Goal: Task Accomplishment & Management: Manage account settings

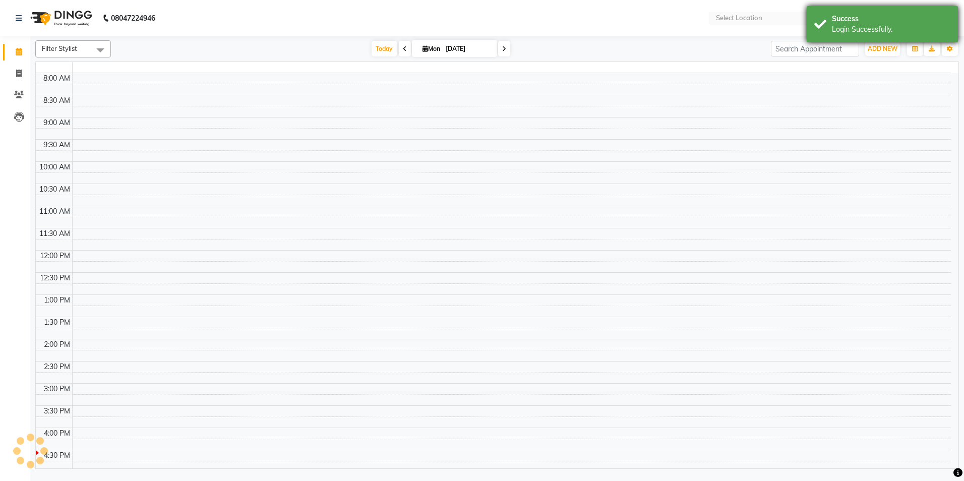
select select "en"
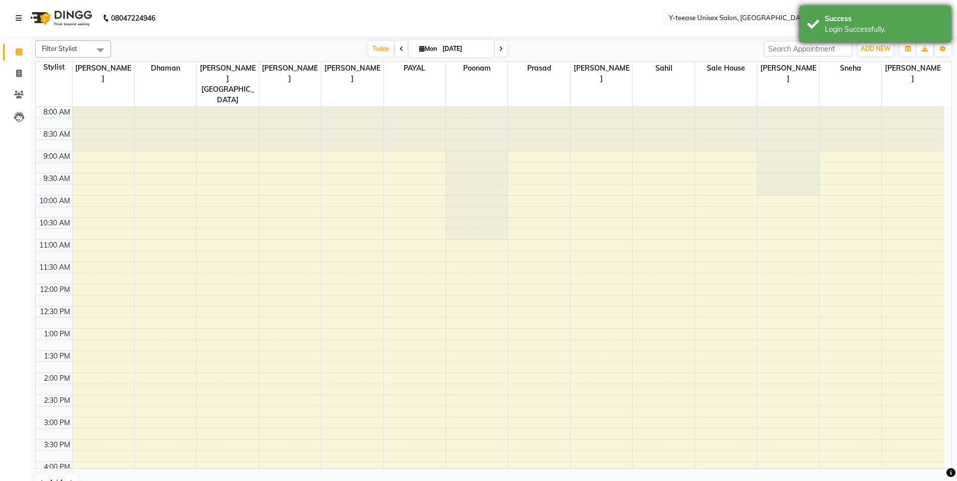
click at [927, 17] on div "Success" at bounding box center [884, 19] width 119 height 11
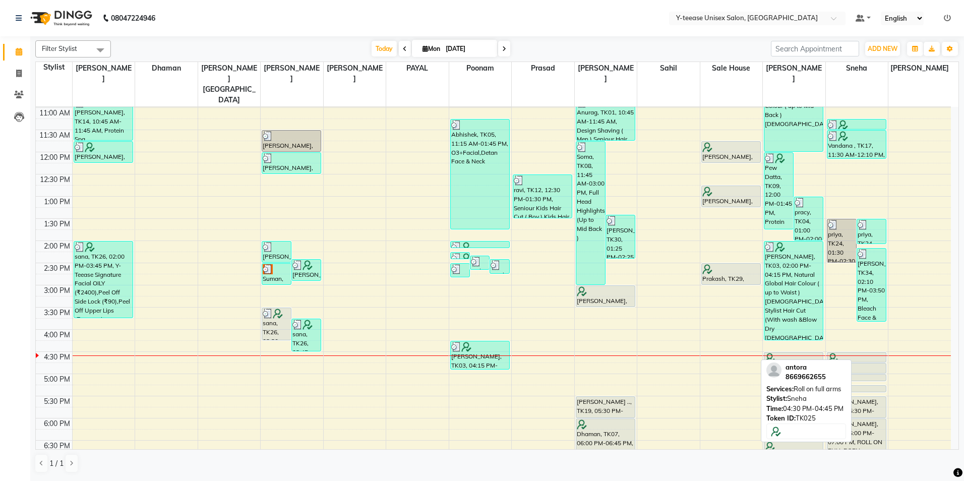
scroll to position [202, 0]
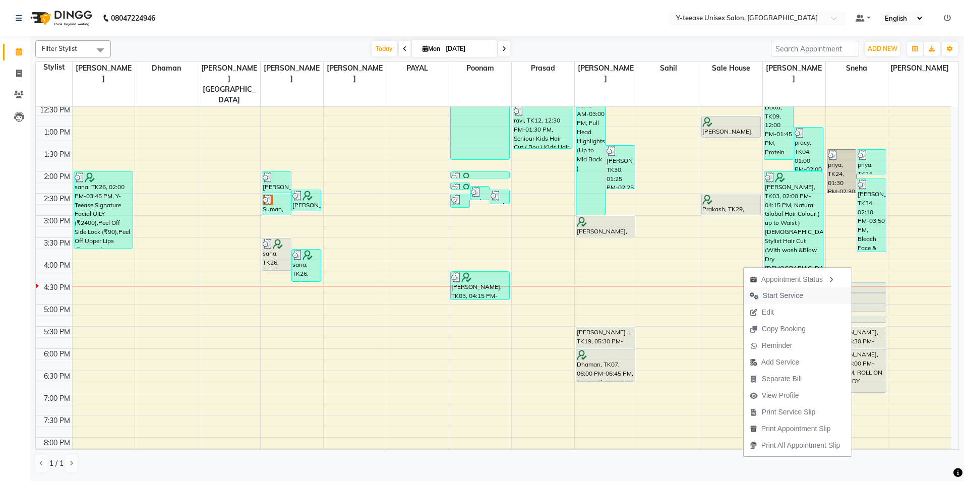
click at [791, 299] on span "Start Service" at bounding box center [783, 295] width 40 height 11
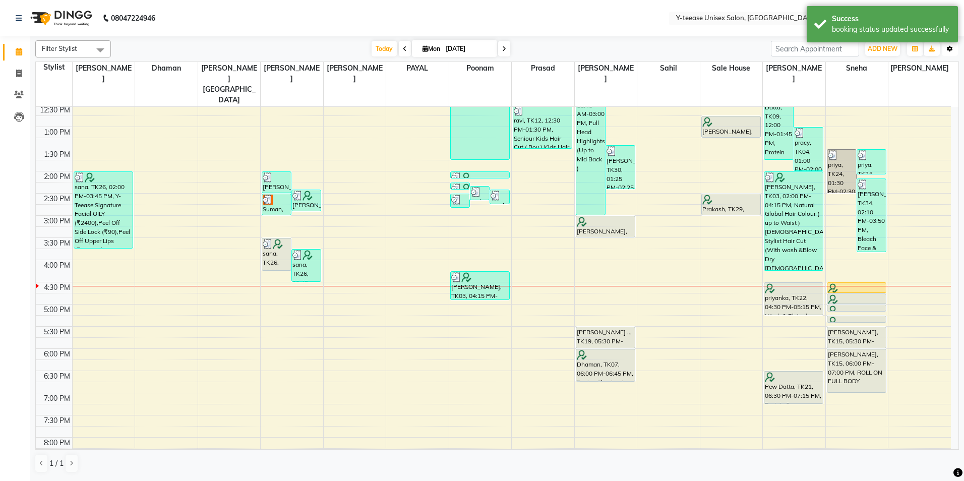
click at [952, 49] on icon "button" at bounding box center [950, 49] width 6 height 6
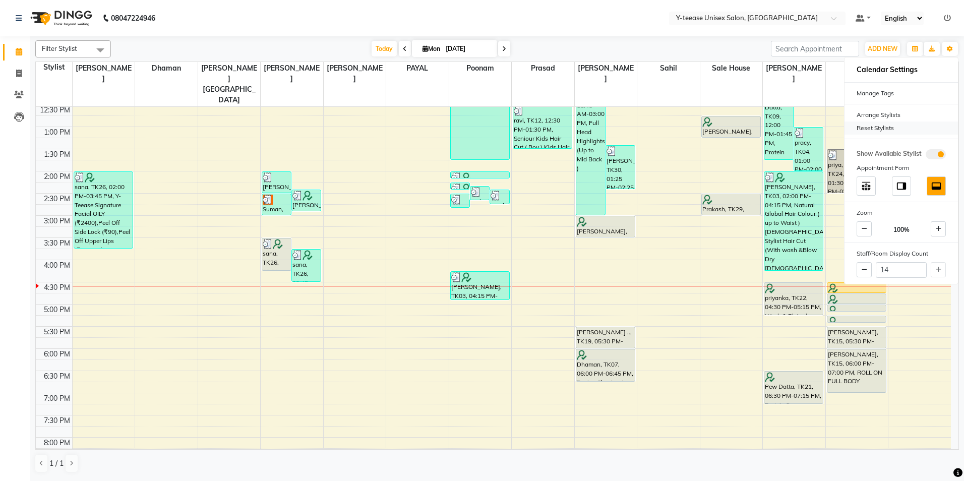
click at [878, 130] on div "Reset Stylists" at bounding box center [901, 128] width 113 height 13
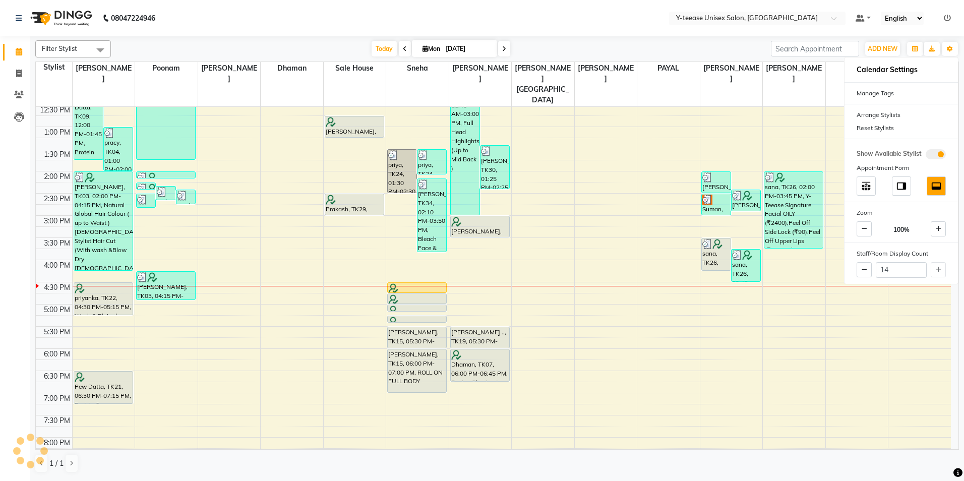
click at [695, 47] on div "[DATE] [DATE]" at bounding box center [441, 48] width 650 height 15
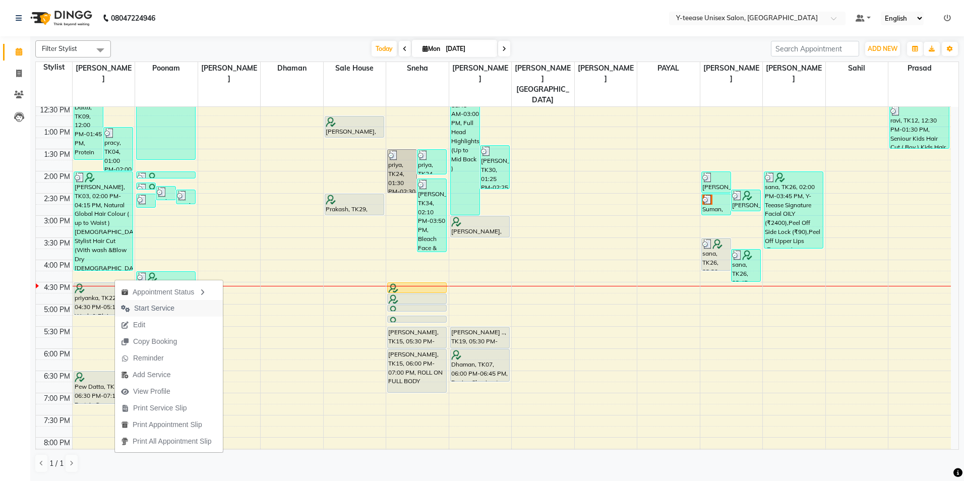
click at [171, 308] on span "Start Service" at bounding box center [154, 308] width 40 height 11
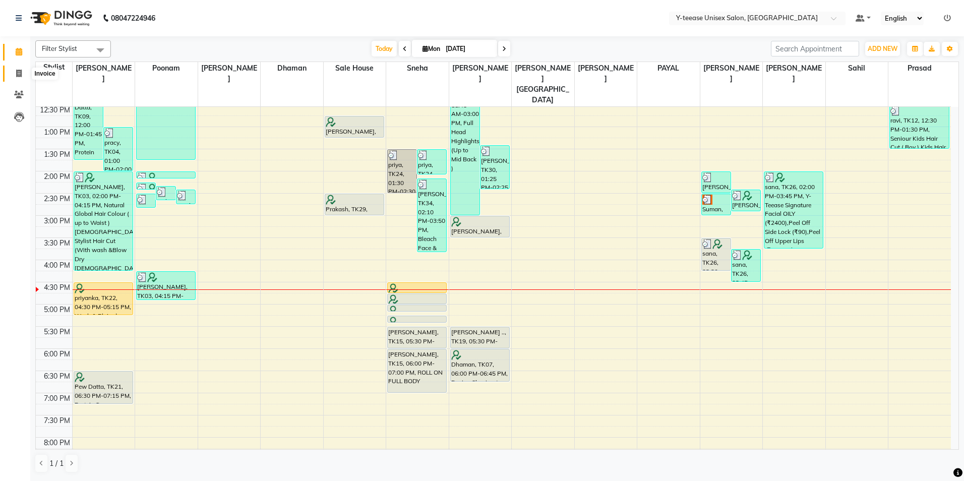
click at [15, 76] on span at bounding box center [19, 74] width 18 height 12
select select "service"
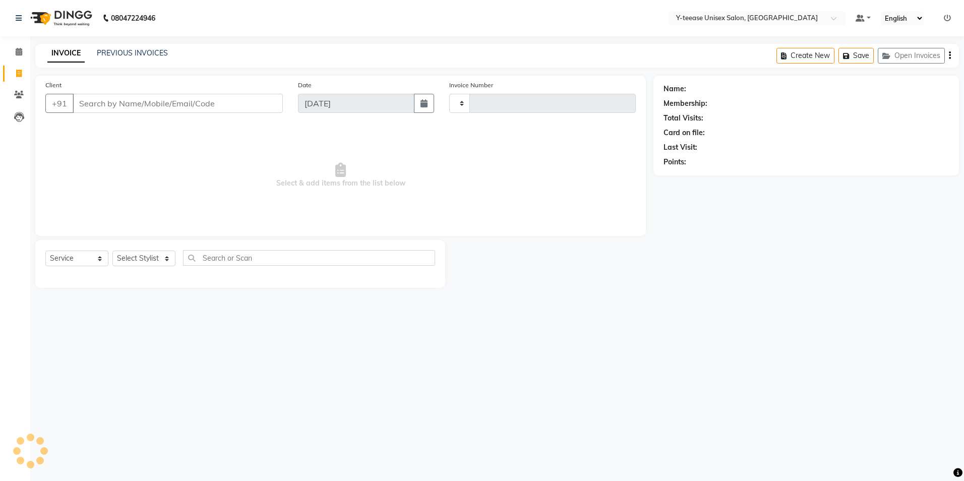
type input "6917"
select select "4"
click at [137, 262] on select "Select Stylist" at bounding box center [143, 259] width 63 height 16
click at [134, 255] on select "Select Stylist" at bounding box center [143, 259] width 63 height 16
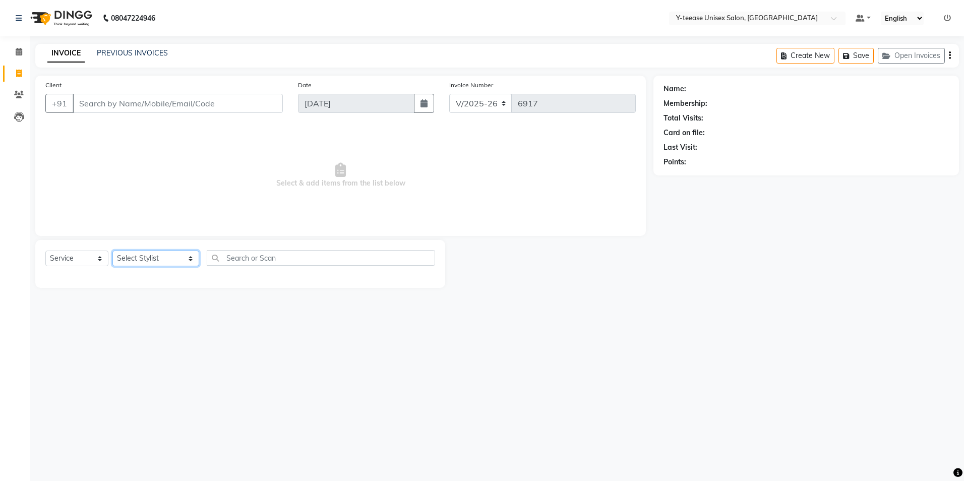
select select "67330"
click at [112, 251] on select "Select Stylist chaitrali Dhaman FAIZAN SALMANI keshav nagar Manager Mosin khan …" at bounding box center [155, 259] width 87 height 16
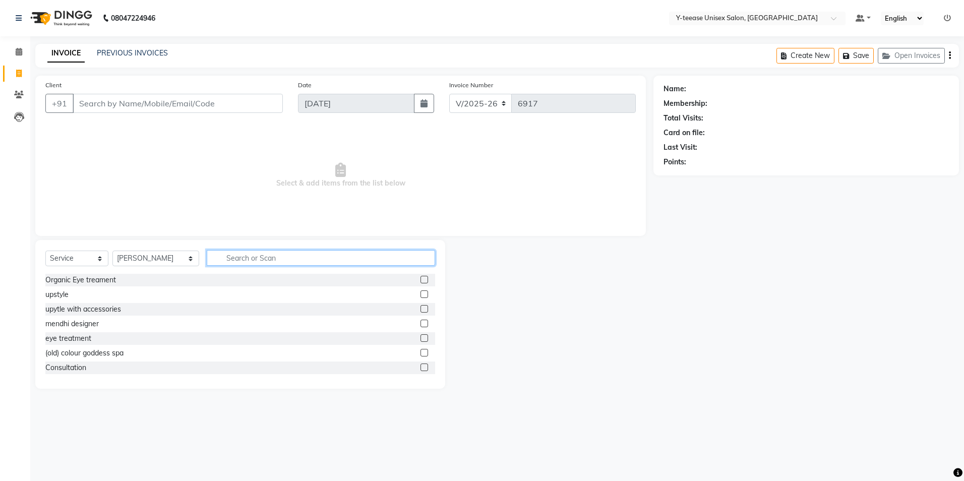
click at [226, 258] on input "text" at bounding box center [321, 258] width 228 height 16
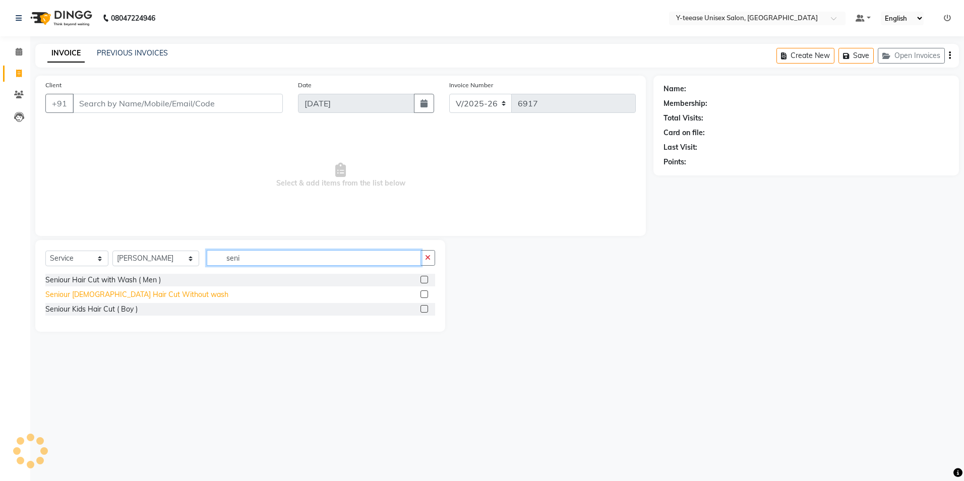
type input "seni"
click at [145, 297] on div "Seniour Male Hair Cut Without wash" at bounding box center [136, 294] width 183 height 11
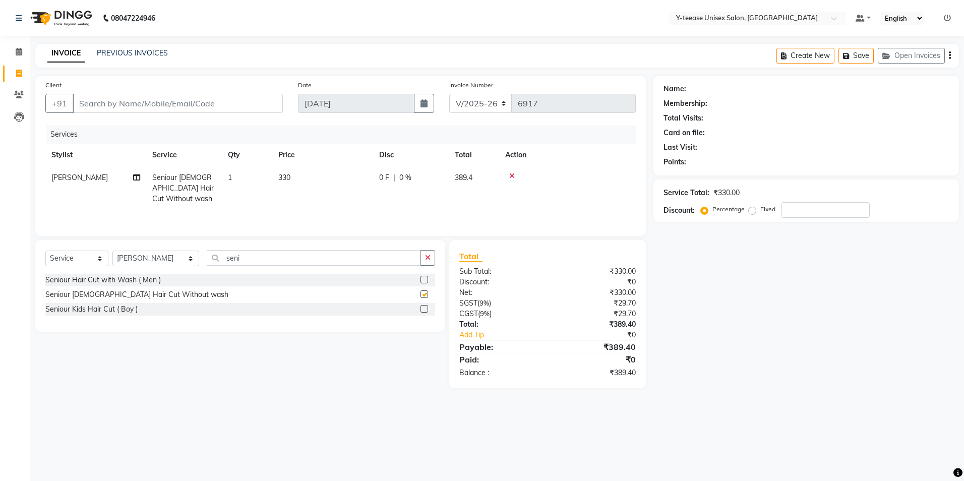
checkbox input "false"
click at [237, 261] on input "seni" at bounding box center [314, 258] width 214 height 16
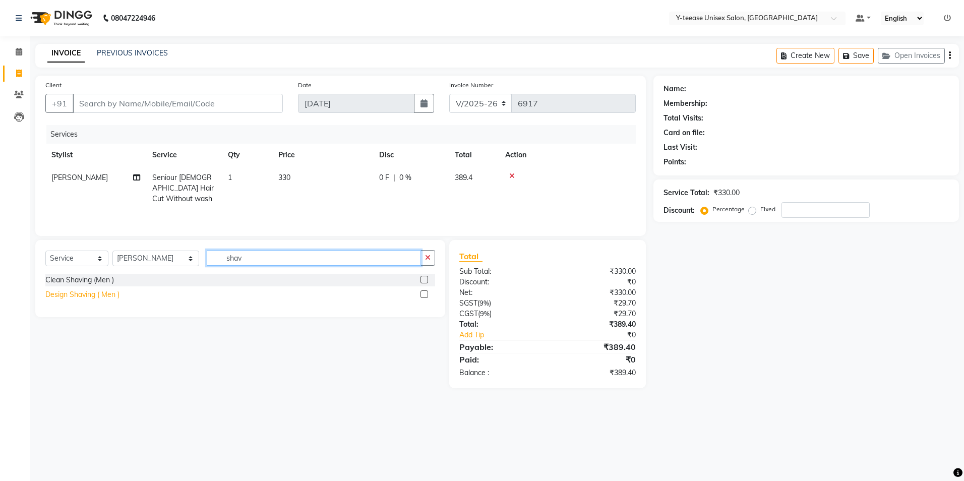
type input "shav"
click at [107, 296] on div "Design Shaving ( Men )" at bounding box center [82, 294] width 74 height 11
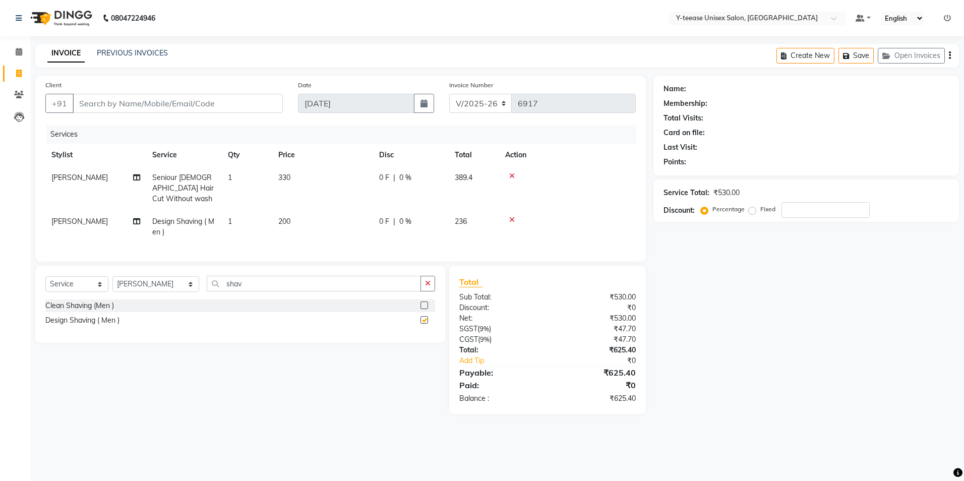
checkbox input "false"
click at [119, 104] on input "Client" at bounding box center [178, 103] width 210 height 19
type input "9"
type input "0"
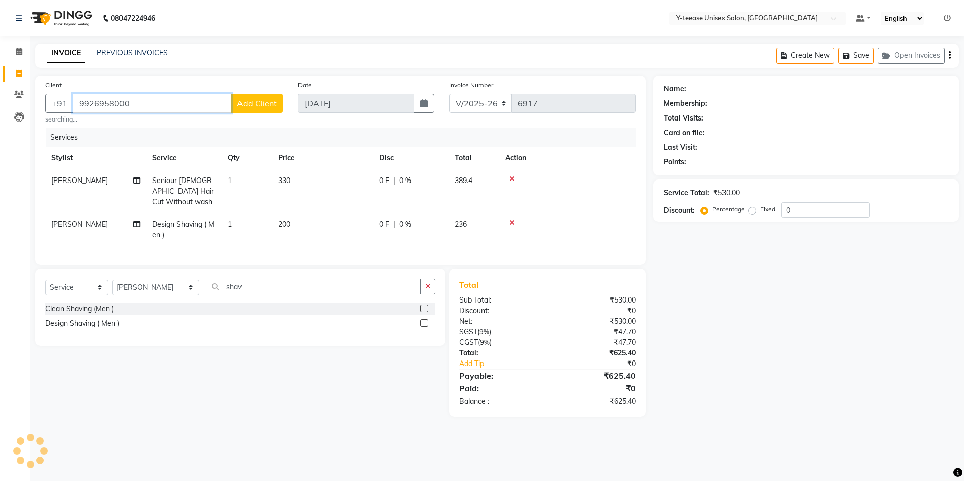
type input "9926958000"
click at [250, 103] on span "Add Client" at bounding box center [257, 103] width 40 height 10
select select "22"
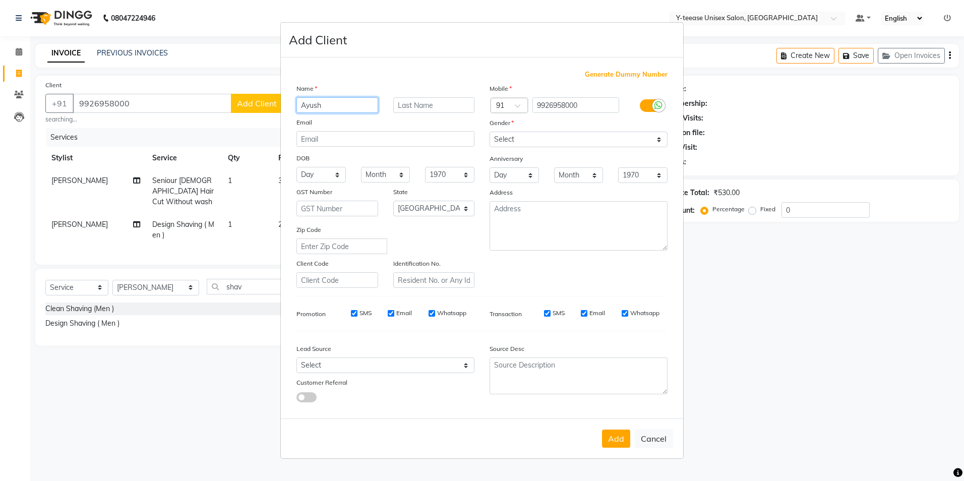
type input "Ayush"
click at [422, 100] on input "text" at bounding box center [434, 105] width 82 height 16
type input "[DEMOGRAPHIC_DATA]"
click at [565, 140] on select "Select Male Female Other Prefer Not To Say" at bounding box center [579, 140] width 178 height 16
click at [490, 132] on select "Select Male Female Other Prefer Not To Say" at bounding box center [579, 140] width 178 height 16
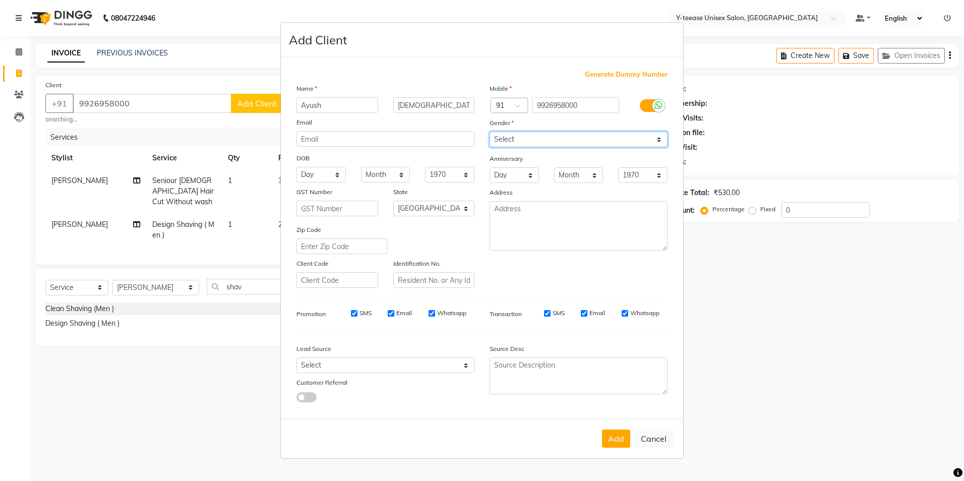
click at [553, 135] on select "Select Male Female Other Prefer Not To Say" at bounding box center [579, 140] width 178 height 16
select select "male"
click at [490, 132] on select "Select Male Female Other Prefer Not To Say" at bounding box center [579, 140] width 178 height 16
click at [617, 445] on button "Add" at bounding box center [616, 439] width 28 height 18
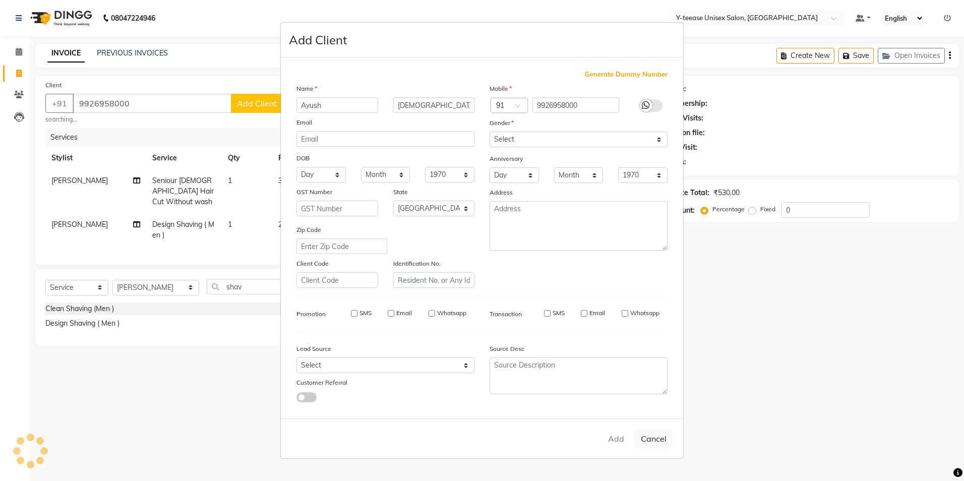
type input "99******00"
select select
select select "null"
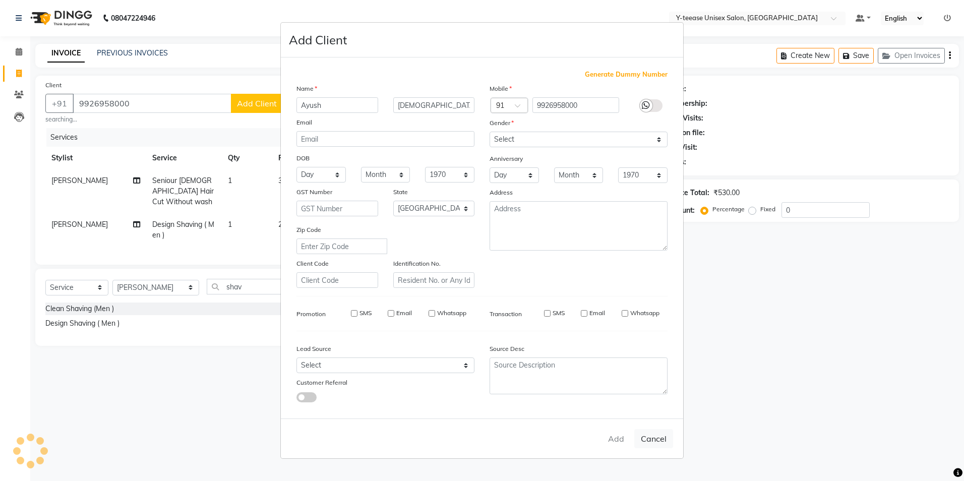
select select
checkbox input "false"
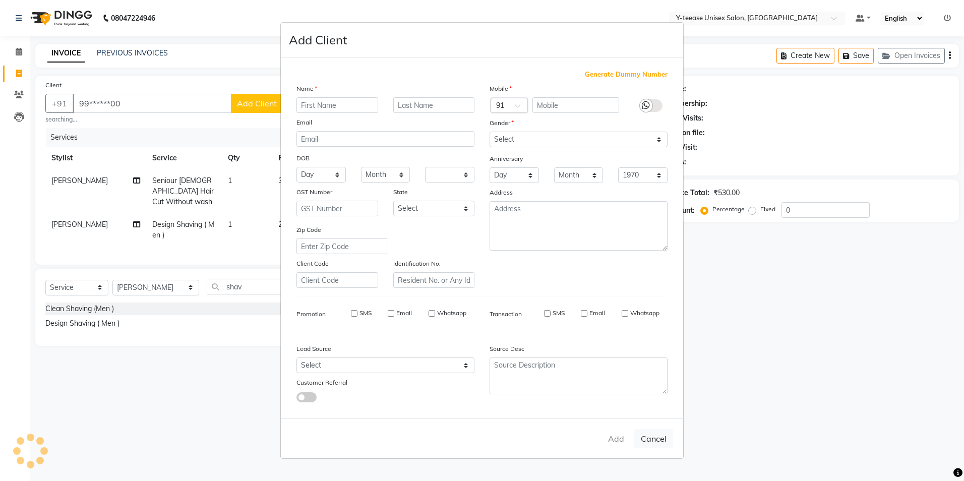
checkbox input "false"
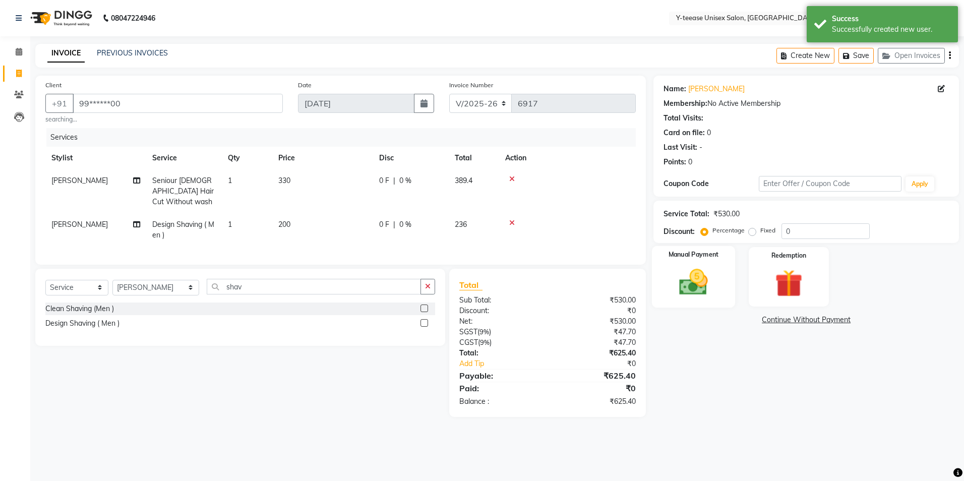
click at [700, 270] on img at bounding box center [693, 282] width 47 height 33
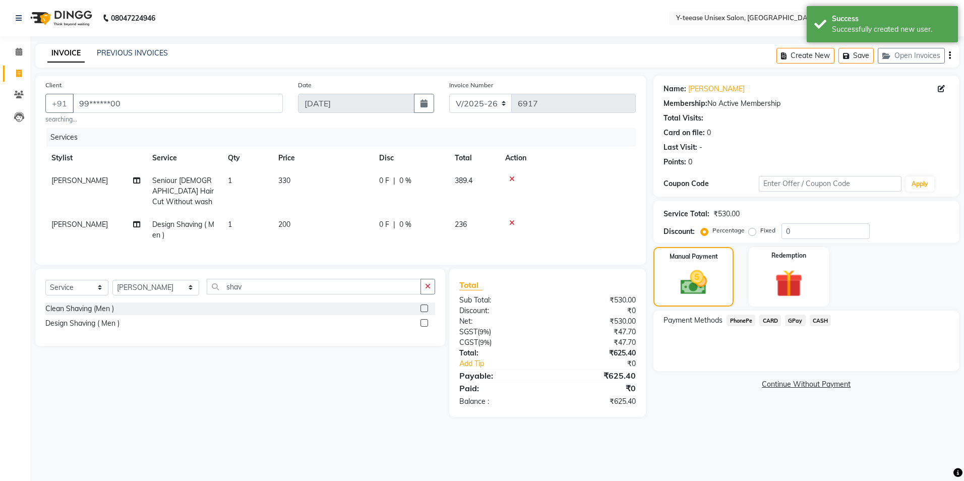
click at [799, 322] on span "GPay" at bounding box center [795, 321] width 21 height 12
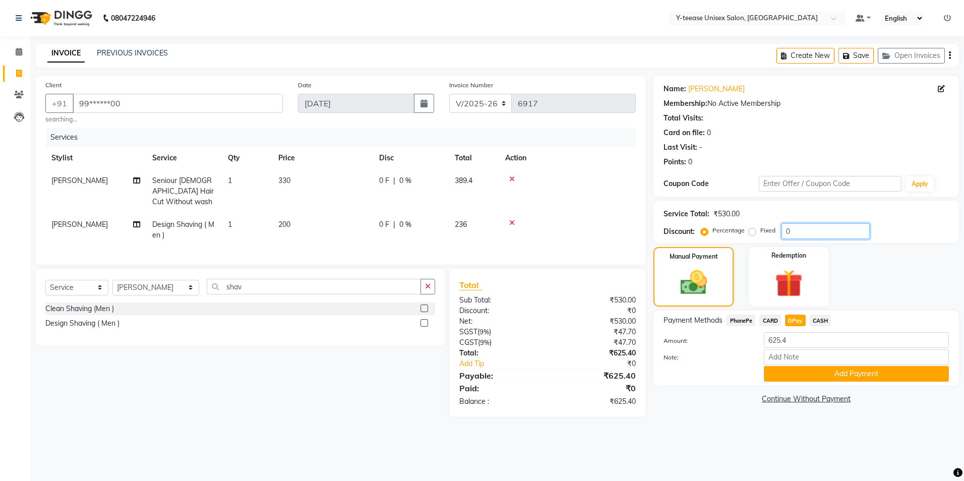
click at [862, 224] on input "0" at bounding box center [826, 231] width 88 height 16
type input "25"
click at [796, 229] on input "25" at bounding box center [826, 231] width 88 height 16
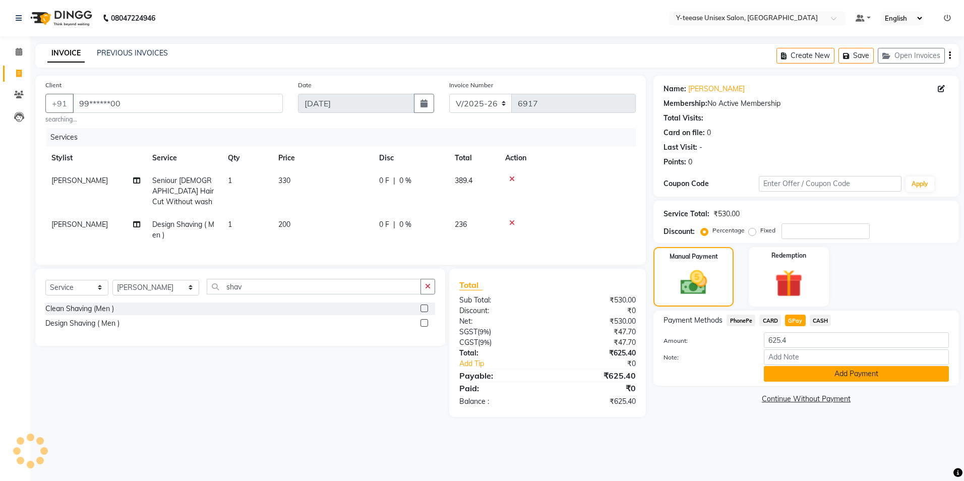
click at [826, 372] on button "Add Payment" at bounding box center [856, 374] width 185 height 16
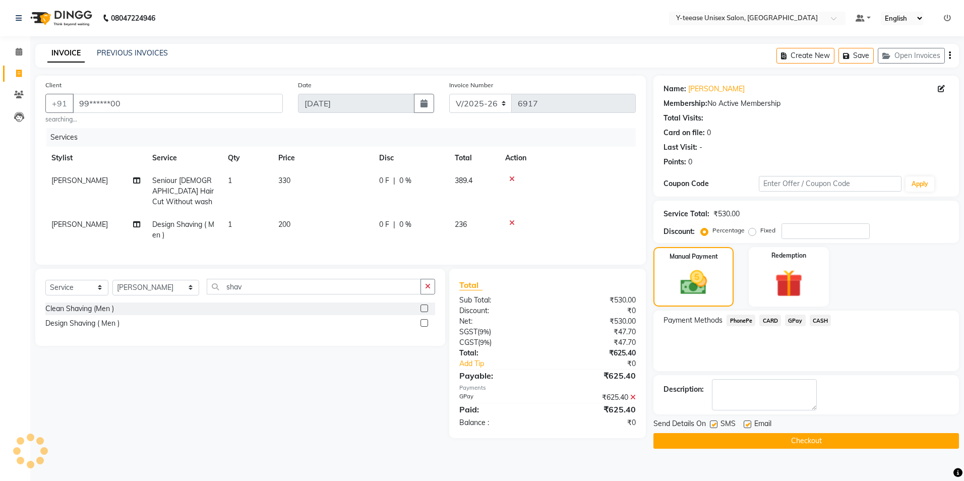
drag, startPoint x: 795, startPoint y: 450, endPoint x: 794, endPoint y: 443, distance: 7.6
click at [794, 450] on main "INVOICE PREVIOUS INVOICES Create New Save Open Invoices Client +91 99******00 s…" at bounding box center [497, 254] width 934 height 420
click at [794, 443] on button "Checkout" at bounding box center [807, 441] width 306 height 16
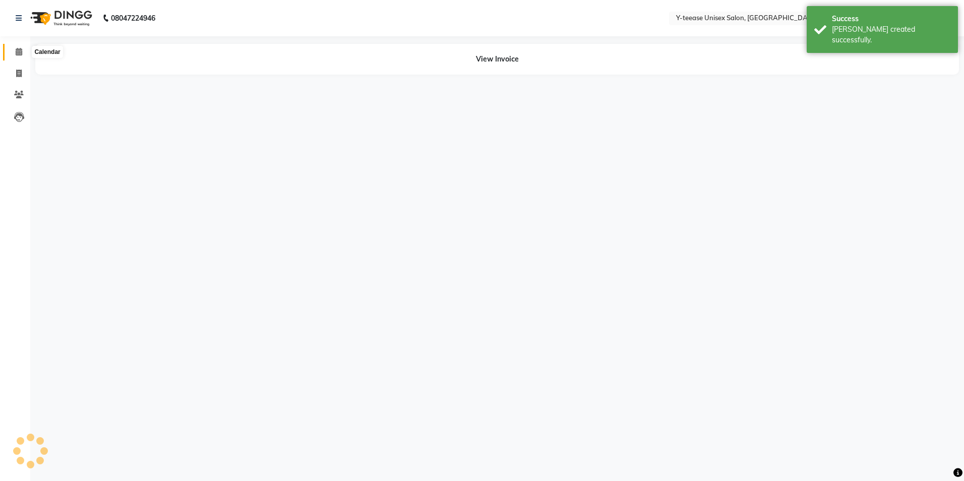
click at [26, 53] on span at bounding box center [19, 52] width 18 height 12
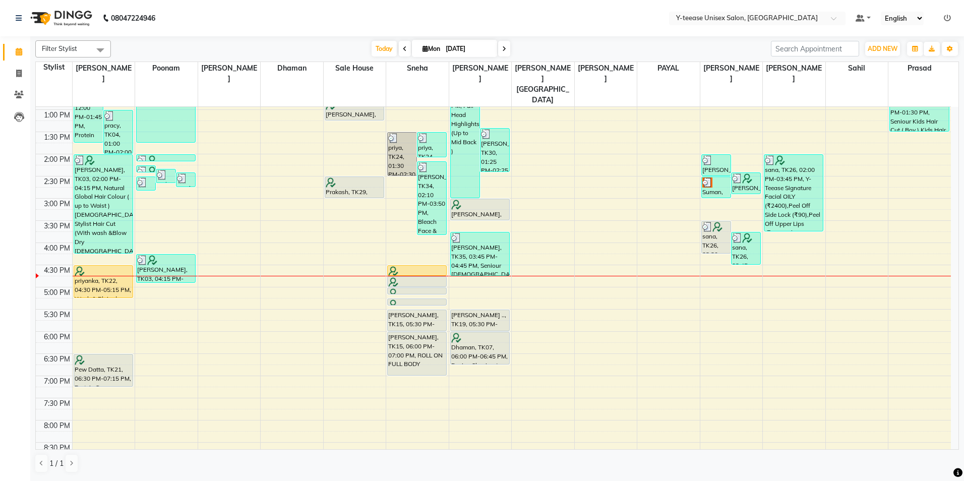
scroll to position [252, 0]
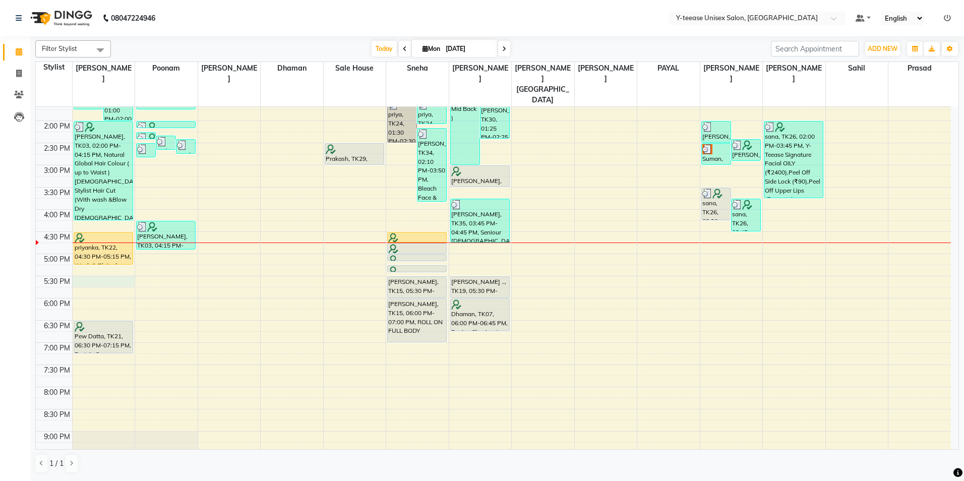
click at [104, 260] on div "8:00 AM 8:30 AM 9:00 AM 9:30 AM 10:00 AM 10:30 AM 11:00 AM 11:30 AM 12:00 PM 12…" at bounding box center [493, 187] width 915 height 665
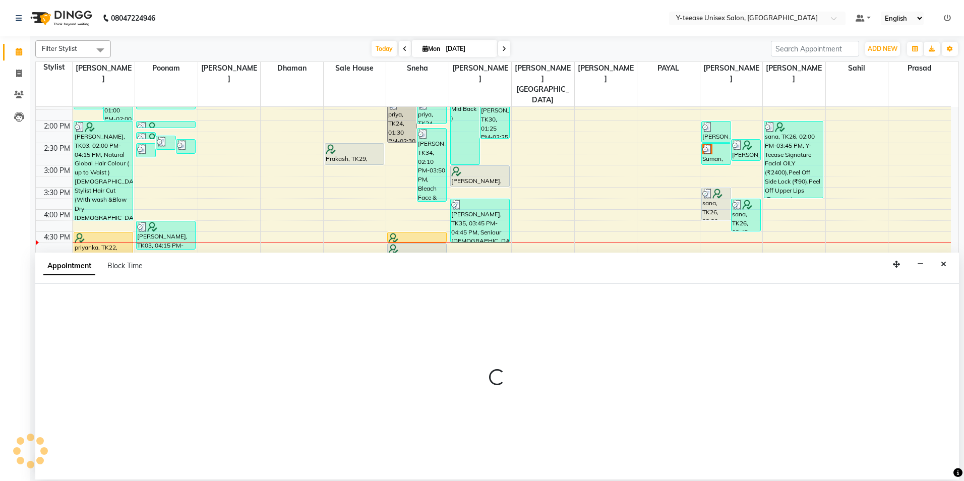
select select "56"
select select "tentative"
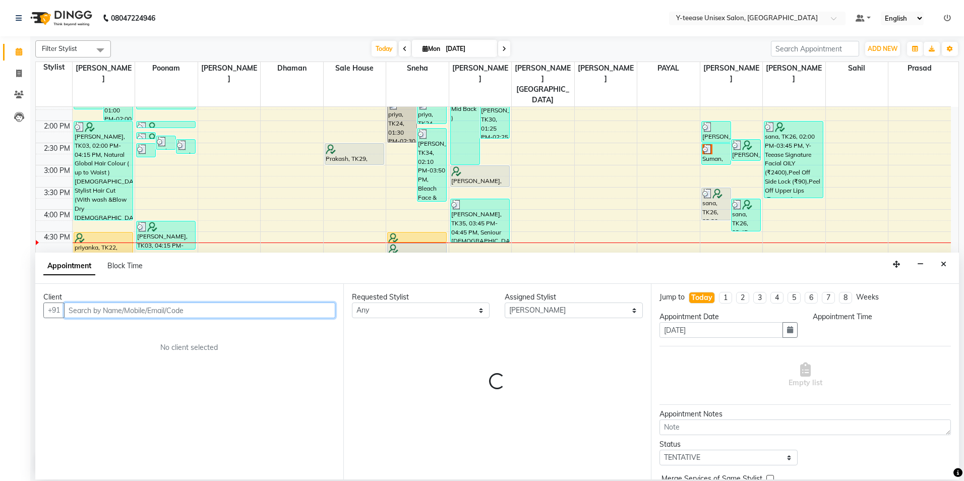
select select "1050"
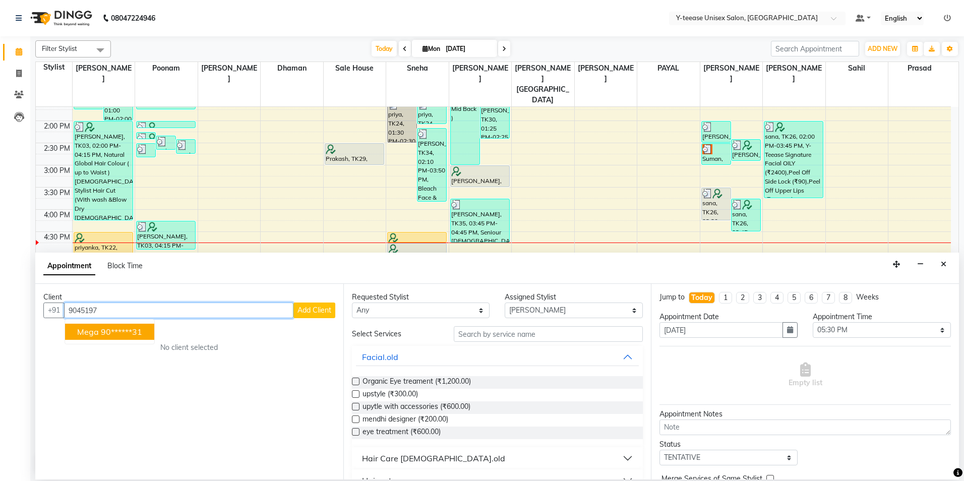
click at [115, 326] on button "mega 90******31" at bounding box center [109, 332] width 89 height 16
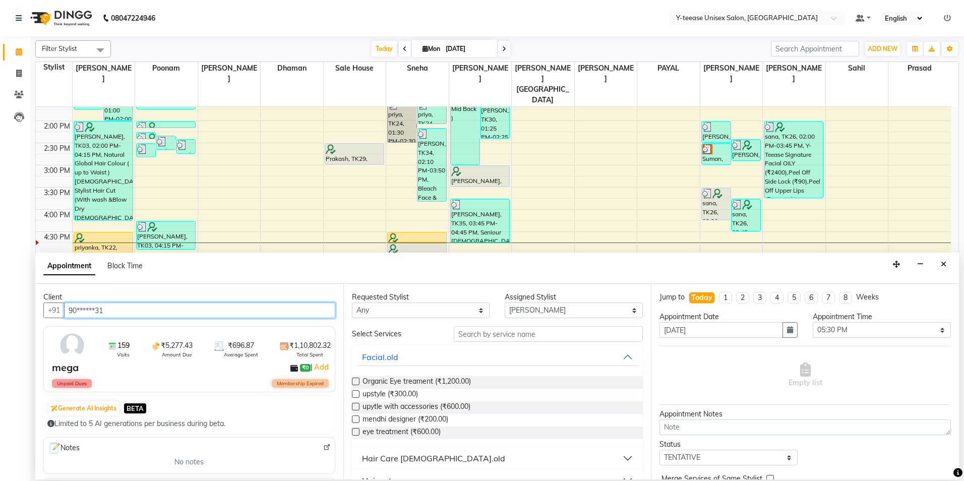
type input "90******31"
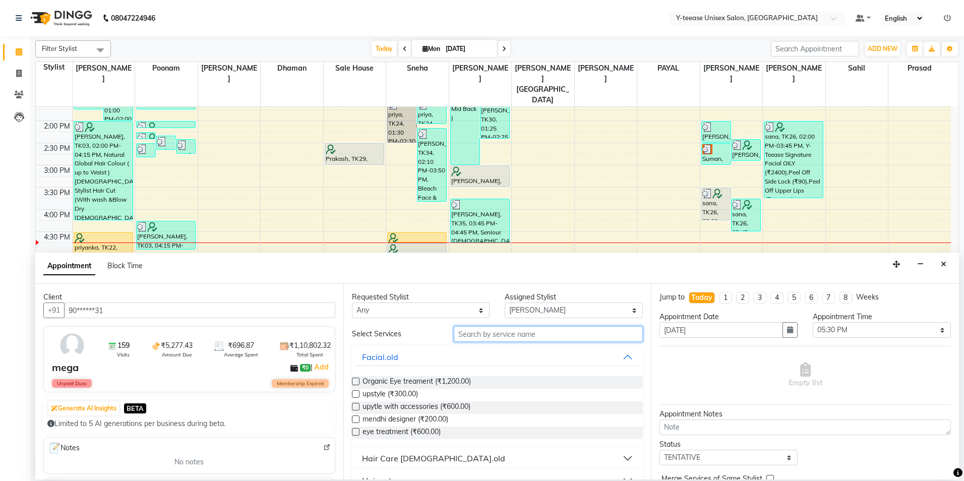
click at [502, 334] on input "text" at bounding box center [548, 334] width 189 height 16
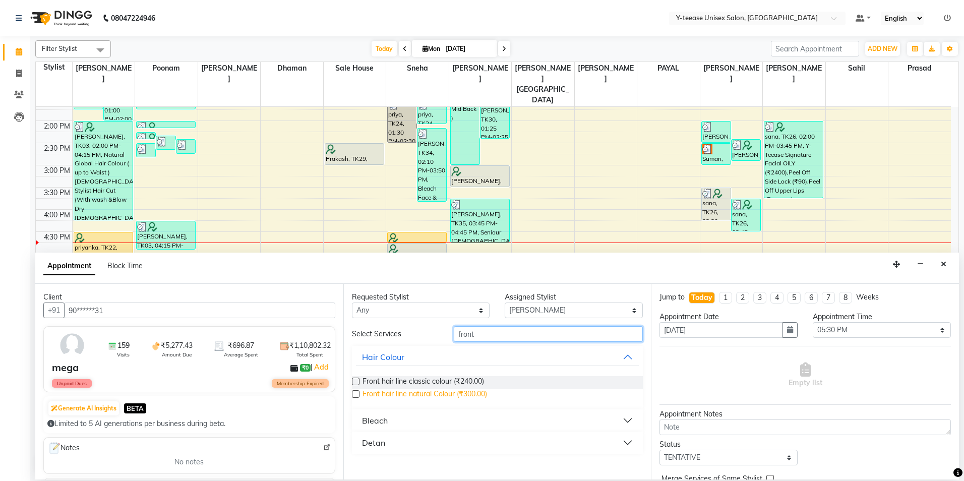
type input "front"
click at [445, 393] on span "Front hair line natural Colour (₹300.00)" at bounding box center [425, 395] width 125 height 13
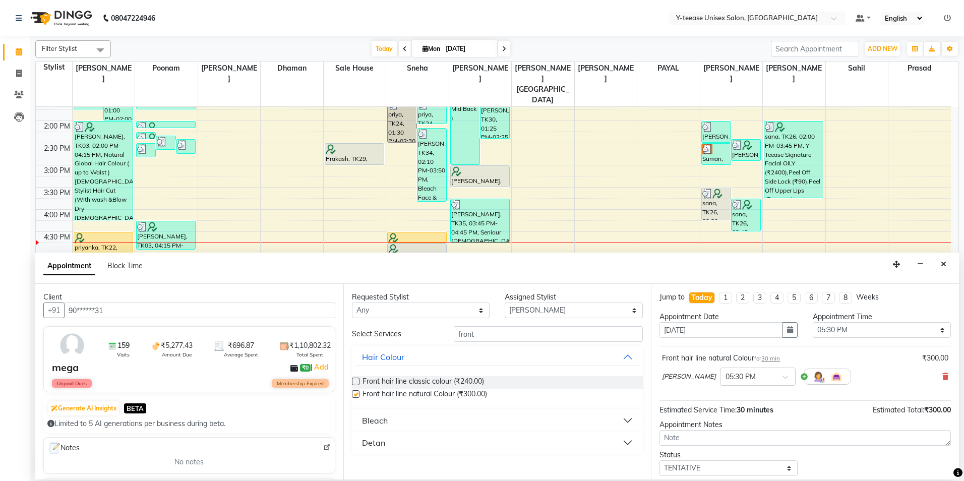
checkbox input "false"
click at [497, 332] on input "front" at bounding box center [548, 334] width 189 height 16
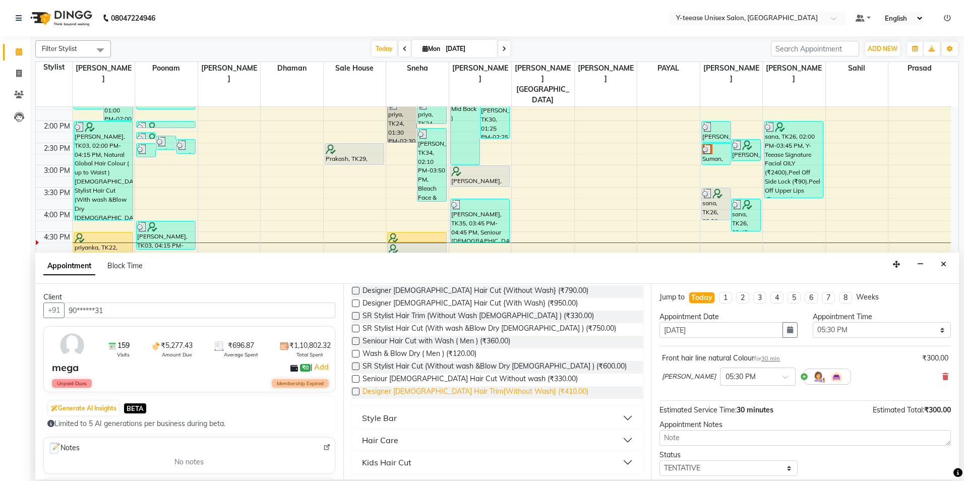
scroll to position [93, 0]
type input "was"
click at [386, 412] on div "Style Bar" at bounding box center [379, 416] width 35 height 12
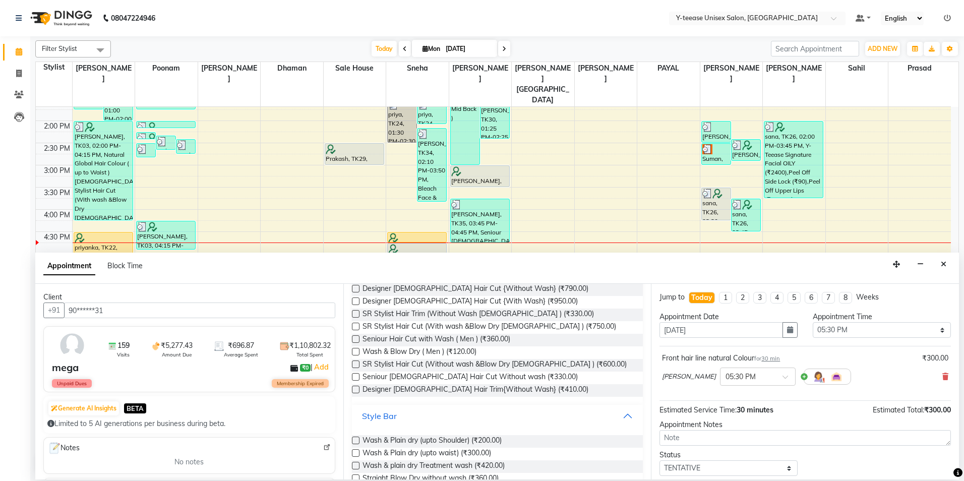
scroll to position [143, 0]
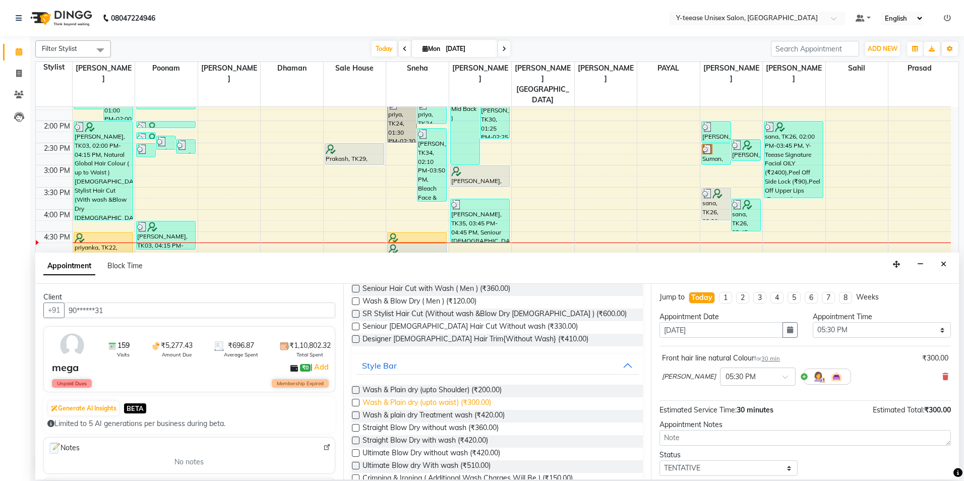
click at [403, 400] on span "Wash & Plain dry (upto waist) (₹300.00)" at bounding box center [427, 403] width 129 height 13
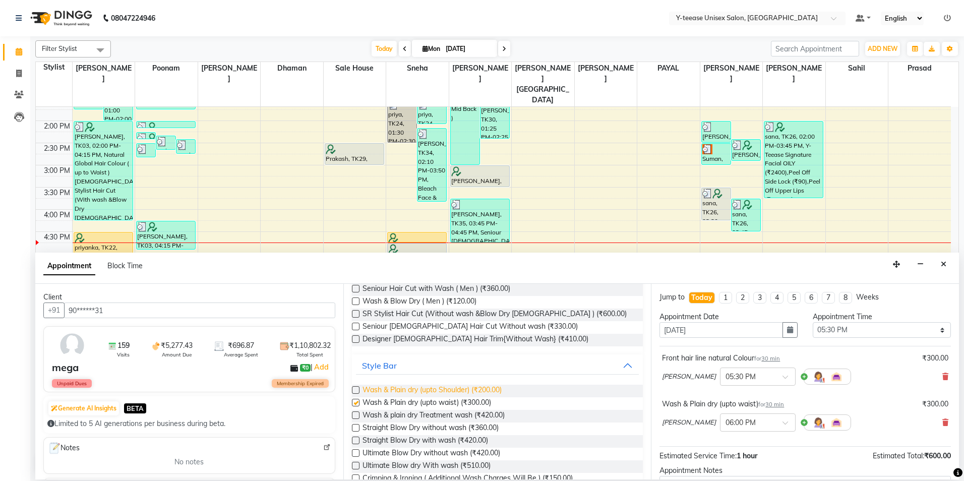
checkbox input "false"
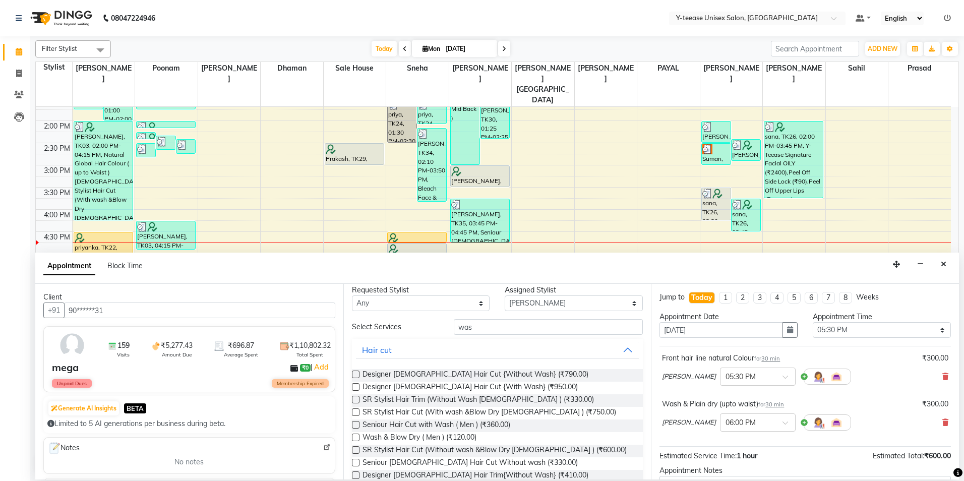
scroll to position [0, 0]
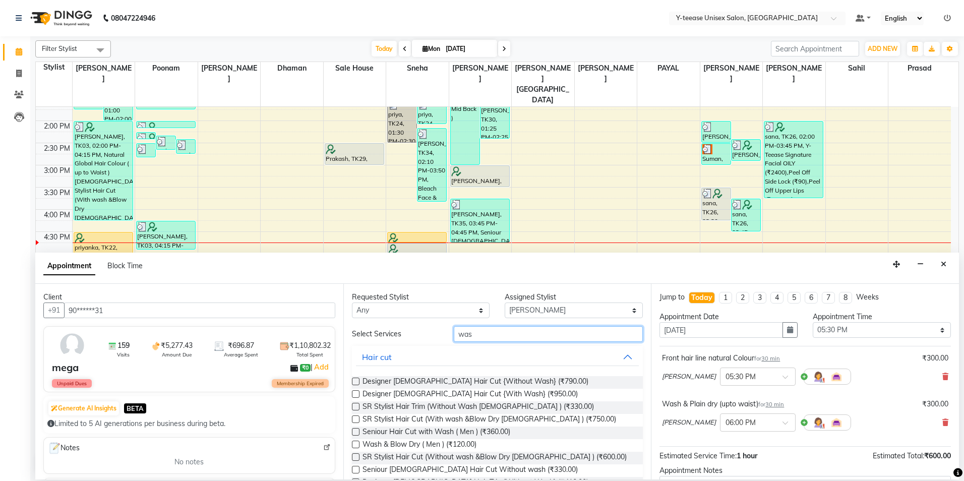
click at [502, 333] on input "was" at bounding box center [548, 334] width 189 height 16
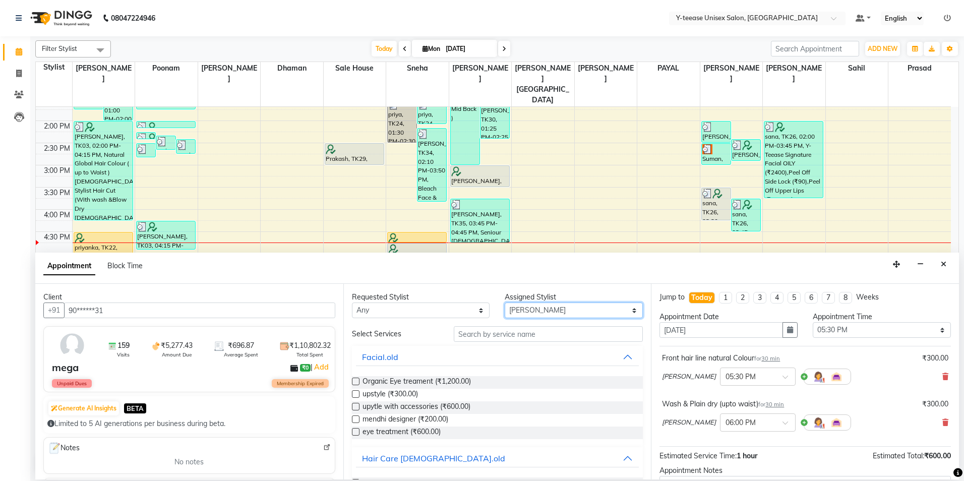
click at [556, 311] on select "Select chaitrali Dhaman FAIZAN SALMANI keshav nagar Mosin khan Neelam No Prefer…" at bounding box center [574, 311] width 138 height 16
select select "57"
click at [505, 303] on select "Select chaitrali Dhaman FAIZAN SALMANI keshav nagar Mosin khan Neelam No Prefer…" at bounding box center [574, 311] width 138 height 16
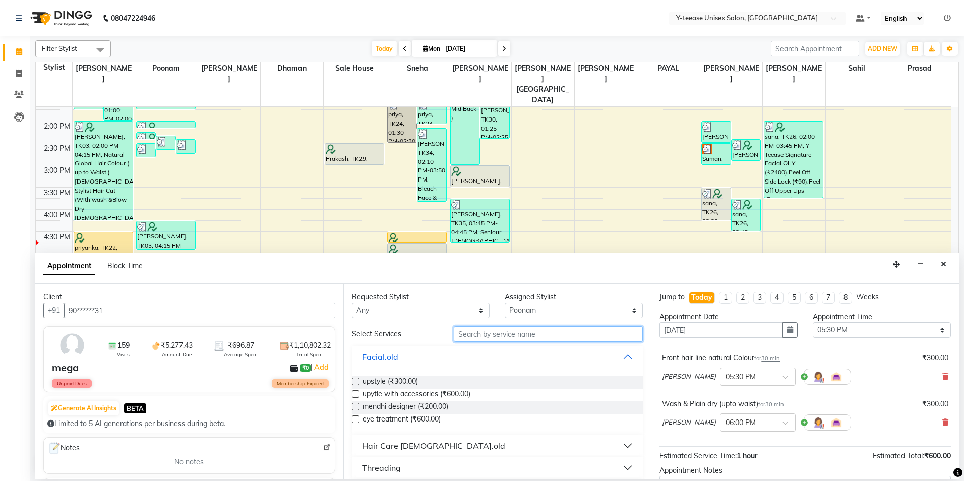
click at [497, 330] on input "text" at bounding box center [548, 334] width 189 height 16
type input "roll"
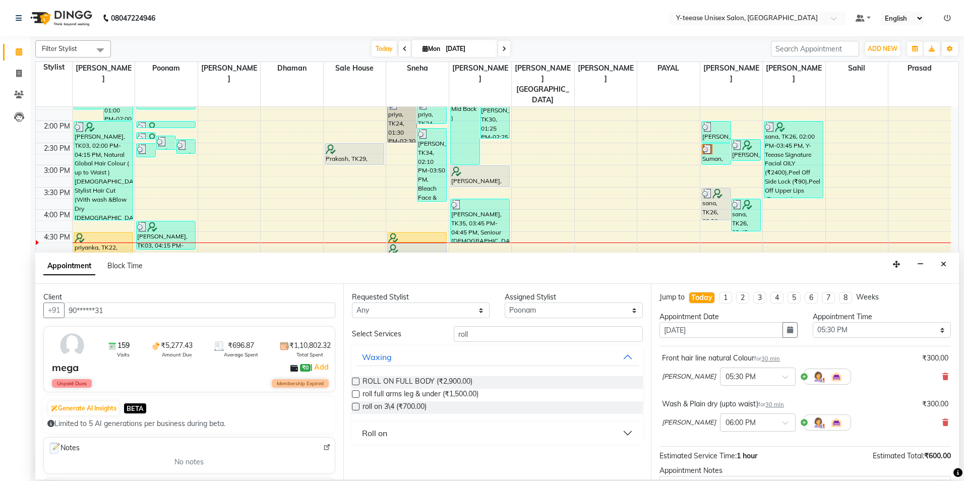
click at [376, 436] on div "Roll on" at bounding box center [374, 433] width 25 height 12
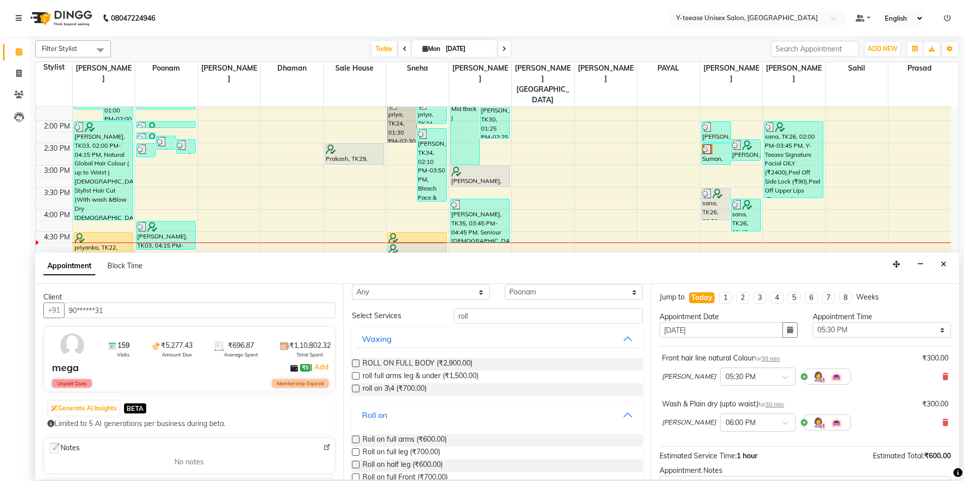
scroll to position [50, 0]
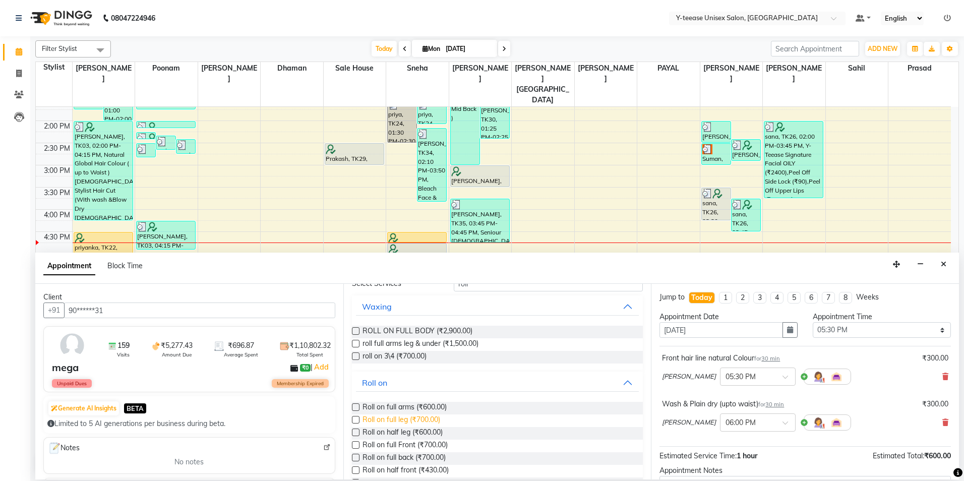
click at [389, 422] on span "Roll on full leg (₹700.00)" at bounding box center [402, 421] width 78 height 13
checkbox input "false"
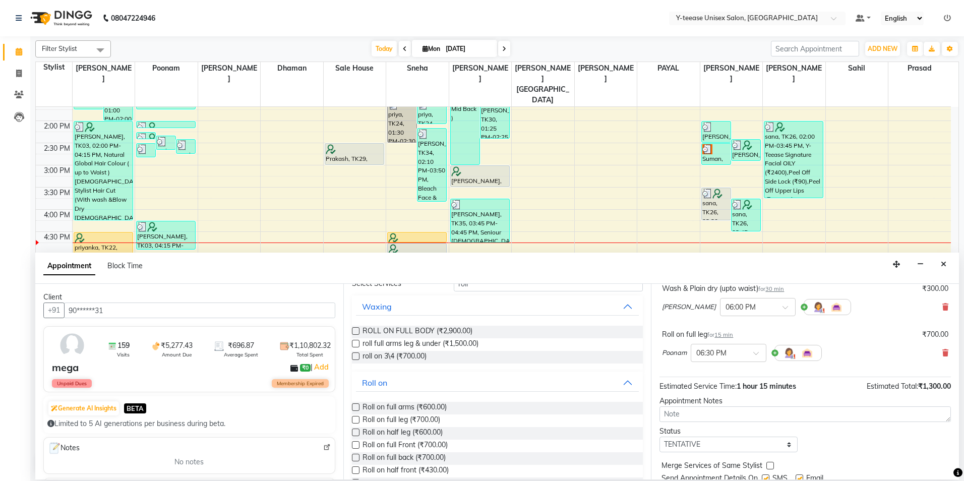
scroll to position [152, 0]
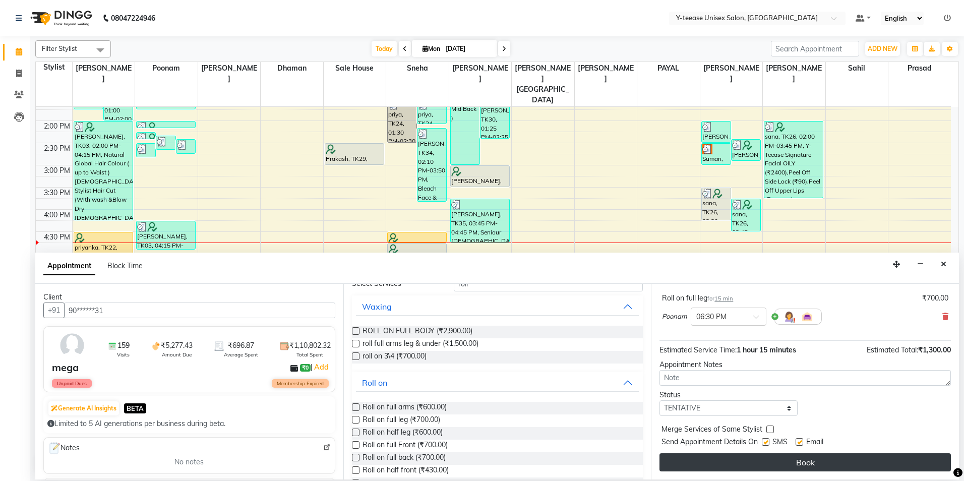
click at [738, 467] on button "Book" at bounding box center [805, 462] width 291 height 18
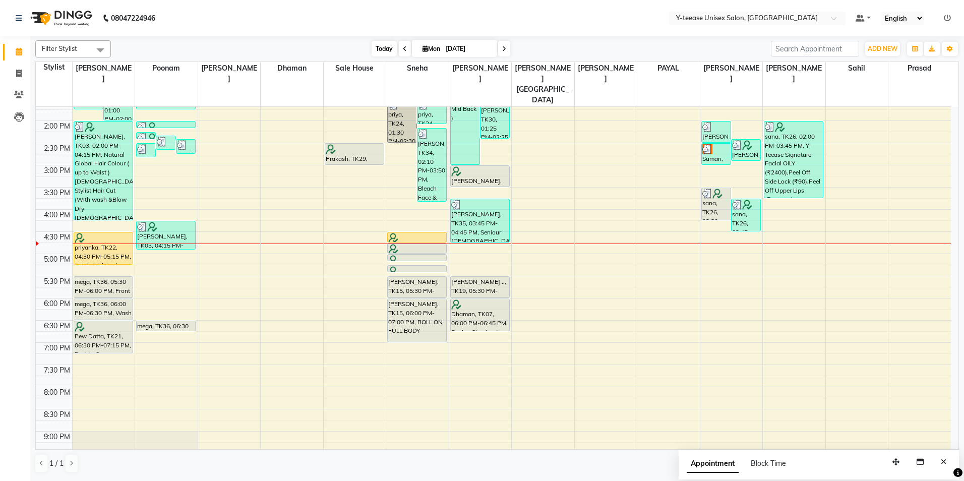
click at [377, 51] on span "Today" at bounding box center [384, 49] width 25 height 16
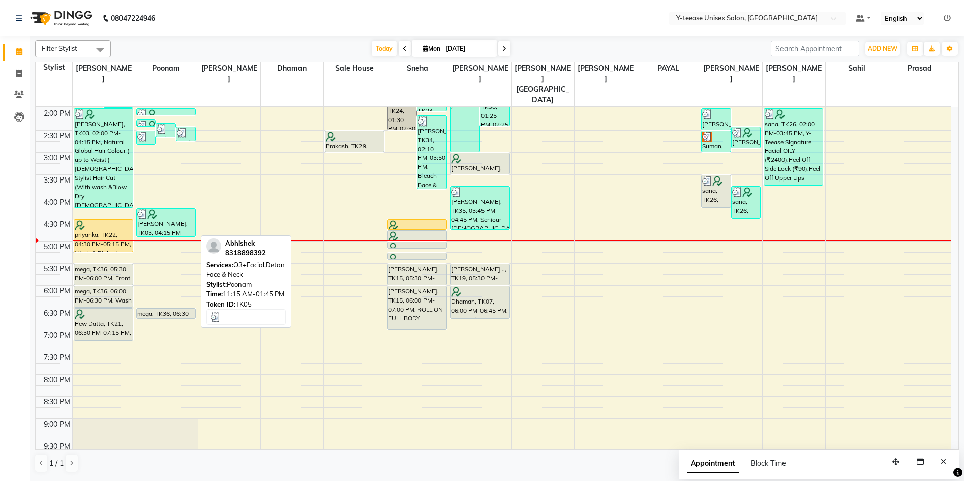
scroll to position [302, 0]
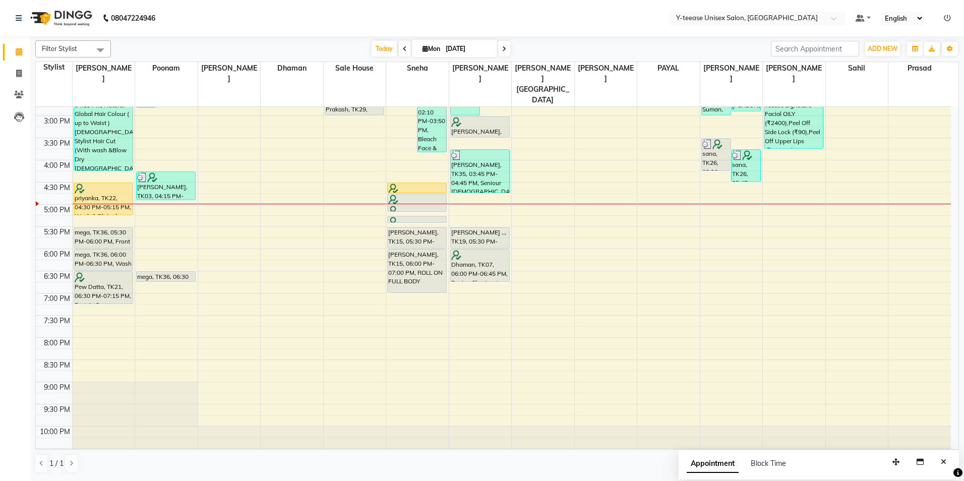
click at [504, 45] on span at bounding box center [504, 49] width 12 height 16
type input "02-09-2025"
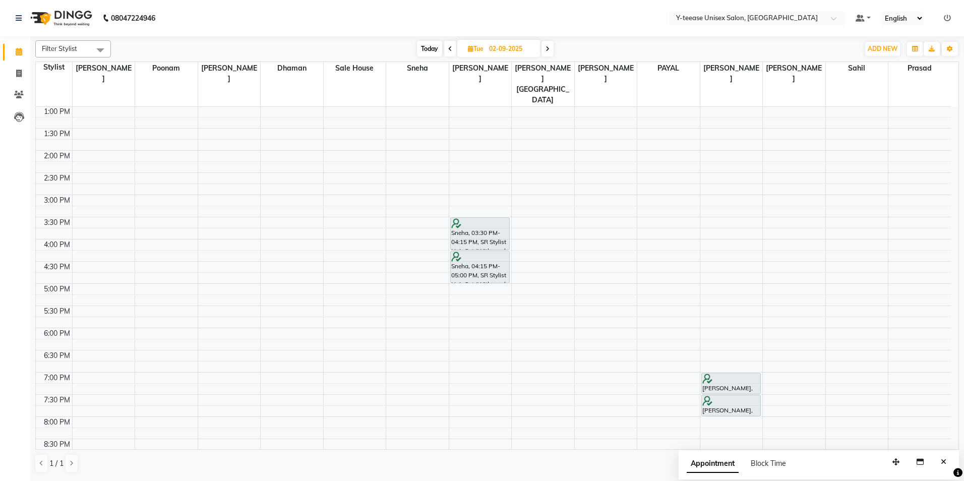
scroll to position [251, 0]
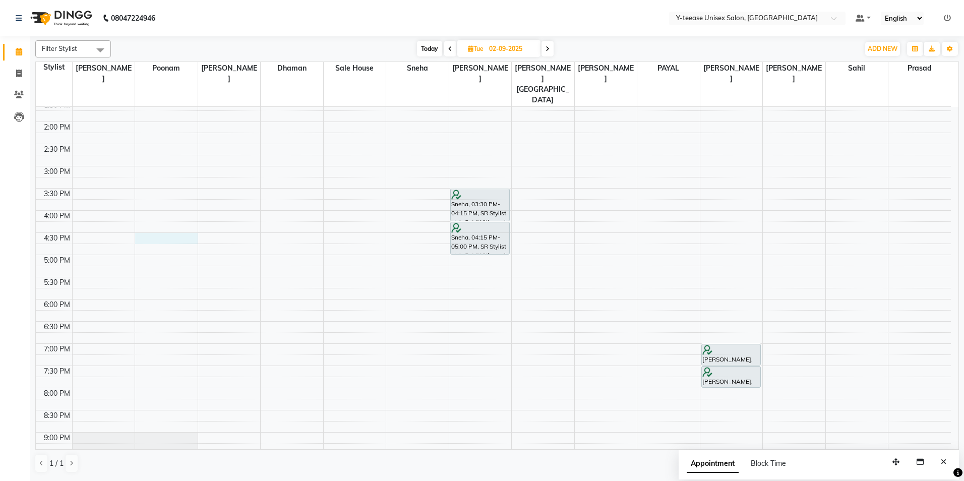
click at [177, 217] on div "8:00 AM 8:30 AM 9:00 AM 9:30 AM 10:00 AM 10:30 AM 11:00 AM 11:30 AM 12:00 PM 12…" at bounding box center [493, 188] width 915 height 665
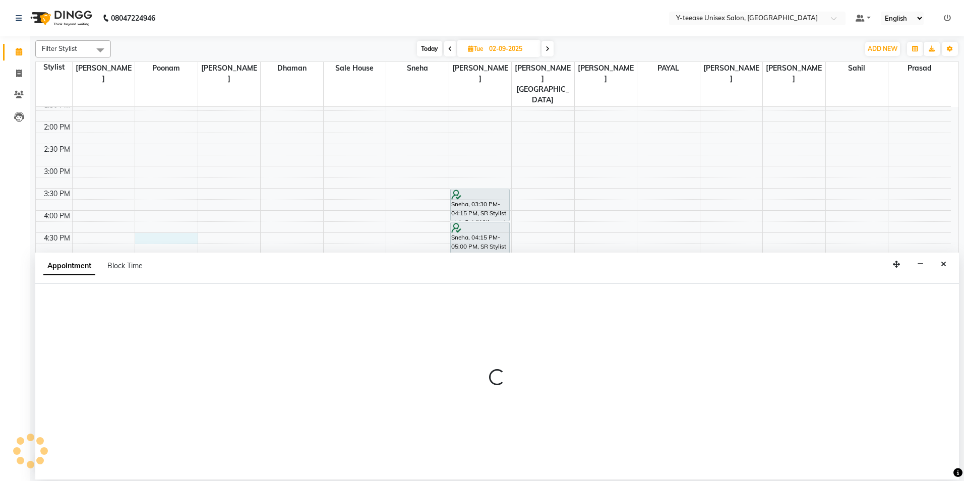
select select "57"
select select "990"
select select "tentative"
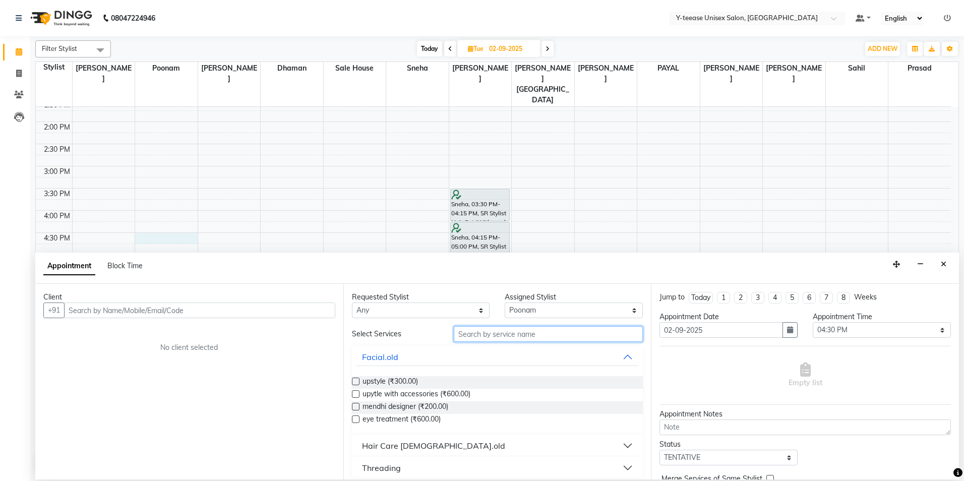
click at [536, 333] on input "text" at bounding box center [548, 334] width 189 height 16
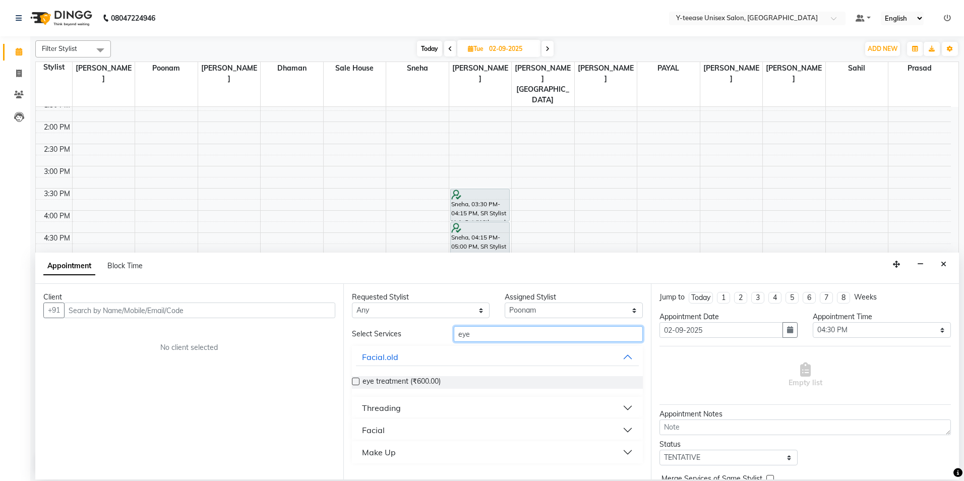
type input "eye"
click at [375, 411] on div "Threading" at bounding box center [381, 408] width 39 height 12
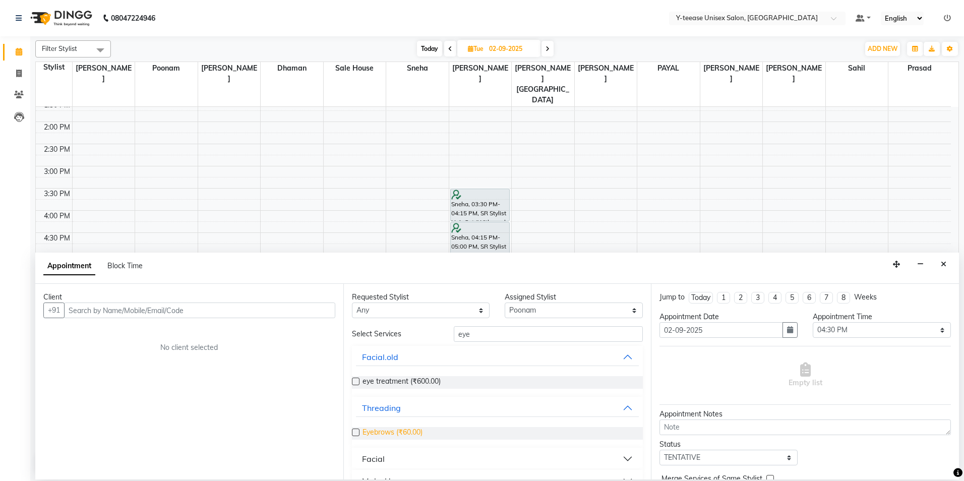
click at [386, 433] on span "Eyebrows (₹60.00)" at bounding box center [393, 433] width 60 height 13
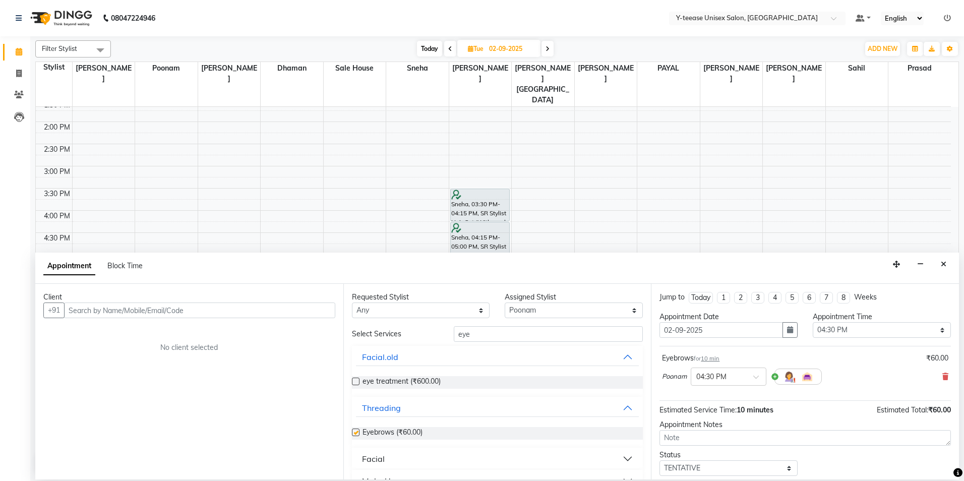
checkbox input "false"
click at [496, 337] on input "eye" at bounding box center [548, 334] width 189 height 16
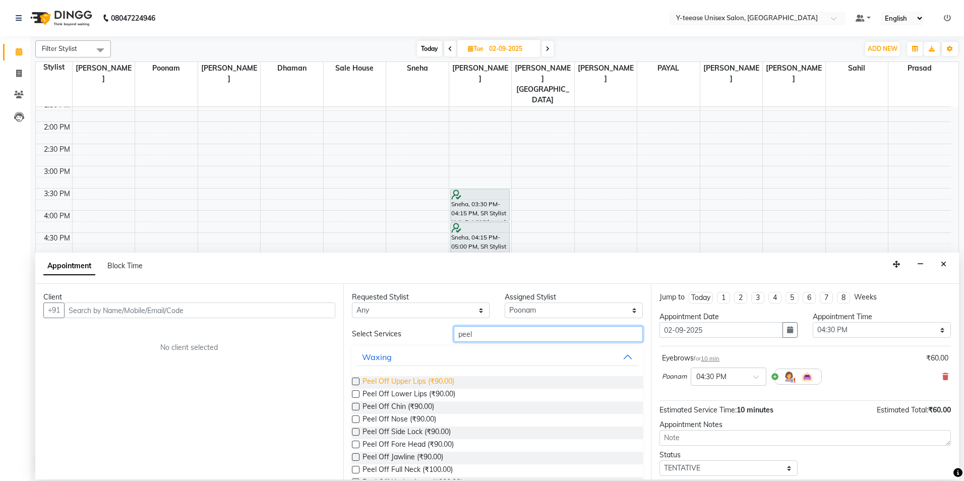
type input "peel"
drag, startPoint x: 379, startPoint y: 380, endPoint x: 348, endPoint y: 374, distance: 31.8
click at [376, 379] on span "Peel Off Upper Lips (₹90.00)" at bounding box center [409, 382] width 92 height 13
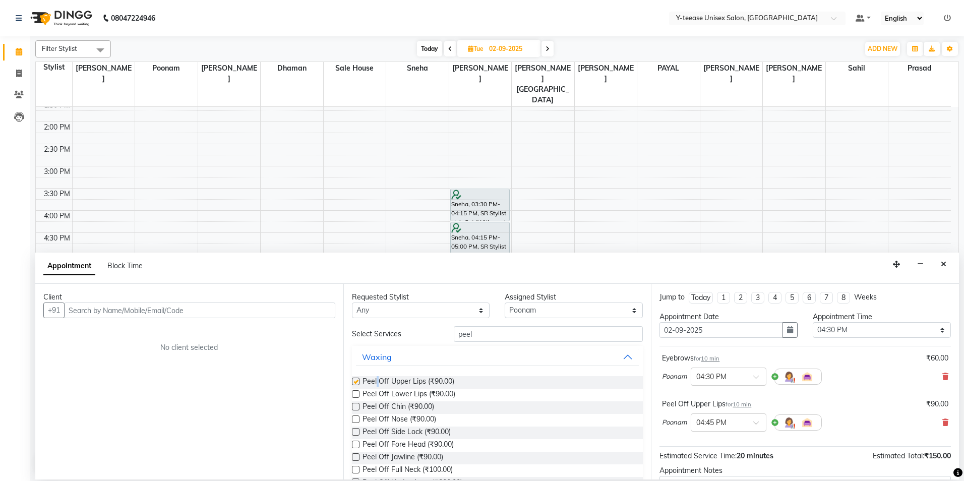
checkbox input "false"
click at [246, 312] on input "text" at bounding box center [199, 311] width 271 height 16
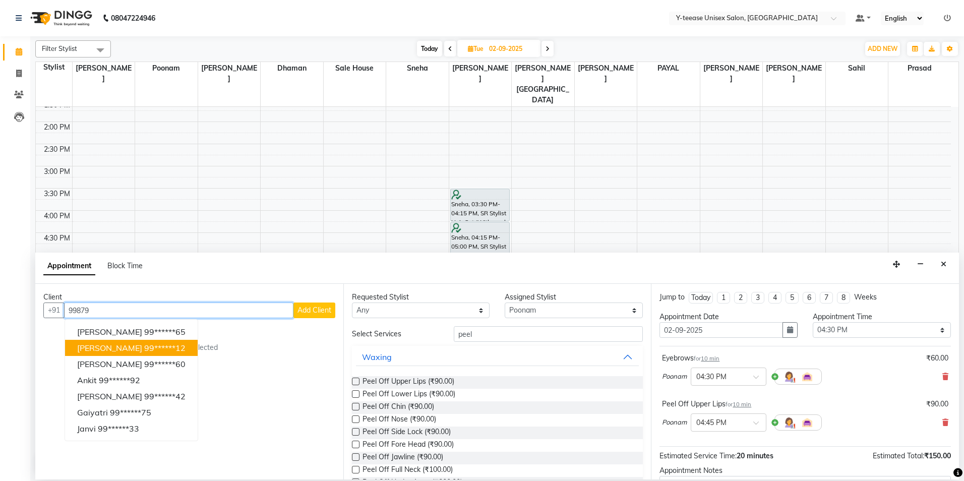
drag, startPoint x: 150, startPoint y: 346, endPoint x: 206, endPoint y: 368, distance: 59.6
click at [150, 346] on ngb-highlight "99******12" at bounding box center [164, 348] width 41 height 10
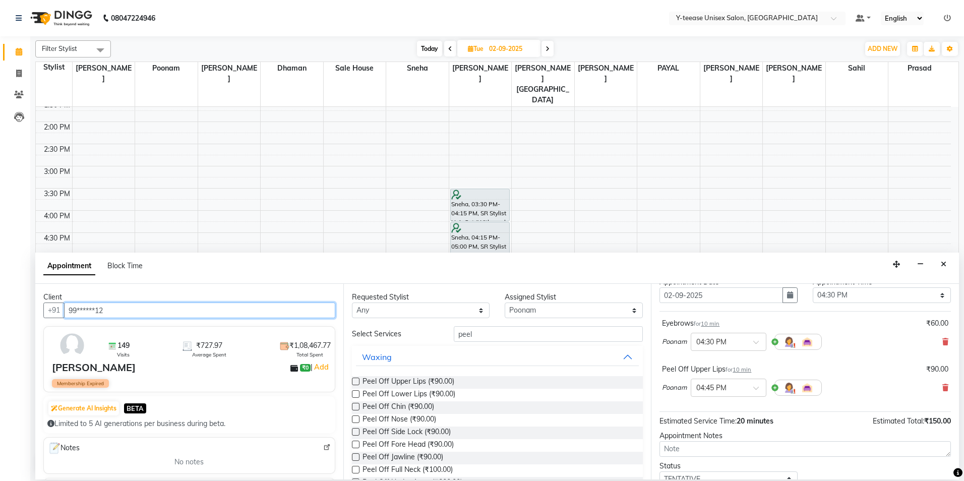
scroll to position [106, 0]
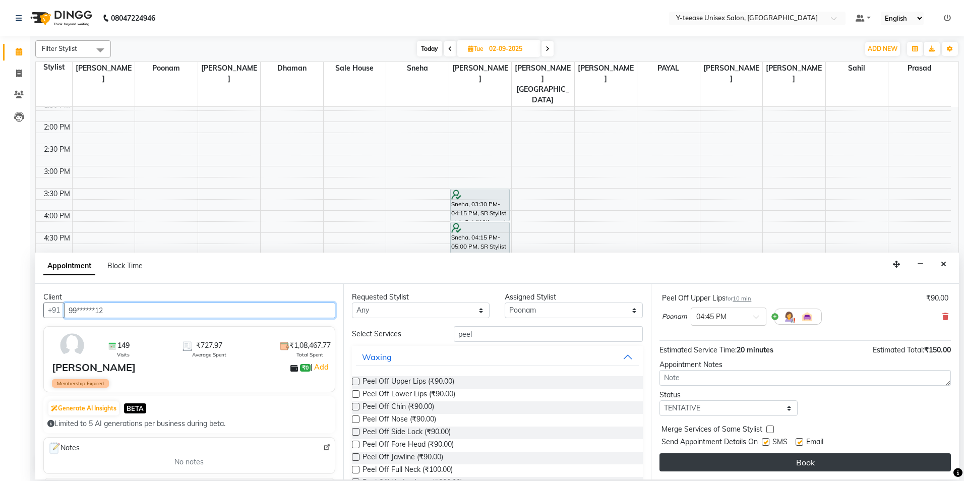
type input "99******12"
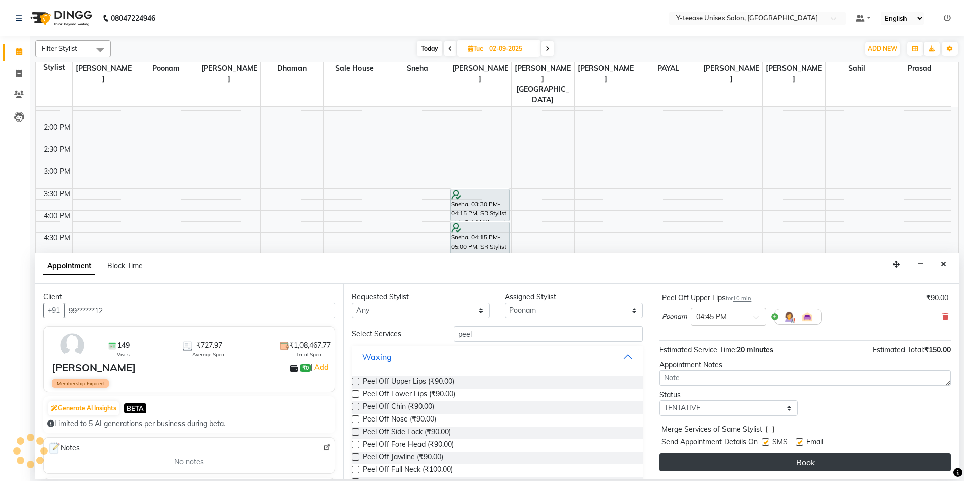
click at [769, 467] on button "Book" at bounding box center [805, 462] width 291 height 18
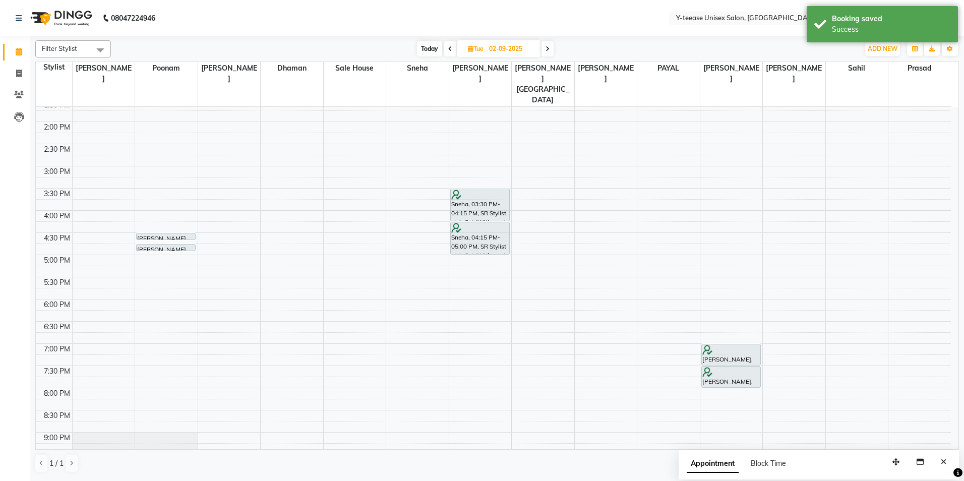
click at [430, 49] on span "Today" at bounding box center [429, 49] width 25 height 16
type input "[DATE]"
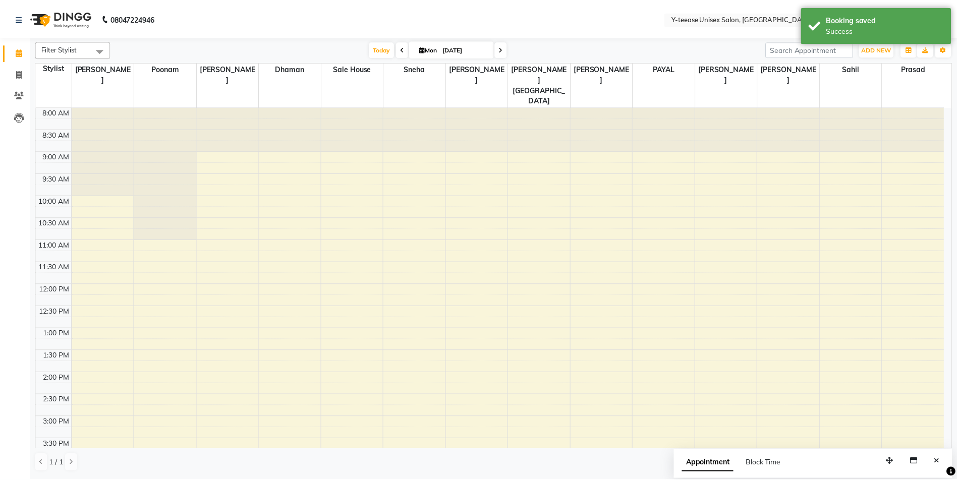
scroll to position [302, 0]
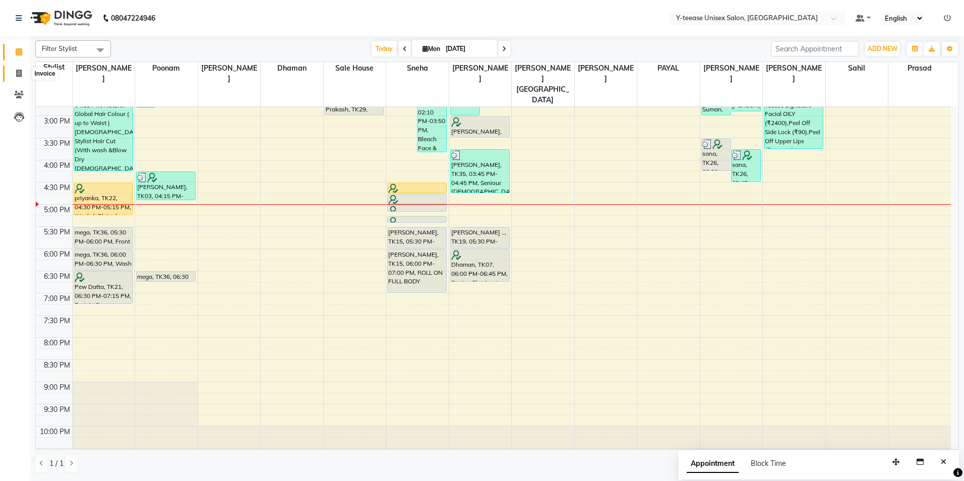
click at [20, 70] on icon at bounding box center [19, 74] width 6 height 8
select select "service"
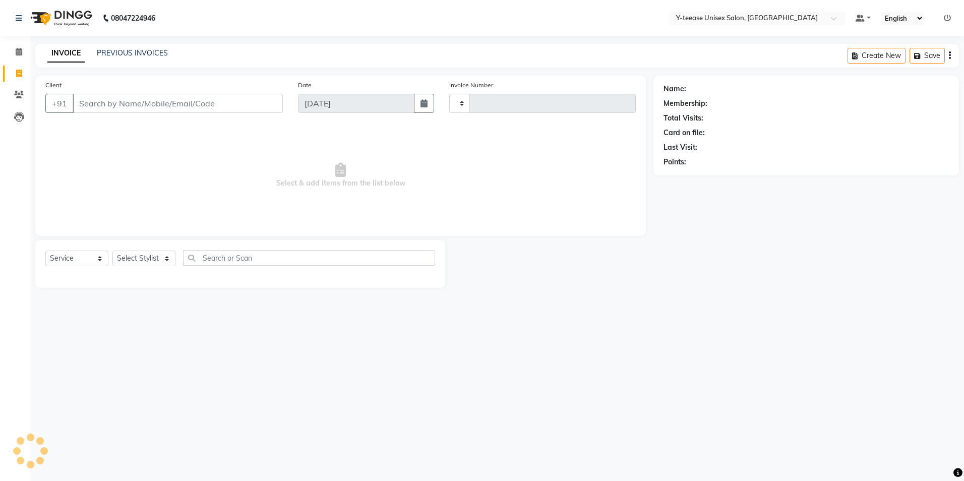
type input "6918"
select select "4"
click at [162, 266] on select "Select Stylist" at bounding box center [143, 259] width 63 height 16
click at [159, 259] on select "Select Stylist" at bounding box center [143, 259] width 63 height 16
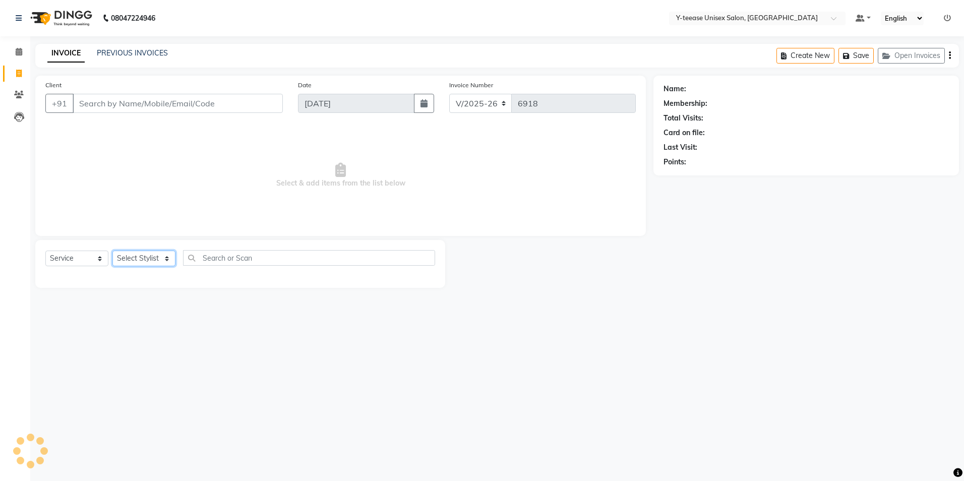
click at [159, 259] on select "Select Stylist" at bounding box center [143, 259] width 63 height 16
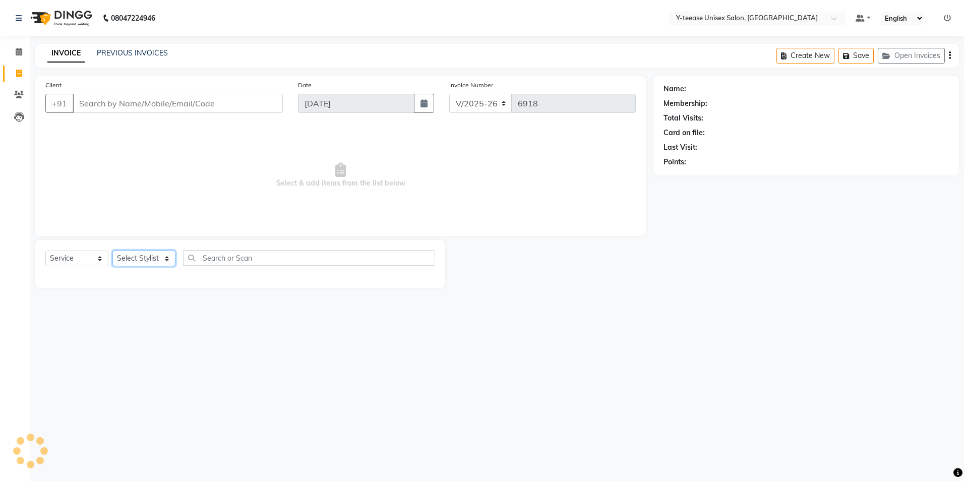
click at [143, 256] on select "Select Stylist" at bounding box center [143, 259] width 63 height 16
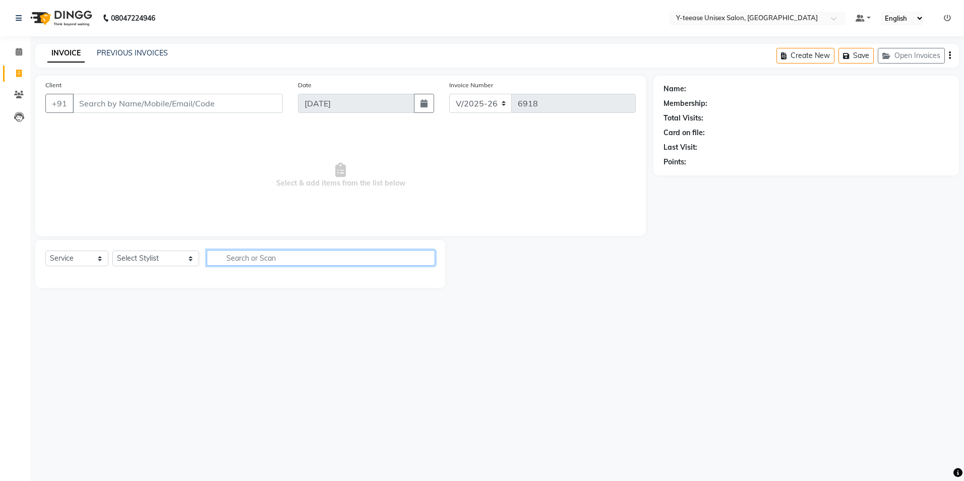
click at [245, 257] on input "text" at bounding box center [321, 258] width 228 height 16
type input "eye"
click at [141, 262] on select "Select Stylist chaitrali Dhaman FAIZAN SALMANI keshav nagar Manager Mosin khan …" at bounding box center [155, 259] width 87 height 16
select select "57"
click at [112, 251] on select "Select Stylist chaitrali Dhaman FAIZAN SALMANI keshav nagar Manager Mosin khan …" at bounding box center [155, 259] width 87 height 16
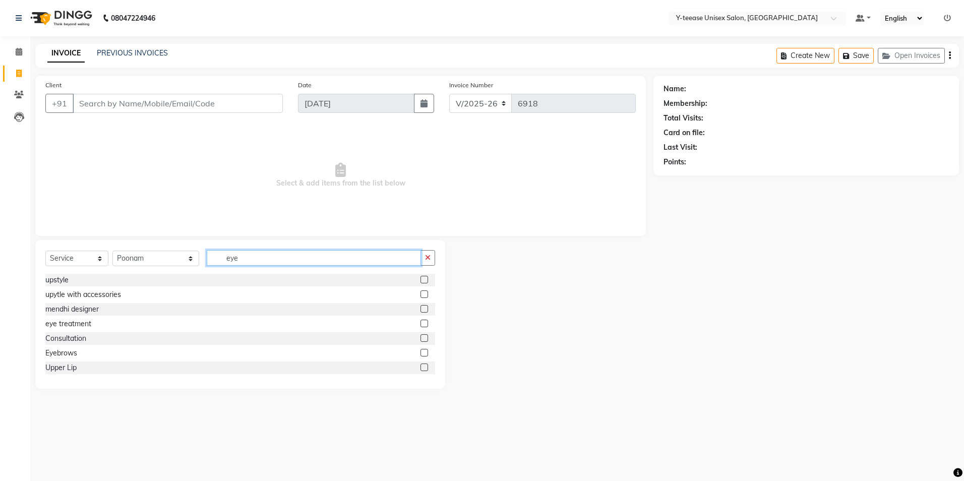
click at [232, 260] on input "eye" at bounding box center [314, 258] width 214 height 16
type input "eye"
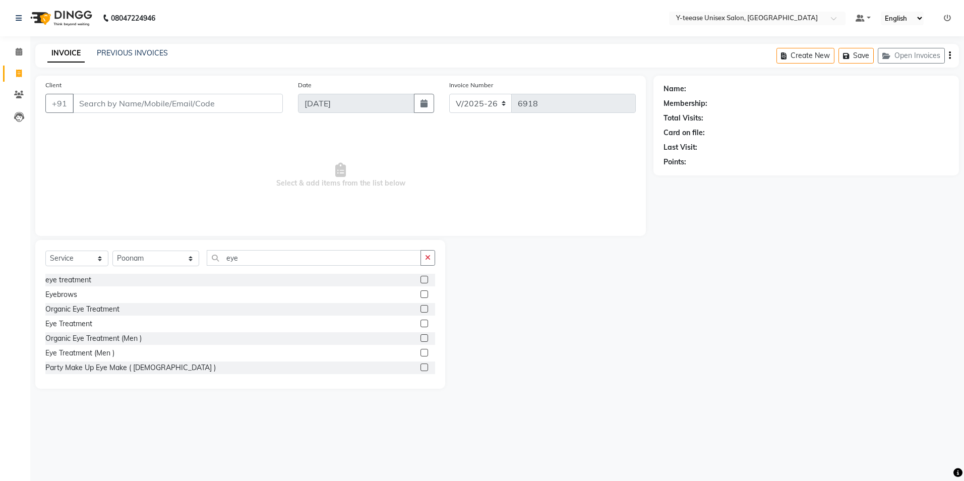
click at [53, 287] on div "eye treatment Eyebrows Organic Eye Treatment Eye Treatment Organic Eye Treatmen…" at bounding box center [240, 324] width 390 height 101
click at [55, 294] on div "Eyebrows" at bounding box center [61, 294] width 32 height 11
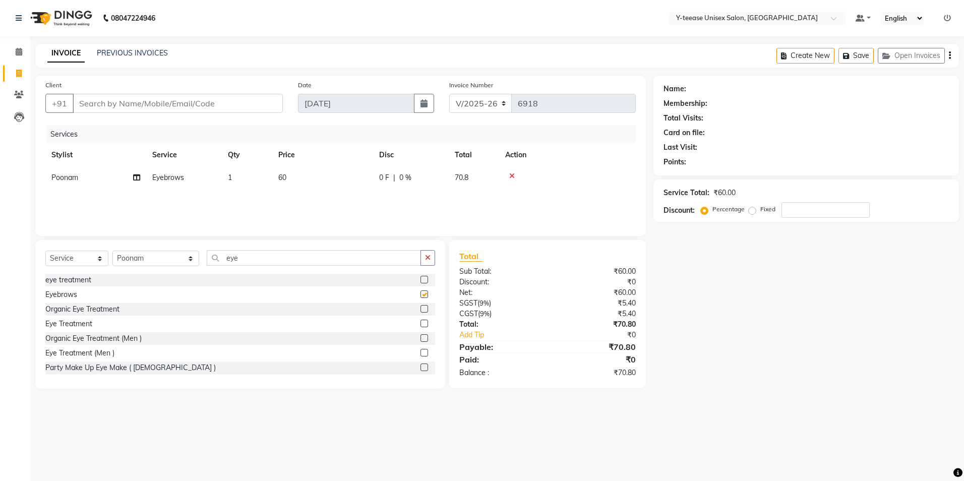
checkbox input "false"
click at [288, 254] on input "eye" at bounding box center [314, 258] width 214 height 16
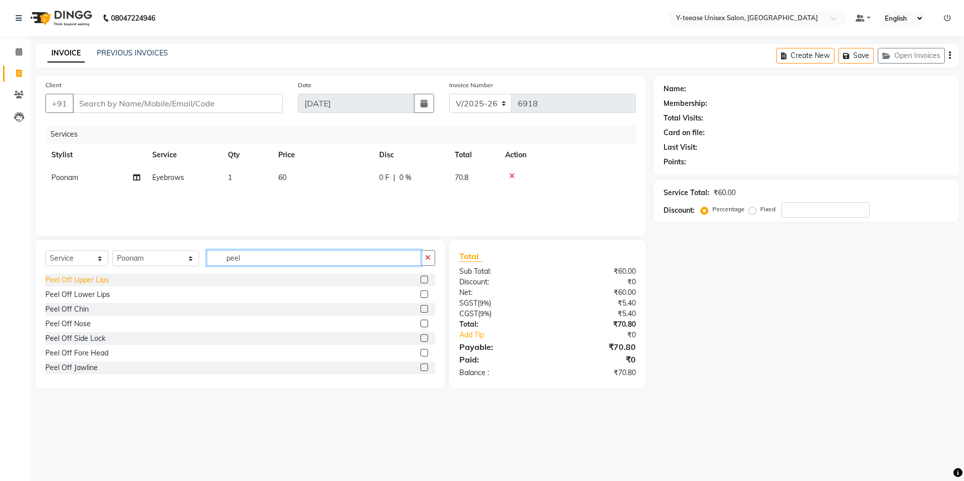
type input "peel"
click at [67, 278] on div "Peel Off Upper Lips" at bounding box center [77, 280] width 64 height 11
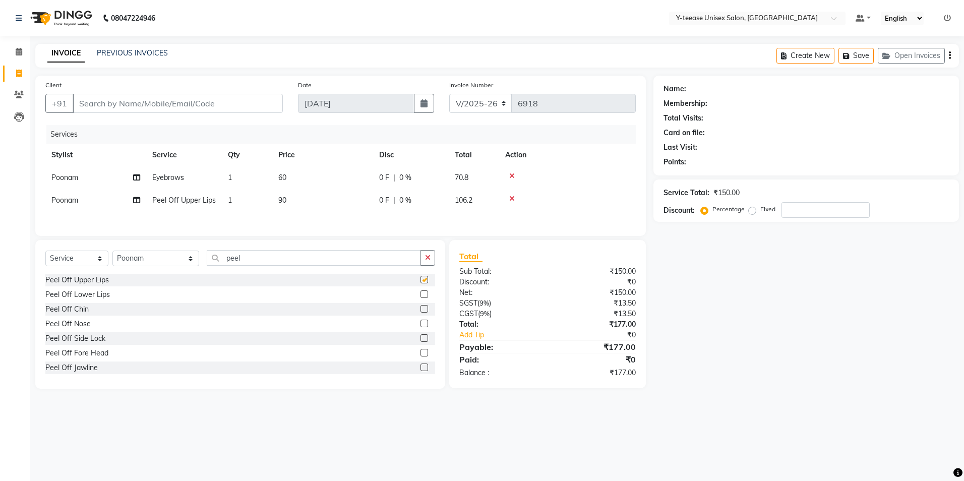
checkbox input "false"
click at [169, 99] on input "Client" at bounding box center [178, 103] width 210 height 19
type input "9"
type input "0"
click at [122, 123] on ngb-highlight "97******35" at bounding box center [129, 127] width 41 height 10
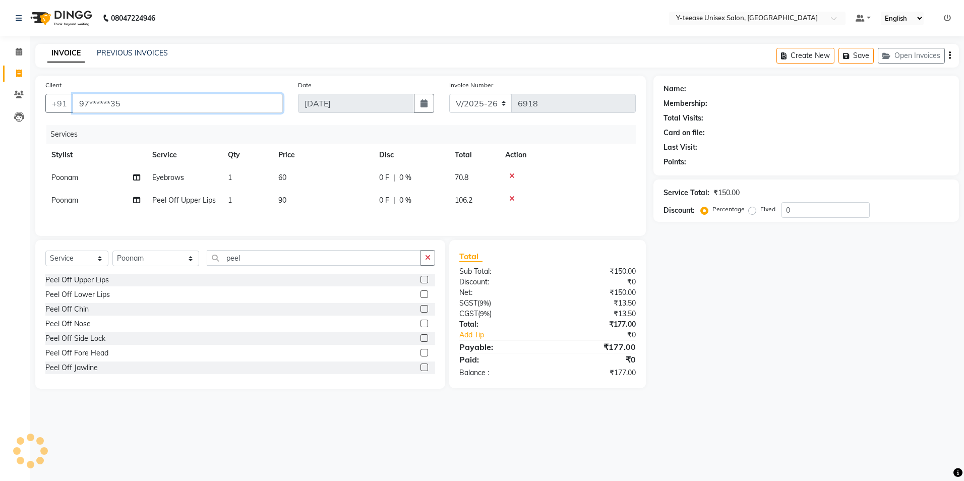
type input "97******35"
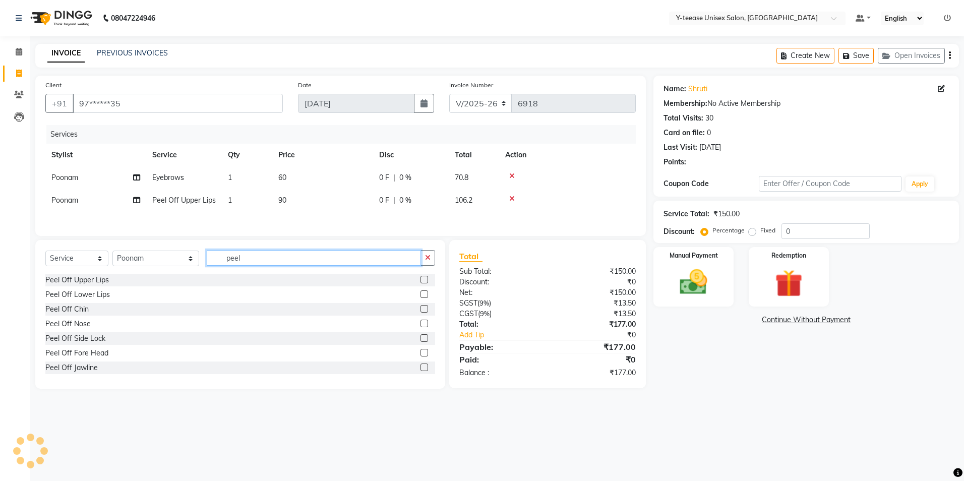
click at [250, 262] on input "peel" at bounding box center [314, 258] width 214 height 16
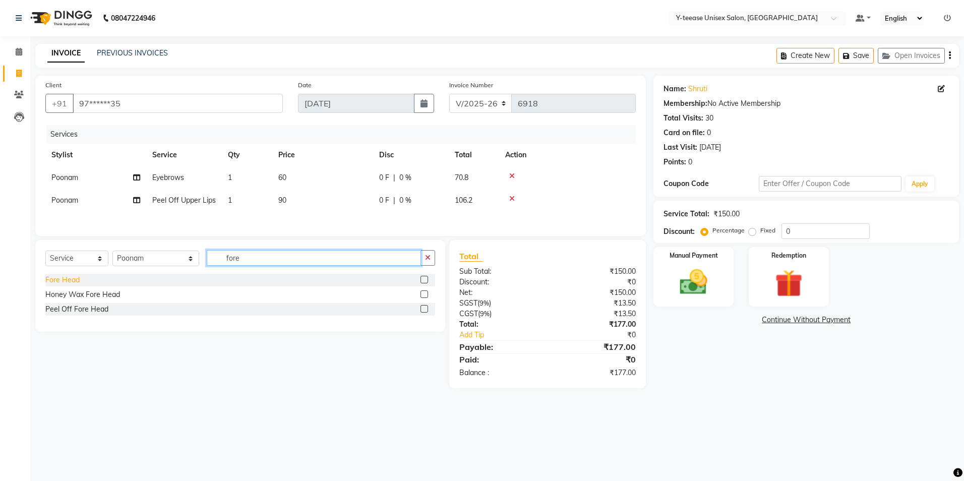
type input "fore"
click at [66, 283] on div "Fore Head" at bounding box center [62, 280] width 34 height 11
checkbox input "false"
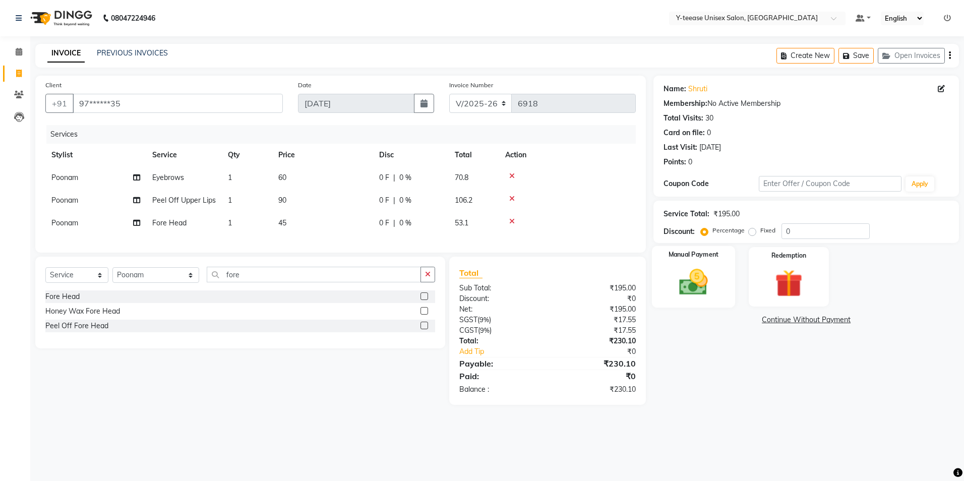
click at [691, 283] on img at bounding box center [693, 282] width 47 height 33
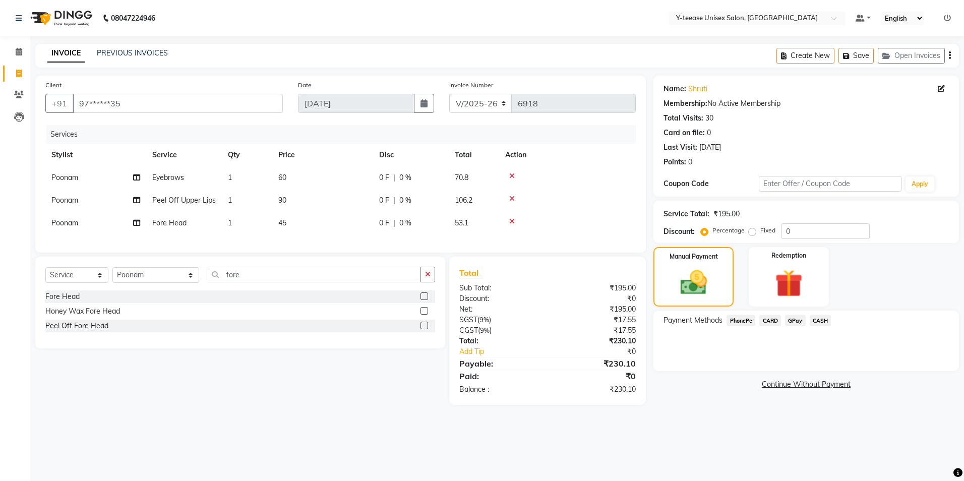
click at [797, 322] on span "GPay" at bounding box center [795, 321] width 21 height 12
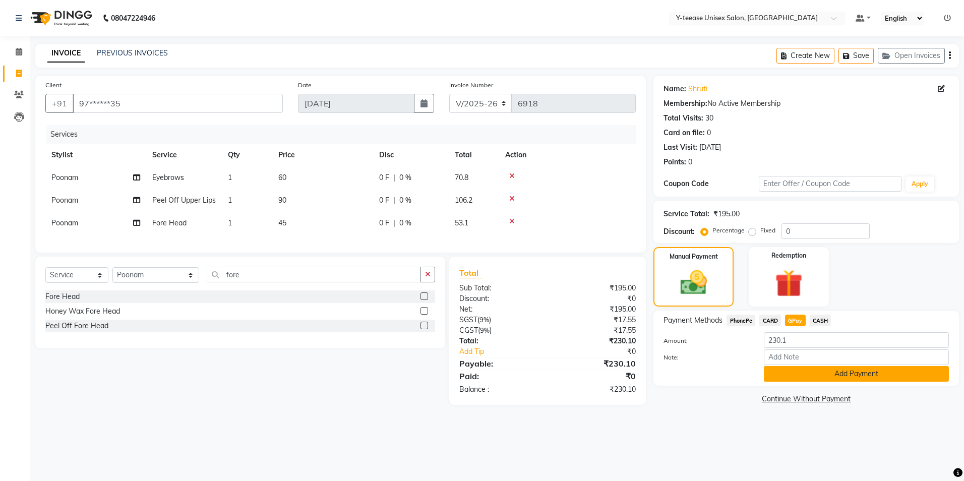
click at [815, 371] on button "Add Payment" at bounding box center [856, 374] width 185 height 16
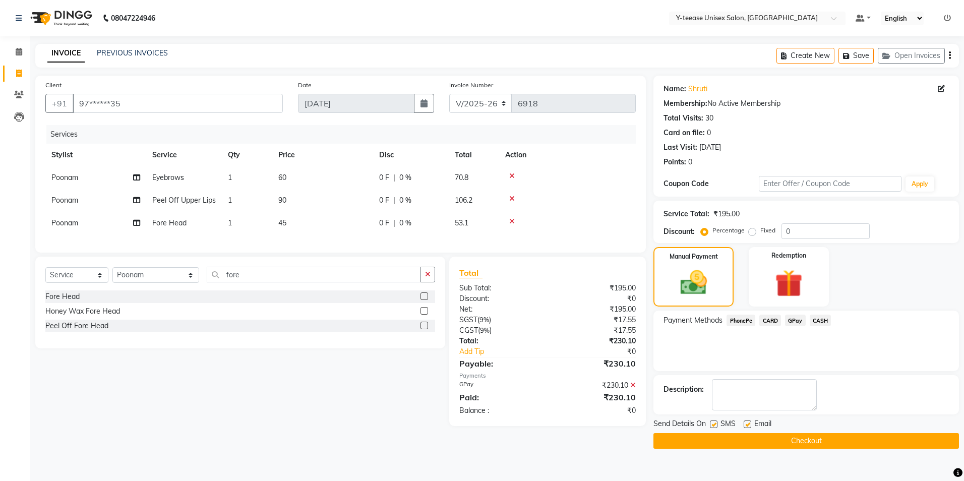
click at [634, 389] on icon at bounding box center [633, 385] width 6 height 7
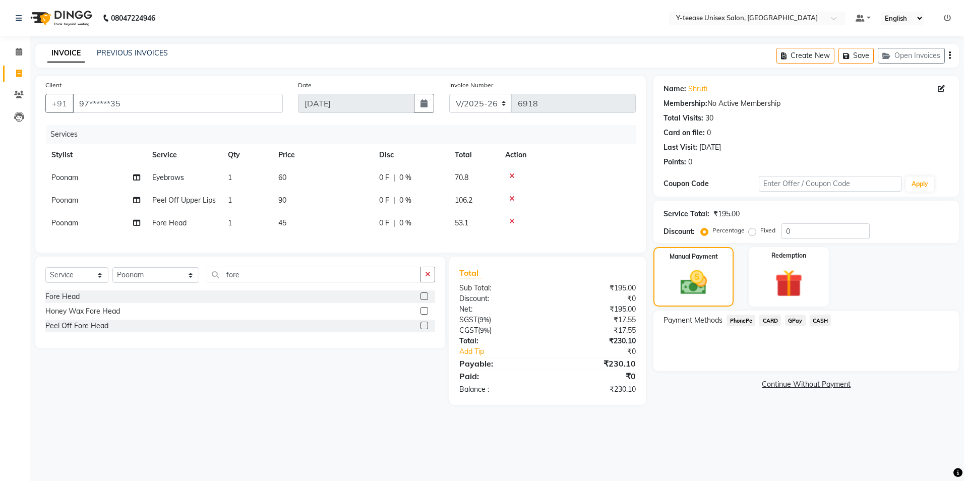
click at [825, 321] on span "CASH" at bounding box center [821, 321] width 22 height 12
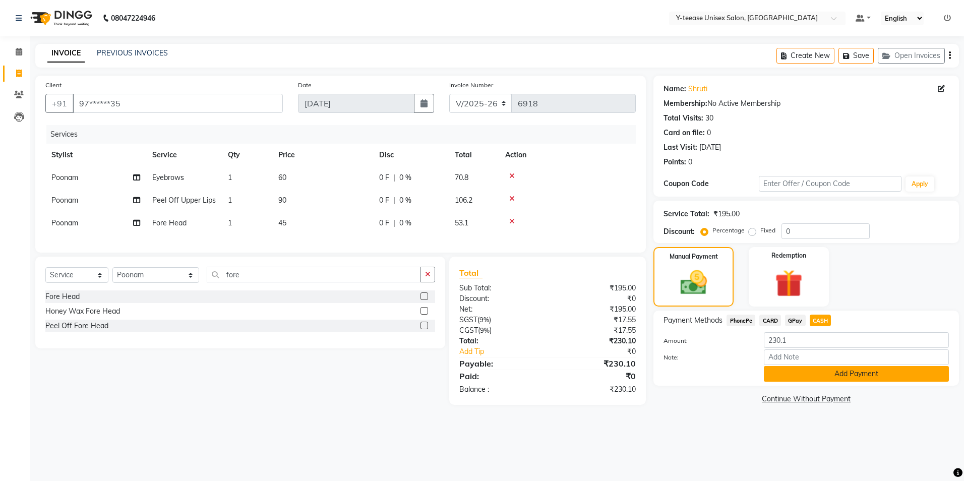
click at [820, 366] on button "Add Payment" at bounding box center [856, 374] width 185 height 16
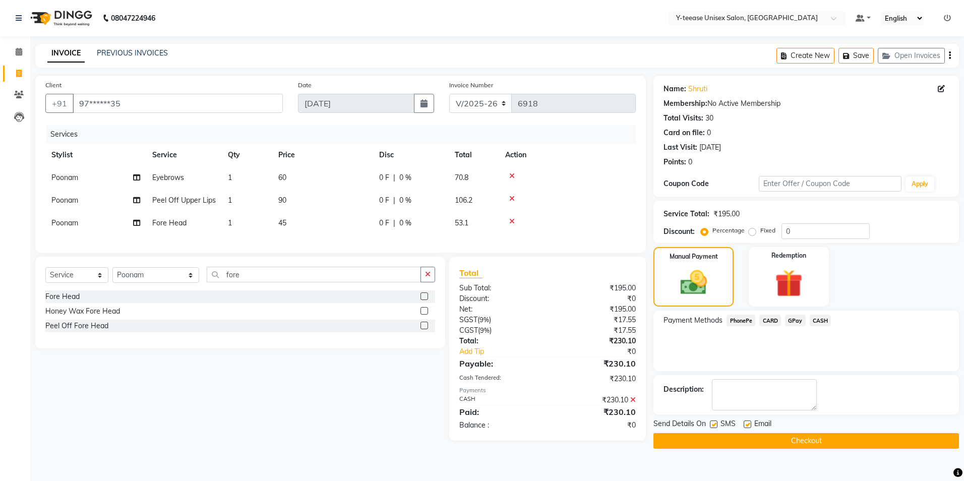
click at [802, 436] on button "Checkout" at bounding box center [807, 441] width 306 height 16
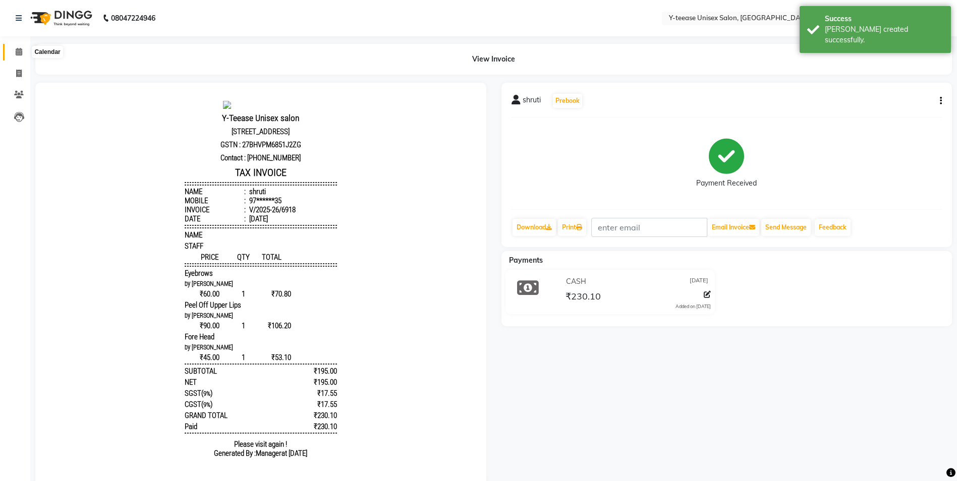
click at [14, 56] on span at bounding box center [19, 52] width 18 height 12
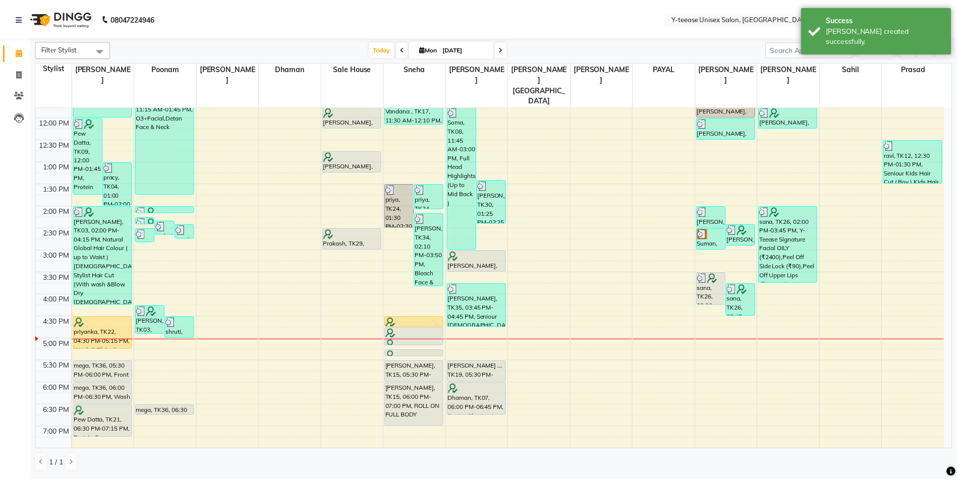
scroll to position [202, 0]
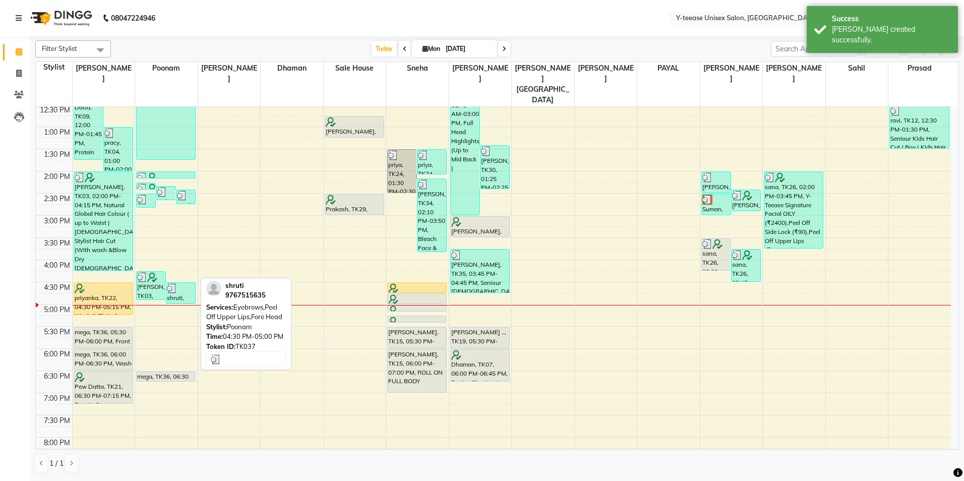
click at [175, 283] on img at bounding box center [172, 288] width 10 height 10
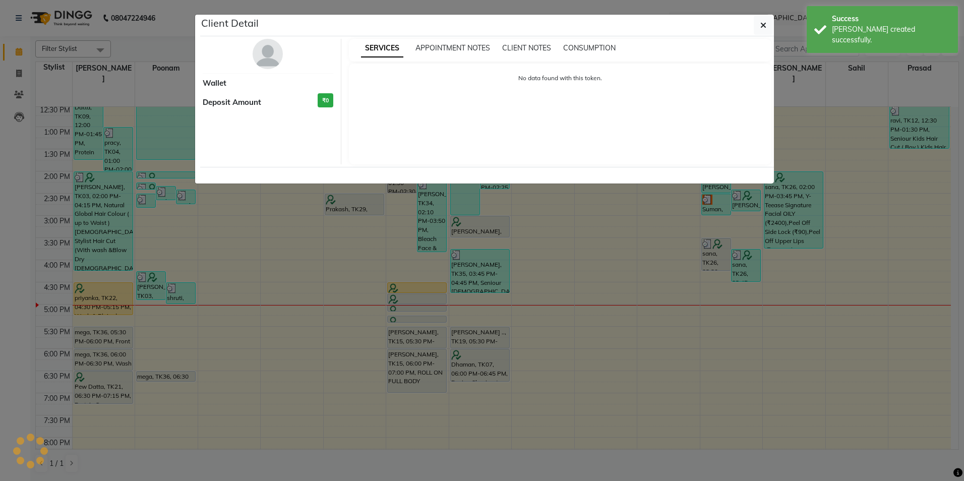
select select "3"
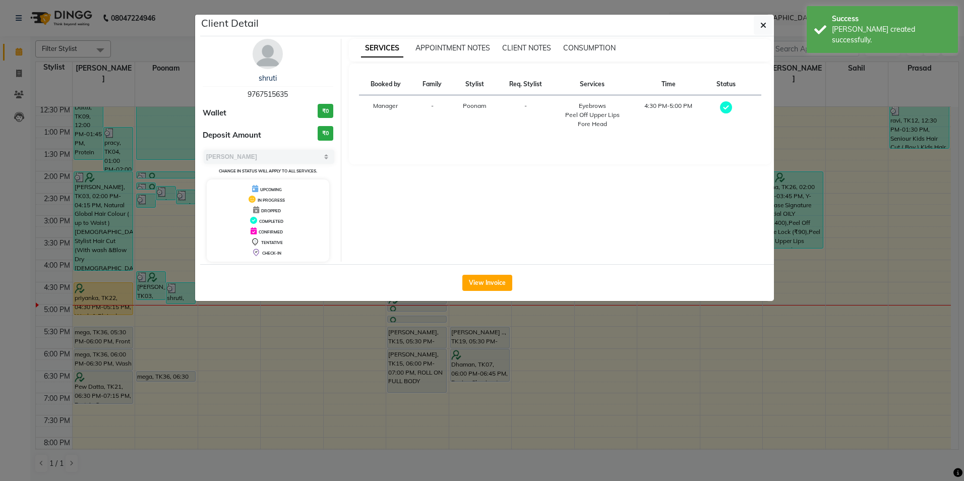
click at [274, 47] on img at bounding box center [268, 54] width 30 height 30
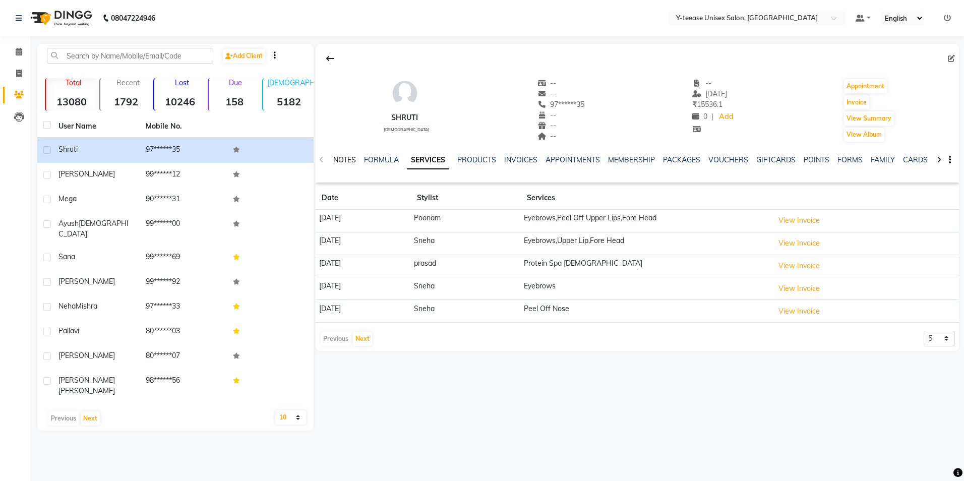
click at [348, 155] on link "NOTES" at bounding box center [344, 159] width 23 height 9
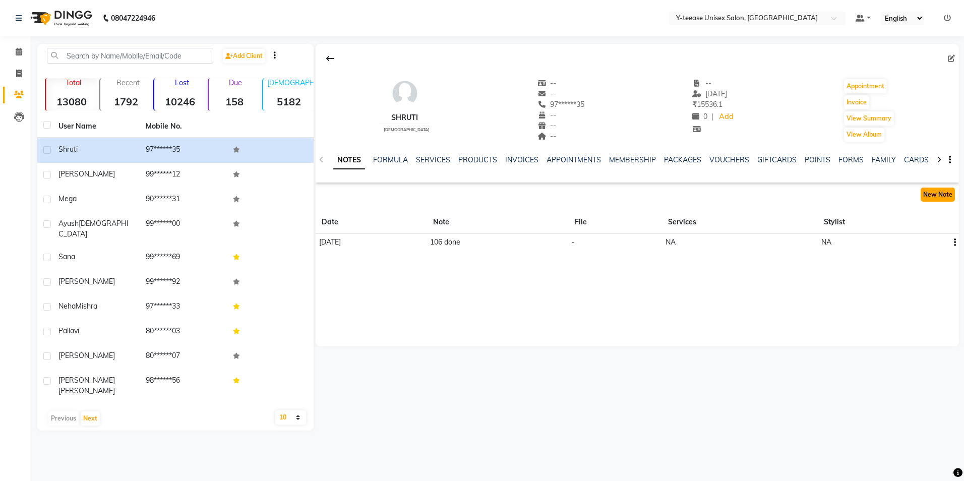
click at [939, 195] on button "New Note" at bounding box center [938, 195] width 34 height 14
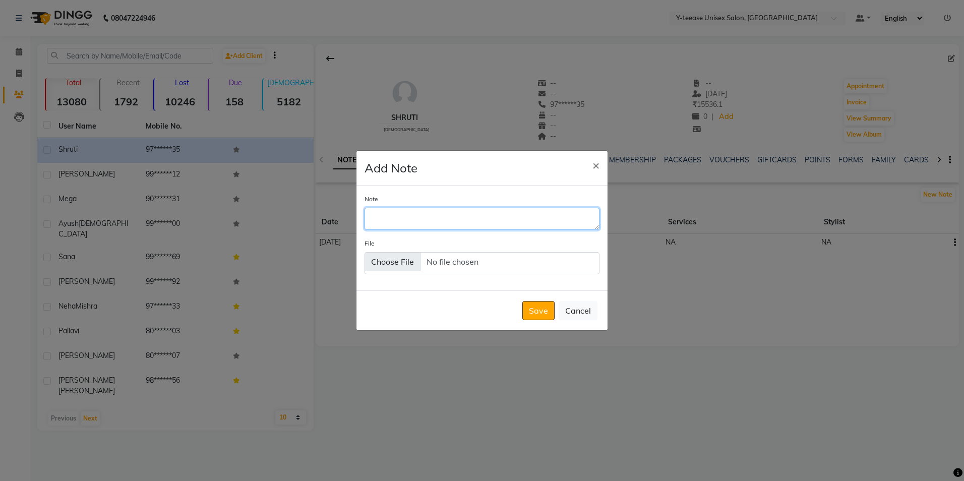
click at [397, 213] on textarea "Note" at bounding box center [482, 219] width 235 height 22
type textarea "01.09.2025 Balance 10/- Our Side"
click at [540, 316] on button "Save" at bounding box center [538, 310] width 32 height 19
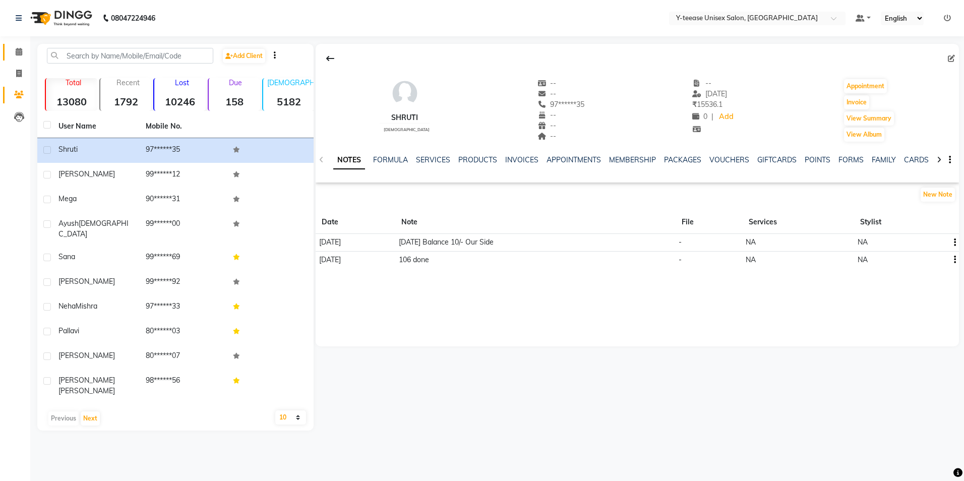
click at [19, 58] on link "Calendar" at bounding box center [15, 52] width 24 height 17
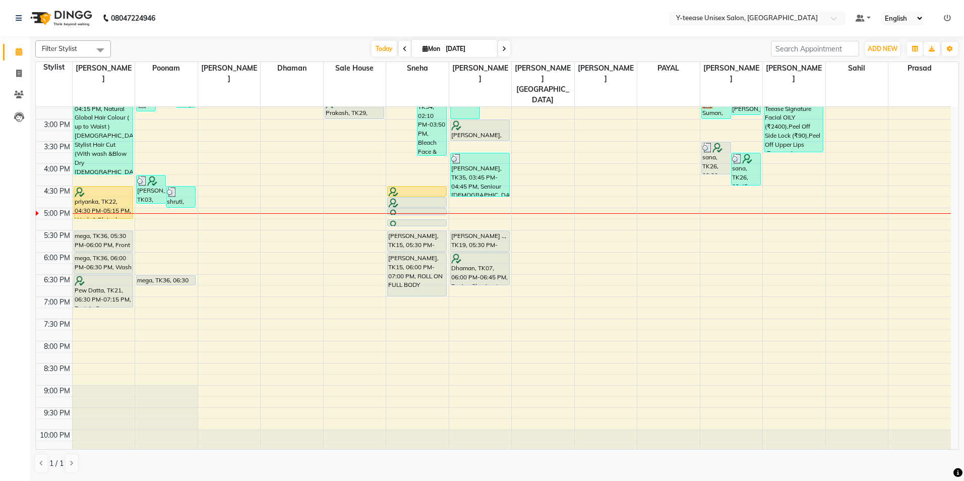
scroll to position [302, 0]
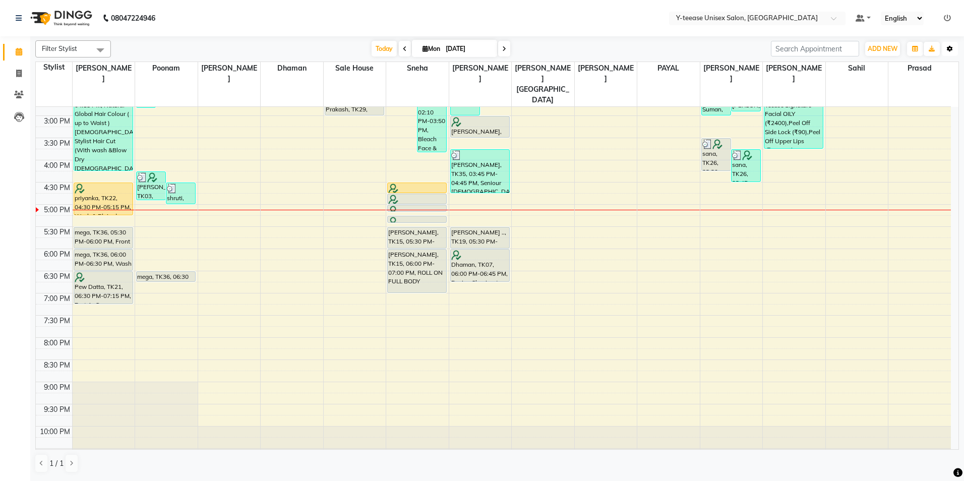
click at [949, 50] on icon "button" at bounding box center [950, 49] width 6 height 6
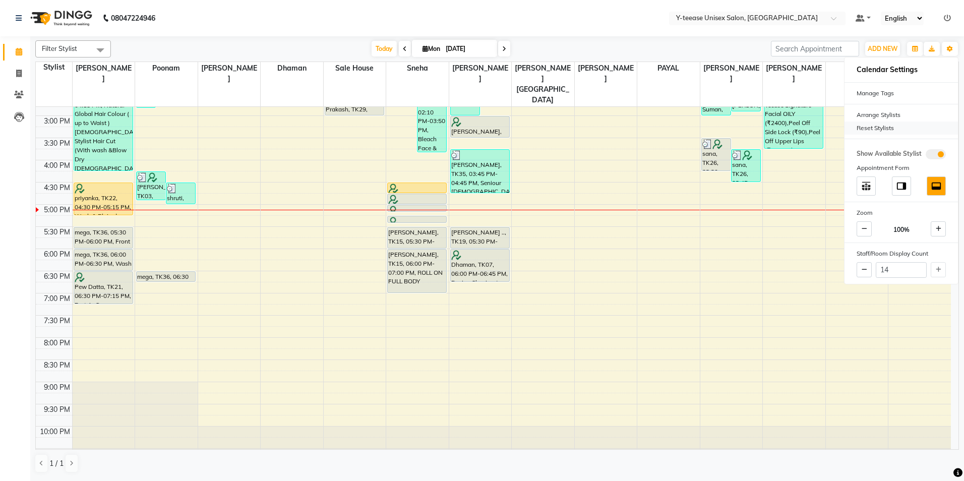
click at [867, 131] on div "Reset Stylists" at bounding box center [901, 128] width 113 height 13
click at [657, 43] on div "Today Mon 01-09-2025" at bounding box center [441, 48] width 650 height 15
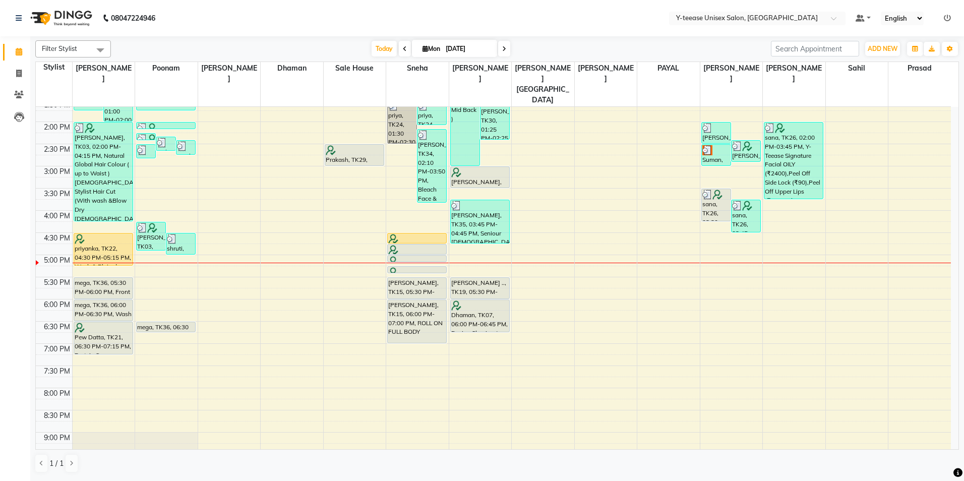
scroll to position [201, 0]
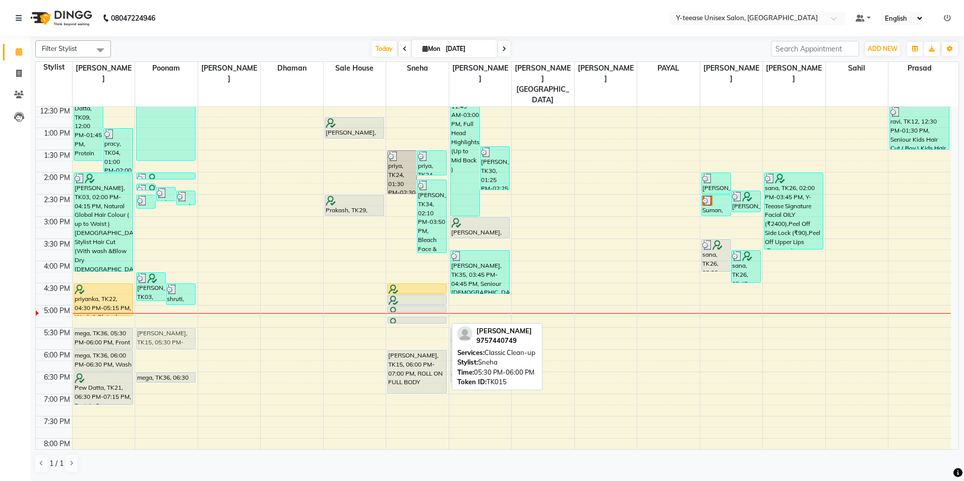
drag, startPoint x: 429, startPoint y: 321, endPoint x: 208, endPoint y: 324, distance: 220.9
click at [208, 324] on div "8:00 AM 8:30 AM 9:00 AM 9:30 AM 10:00 AM 10:30 AM 11:00 AM 11:30 AM 12:00 PM 12…" at bounding box center [493, 238] width 915 height 665
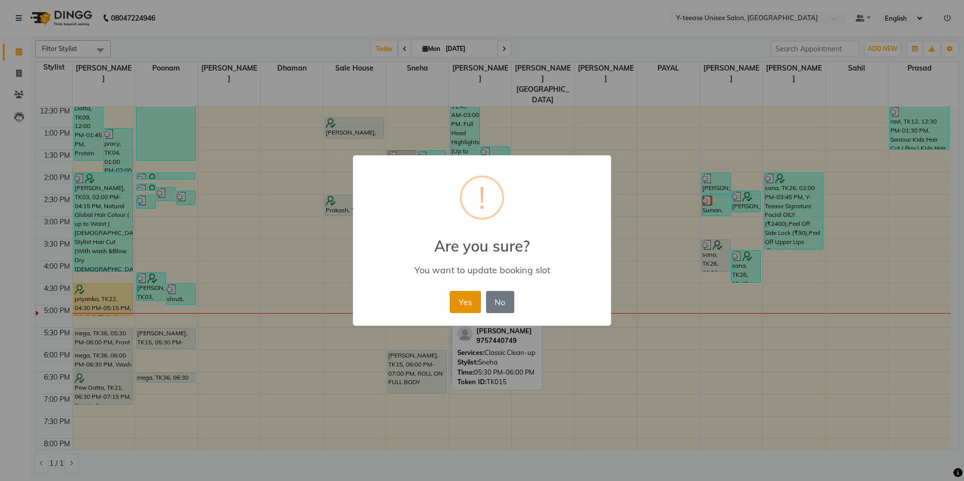
click at [464, 300] on button "Yes" at bounding box center [465, 302] width 31 height 22
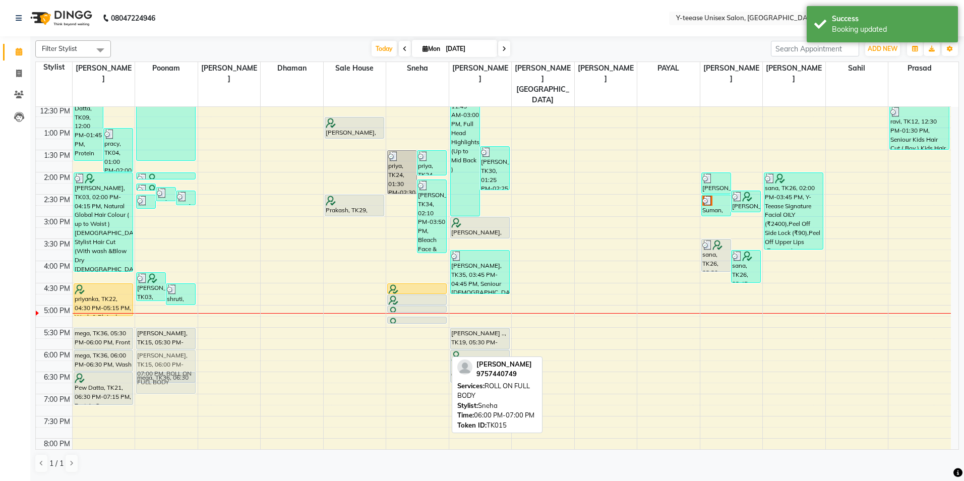
drag, startPoint x: 431, startPoint y: 358, endPoint x: 167, endPoint y: 357, distance: 264.3
click at [167, 357] on tr "Pew Datta, TK09, 12:00 PM-01:45 PM, Protein Spa Female ,ola plex up to mid back…" at bounding box center [493, 238] width 915 height 665
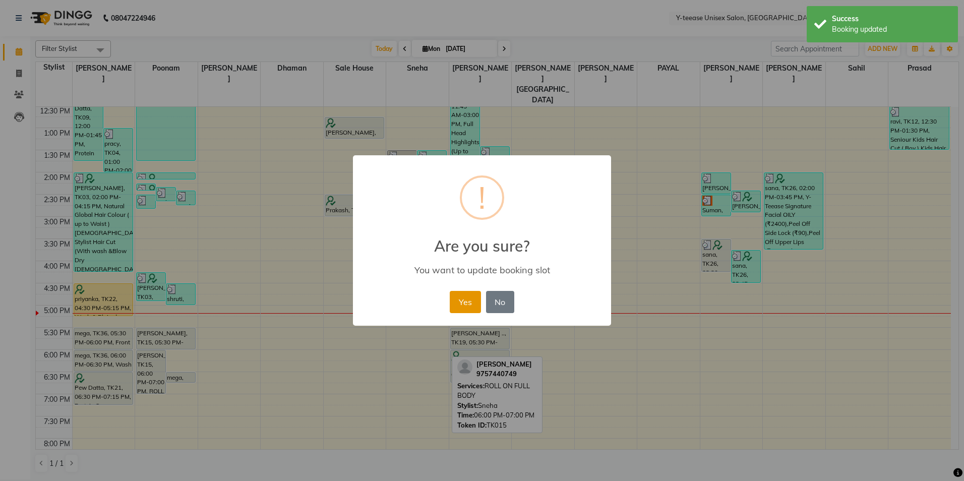
click at [465, 301] on button "Yes" at bounding box center [465, 302] width 31 height 22
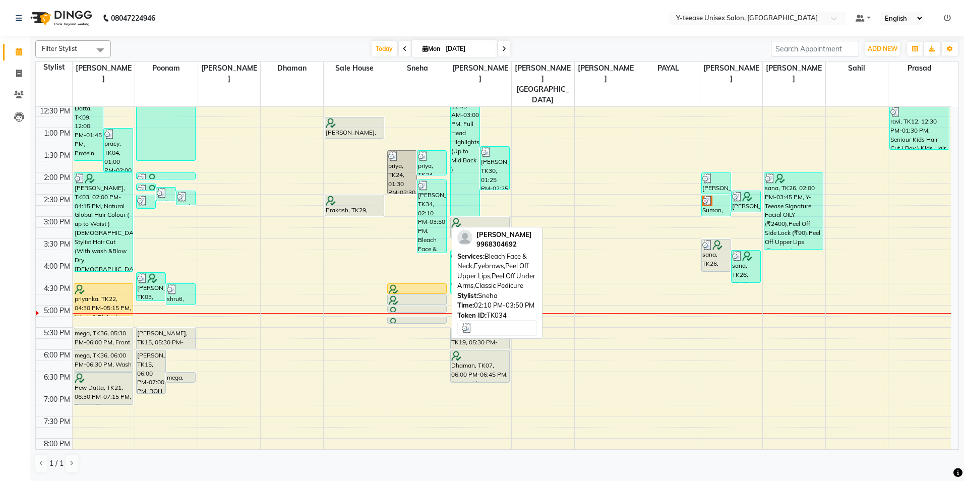
click at [443, 208] on div "[PERSON_NAME], TK34, 02:10 PM-03:50 PM, Bleach Face & Neck,Eyebrows,Peel Off Up…" at bounding box center [432, 216] width 29 height 73
select select "3"
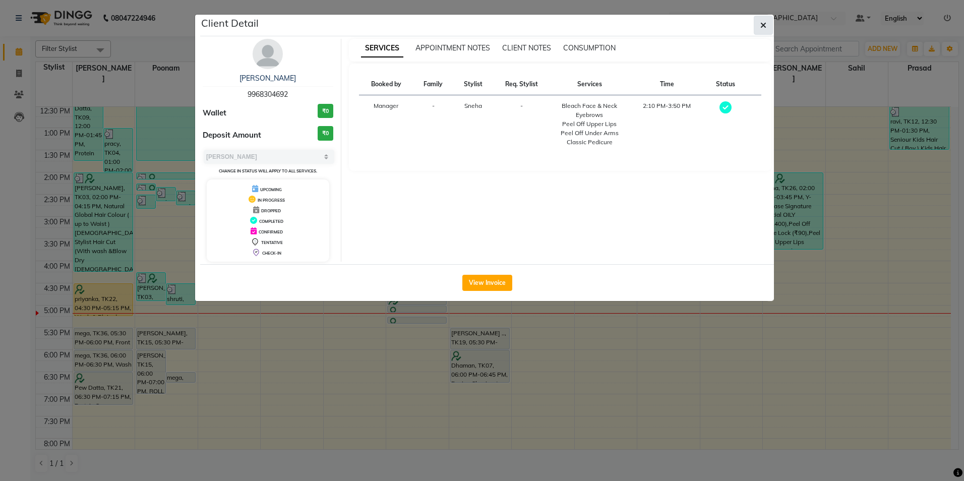
click at [762, 29] on span "button" at bounding box center [763, 25] width 6 height 10
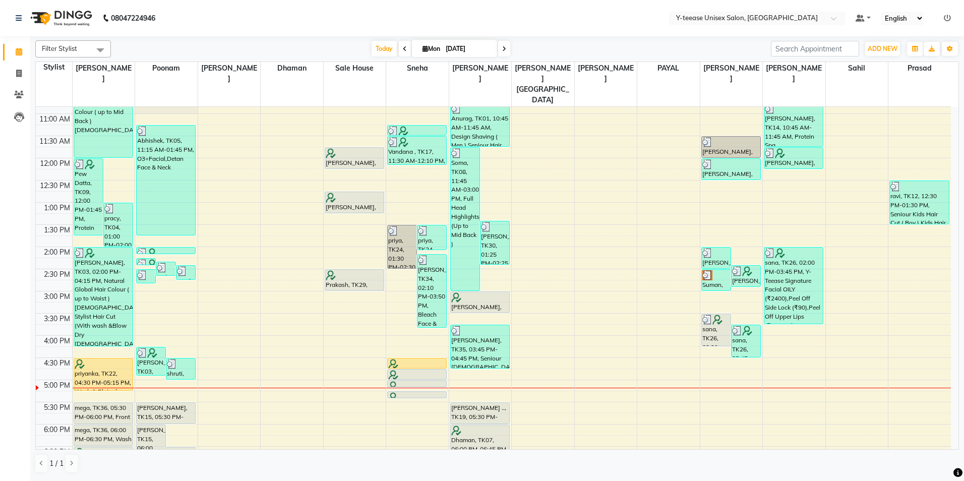
scroll to position [150, 0]
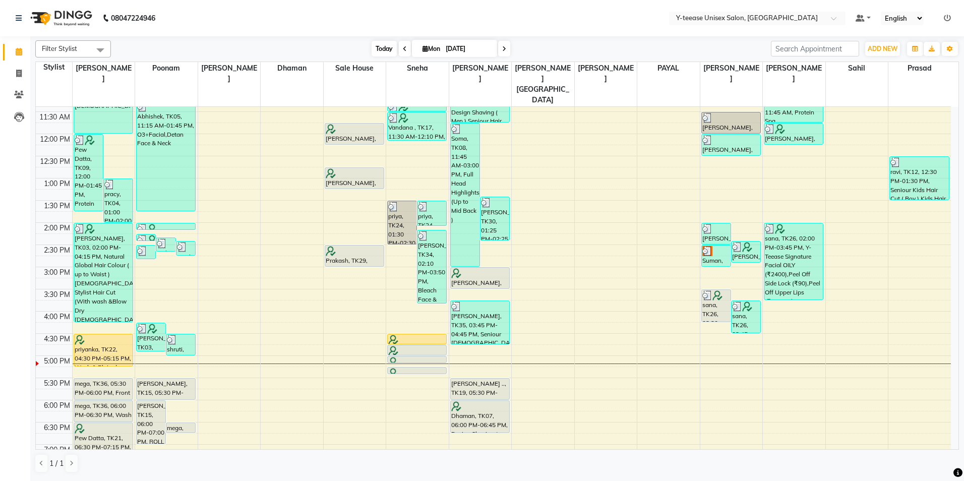
click at [385, 49] on span "Today" at bounding box center [384, 49] width 25 height 16
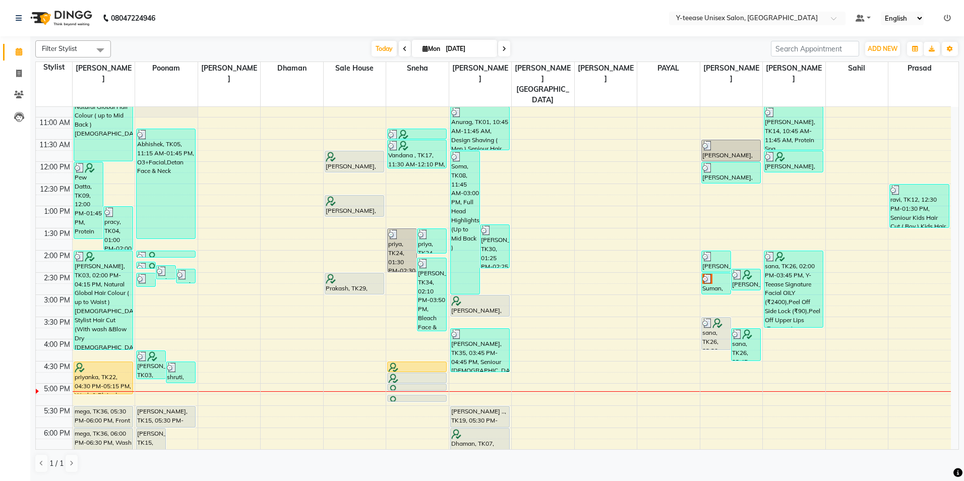
scroll to position [151, 0]
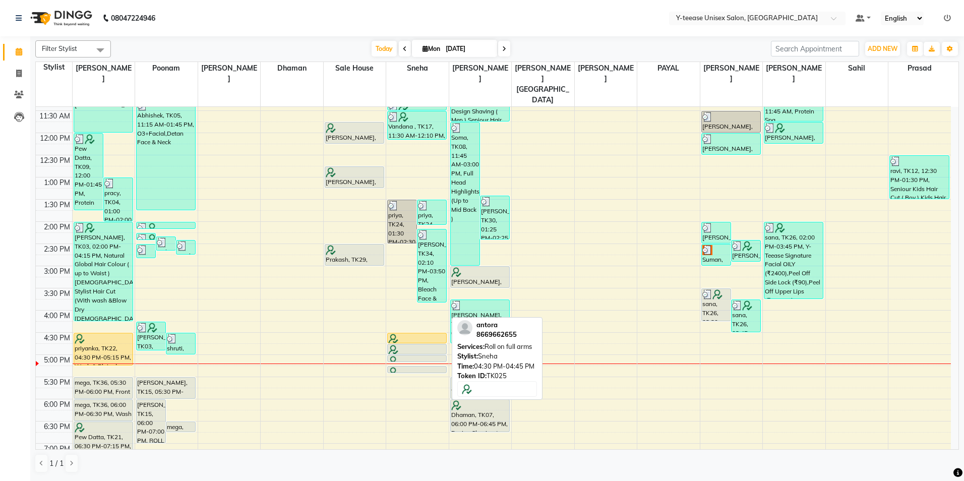
click at [422, 334] on div at bounding box center [416, 339] width 57 height 10
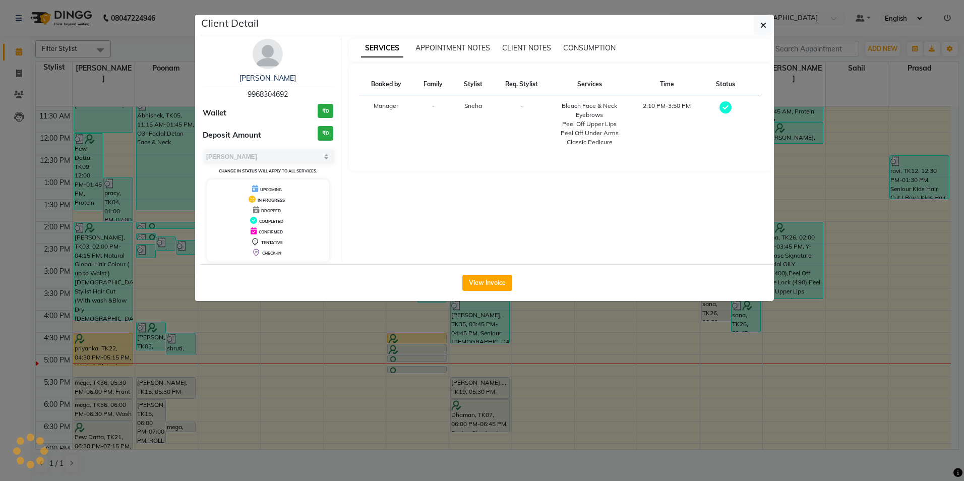
select select "select"
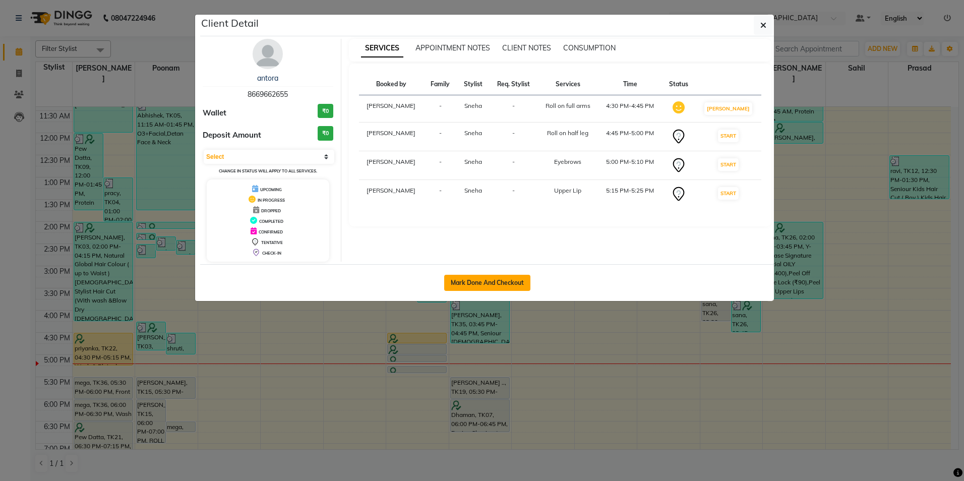
click at [485, 285] on button "Mark Done And Checkout" at bounding box center [487, 283] width 86 height 16
select select "service"
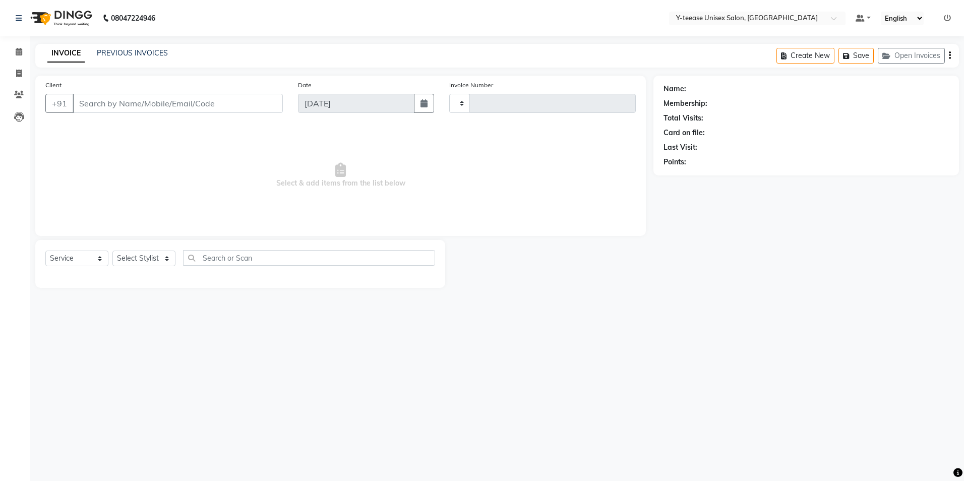
type input "6919"
select select "4"
type input "86******55"
select select "49846"
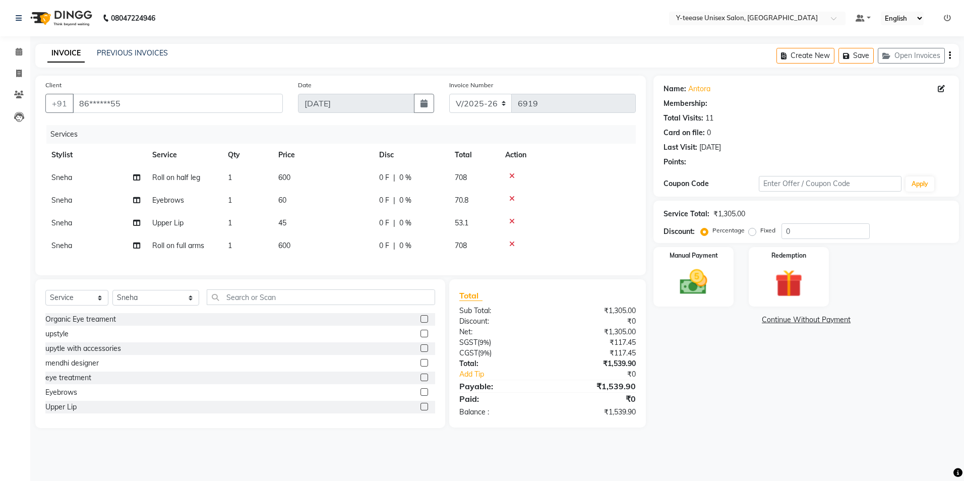
select select "1: Object"
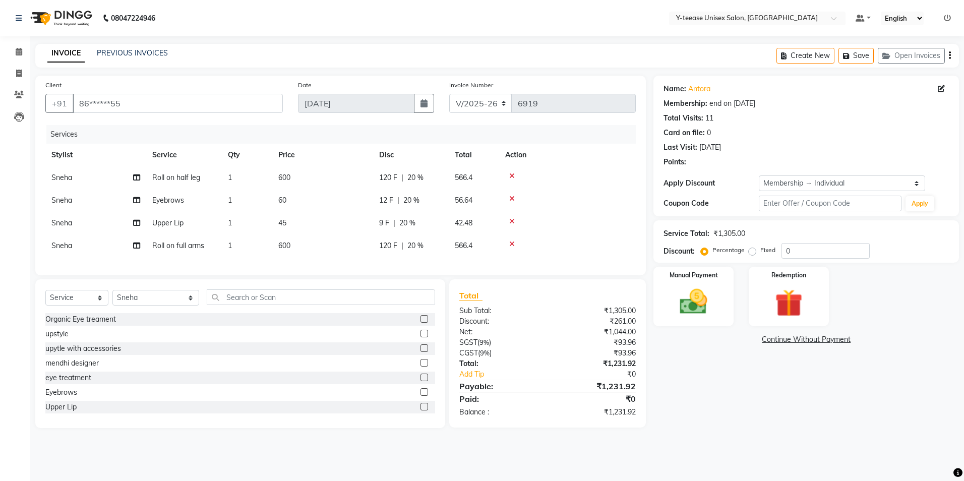
type input "20"
click at [811, 241] on div "Service Total: ₹1,305.00 Discount: Percentage Fixed 20" at bounding box center [806, 241] width 285 height 34
click at [812, 244] on input "20" at bounding box center [826, 251] width 88 height 16
click at [771, 428] on div "Name: Antora Membership: end on 18-03-2026 Total Visits: 11 Card on file: 0 Las…" at bounding box center [810, 252] width 313 height 353
click at [207, 305] on input "text" at bounding box center [321, 297] width 228 height 16
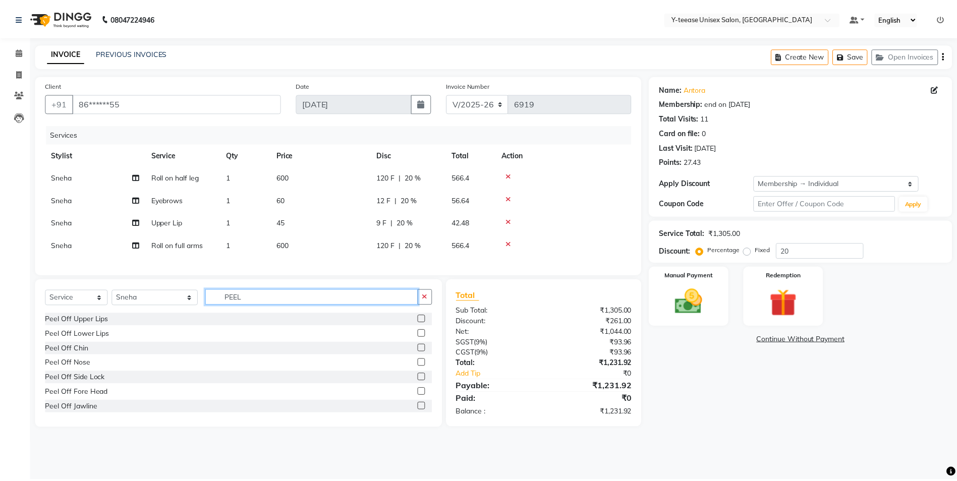
scroll to position [50, 0]
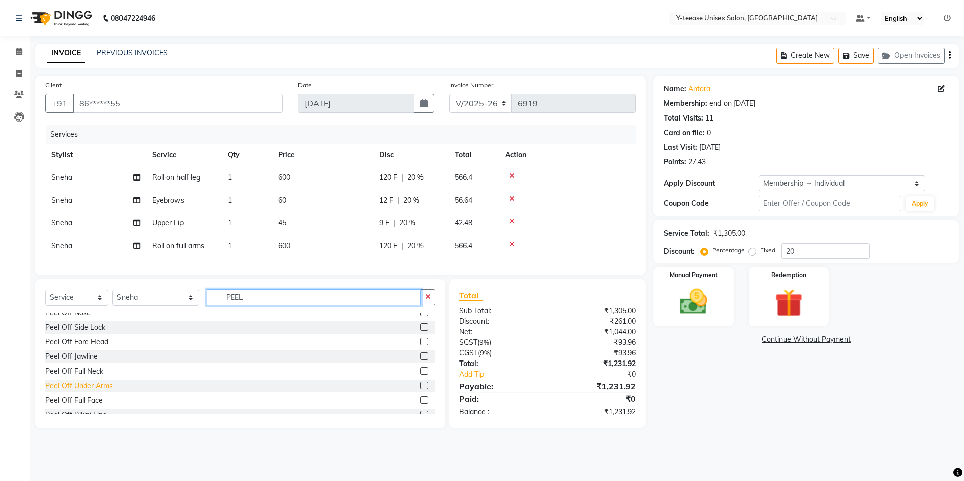
type input "PEEL"
click at [72, 391] on div "Peel Off Under Arms" at bounding box center [79, 386] width 68 height 11
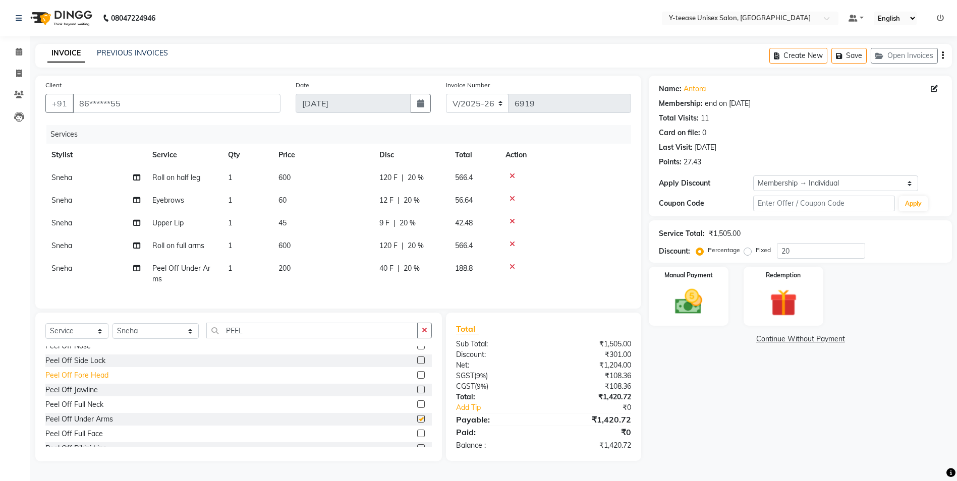
checkbox input "false"
click at [248, 346] on div "Select Service Product Membership Package Voucher Prepaid Gift Card Select Styl…" at bounding box center [238, 335] width 386 height 24
click at [258, 338] on input "PEEL" at bounding box center [311, 331] width 211 height 16
click at [259, 338] on input "PEEL" at bounding box center [311, 331] width 211 height 16
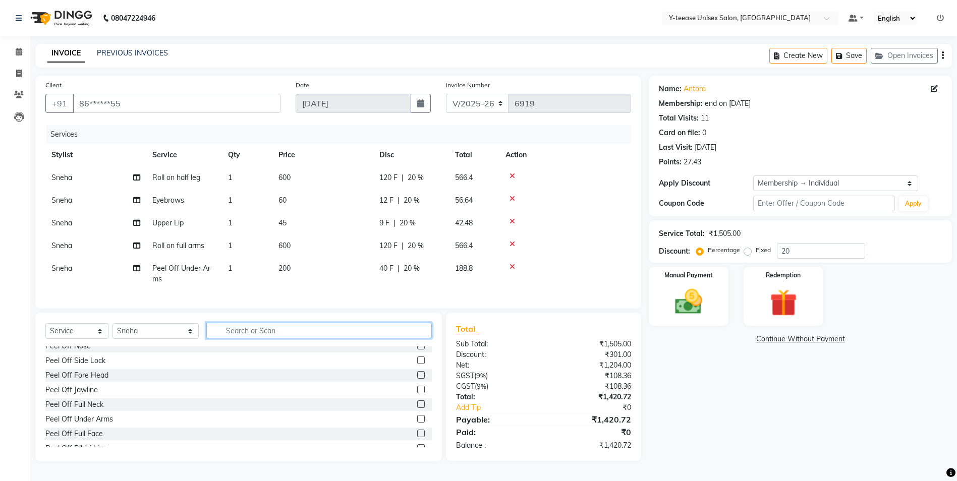
scroll to position [3, 0]
click at [707, 292] on img at bounding box center [688, 301] width 46 height 33
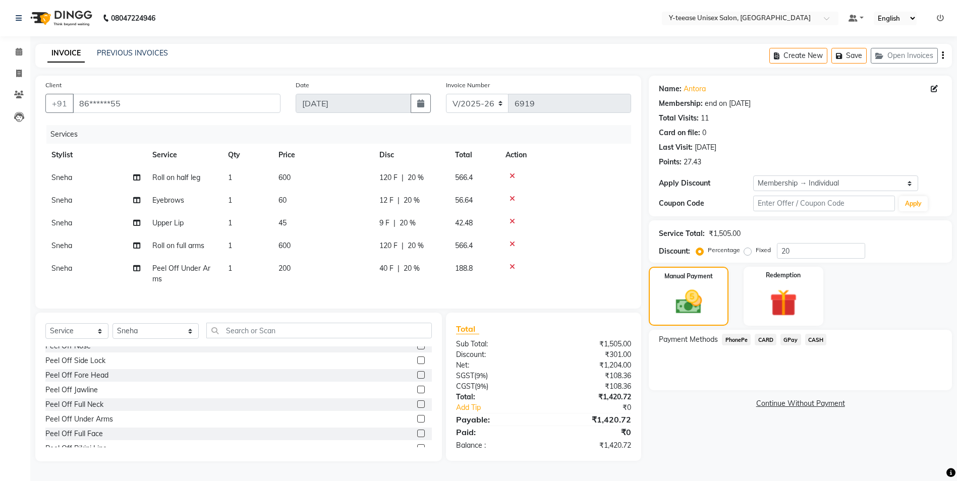
click at [787, 338] on span "GPay" at bounding box center [790, 340] width 21 height 12
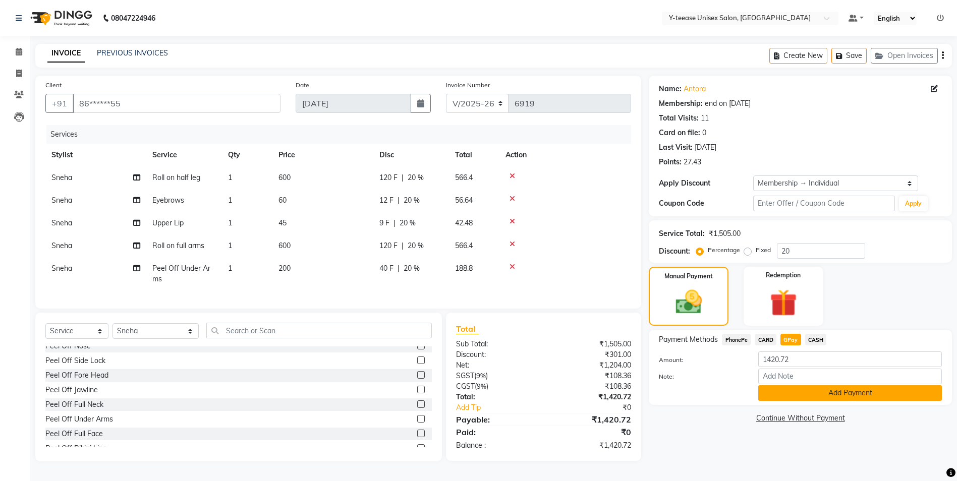
click at [797, 385] on button "Add Payment" at bounding box center [850, 393] width 184 height 16
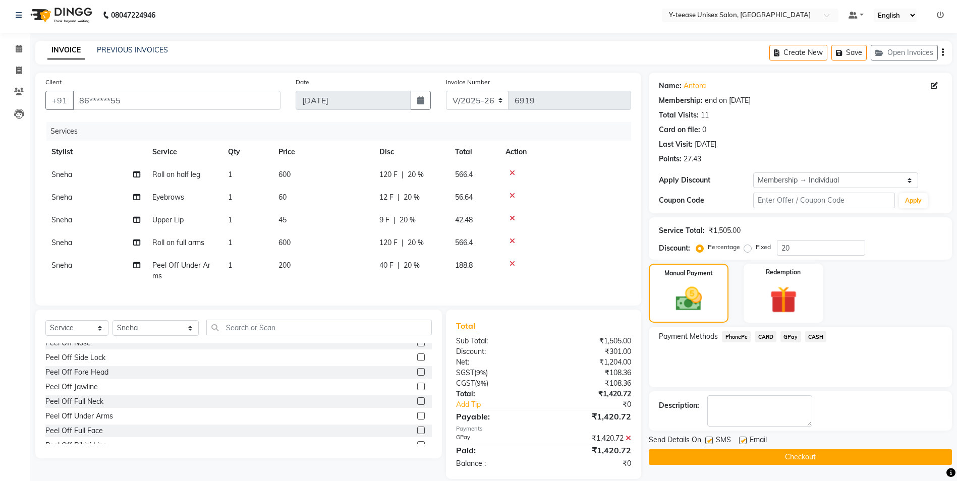
scroll to position [24, 0]
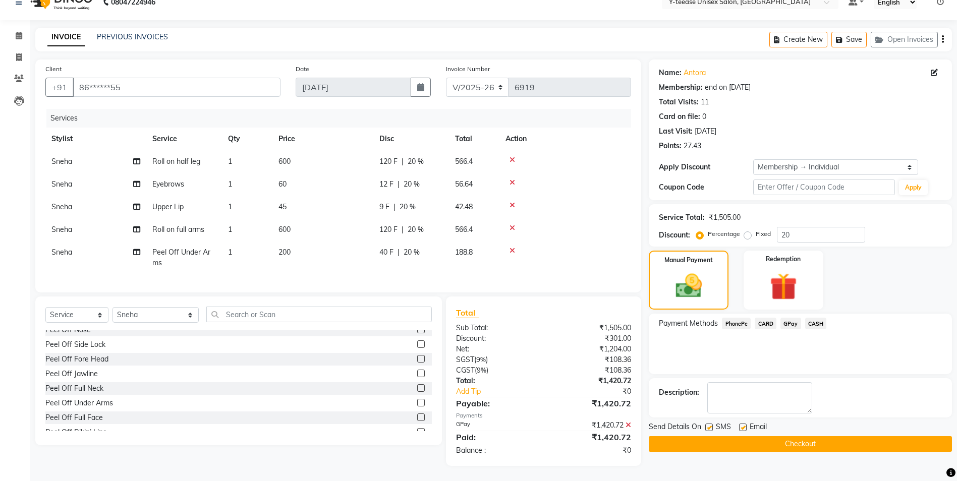
click at [748, 438] on button "Checkout" at bounding box center [800, 444] width 303 height 16
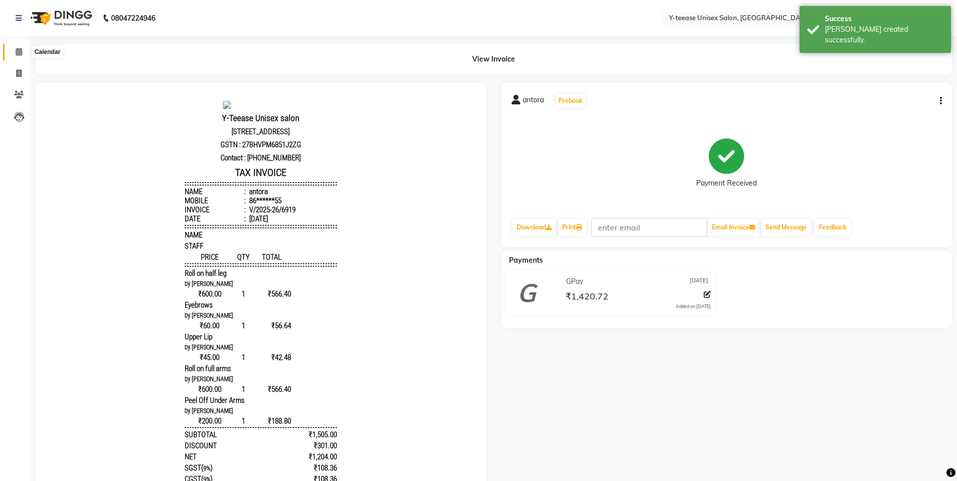
click at [15, 57] on span at bounding box center [19, 52] width 18 height 12
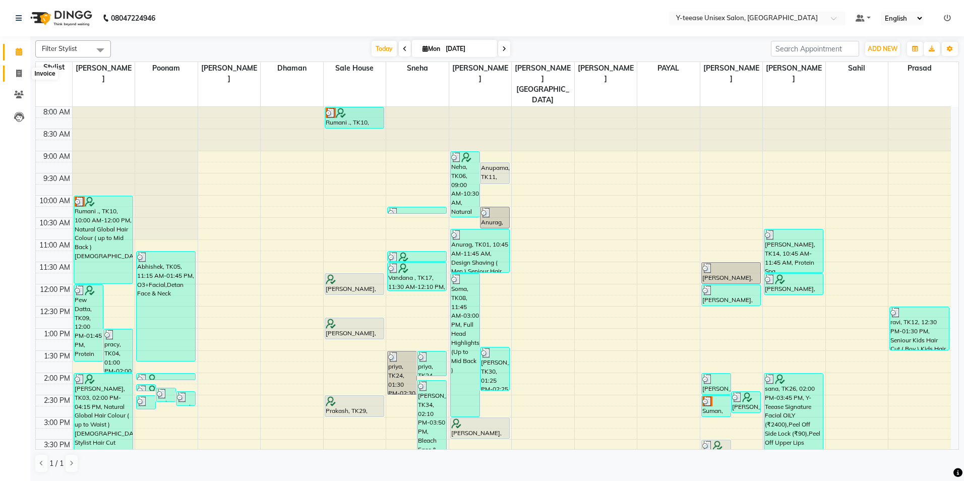
click at [16, 70] on icon at bounding box center [19, 74] width 6 height 8
select select "service"
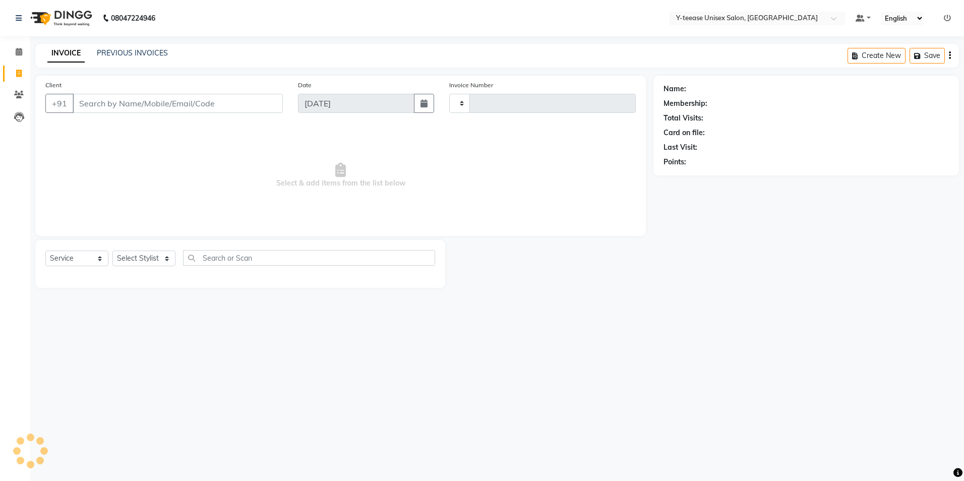
type input "6920"
select select "4"
click at [160, 255] on select "Select Stylist" at bounding box center [143, 259] width 63 height 16
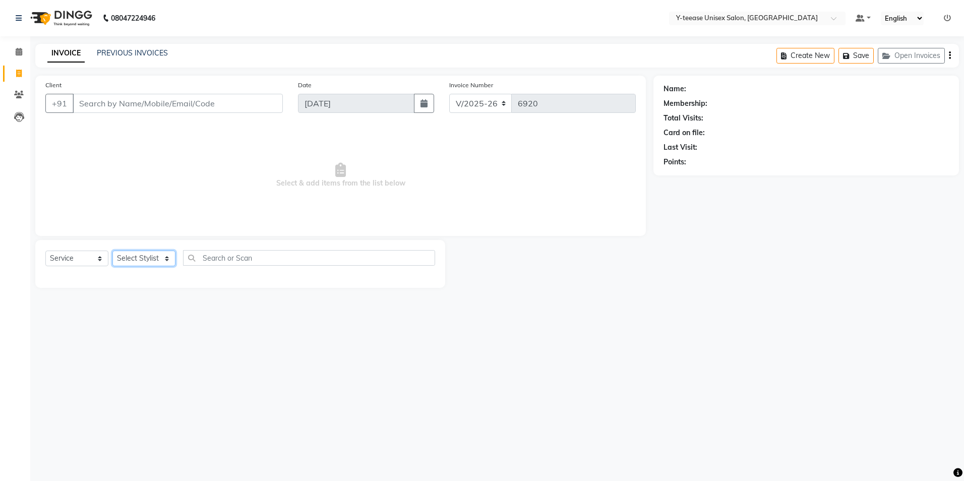
click at [160, 255] on select "Select Stylist" at bounding box center [143, 259] width 63 height 16
click at [158, 255] on select "Select Stylist chaitrali Dhaman FAIZAN SALMANI keshav nagar Manager Mosin khan …" at bounding box center [155, 259] width 87 height 16
select select "81457"
click at [112, 251] on select "Select Stylist chaitrali Dhaman FAIZAN SALMANI keshav nagar Manager Mosin khan …" at bounding box center [155, 259] width 87 height 16
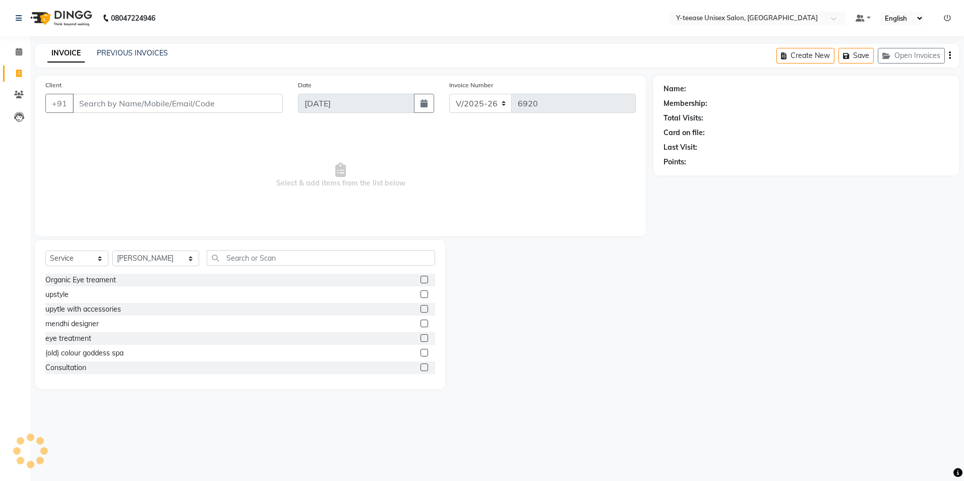
click at [259, 247] on div "Select Service Product Membership Package Voucher Prepaid Gift Card Select Styl…" at bounding box center [240, 314] width 410 height 149
click at [234, 258] on input "text" at bounding box center [321, 258] width 228 height 16
type input "e"
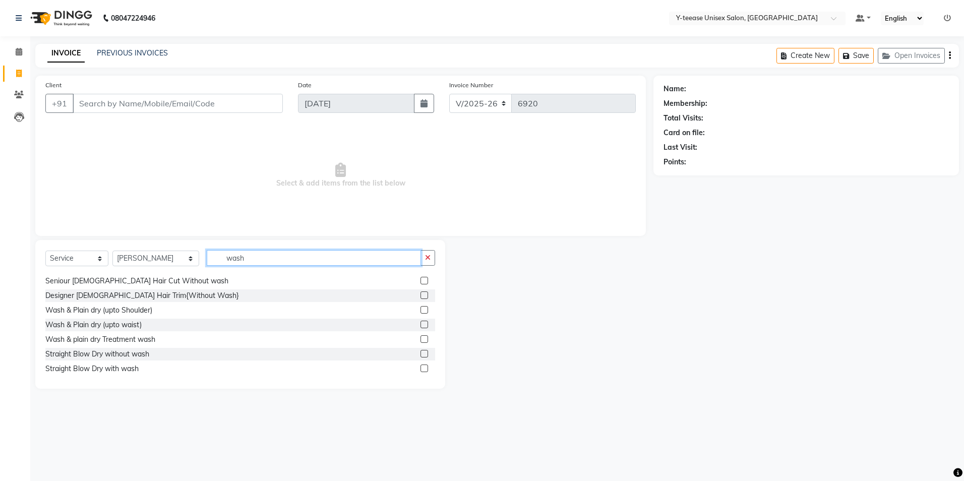
scroll to position [101, 0]
type input "wash"
click at [83, 309] on div "Wash & Plain dry (upto Shoulder)" at bounding box center [98, 311] width 107 height 11
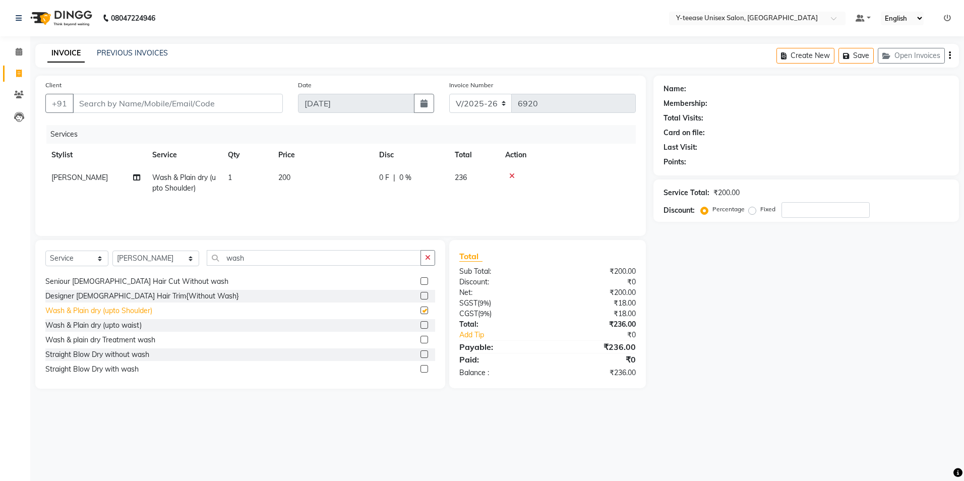
checkbox input "false"
click at [429, 260] on icon "button" at bounding box center [428, 257] width 6 height 7
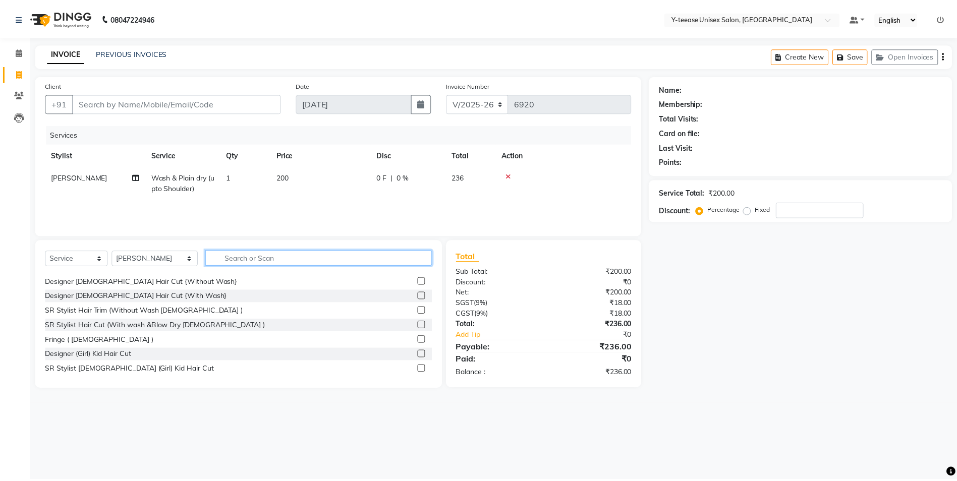
scroll to position [306, 0]
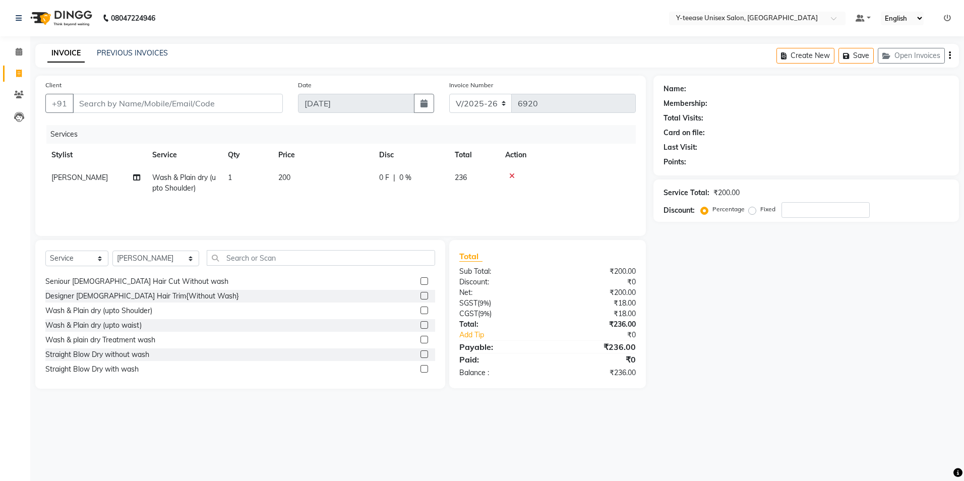
click at [128, 324] on div "Wash & Plain dry (upto waist)" at bounding box center [93, 325] width 96 height 11
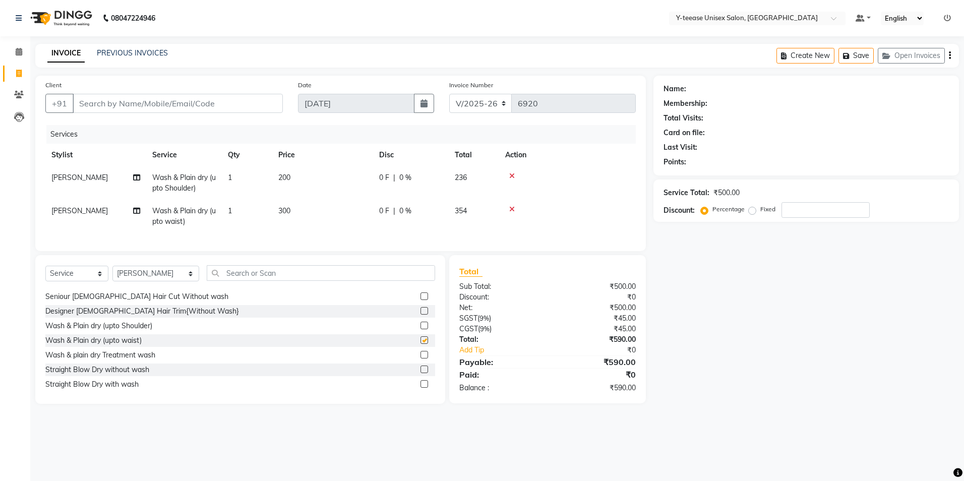
checkbox input "false"
click at [511, 175] on icon at bounding box center [512, 175] width 6 height 7
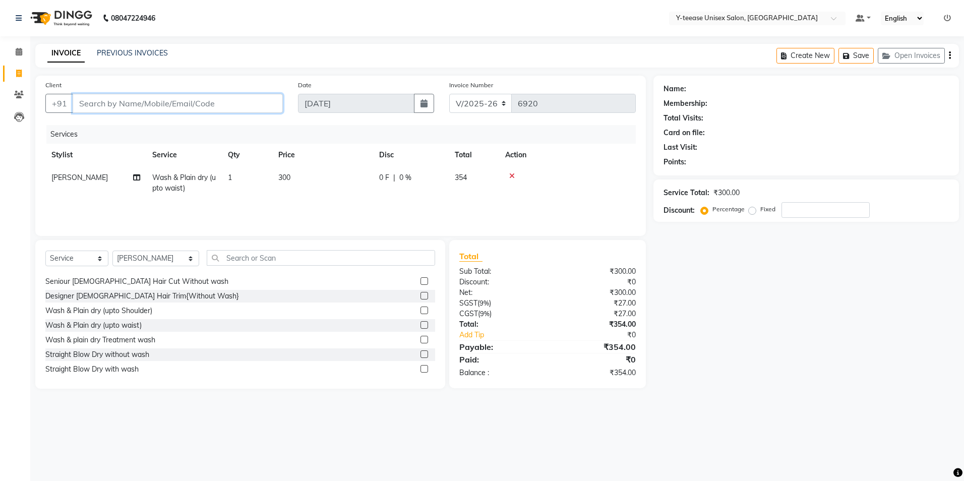
click at [152, 108] on input "Client" at bounding box center [178, 103] width 210 height 19
type input "8"
type input "0"
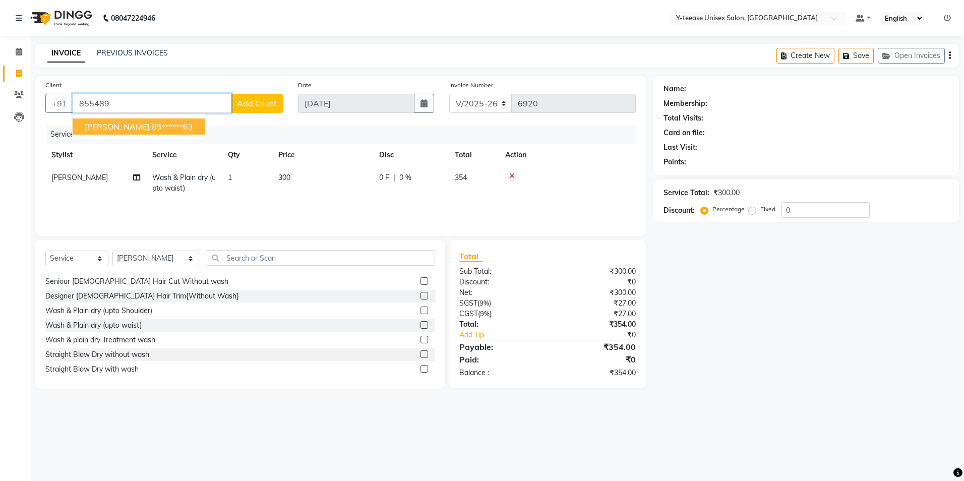
click at [152, 125] on ngb-highlight "85******63" at bounding box center [172, 127] width 41 height 10
type input "85******63"
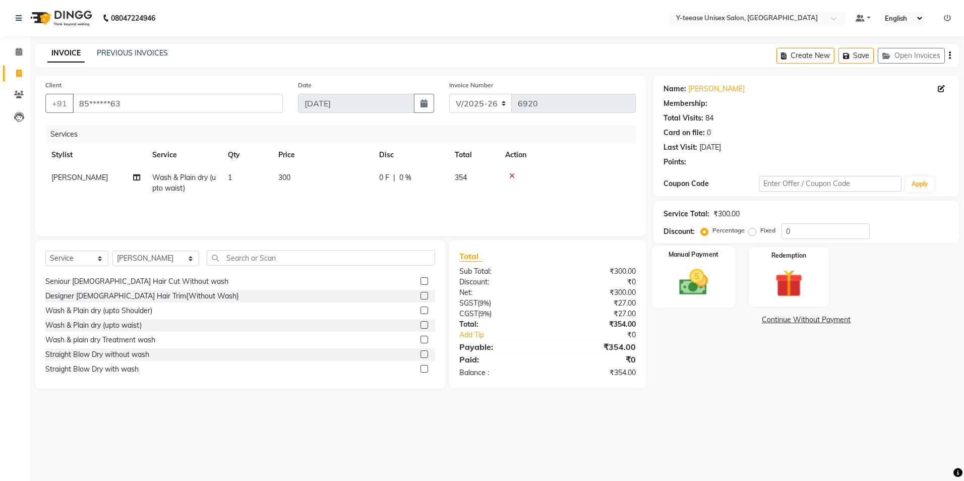
click at [701, 291] on img at bounding box center [693, 282] width 47 height 33
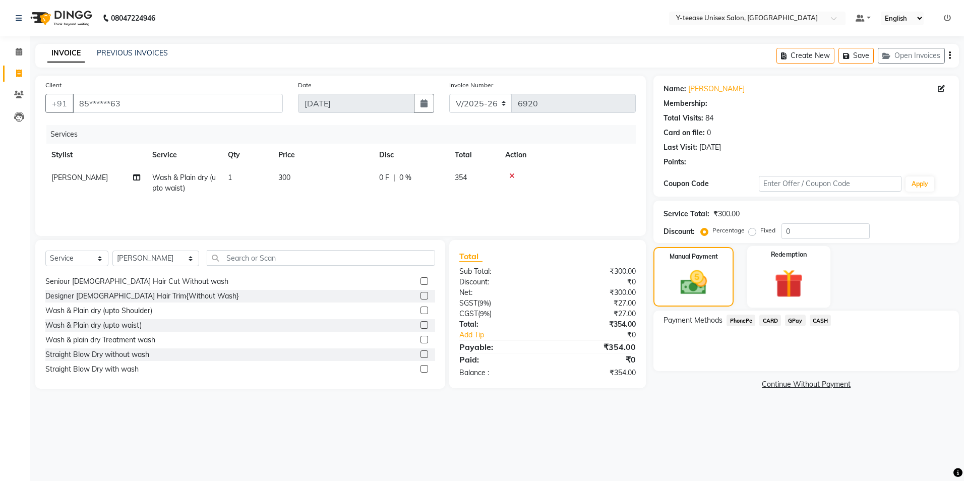
select select "1: Object"
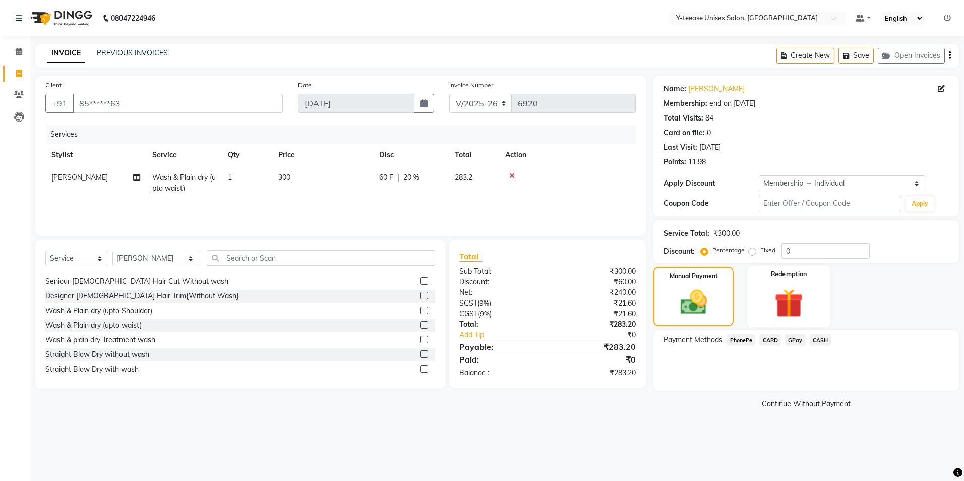
type input "20"
click at [834, 249] on input "20" at bounding box center [826, 251] width 88 height 16
click at [795, 339] on span "GPay" at bounding box center [795, 340] width 21 height 12
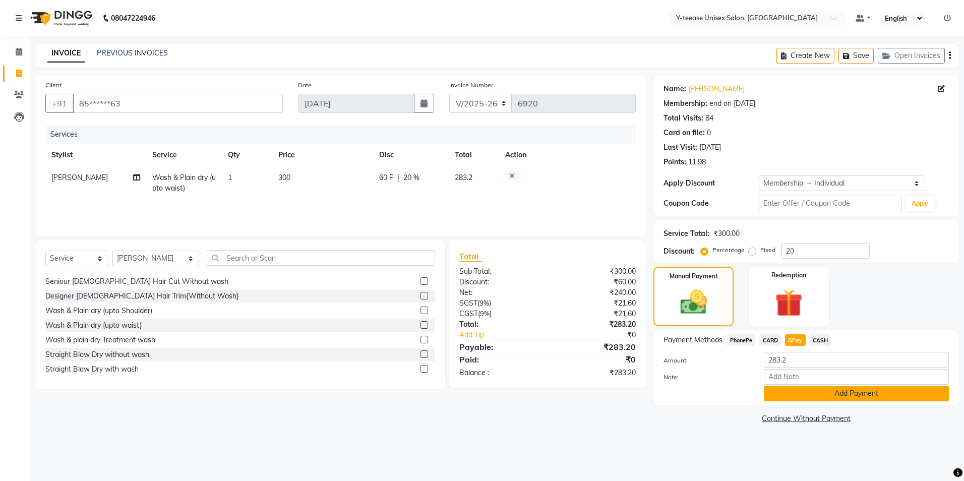
click at [813, 390] on button "Add Payment" at bounding box center [856, 394] width 185 height 16
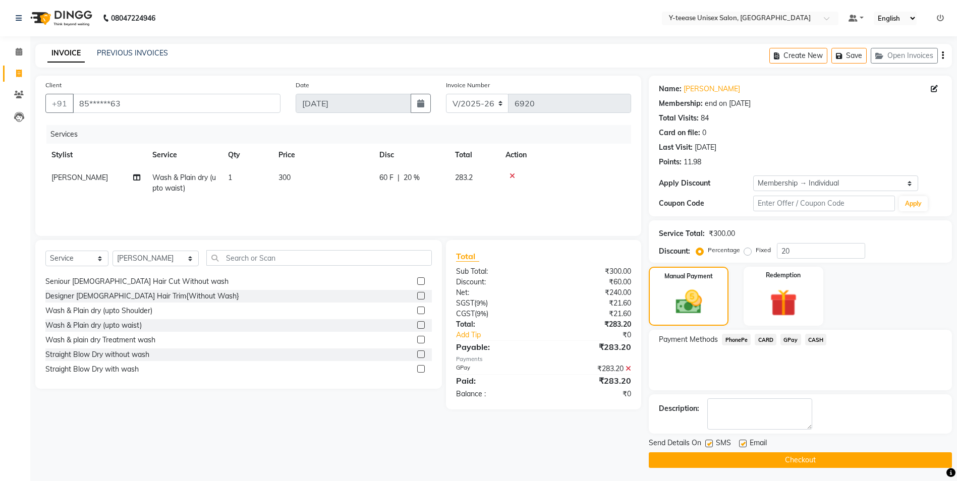
scroll to position [2, 0]
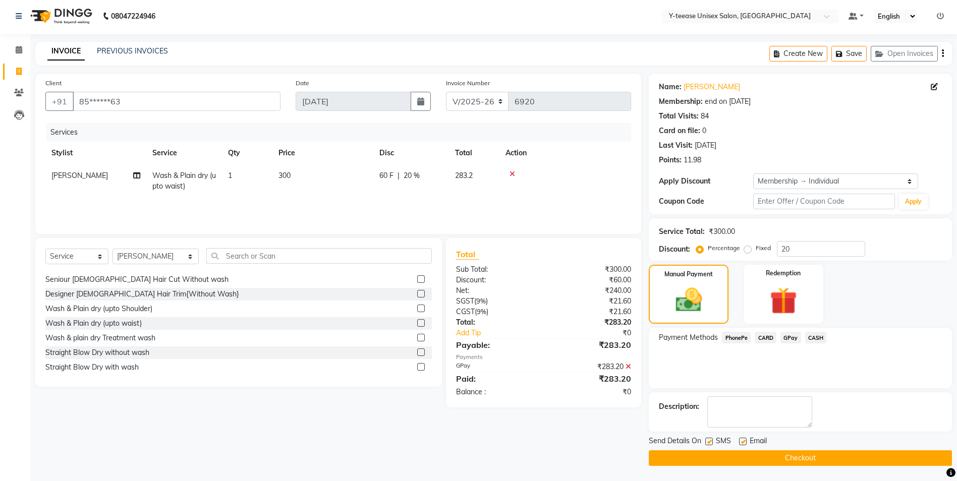
click at [669, 458] on button "Checkout" at bounding box center [800, 458] width 303 height 16
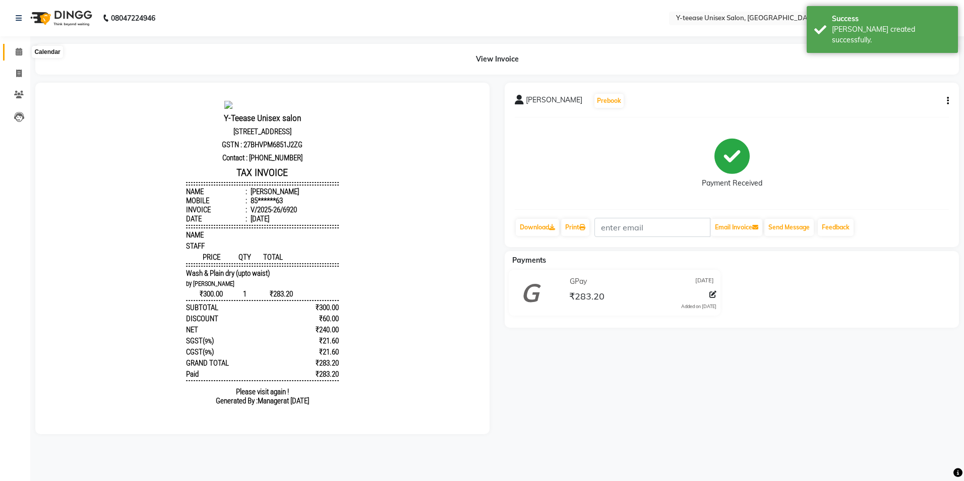
click at [20, 48] on icon at bounding box center [19, 52] width 7 height 8
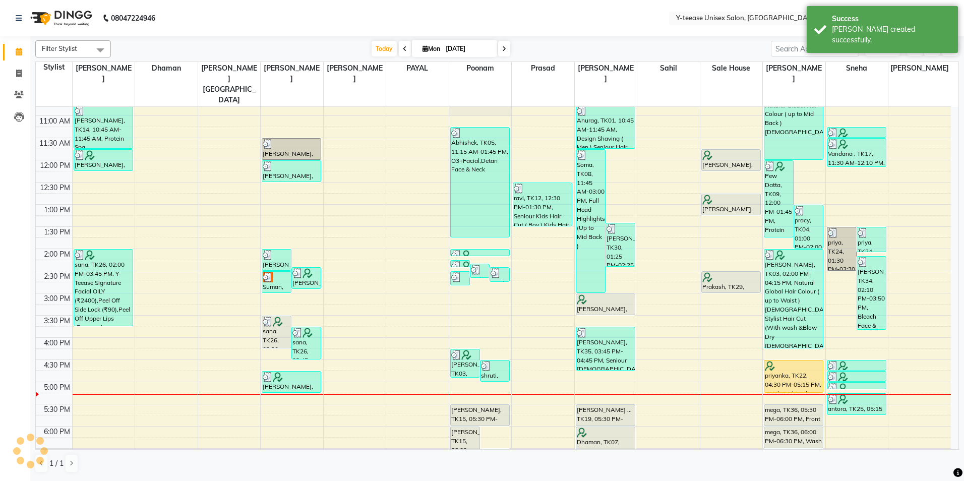
scroll to position [151, 0]
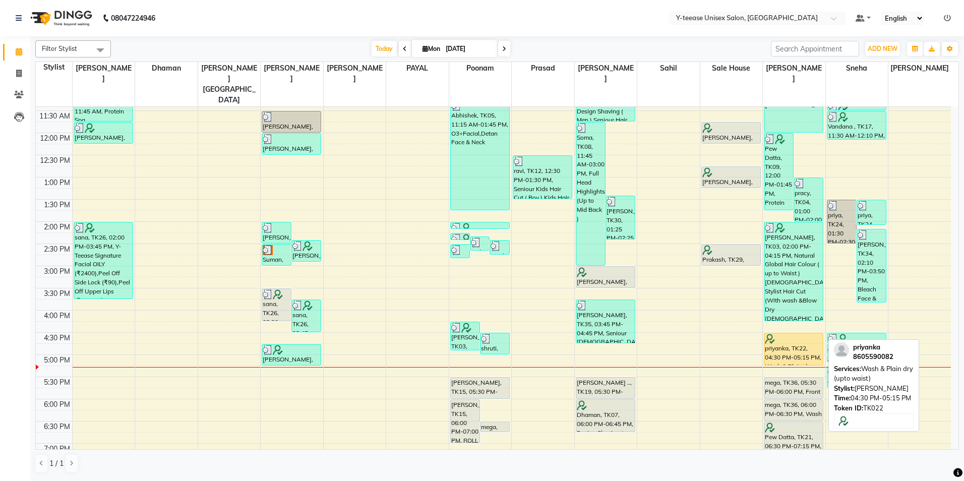
click at [789, 334] on div "priyanka, TK22, 04:30 PM-05:15 PM, Wash & Plain dry (upto waist)" at bounding box center [794, 349] width 58 height 32
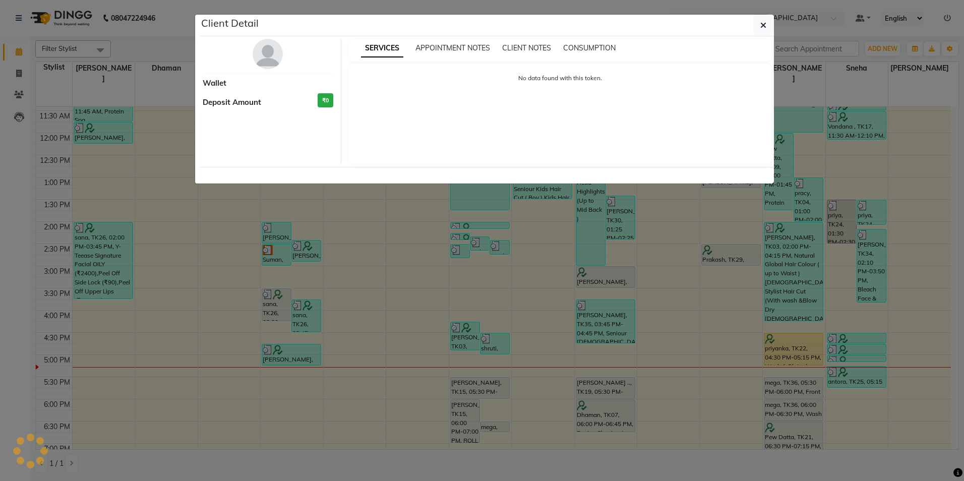
select select "1"
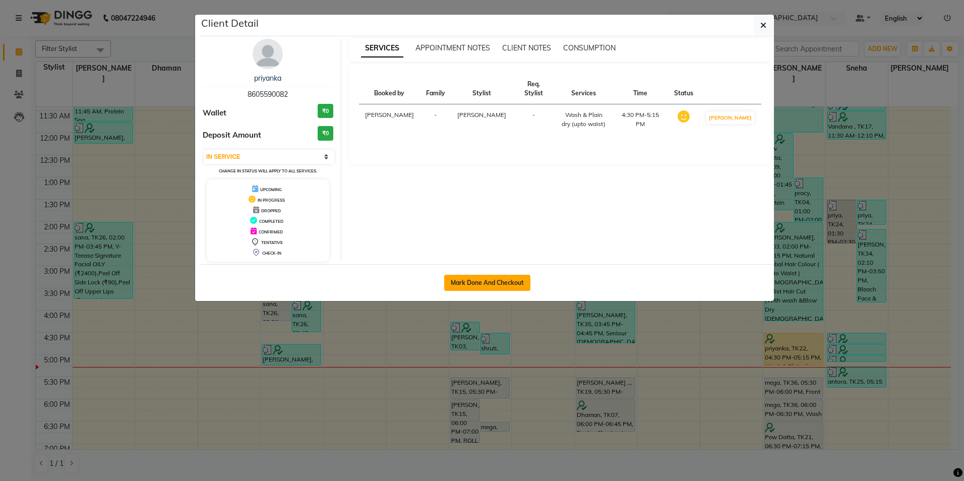
click at [484, 279] on button "Mark Done And Checkout" at bounding box center [487, 283] width 86 height 16
select select "service"
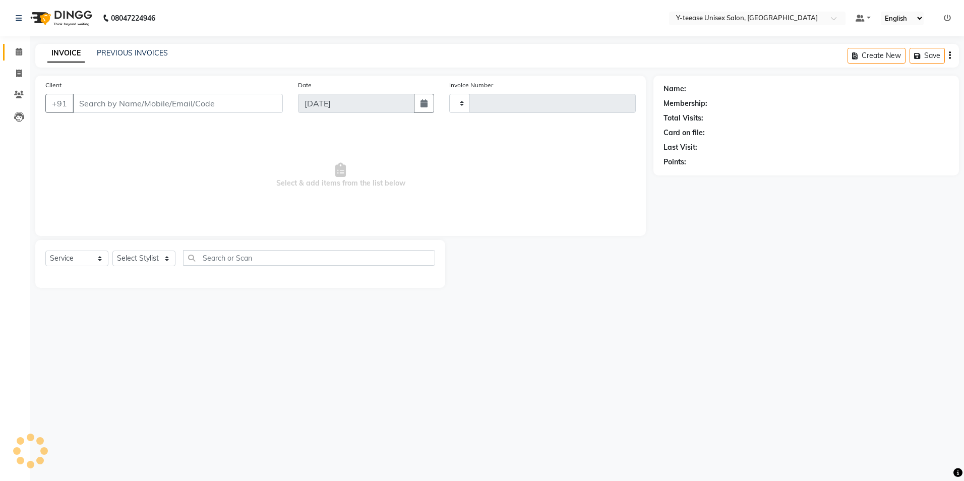
type input "6921"
select select "4"
type input "86******82"
select select "56"
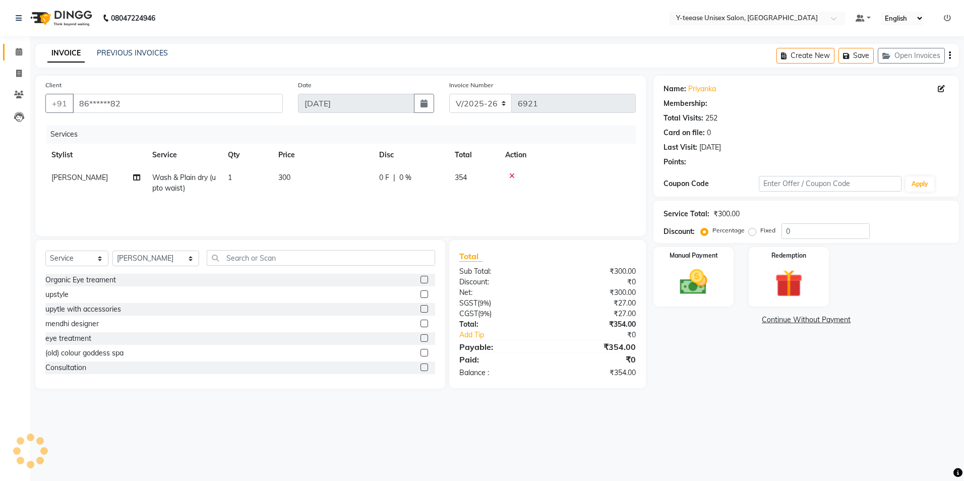
select select "1: Object"
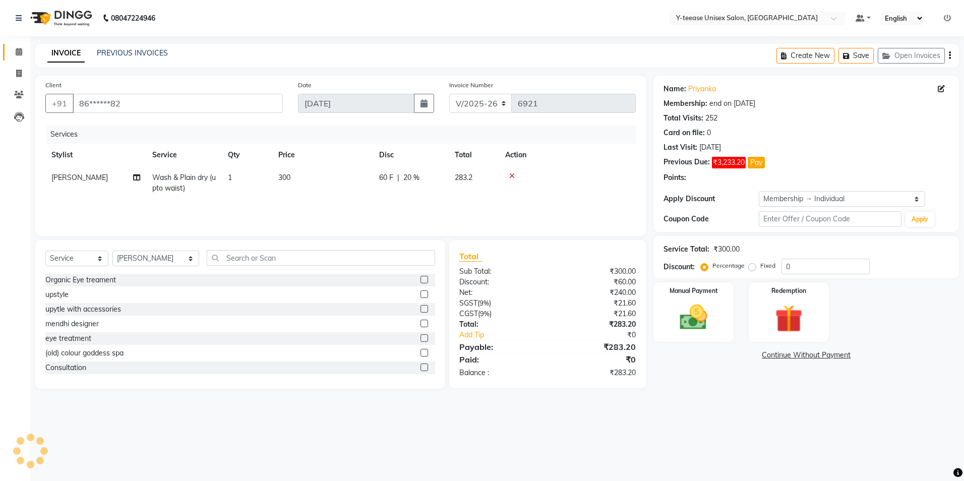
type input "20"
click at [758, 160] on button "Pay" at bounding box center [756, 163] width 17 height 12
select select "1"
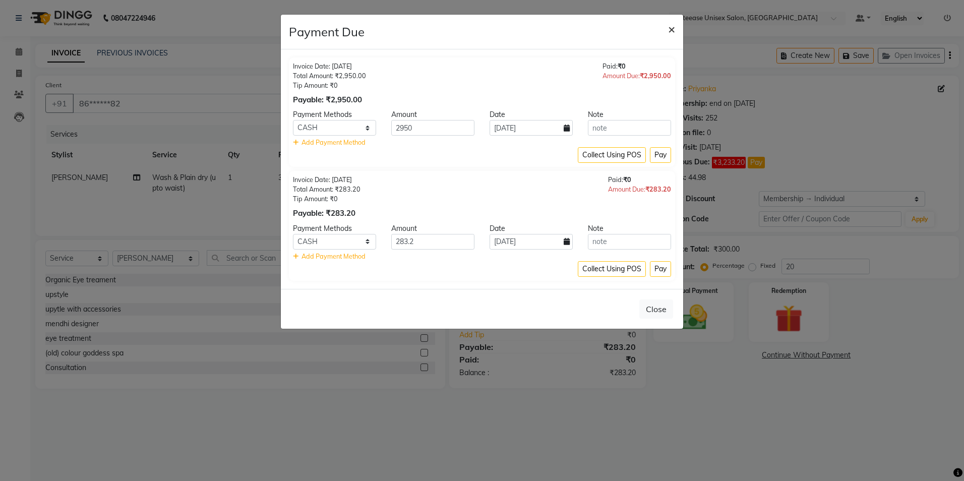
click at [672, 24] on span "×" at bounding box center [671, 28] width 7 height 15
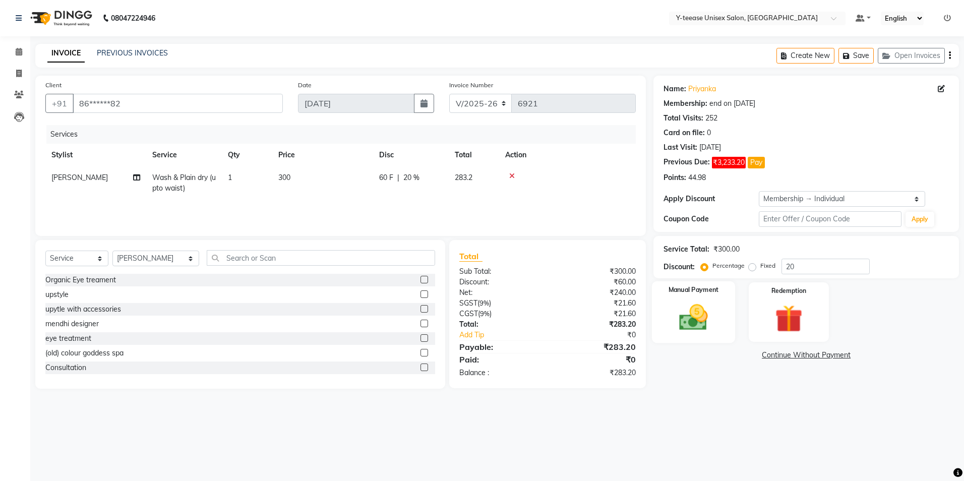
click at [692, 314] on img at bounding box center [693, 317] width 47 height 33
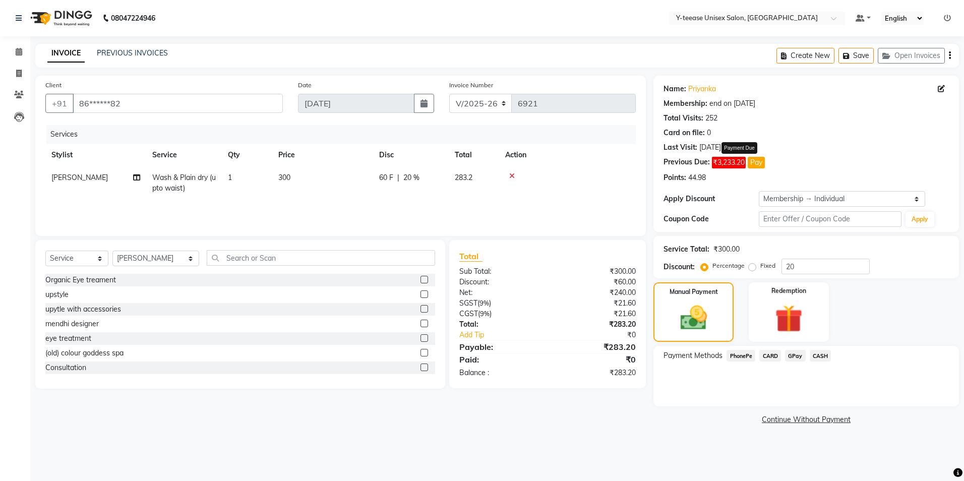
click at [756, 165] on button "Pay" at bounding box center [756, 163] width 17 height 12
select select "1"
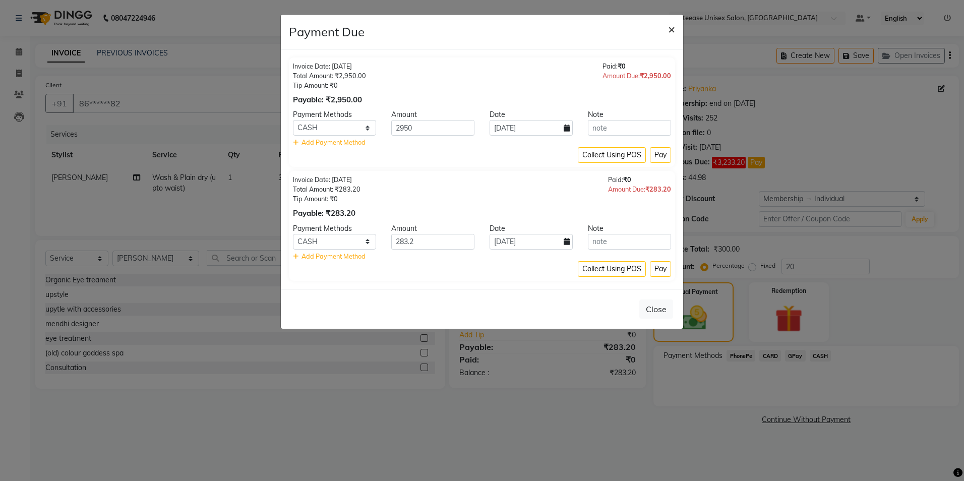
click at [669, 32] on span "×" at bounding box center [671, 28] width 7 height 15
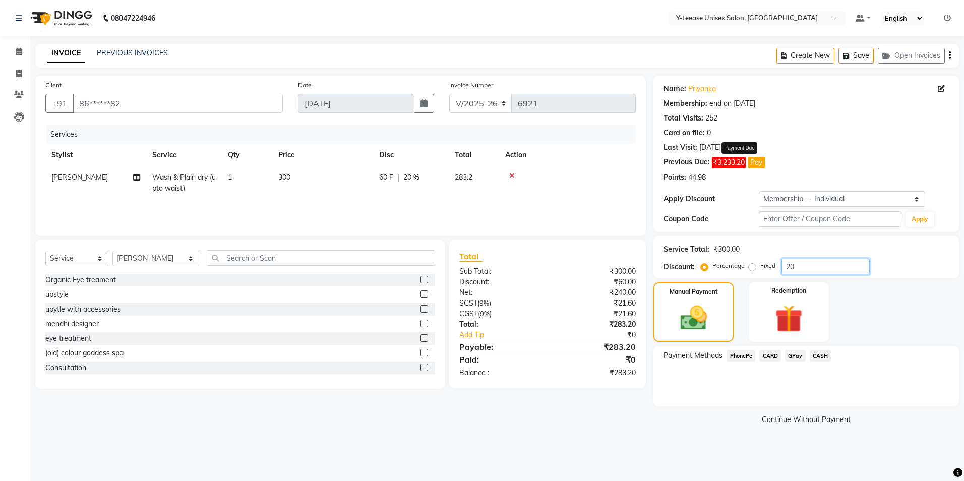
click at [814, 266] on input "20" at bounding box center [826, 267] width 88 height 16
type input "25"
click at [909, 347] on div "Payment Methods PhonePe CARD GPay CASH" at bounding box center [807, 376] width 306 height 61
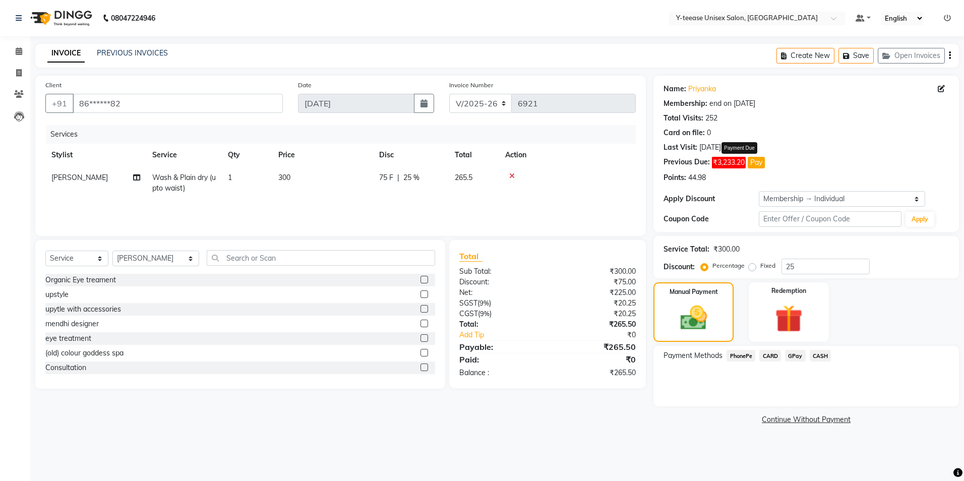
click at [762, 165] on button "Pay" at bounding box center [756, 163] width 17 height 12
select select "1"
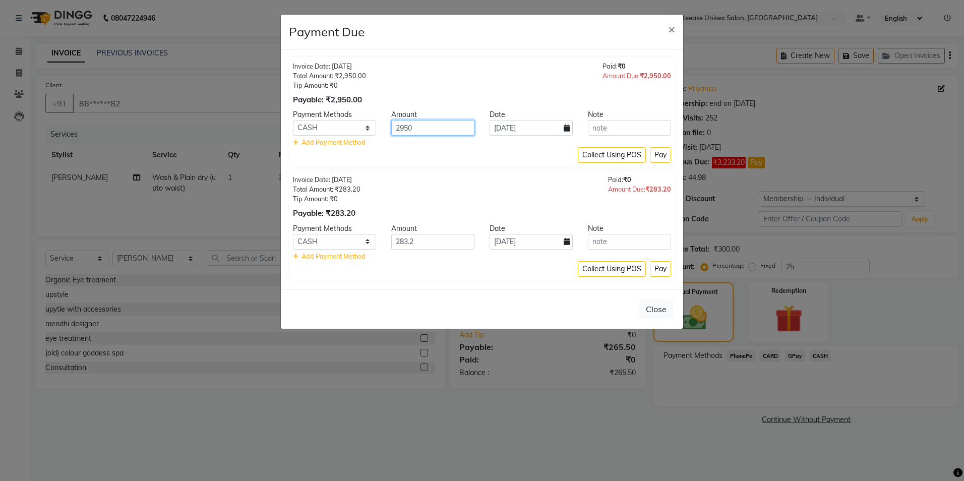
click at [430, 123] on input "2950" at bounding box center [432, 128] width 83 height 16
type input "2"
click at [666, 31] on button "×" at bounding box center [671, 29] width 23 height 28
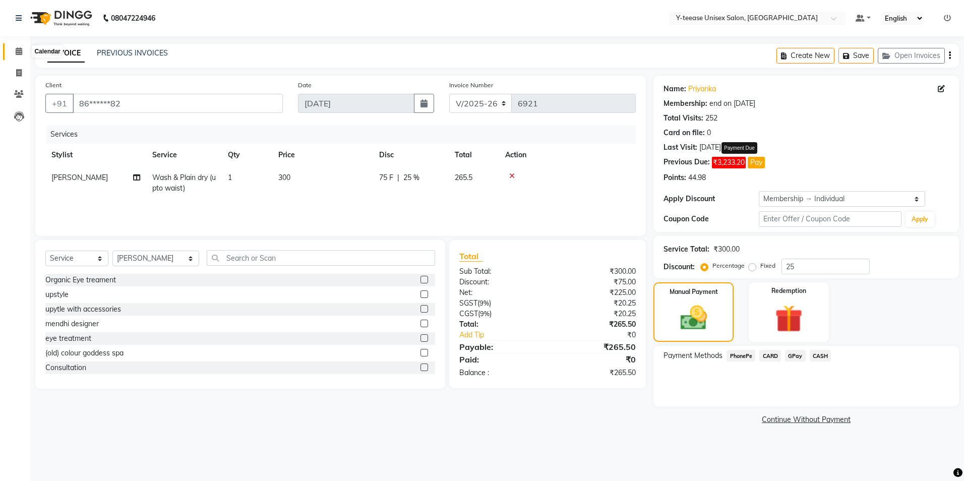
click at [23, 56] on span at bounding box center [19, 52] width 18 height 12
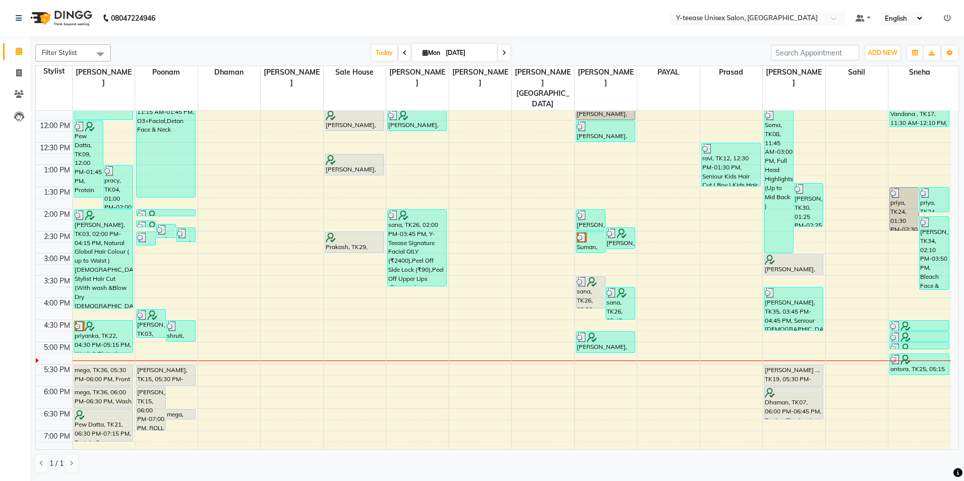
scroll to position [252, 0]
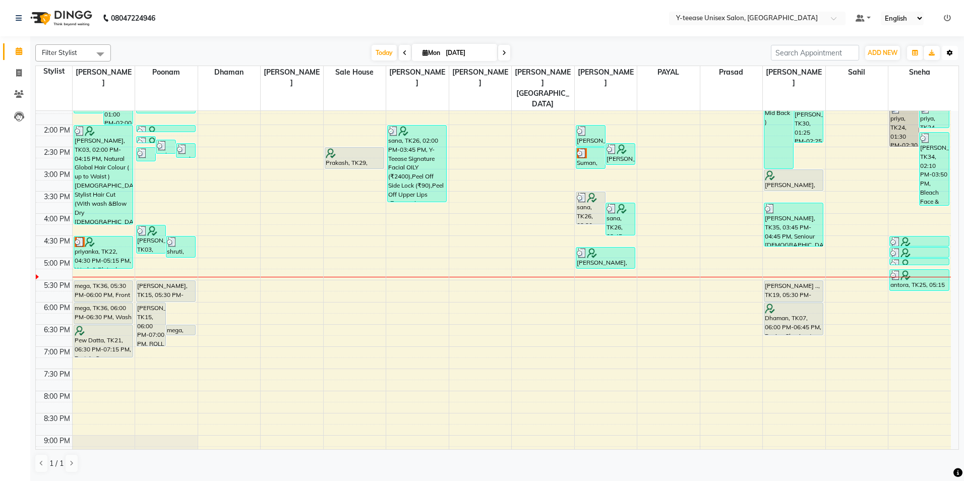
click at [957, 49] on button "Toggle Dropdown" at bounding box center [950, 53] width 16 height 14
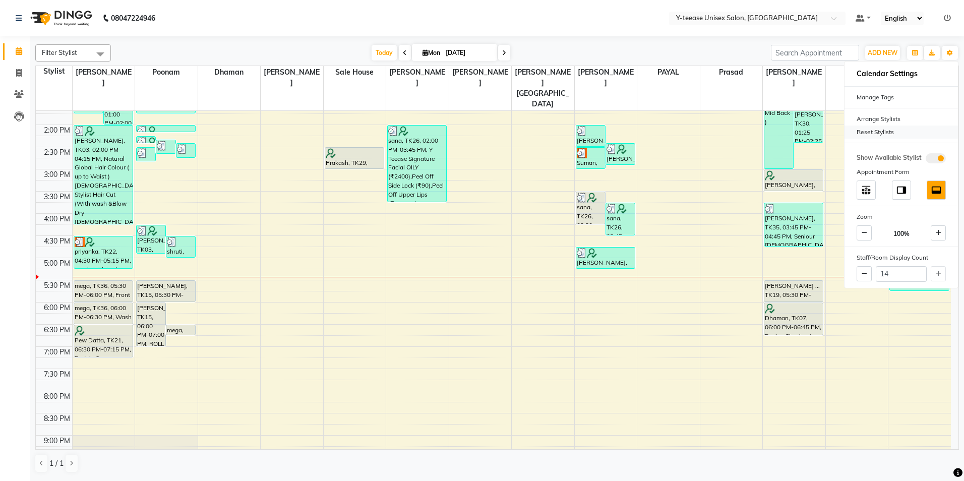
click at [867, 133] on div "Reset Stylists" at bounding box center [901, 132] width 113 height 13
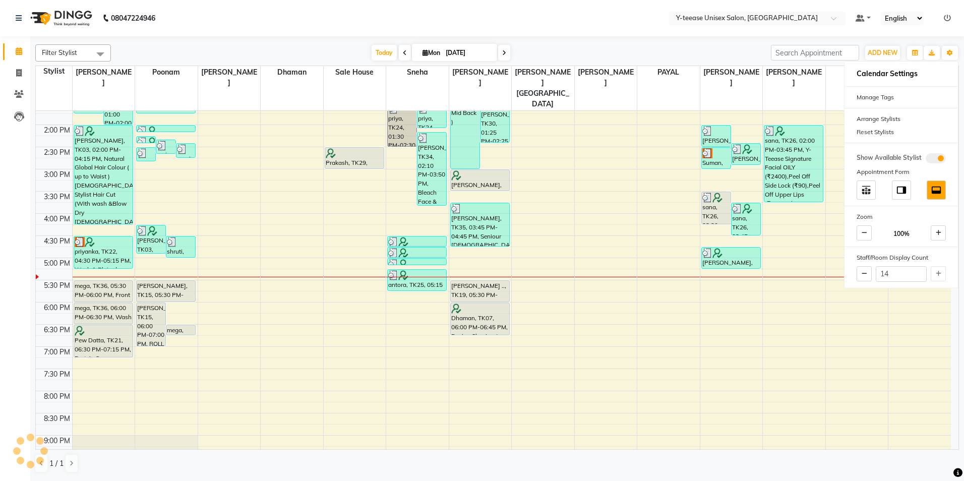
click at [698, 51] on div "Today Mon 01-09-2025" at bounding box center [441, 52] width 650 height 15
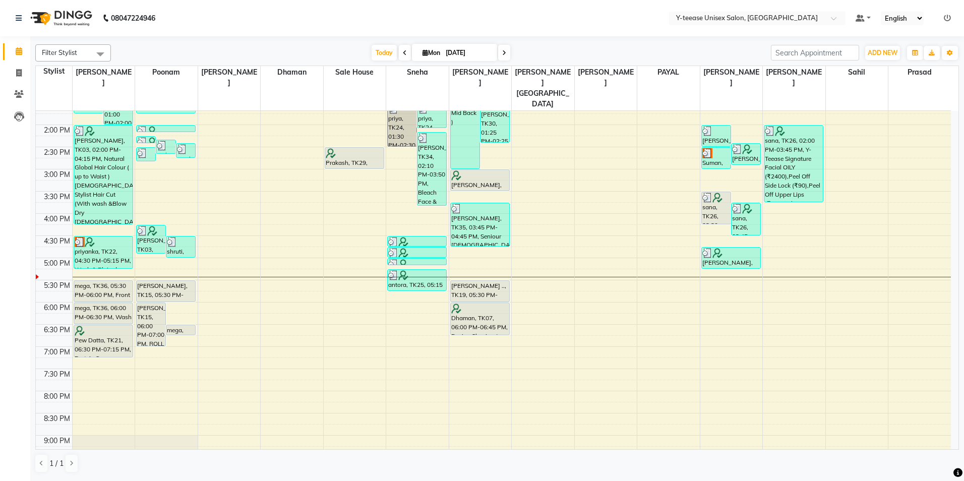
click at [720, 263] on div "8:00 AM 8:30 AM 9:00 AM 9:30 AM 10:00 AM 10:30 AM 11:00 AM 11:30 AM 12:00 PM 12…" at bounding box center [493, 191] width 915 height 665
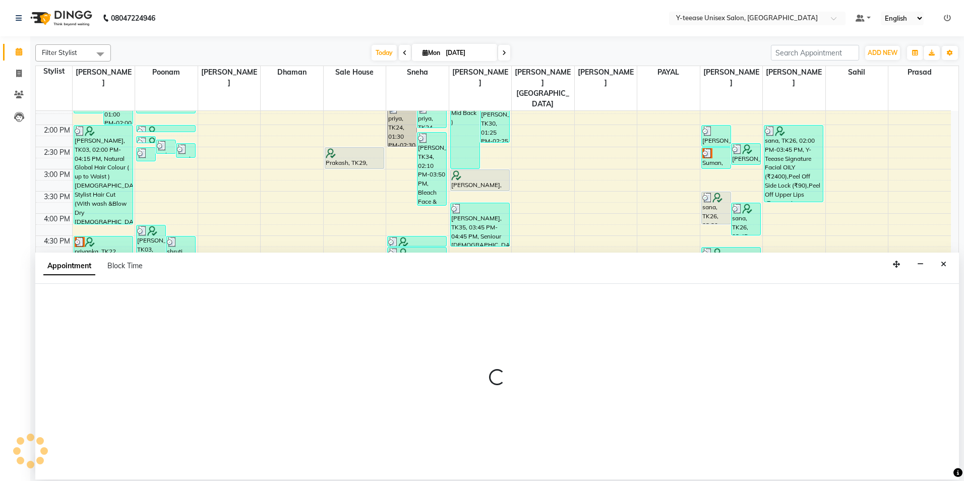
select select "81457"
select select "1050"
select select "tentative"
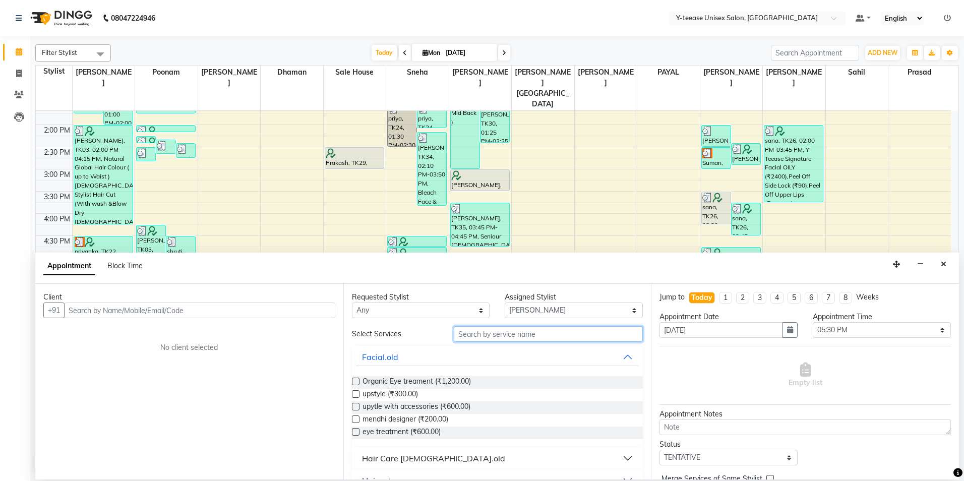
click at [498, 330] on input "text" at bounding box center [548, 334] width 189 height 16
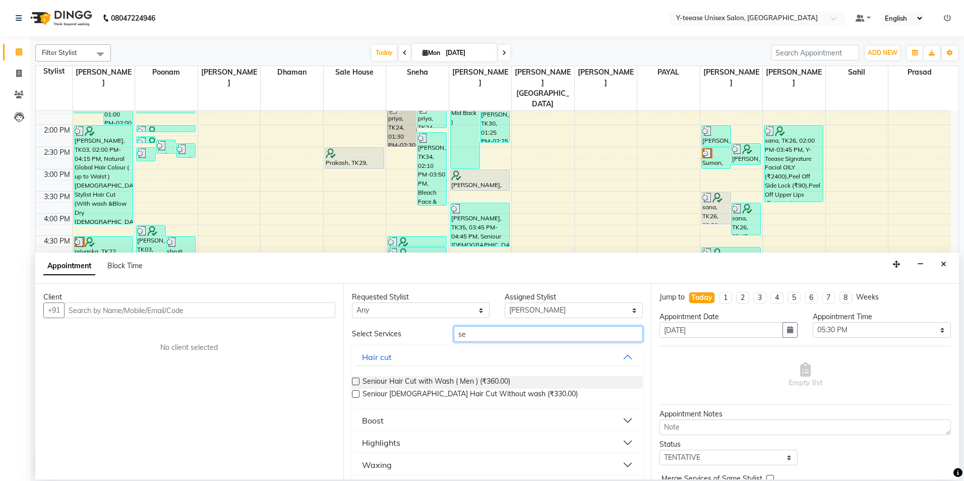
type input "s"
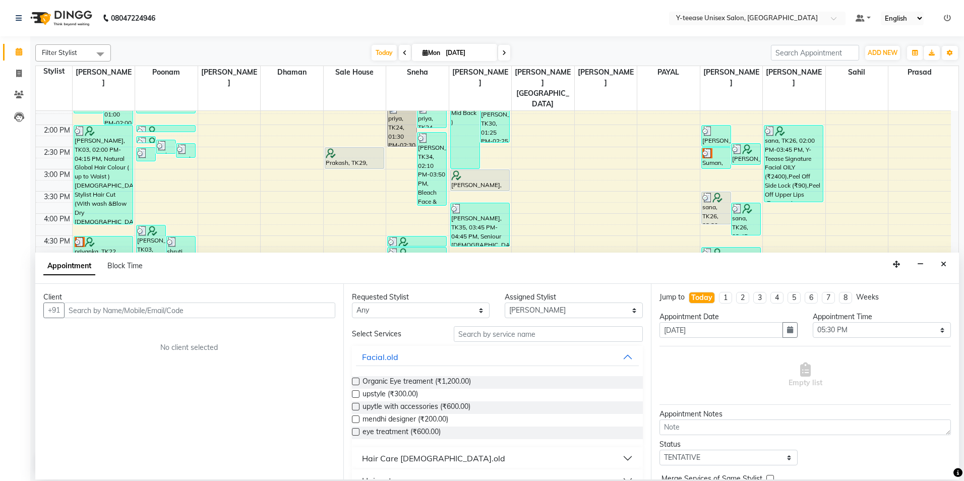
click at [941, 265] on button "Close" at bounding box center [944, 265] width 15 height 16
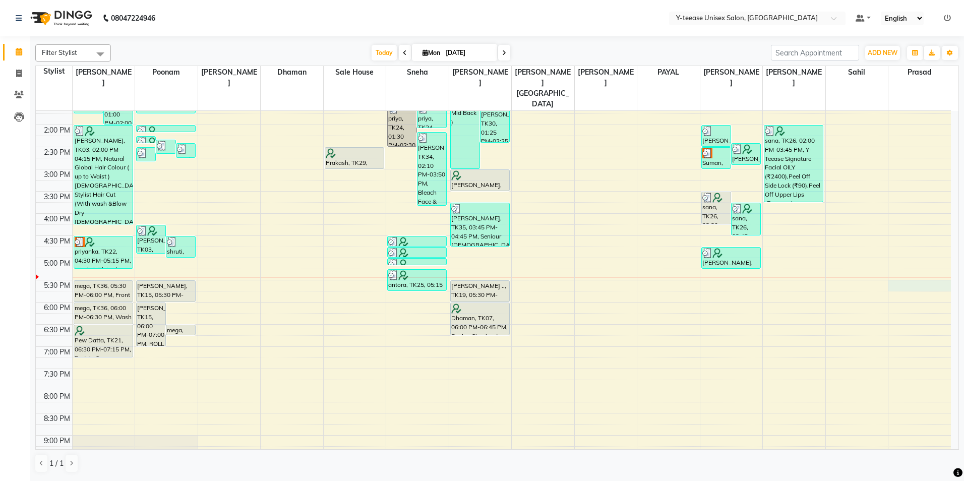
click at [926, 266] on div "8:00 AM 8:30 AM 9:00 AM 9:30 AM 10:00 AM 10:30 AM 11:00 AM 11:30 AM 12:00 PM 12…" at bounding box center [493, 191] width 915 height 665
select select "88412"
select select "1050"
select select "tentative"
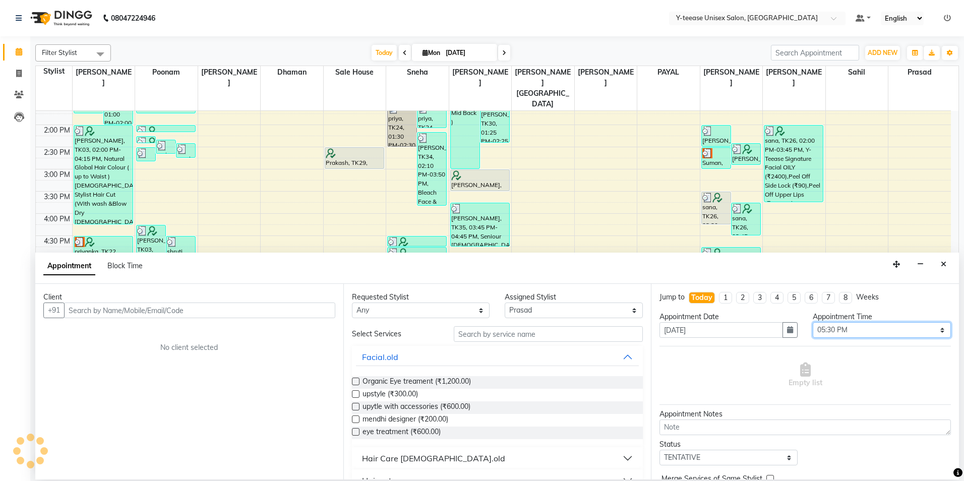
click at [849, 329] on select "Select 09:00 AM 09:15 AM 09:30 AM 09:45 AM 10:00 AM 10:15 AM 10:30 AM 10:45 AM …" at bounding box center [882, 330] width 138 height 16
click at [813, 322] on select "Select 09:00 AM 09:15 AM 09:30 AM 09:45 AM 10:00 AM 10:15 AM 10:30 AM 10:45 AM …" at bounding box center [882, 330] width 138 height 16
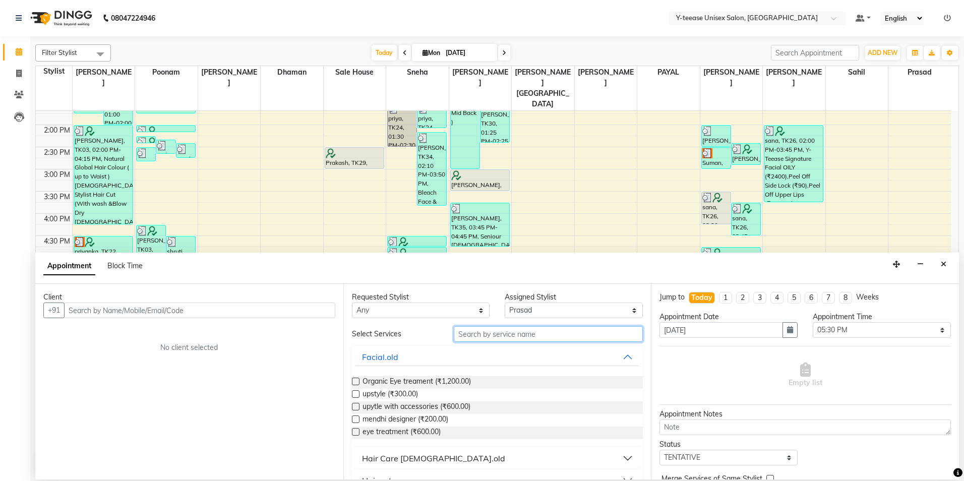
click at [518, 336] on input "text" at bounding box center [548, 334] width 189 height 16
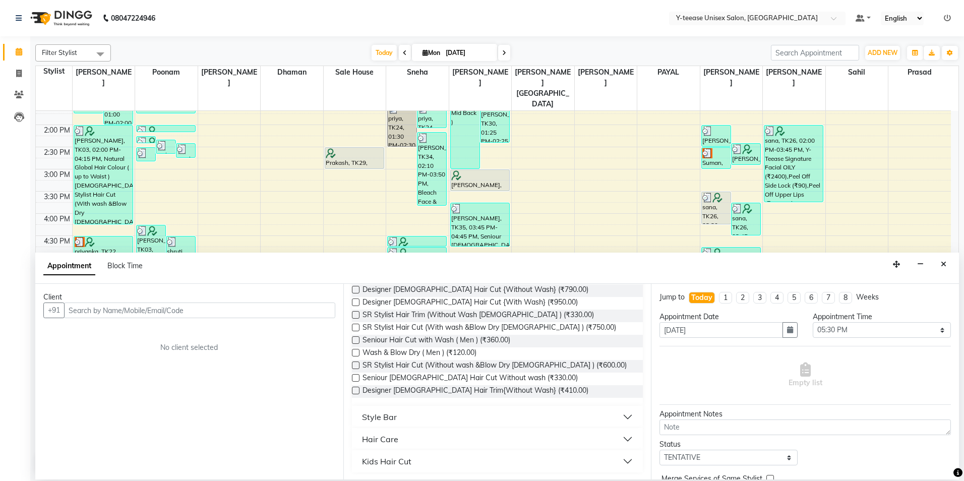
scroll to position [93, 0]
type input "wash"
click at [402, 420] on button "Style Bar" at bounding box center [497, 416] width 283 height 18
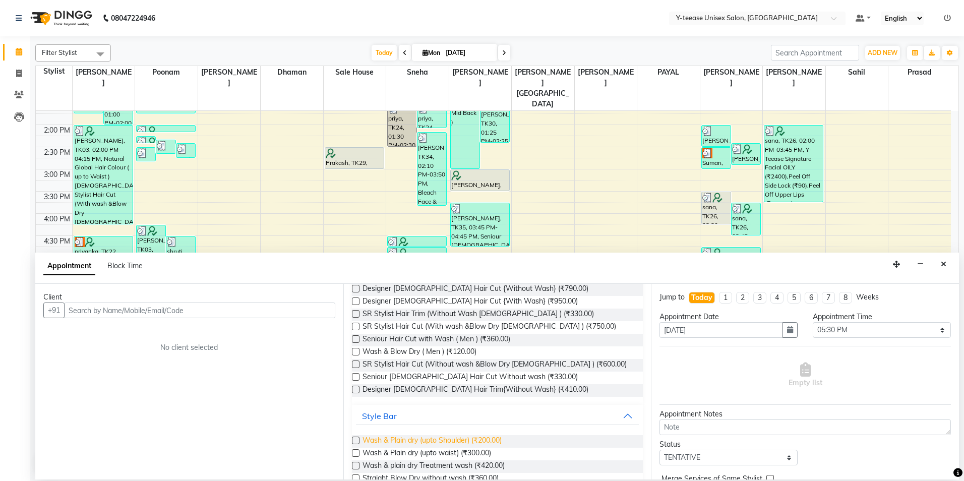
click at [398, 446] on span "Wash & Plain dry (upto Shoulder) (₹200.00)" at bounding box center [432, 441] width 139 height 13
checkbox input "false"
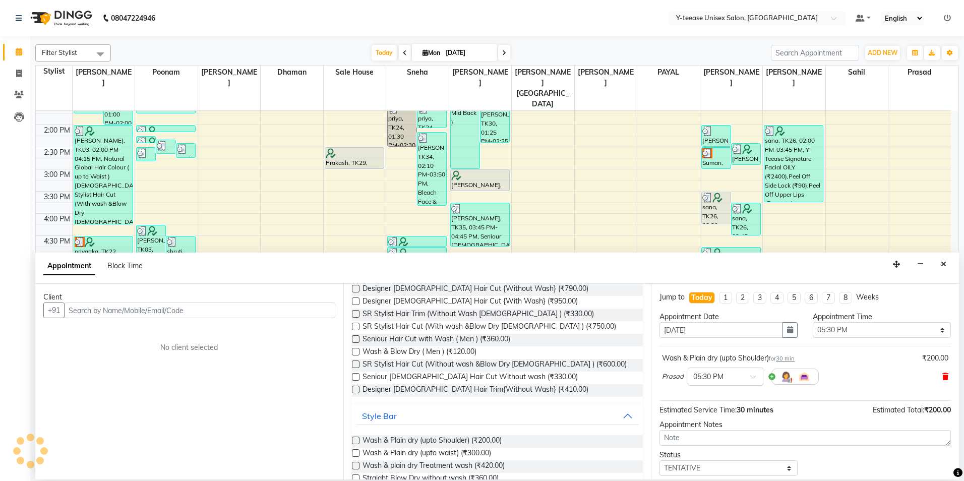
click at [943, 376] on icon at bounding box center [946, 376] width 6 height 7
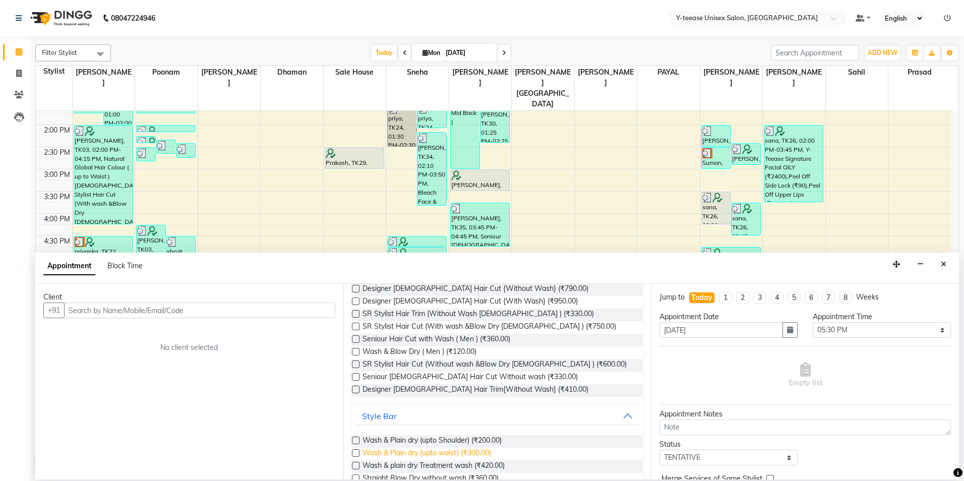
click at [430, 456] on span "Wash & Plain dry (upto waist) (₹300.00)" at bounding box center [427, 454] width 129 height 13
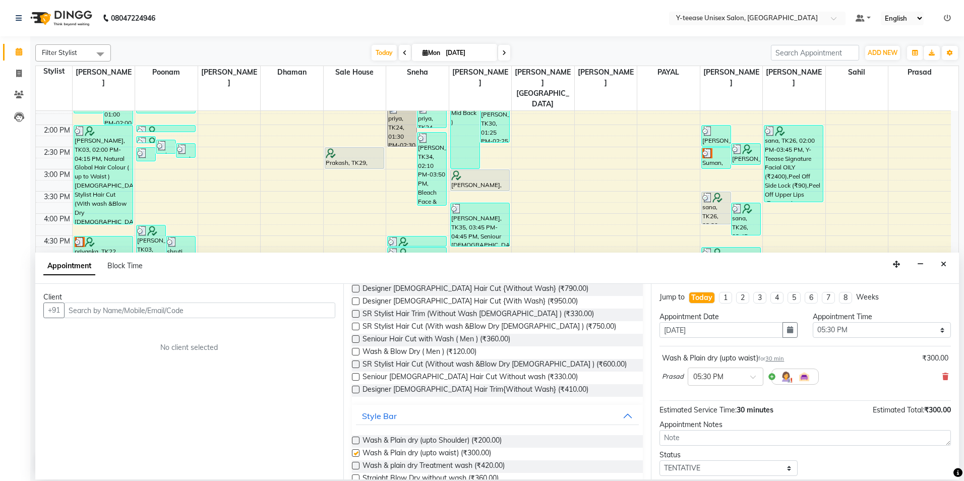
checkbox input "false"
click at [213, 304] on input "text" at bounding box center [199, 311] width 271 height 16
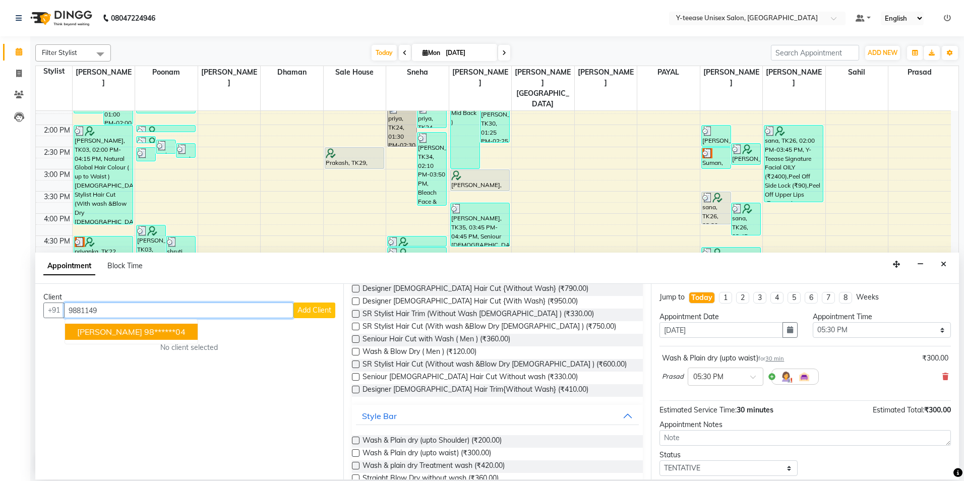
click at [94, 332] on span "renu" at bounding box center [109, 332] width 65 height 10
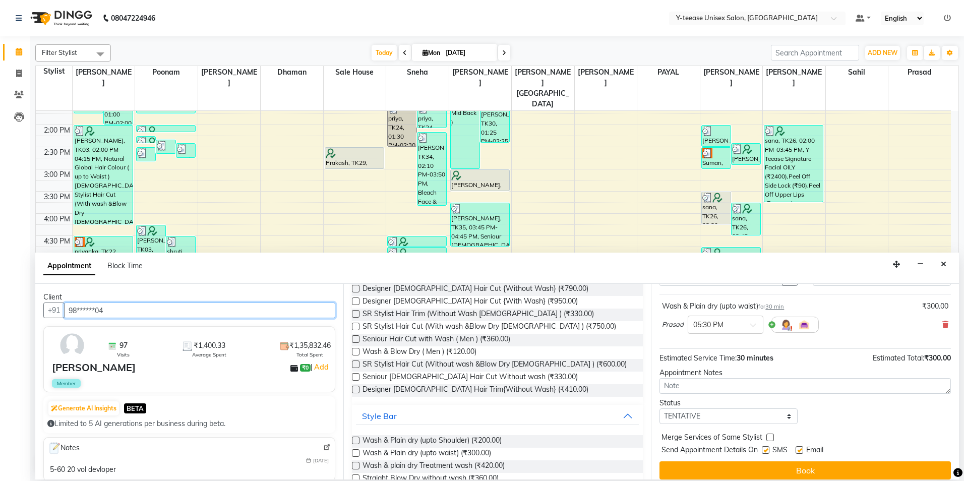
scroll to position [60, 0]
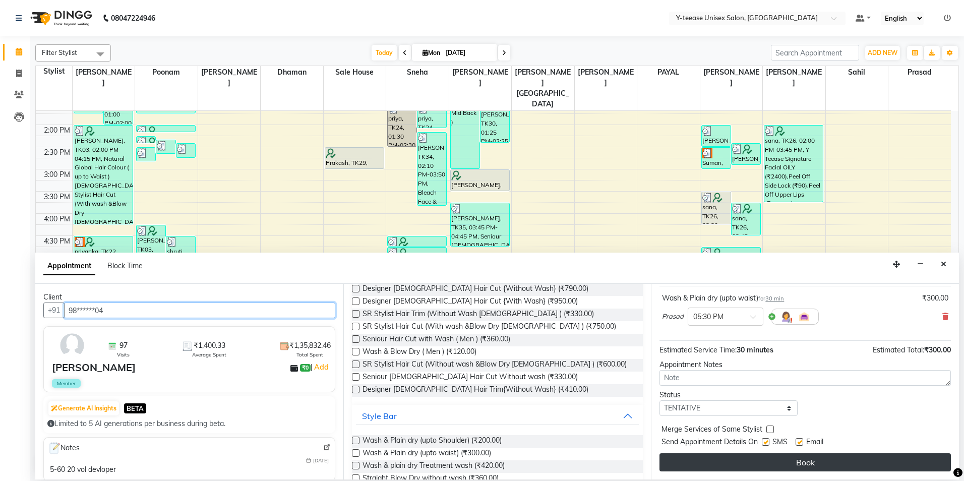
type input "98******04"
click at [745, 470] on button "Book" at bounding box center [805, 462] width 291 height 18
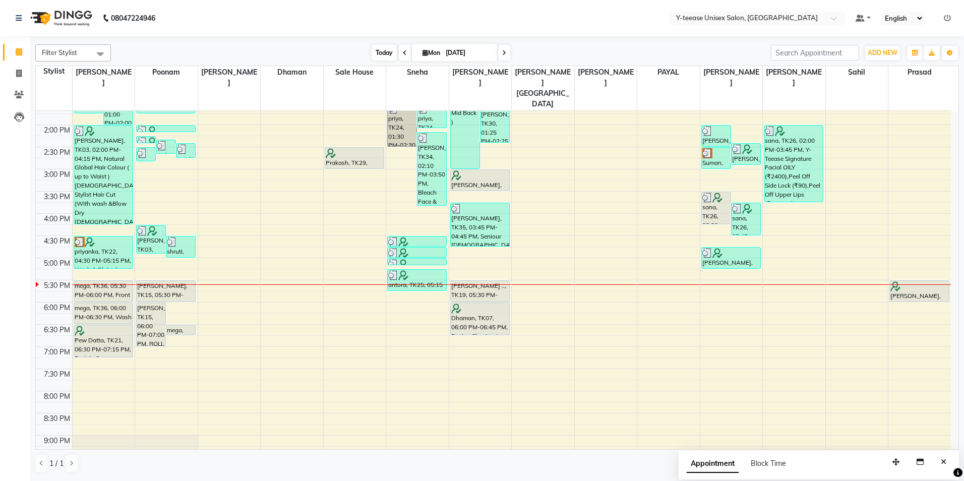
click at [386, 52] on span "Today" at bounding box center [384, 53] width 25 height 16
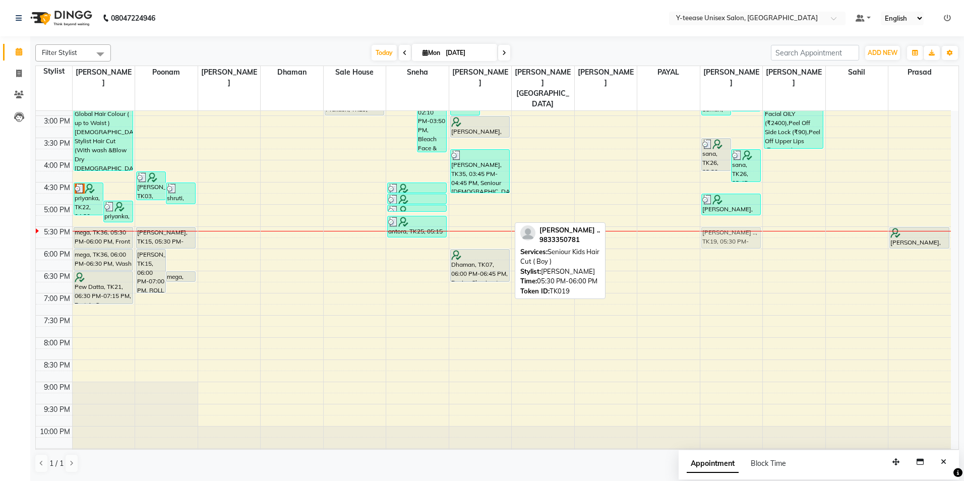
drag, startPoint x: 492, startPoint y: 211, endPoint x: 716, endPoint y: 215, distance: 223.4
click at [720, 213] on tr "Pew Datta, TK09, 12:00 PM-01:45 PM, Protein Spa Female ,ola plex up to mid back…" at bounding box center [493, 137] width 915 height 665
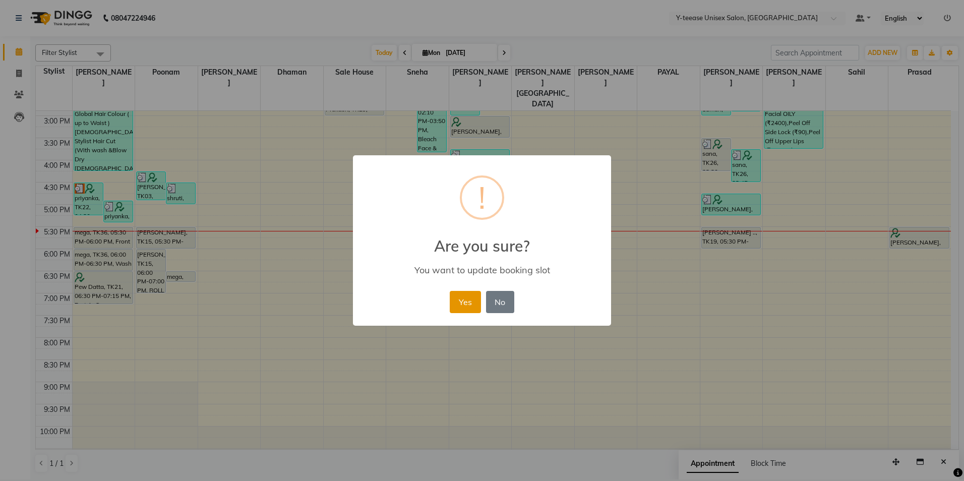
click at [470, 301] on button "Yes" at bounding box center [465, 302] width 31 height 22
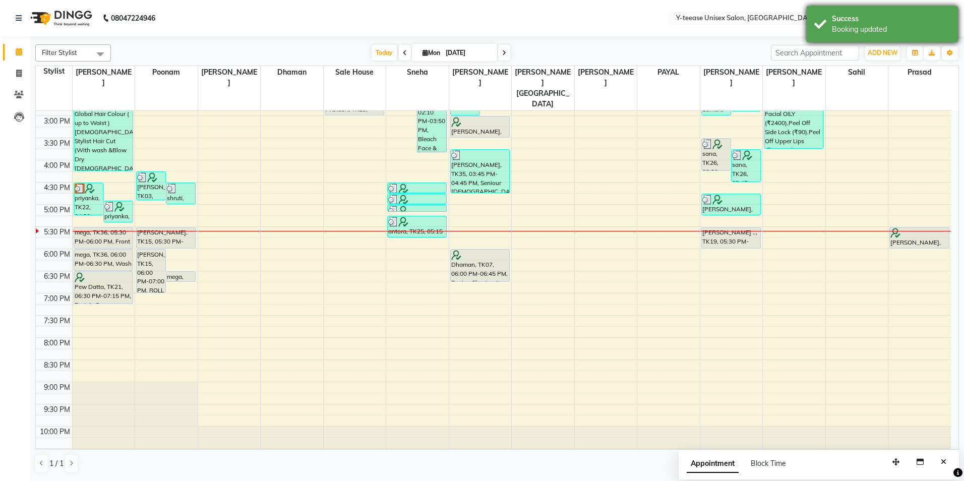
click at [860, 33] on div "Booking updated" at bounding box center [891, 29] width 119 height 11
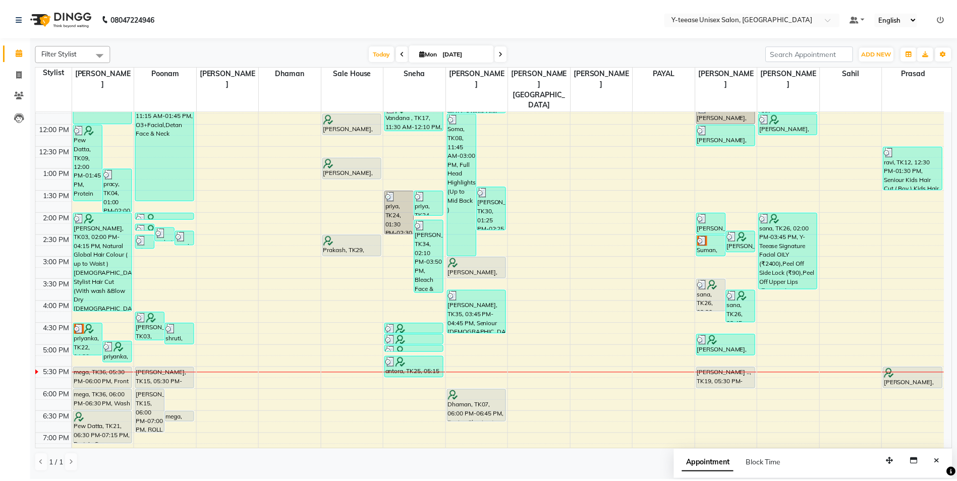
scroll to position [205, 0]
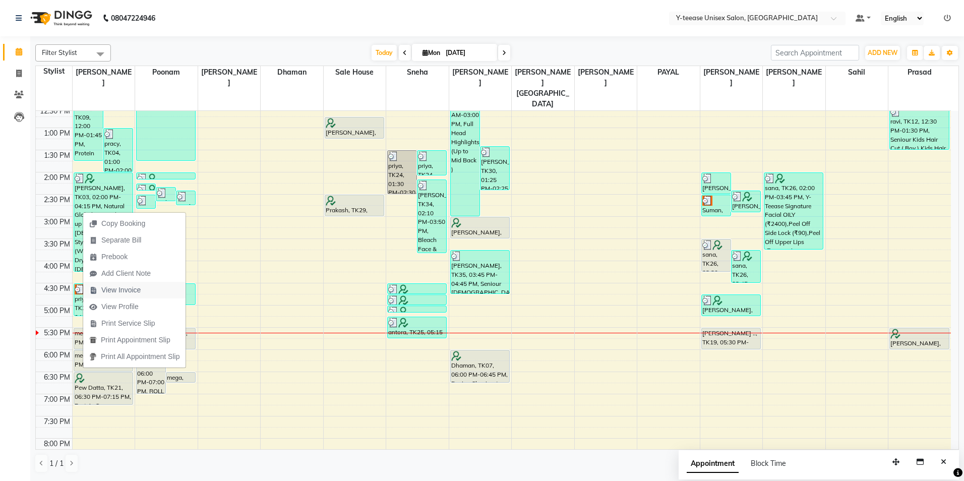
click at [124, 290] on span "View Invoice" at bounding box center [120, 290] width 39 height 11
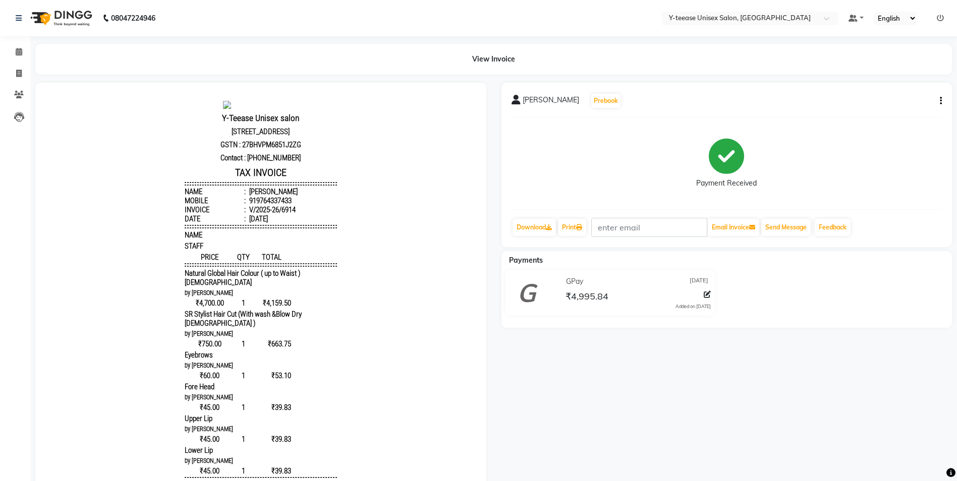
scroll to position [8, 0]
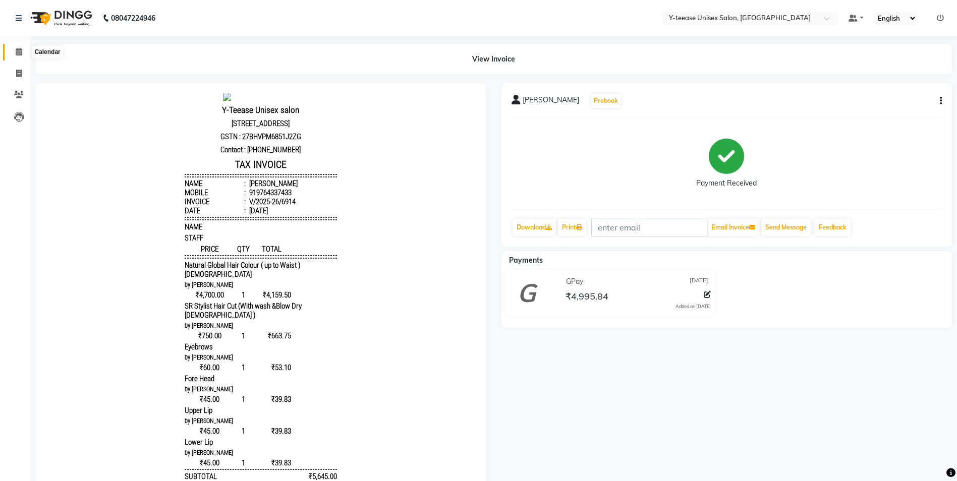
click at [17, 49] on icon at bounding box center [19, 52] width 7 height 8
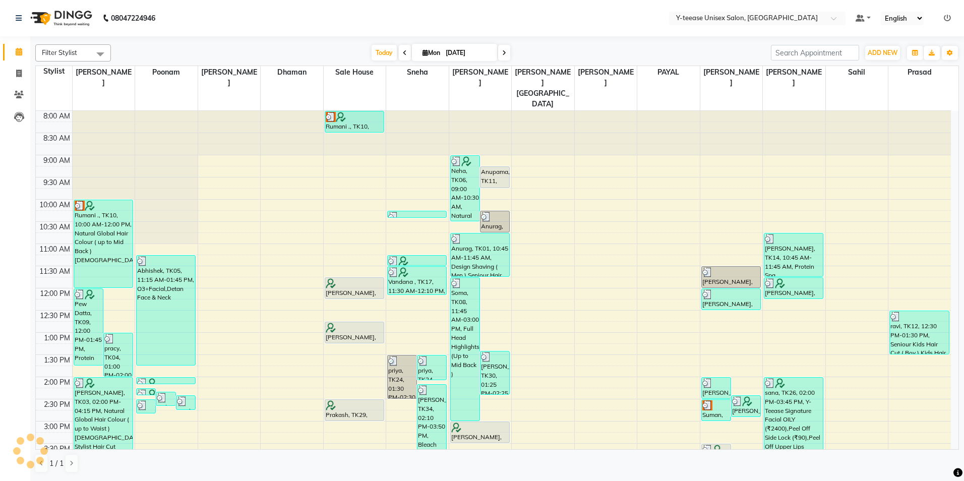
click at [477, 57] on input "[DATE]" at bounding box center [468, 52] width 50 height 15
select select "9"
select select "2025"
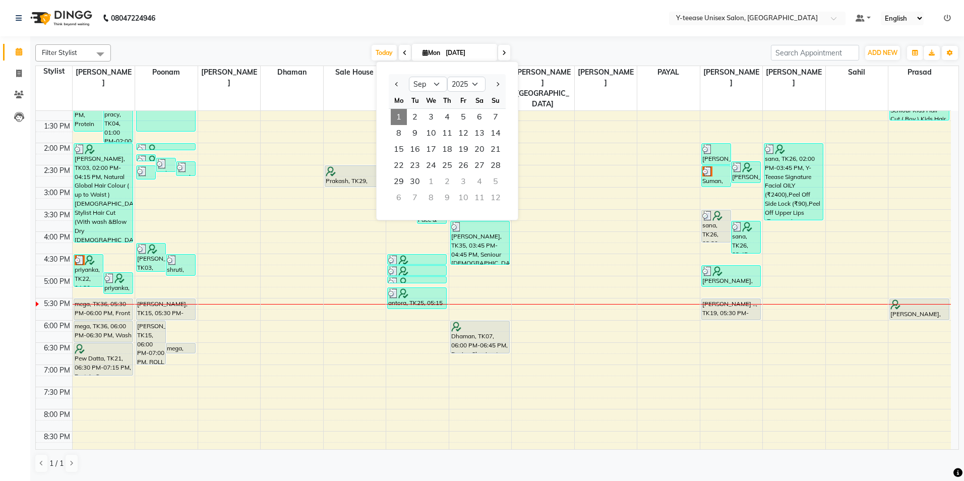
scroll to position [252, 0]
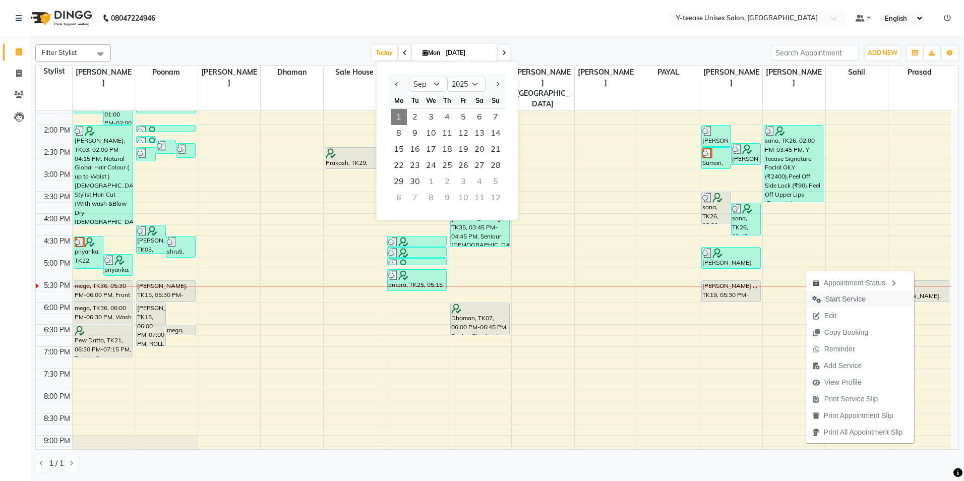
click at [842, 299] on span "Start Service" at bounding box center [846, 299] width 40 height 11
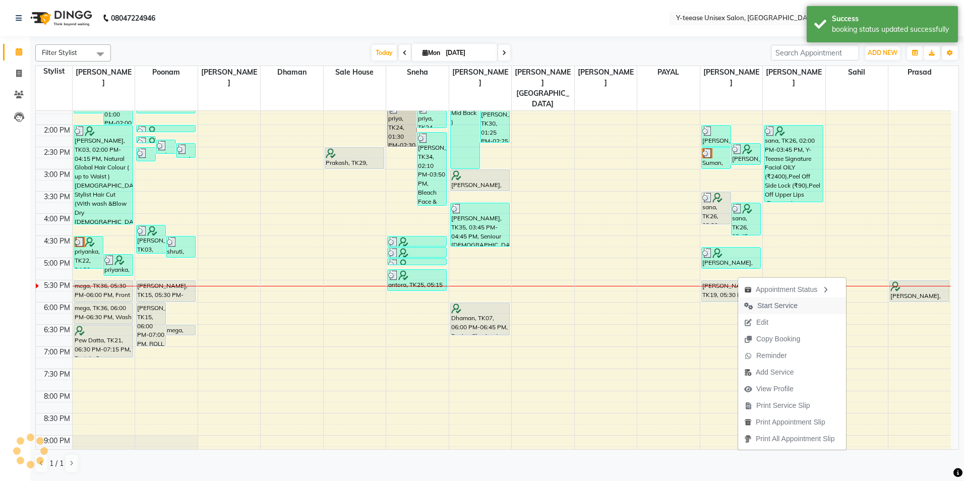
click at [784, 302] on span "Start Service" at bounding box center [777, 306] width 40 height 11
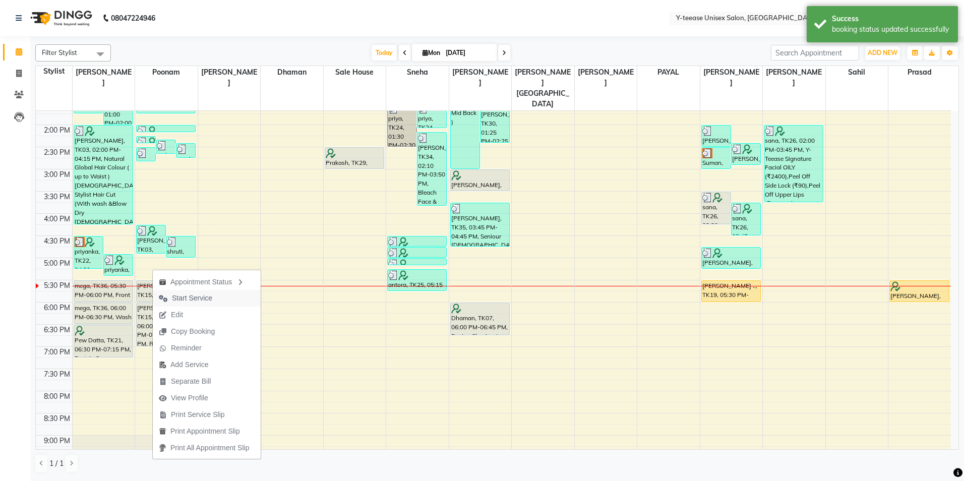
click at [189, 290] on span "Start Service" at bounding box center [186, 298] width 66 height 17
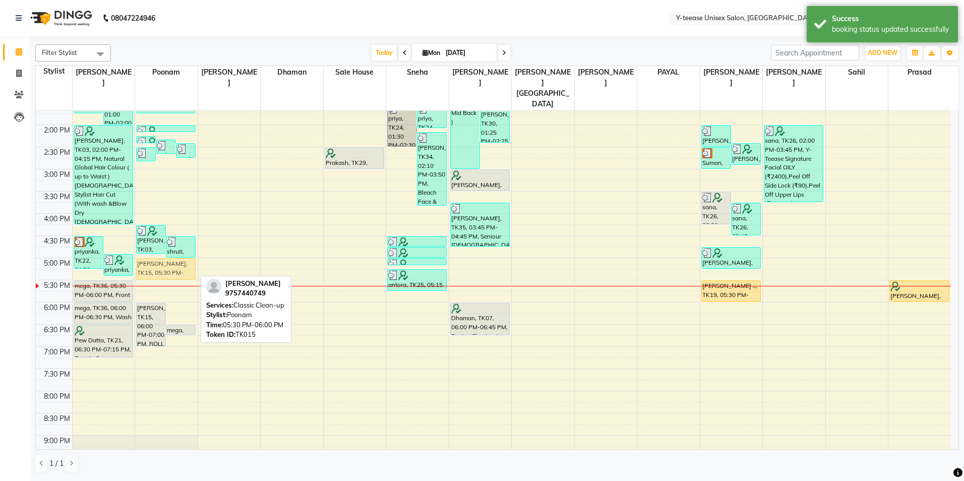
drag, startPoint x: 153, startPoint y: 271, endPoint x: 160, endPoint y: 252, distance: 20.3
click at [160, 252] on div "Anjali, TK20, 02:15 PM-02:25 PM, Upper Lip mohni, TK31, 02:20 PM-02:40 PM, Eyeb…" at bounding box center [166, 191] width 63 height 665
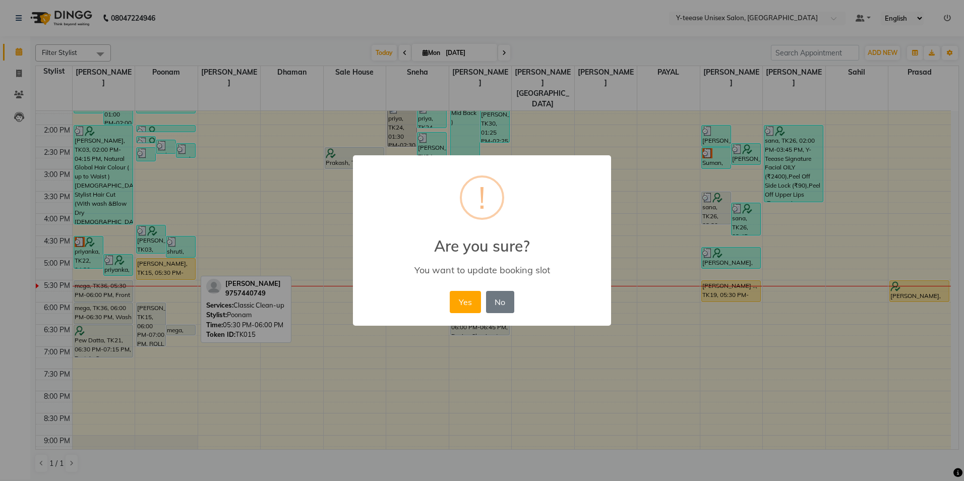
drag, startPoint x: 472, startPoint y: 298, endPoint x: 456, endPoint y: 294, distance: 16.3
click at [469, 297] on button "Yes" at bounding box center [465, 302] width 31 height 22
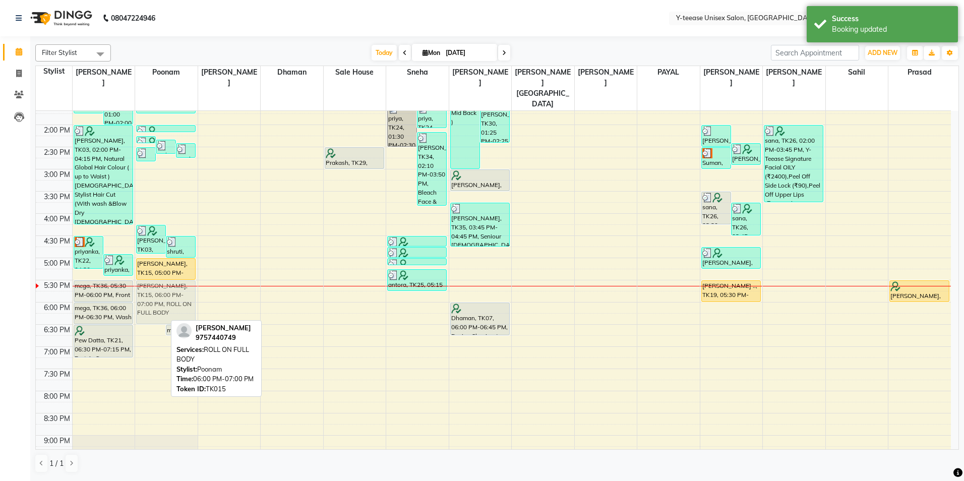
drag, startPoint x: 147, startPoint y: 318, endPoint x: 159, endPoint y: 300, distance: 21.5
click at [159, 300] on div "Anjali, TK20, 02:15 PM-02:25 PM, Upper Lip mohni, TK31, 02:20 PM-02:40 PM, Eyeb…" at bounding box center [166, 191] width 63 height 665
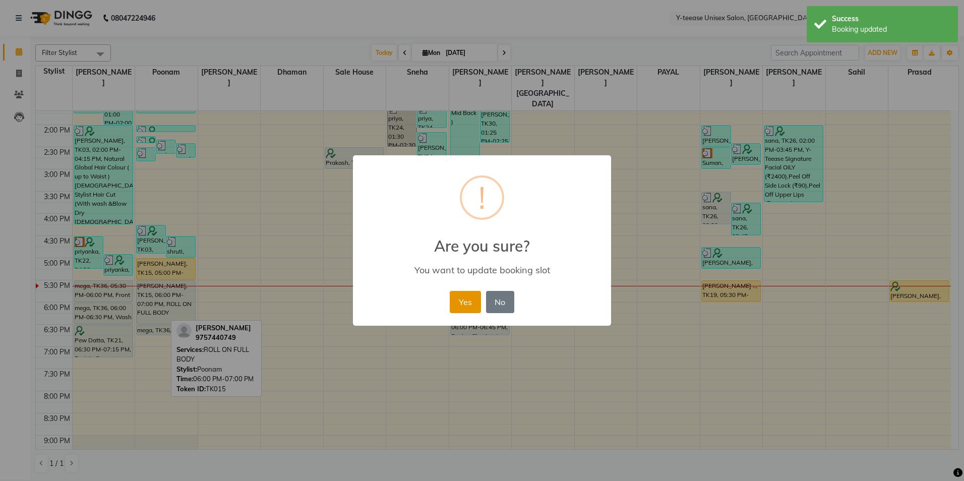
click at [464, 301] on button "Yes" at bounding box center [465, 302] width 31 height 22
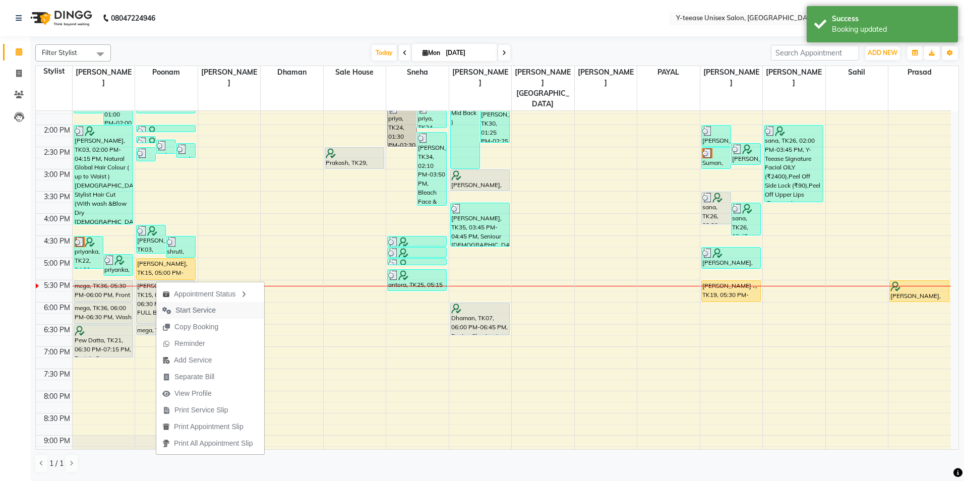
click at [198, 308] on span "Start Service" at bounding box center [195, 310] width 40 height 11
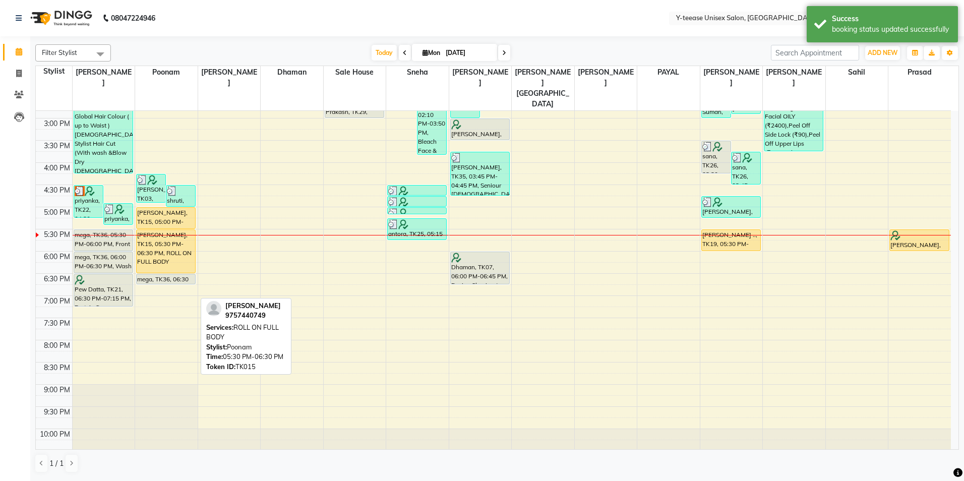
scroll to position [306, 0]
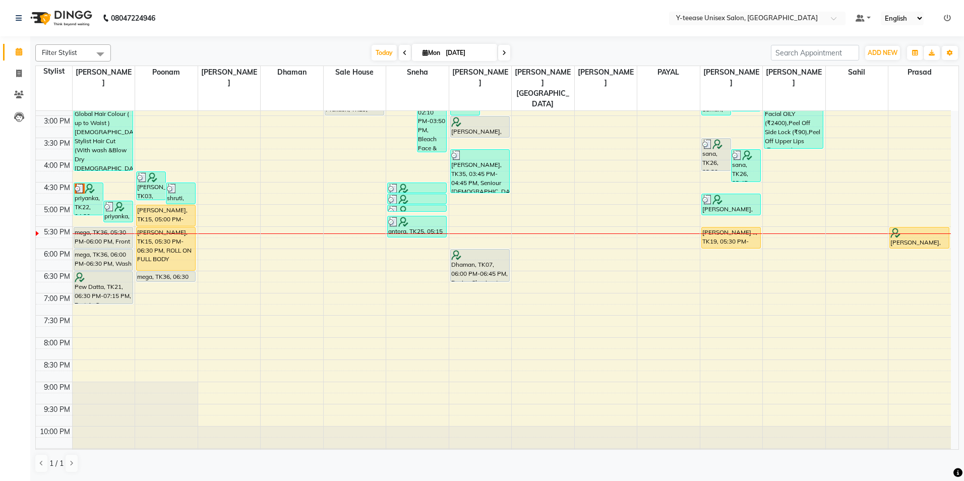
drag, startPoint x: 507, startPoint y: 47, endPoint x: 501, endPoint y: 51, distance: 6.6
click at [506, 49] on span at bounding box center [504, 53] width 12 height 16
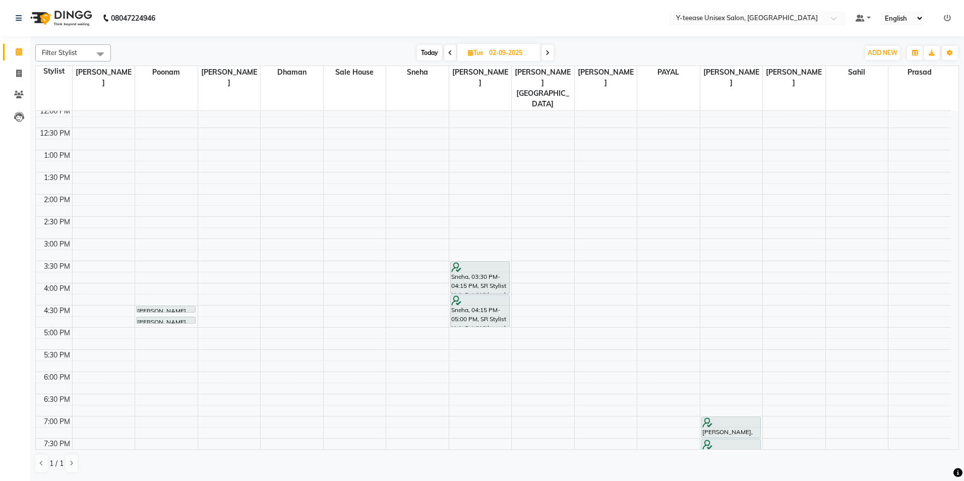
scroll to position [205, 0]
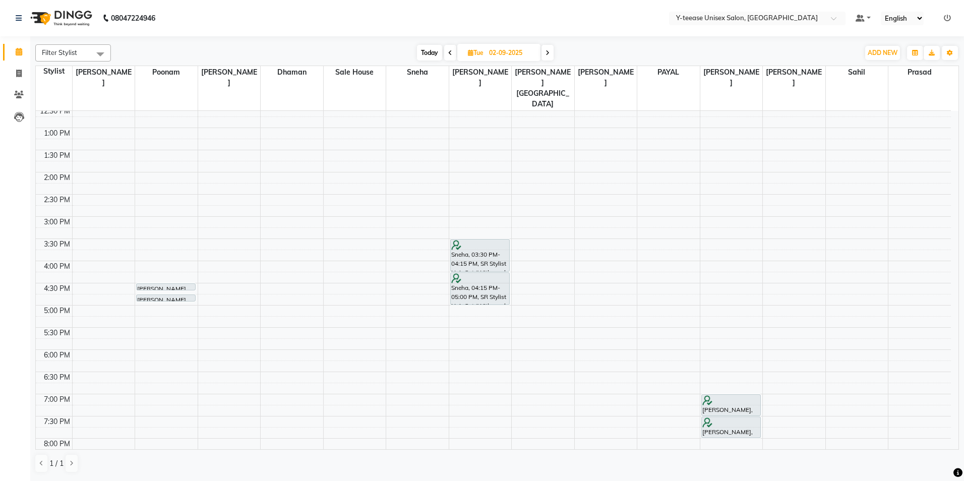
click at [548, 50] on icon at bounding box center [548, 53] width 4 height 6
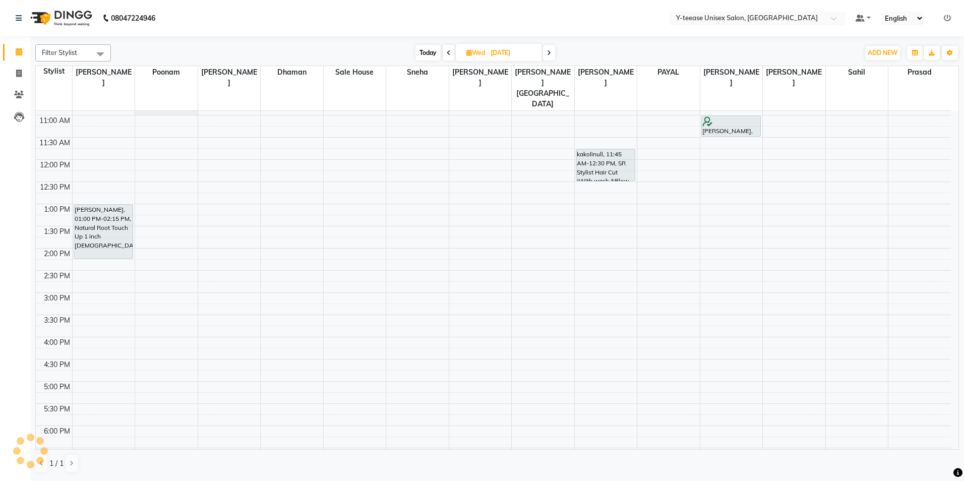
scroll to position [0, 0]
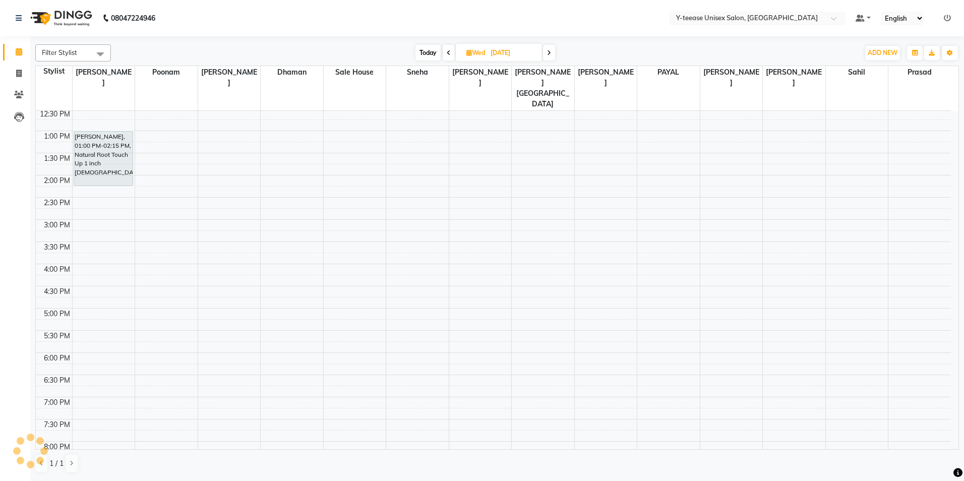
click at [431, 51] on span "Today" at bounding box center [428, 53] width 25 height 16
type input "[DATE]"
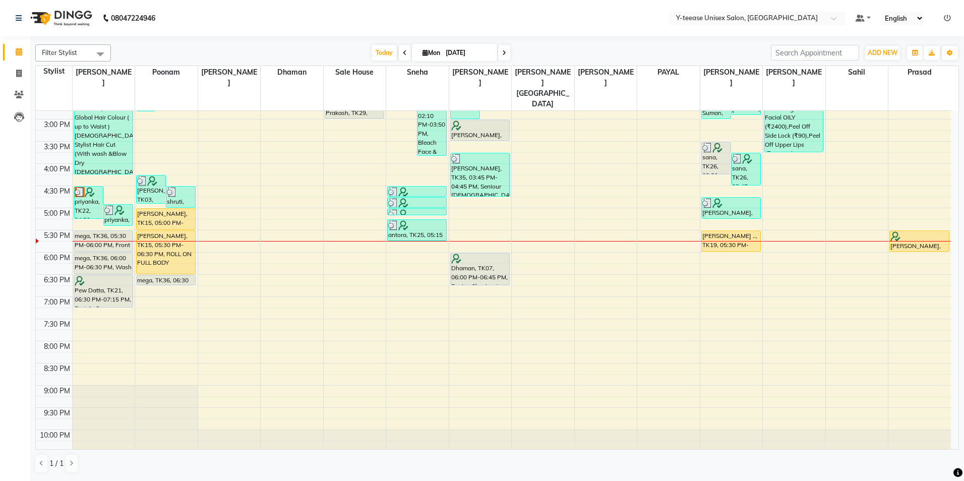
scroll to position [306, 0]
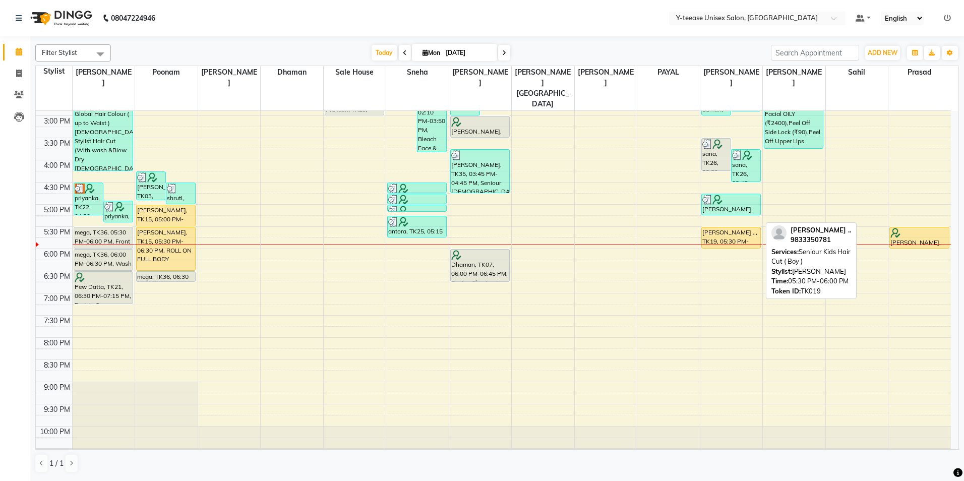
click at [718, 227] on div "[PERSON_NAME] .., TK19, 05:30 PM-06:00 PM, Seniour Kids Hair Cut ( Boy )" at bounding box center [731, 237] width 58 height 21
click at [717, 227] on div "[PERSON_NAME] .., TK19, 05:30 PM-06:00 PM, Seniour Kids Hair Cut ( Boy )" at bounding box center [731, 237] width 58 height 21
select select "1"
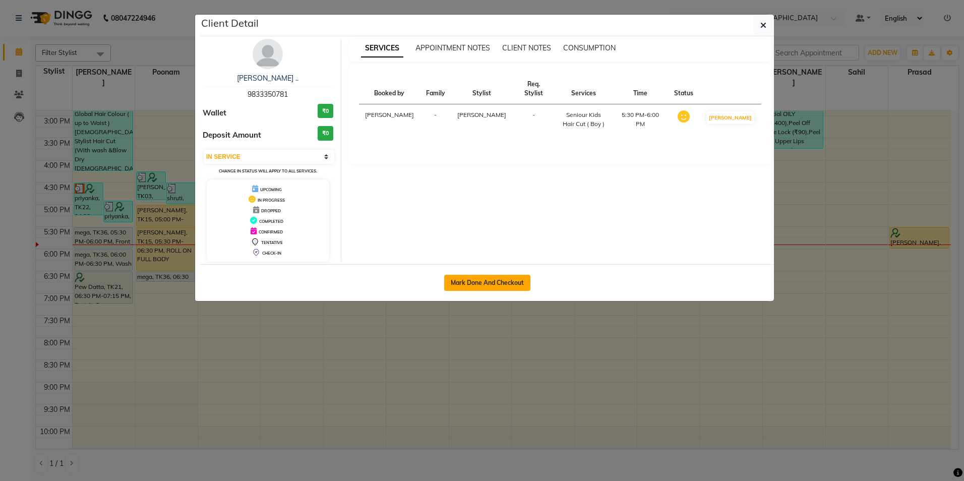
click at [503, 277] on button "Mark Done And Checkout" at bounding box center [487, 283] width 86 height 16
select select "4"
select select "service"
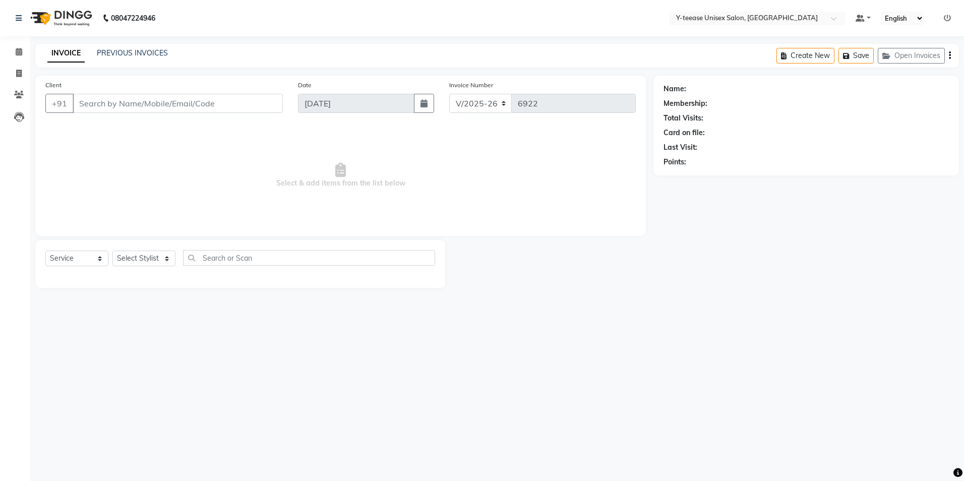
type input "98******81"
select select "81457"
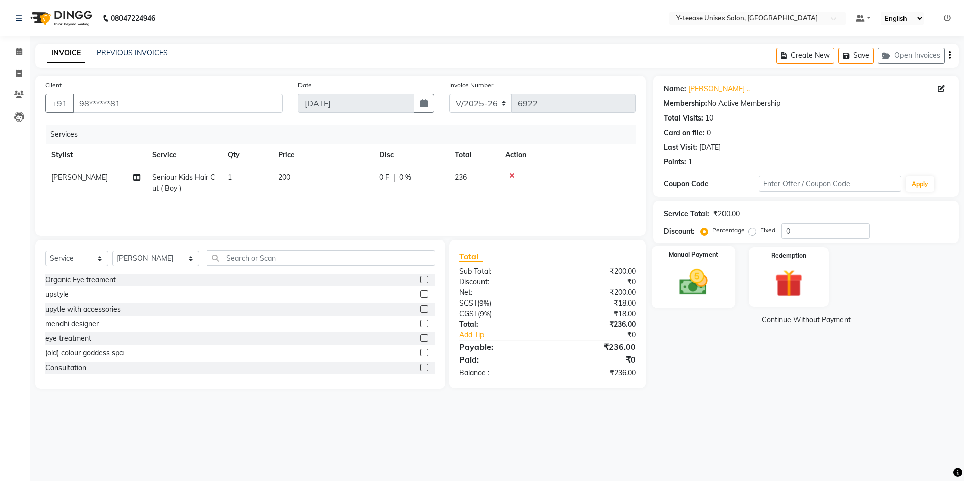
click at [701, 270] on img at bounding box center [693, 282] width 47 height 33
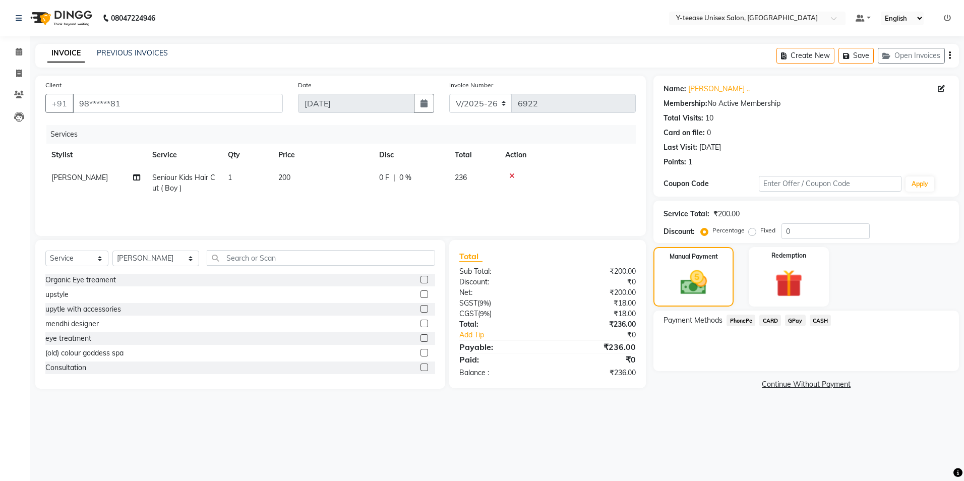
click at [793, 319] on span "GPay" at bounding box center [795, 321] width 21 height 12
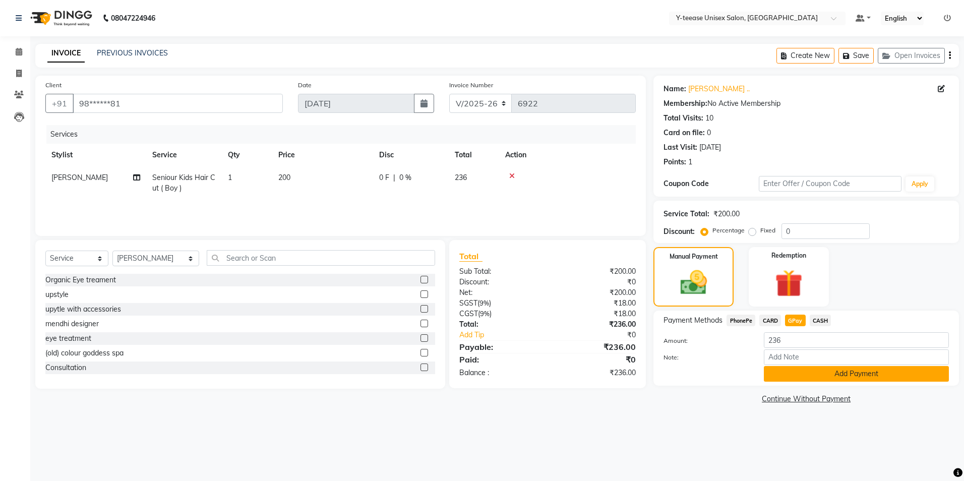
click at [809, 369] on button "Add Payment" at bounding box center [856, 374] width 185 height 16
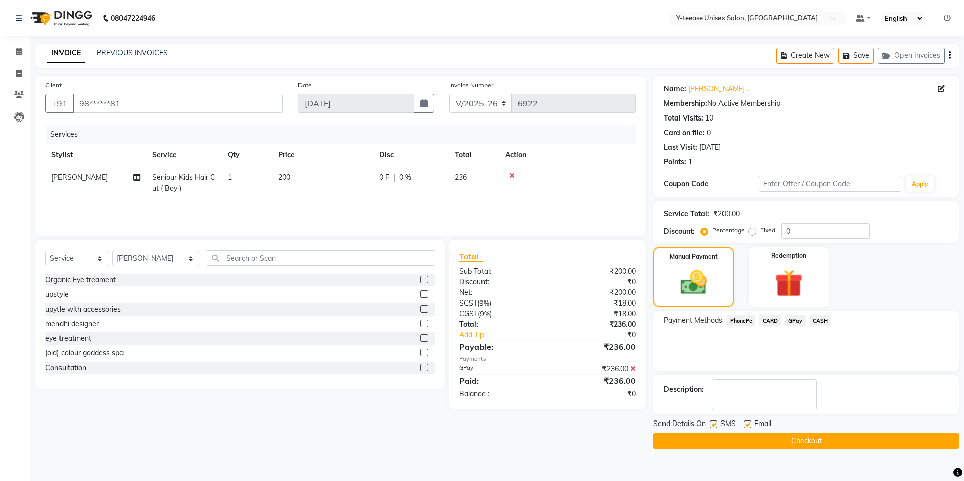
click at [788, 438] on button "Checkout" at bounding box center [807, 441] width 306 height 16
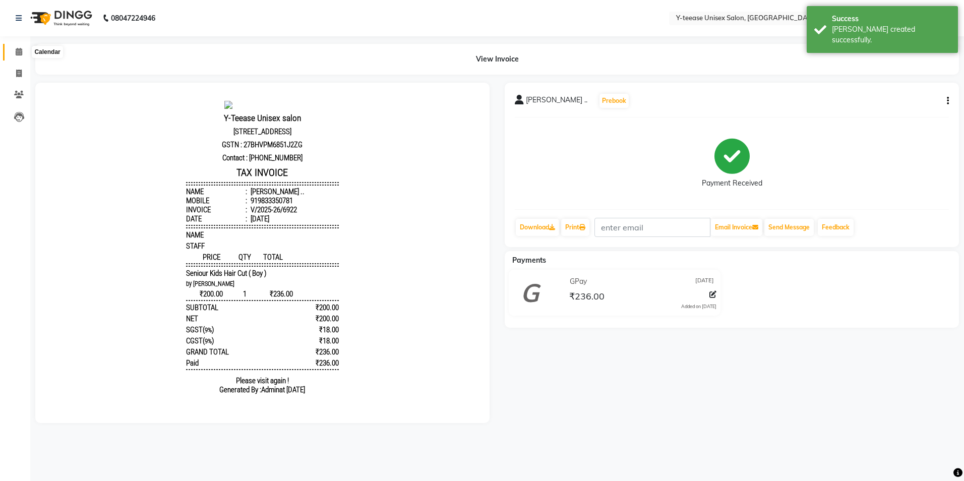
click at [15, 52] on span at bounding box center [19, 52] width 18 height 12
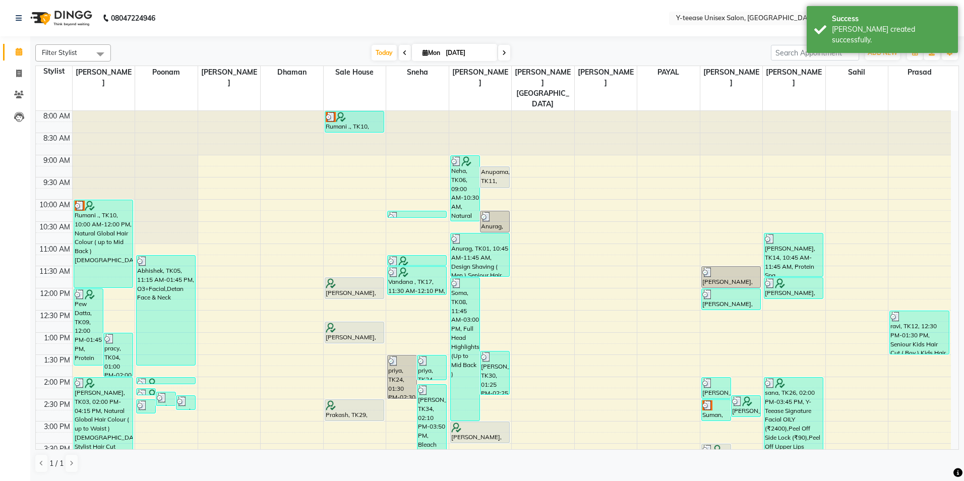
click at [502, 56] on span at bounding box center [504, 53] width 12 height 16
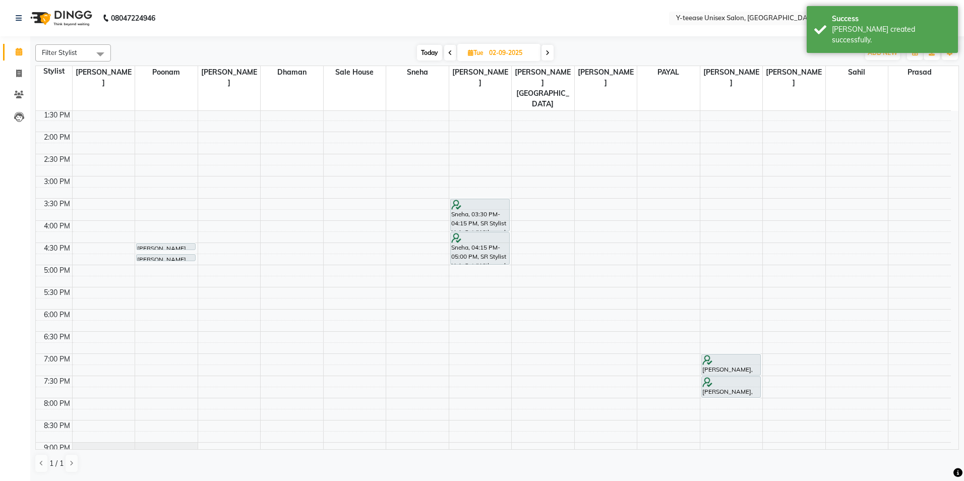
scroll to position [255, 0]
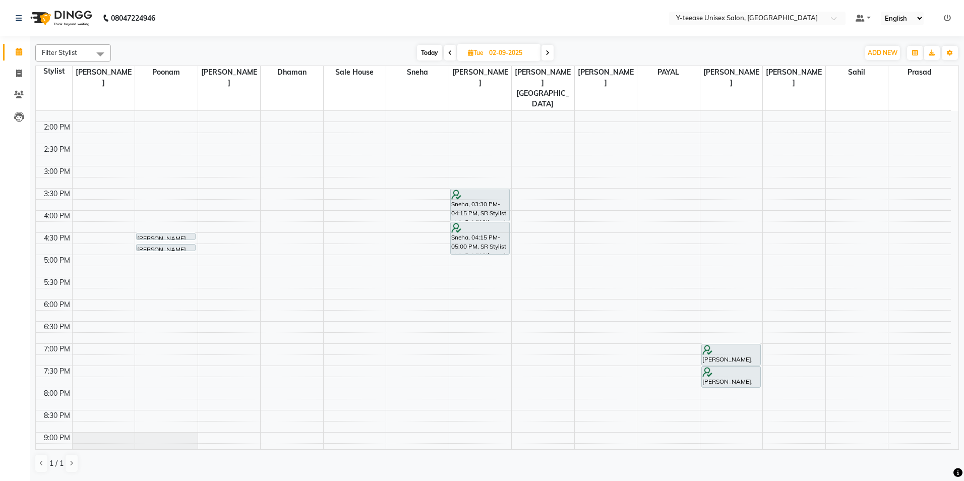
click at [426, 50] on span "Today" at bounding box center [429, 53] width 25 height 16
type input "[DATE]"
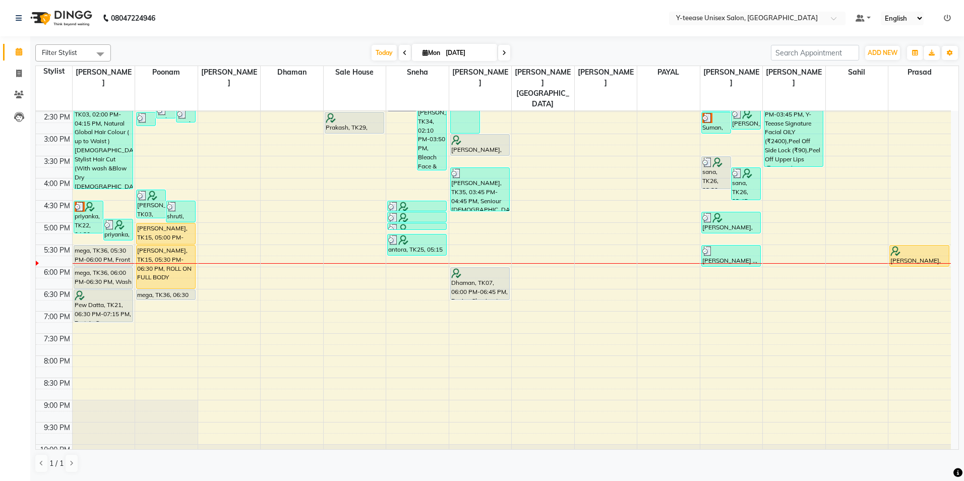
scroll to position [306, 0]
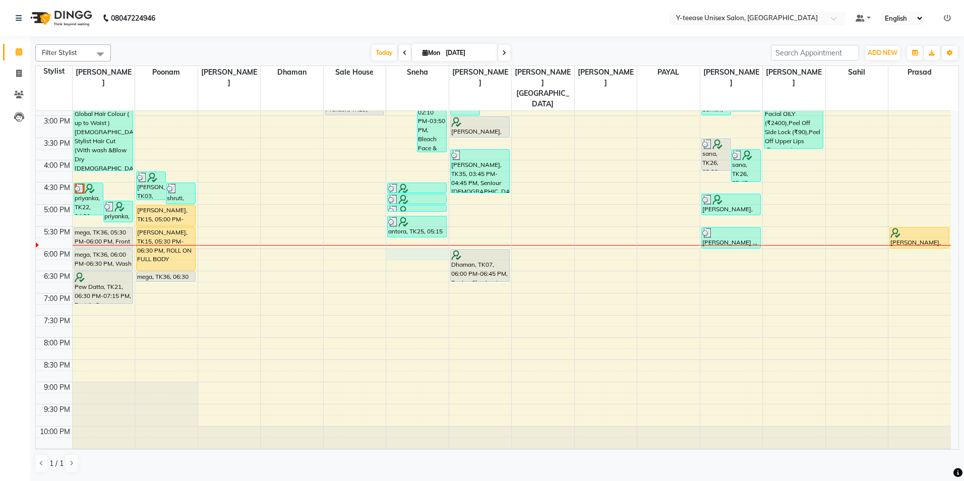
click at [421, 233] on div "8:00 AM 8:30 AM 9:00 AM 9:30 AM 10:00 AM 10:30 AM 11:00 AM 11:30 AM 12:00 PM 12…" at bounding box center [493, 137] width 915 height 665
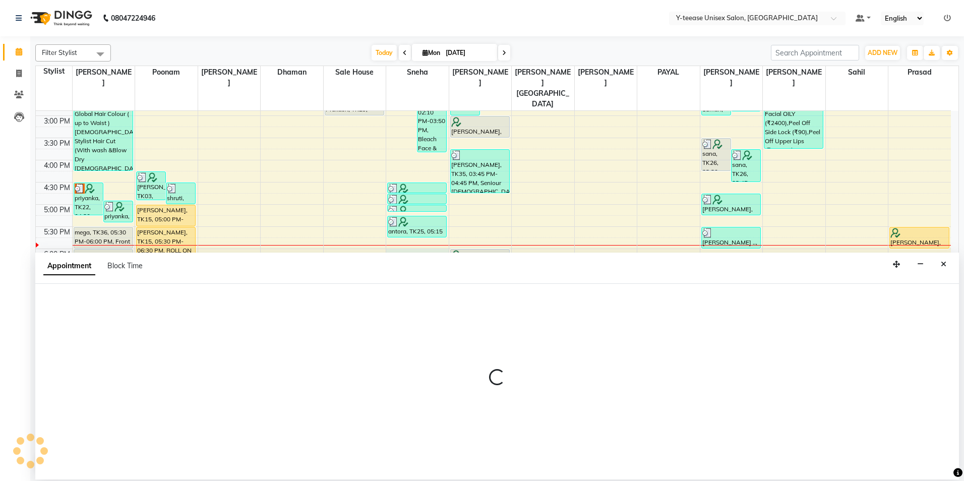
select select "49846"
select select "tentative"
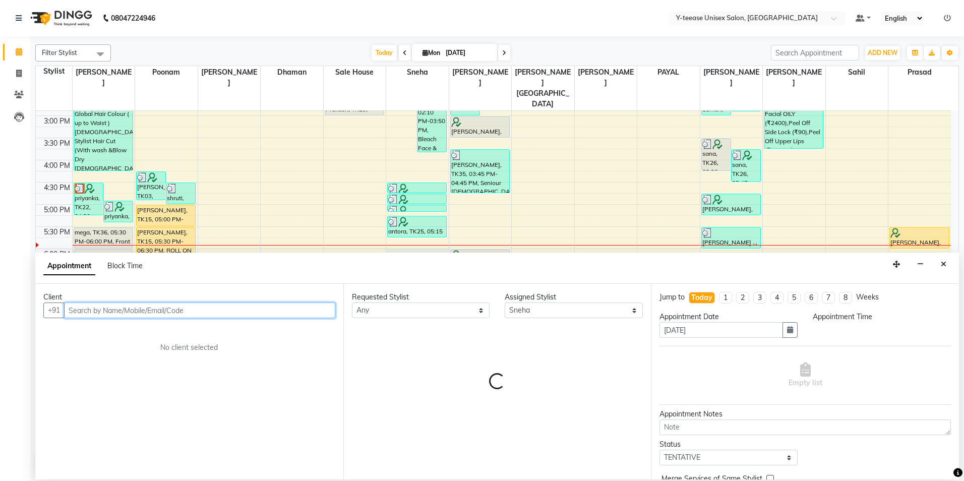
select select "1080"
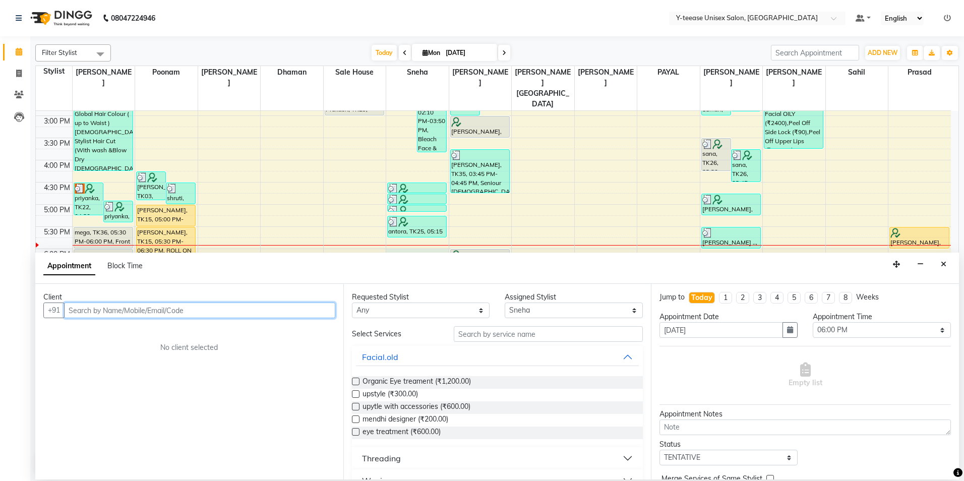
click at [252, 316] on input "text" at bounding box center [199, 311] width 271 height 16
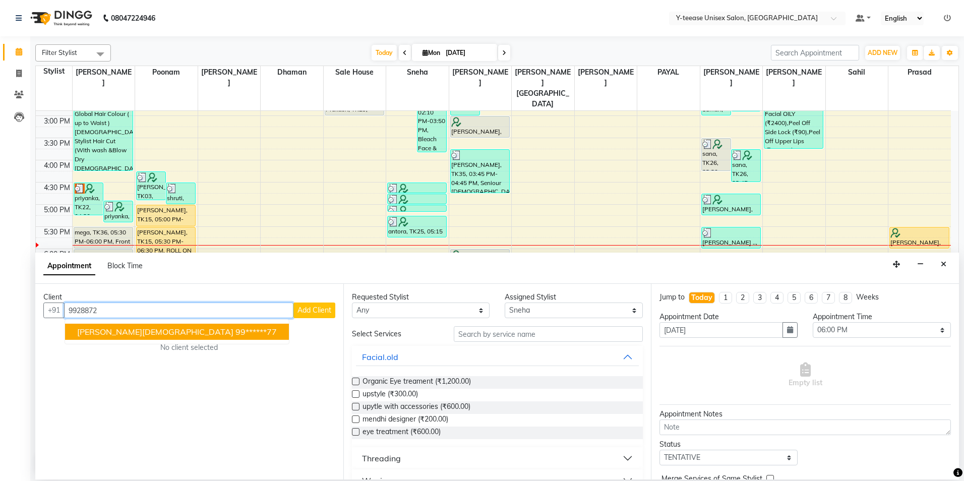
click at [83, 332] on span "Deepa Jain" at bounding box center [155, 332] width 156 height 10
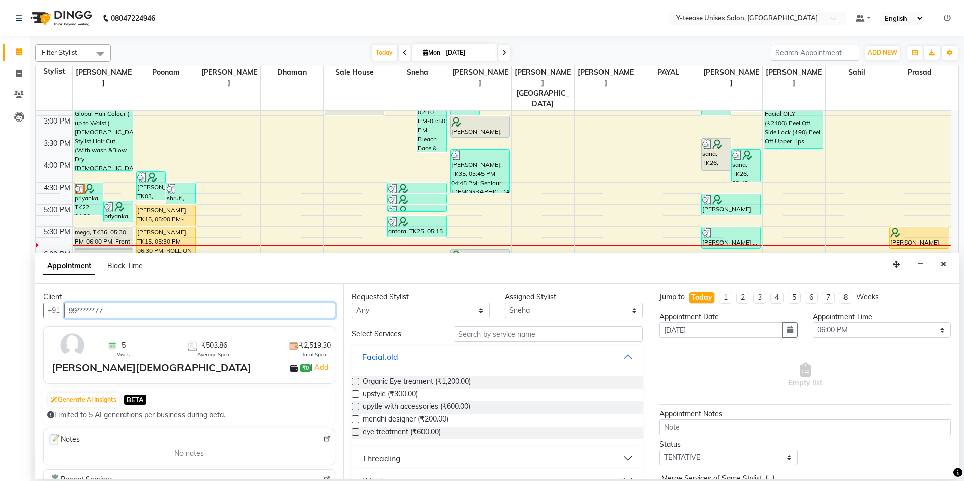
type input "99******77"
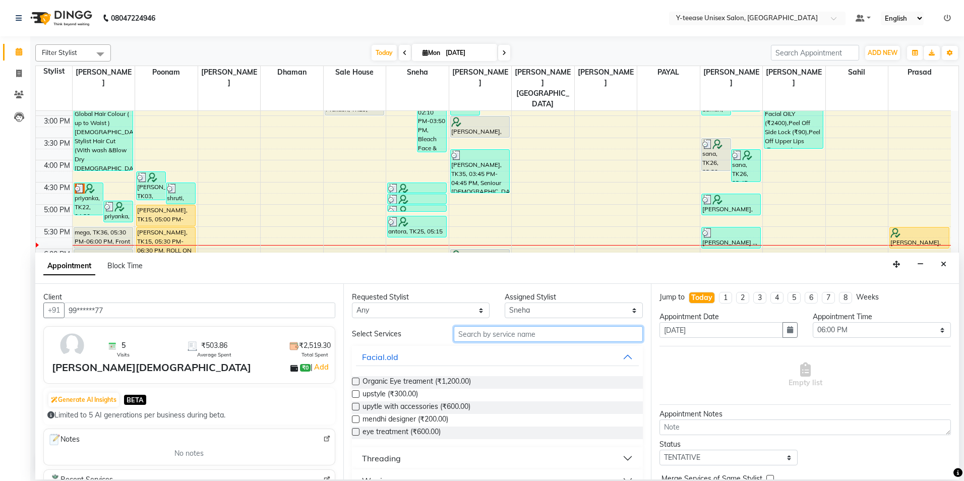
click at [484, 334] on input "text" at bounding box center [548, 334] width 189 height 16
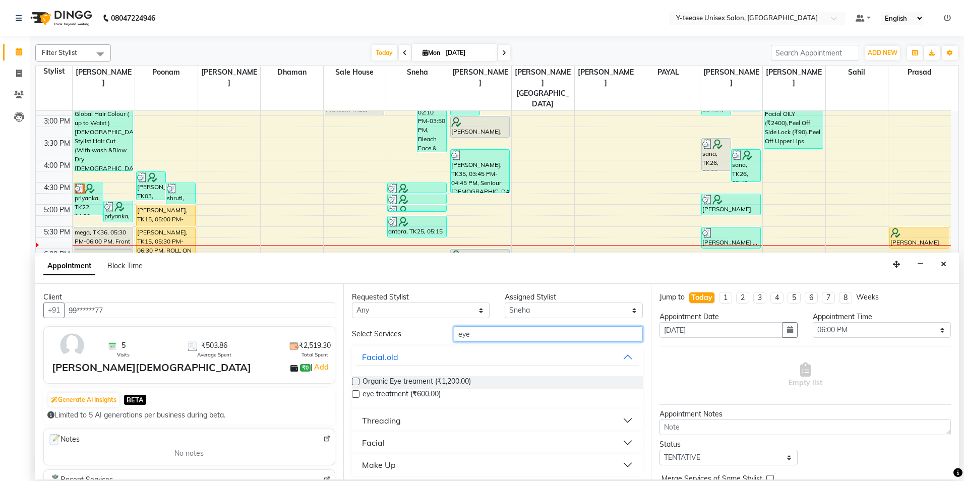
type input "eye"
click at [405, 422] on button "Threading" at bounding box center [497, 421] width 283 height 18
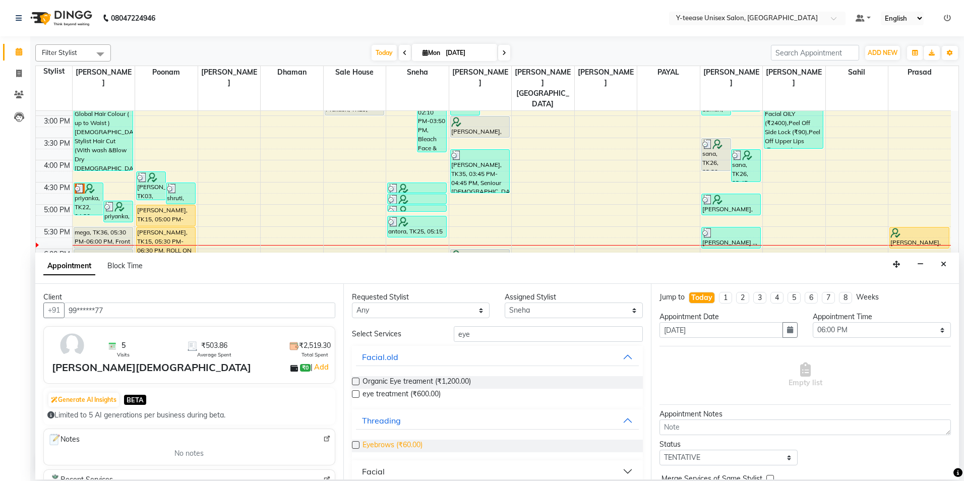
click at [401, 442] on span "Eyebrows (₹60.00)" at bounding box center [393, 446] width 60 height 13
checkbox input "false"
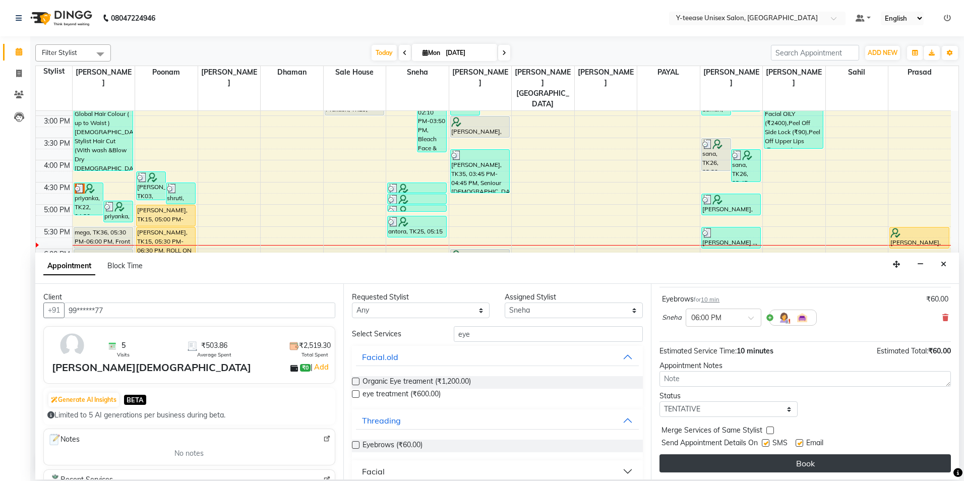
scroll to position [60, 0]
click at [837, 468] on button "Book" at bounding box center [805, 462] width 291 height 18
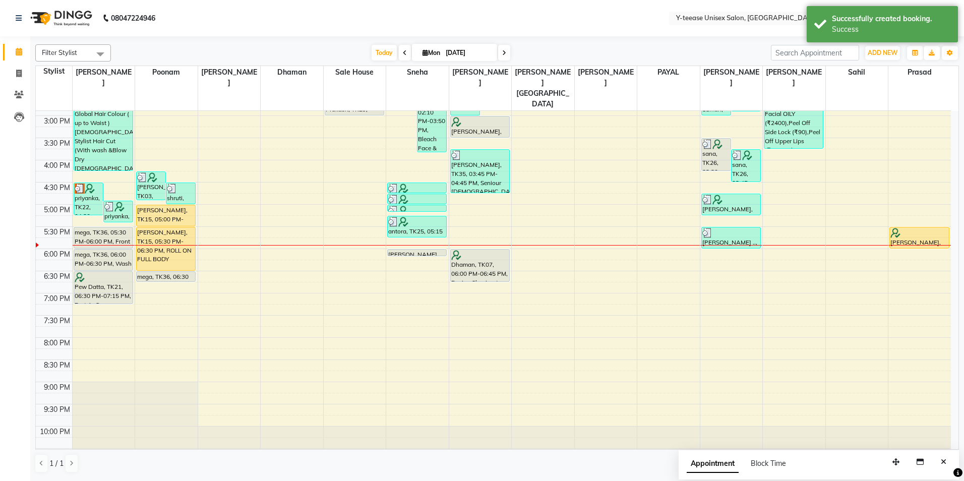
click at [504, 51] on icon at bounding box center [504, 53] width 4 height 6
type input "02-09-2025"
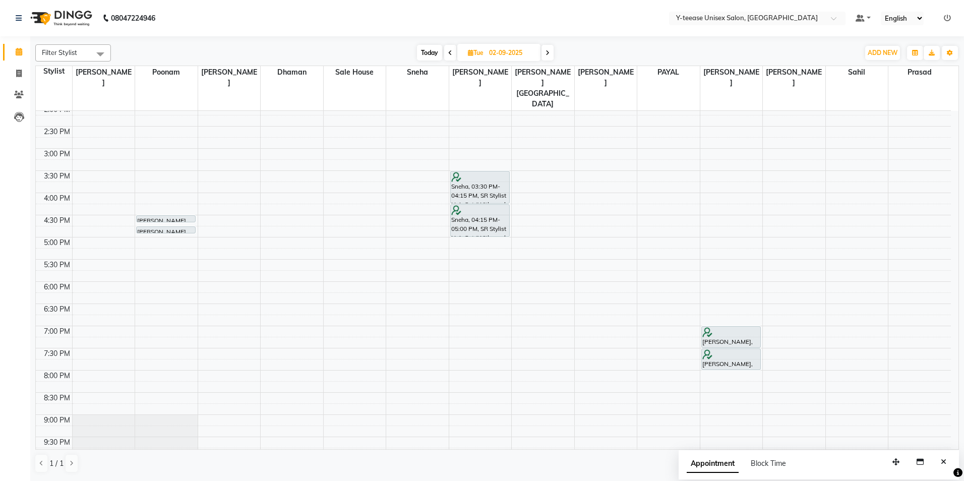
scroll to position [255, 0]
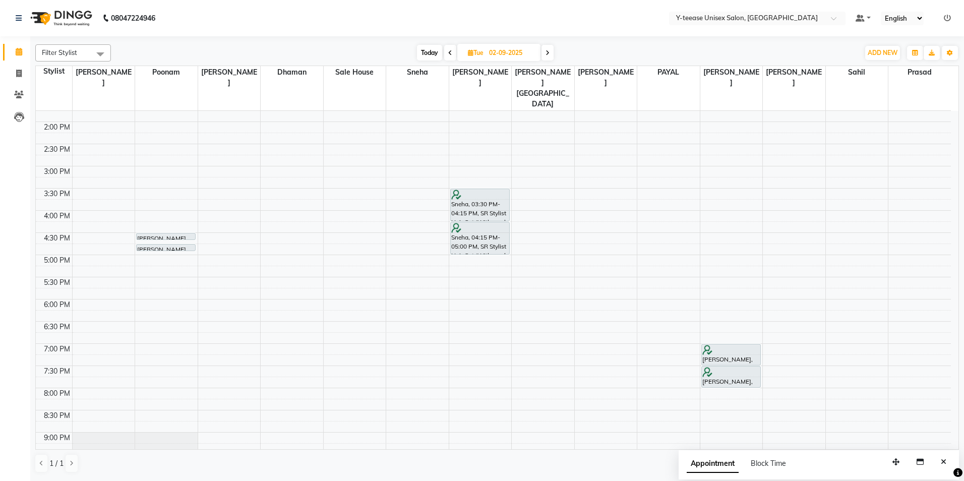
click at [801, 151] on div "8:00 AM 8:30 AM 9:00 AM 9:30 AM 10:00 AM 10:30 AM 11:00 AM 11:30 AM 12:00 PM 12…" at bounding box center [493, 188] width 915 height 665
select select "86041"
select select "tentative"
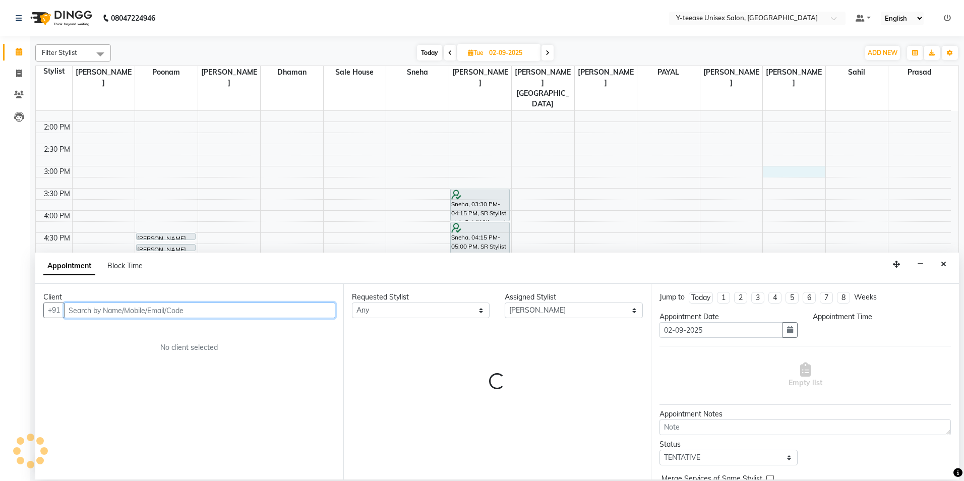
select select "900"
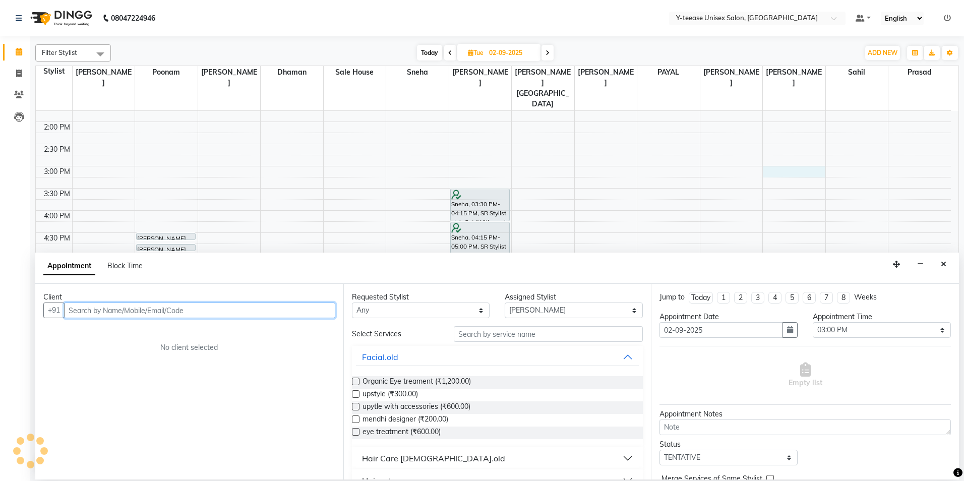
click at [121, 307] on input "text" at bounding box center [199, 311] width 271 height 16
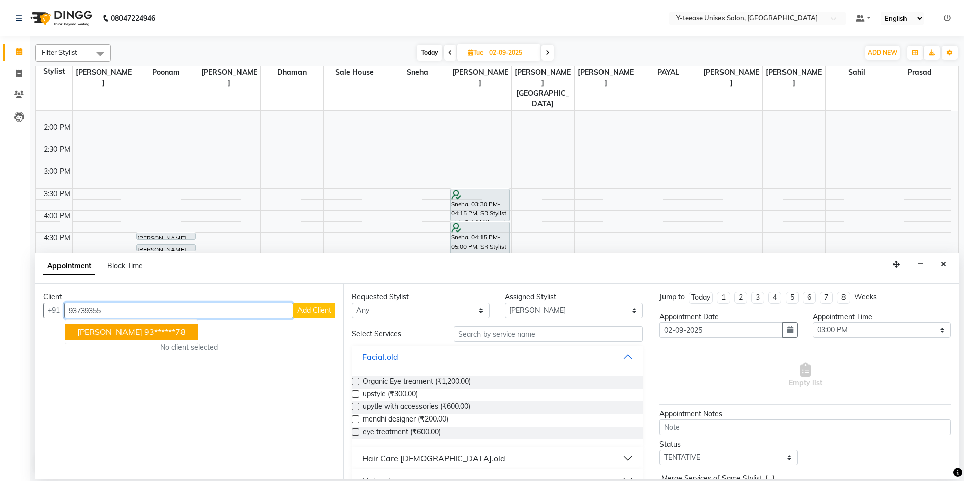
click at [83, 338] on button "mrunal 93******78" at bounding box center [131, 332] width 133 height 16
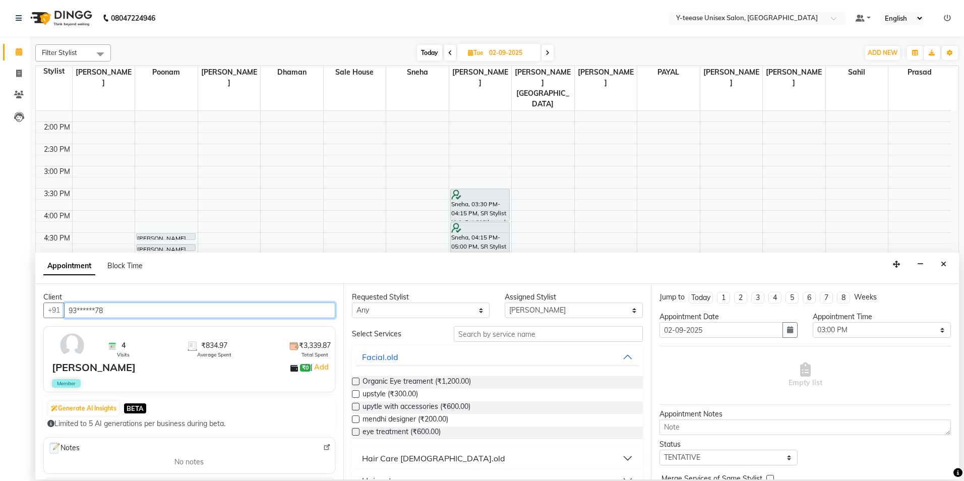
type input "93******78"
click at [499, 320] on div "Requested Stylist Any chaitrali Dhaman FAIZAN SALMANI keshav nagar Mosin khan N…" at bounding box center [497, 382] width 308 height 196
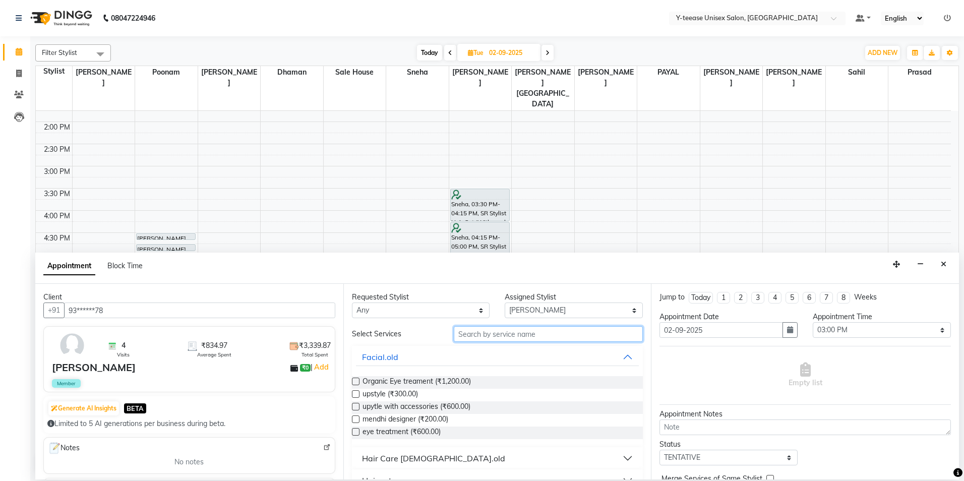
click at [476, 334] on input "text" at bounding box center [548, 334] width 189 height 16
type input "s"
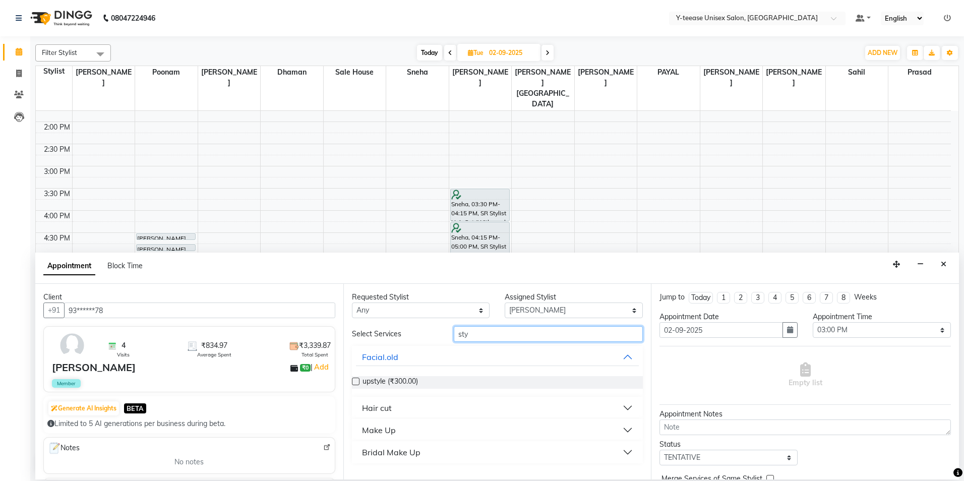
type input "sty"
click at [386, 433] on div "Make Up" at bounding box center [379, 430] width 34 height 12
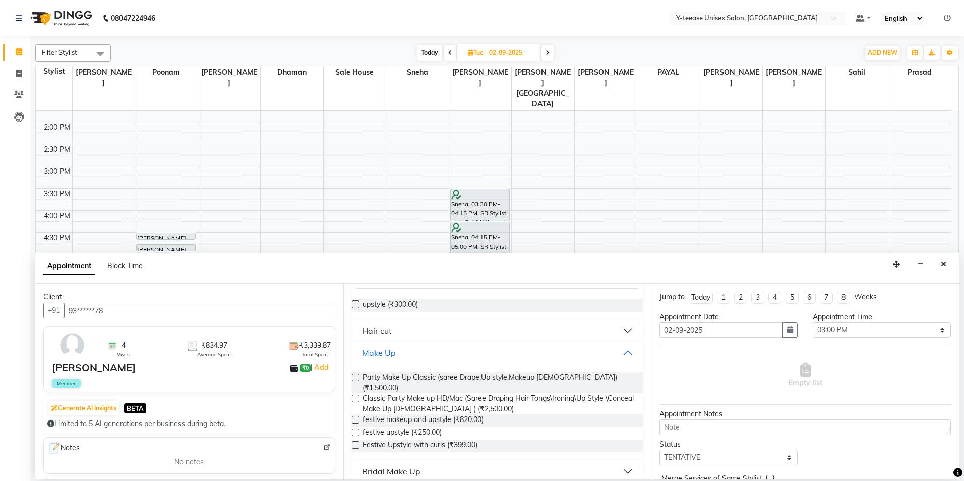
scroll to position [80, 0]
click at [399, 391] on span "Classic Party Make up HD/Mac (Saree Draping Hair Tongs\Ironing\Up Style \Concea…" at bounding box center [499, 401] width 273 height 21
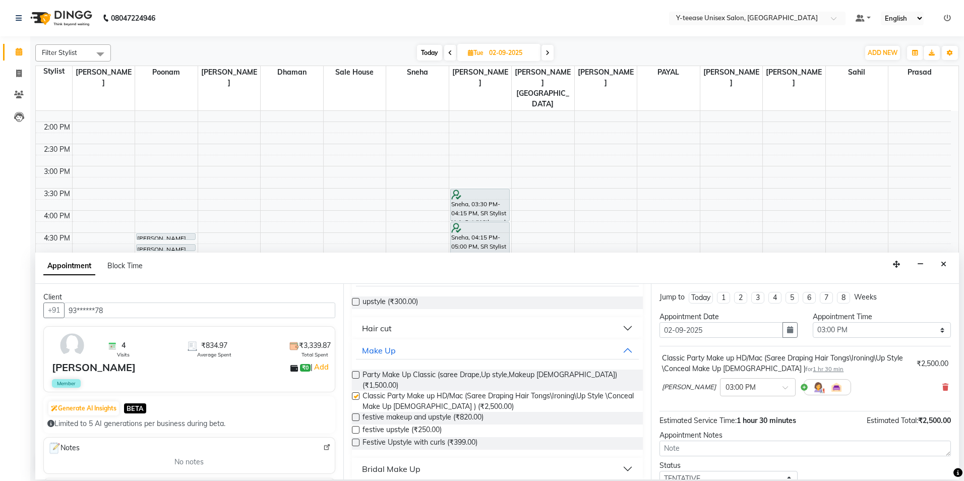
checkbox input "false"
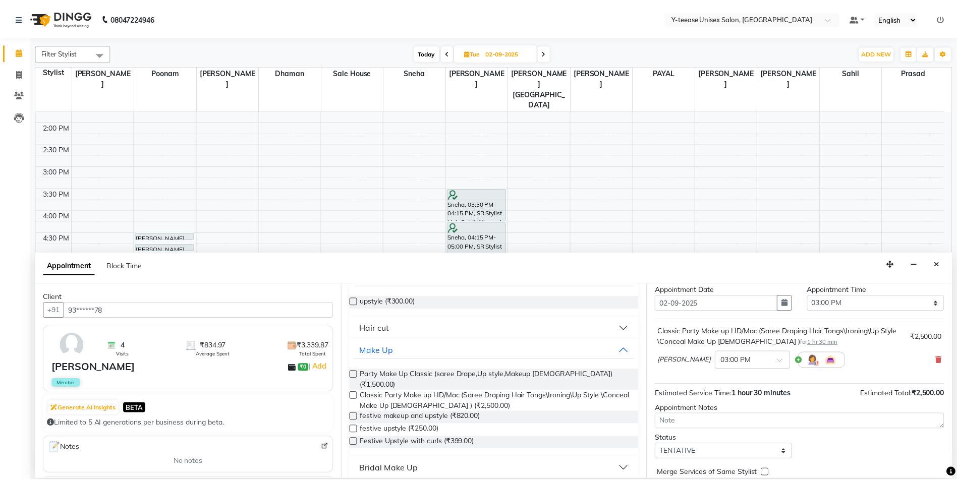
scroll to position [71, 0]
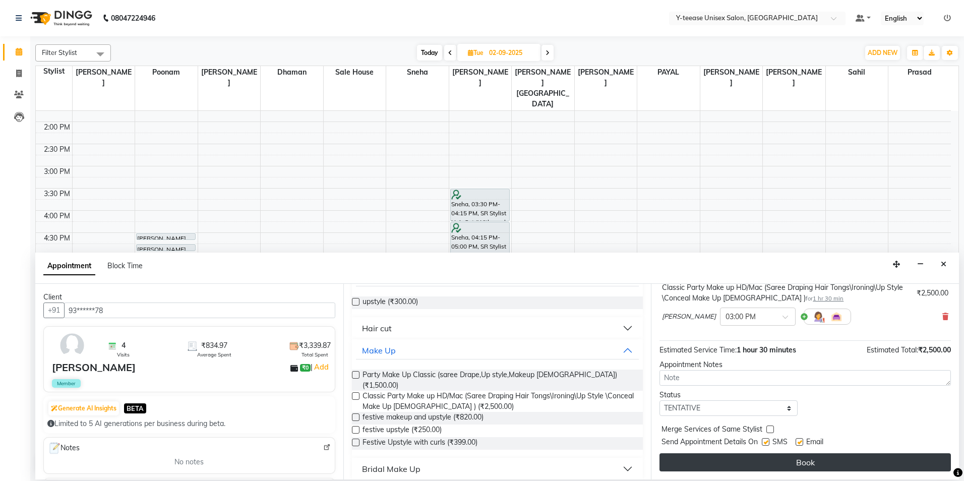
click at [832, 456] on button "Book" at bounding box center [805, 462] width 291 height 18
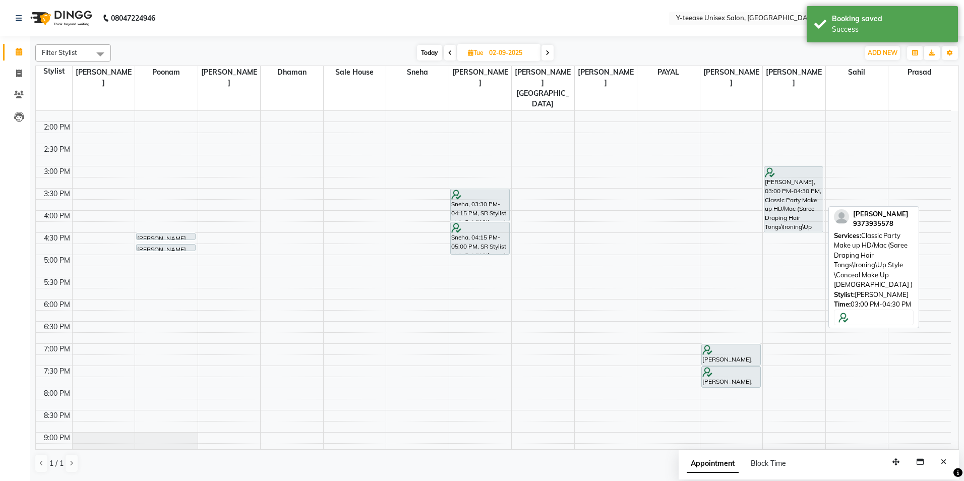
click at [779, 175] on div "mrunal, 03:00 PM-04:30 PM, Classic Party Make up HD/Mac (Saree Draping Hair Ton…" at bounding box center [794, 199] width 58 height 65
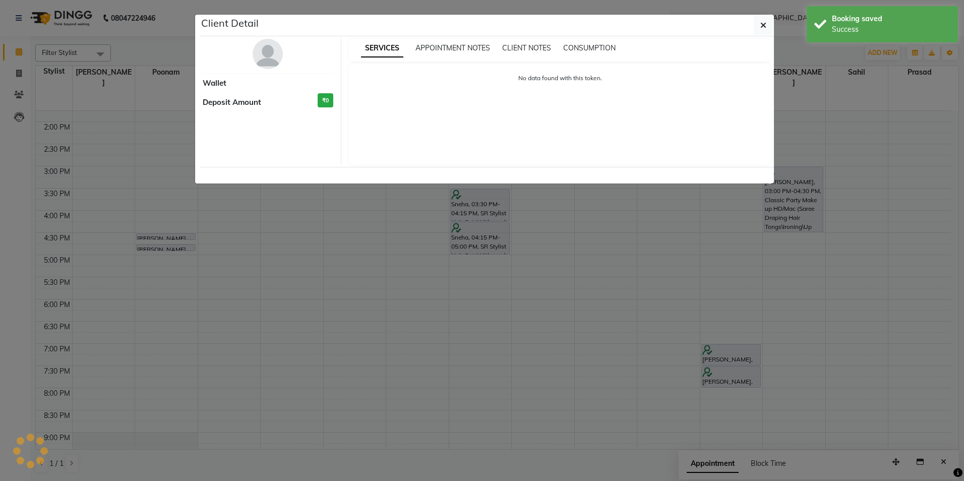
select select "7"
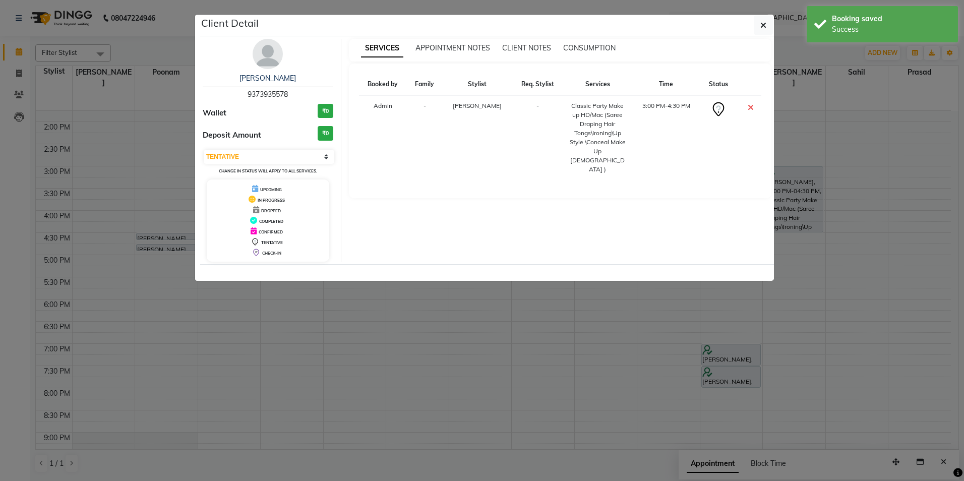
click at [269, 61] on img at bounding box center [268, 54] width 30 height 30
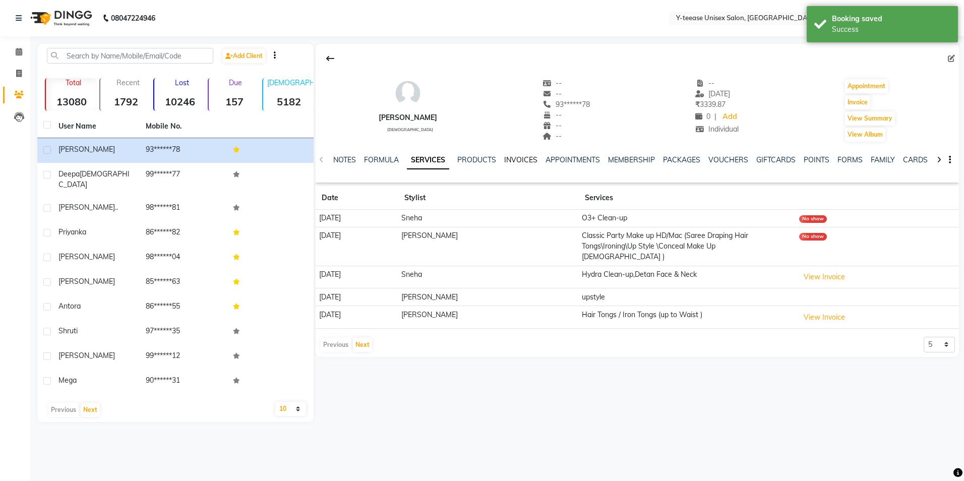
click at [512, 158] on link "INVOICES" at bounding box center [520, 159] width 33 height 9
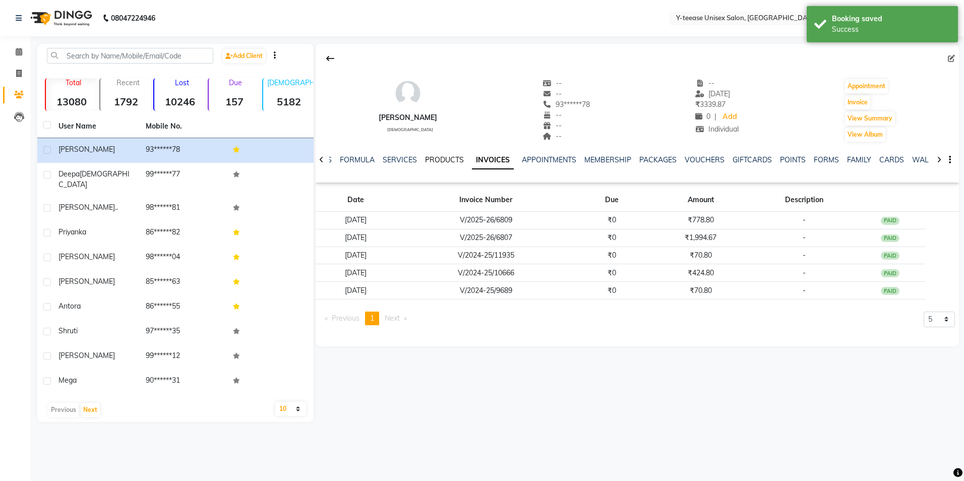
click at [448, 156] on link "PRODUCTS" at bounding box center [444, 159] width 39 height 9
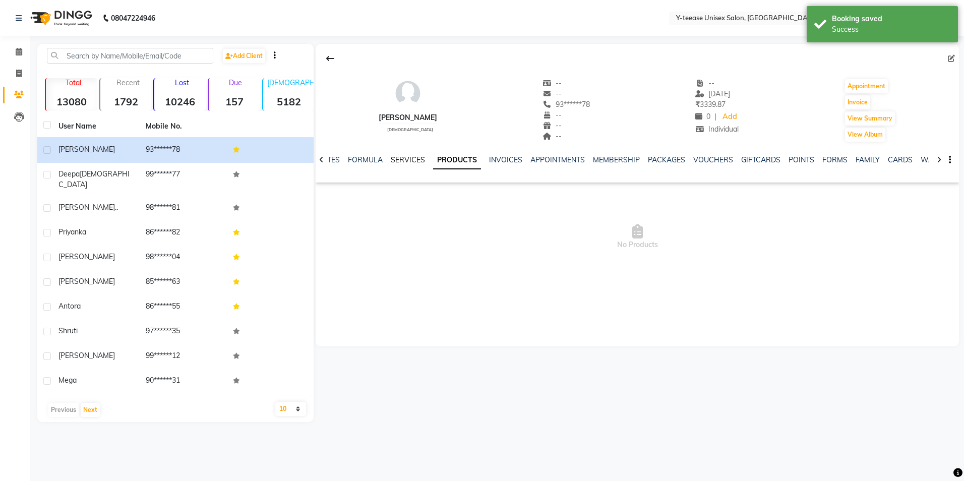
click at [407, 157] on link "SERVICES" at bounding box center [408, 159] width 34 height 9
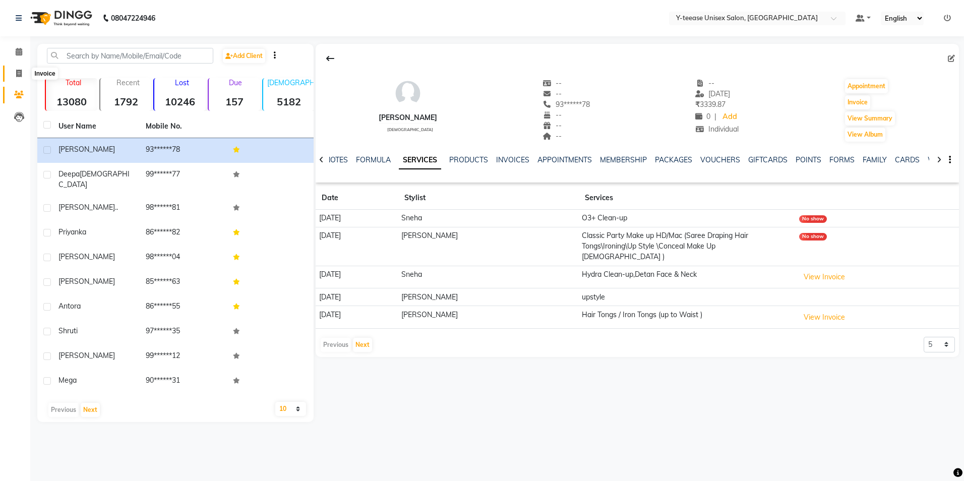
click at [17, 74] on icon at bounding box center [19, 74] width 6 height 8
select select "service"
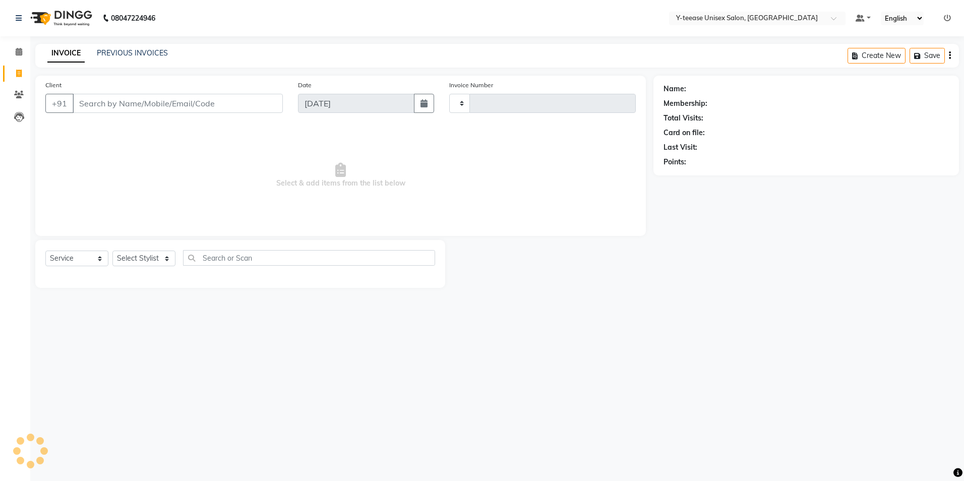
type input "6923"
select select "4"
click at [146, 255] on select "Select Stylist" at bounding box center [143, 259] width 63 height 16
click at [146, 252] on select "Select Stylist" at bounding box center [143, 259] width 63 height 16
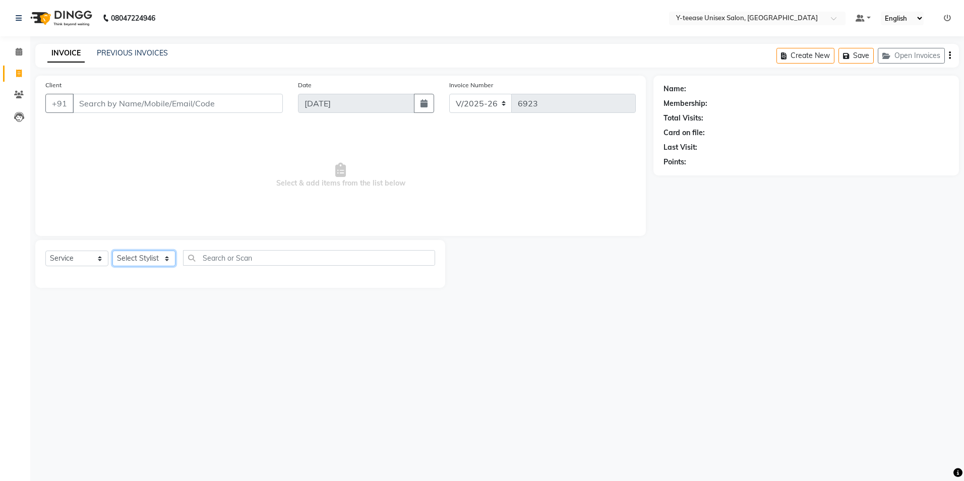
click at [146, 252] on select "Select Stylist" at bounding box center [143, 259] width 63 height 16
drag, startPoint x: 146, startPoint y: 252, endPoint x: 139, endPoint y: 259, distance: 10.3
click at [139, 259] on select "Select Stylist" at bounding box center [143, 259] width 63 height 16
click at [143, 258] on select "Select Stylist chaitrali Dhaman FAIZAN SALMANI keshav nagar Manager Mosin khan …" at bounding box center [155, 259] width 87 height 16
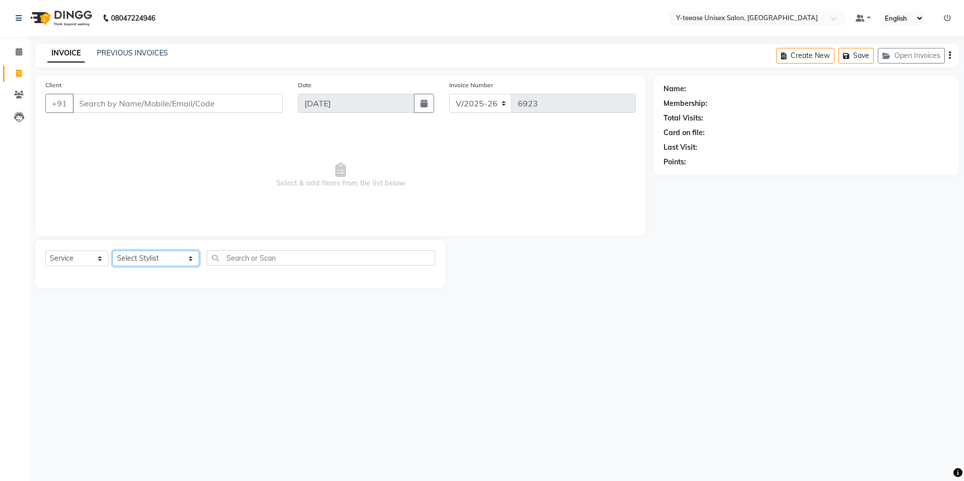
select select "86041"
click at [112, 251] on select "Select Stylist chaitrali Dhaman FAIZAN SALMANI keshav nagar Manager Mosin khan …" at bounding box center [155, 259] width 87 height 16
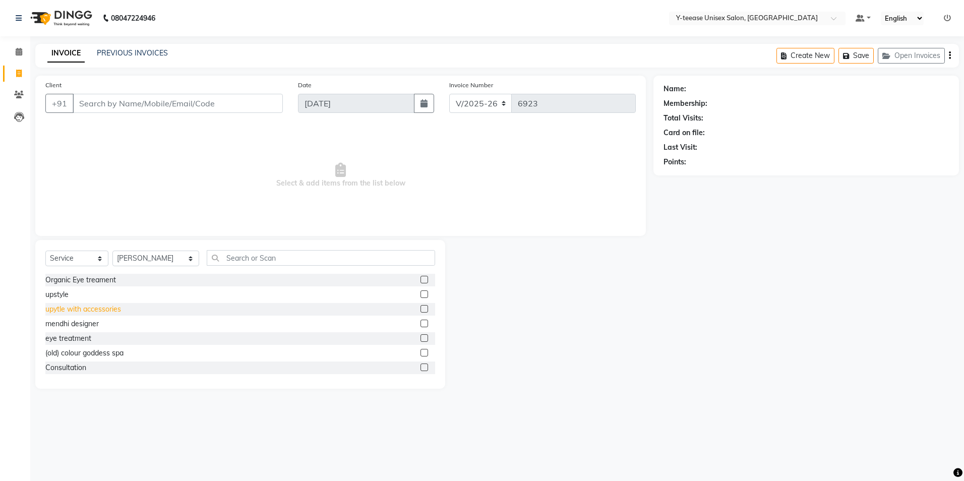
click at [98, 311] on div "upytle with accessories" at bounding box center [83, 309] width 76 height 11
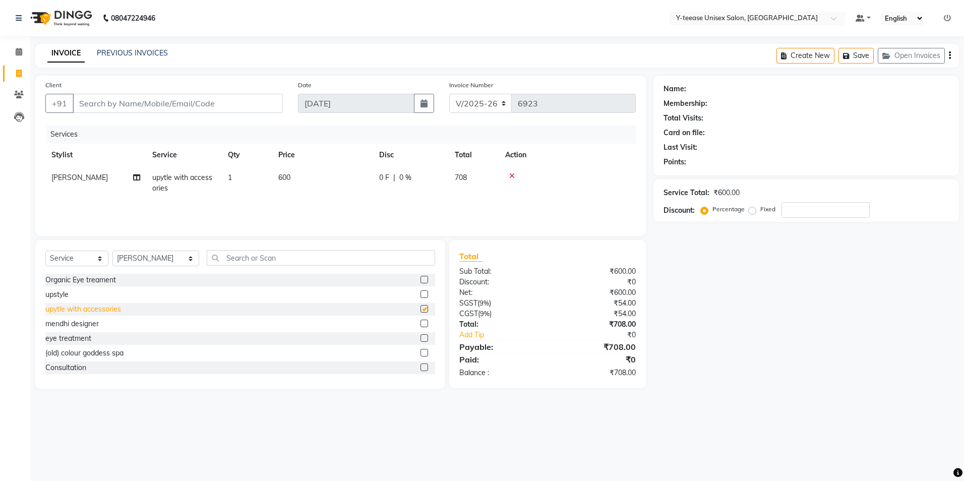
checkbox input "false"
click at [293, 179] on td "600" at bounding box center [322, 182] width 101 height 33
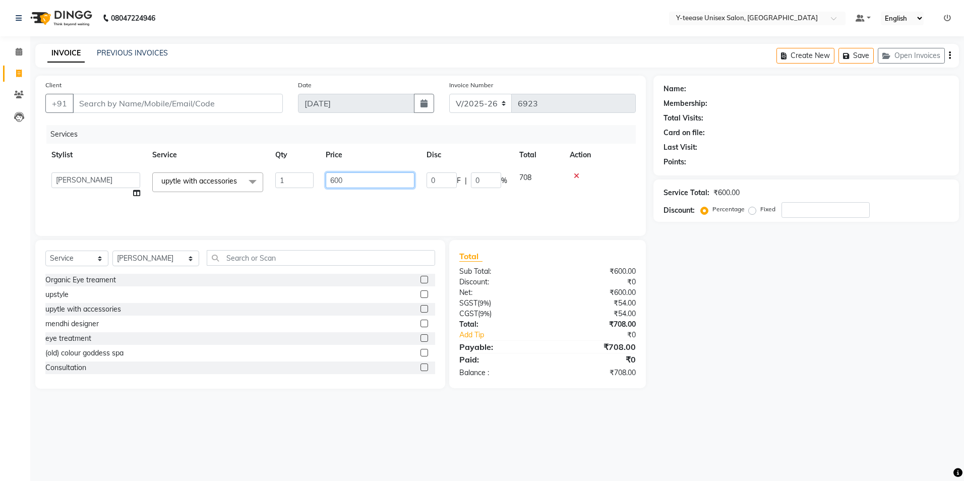
drag, startPoint x: 355, startPoint y: 186, endPoint x: 360, endPoint y: 186, distance: 5.1
click at [356, 186] on input "600" at bounding box center [370, 180] width 89 height 16
type input "6"
type input "300"
click at [415, 201] on div "Services Stylist Service Qty Price Disc Total Action chaitrali upytle with acce…" at bounding box center [340, 175] width 591 height 101
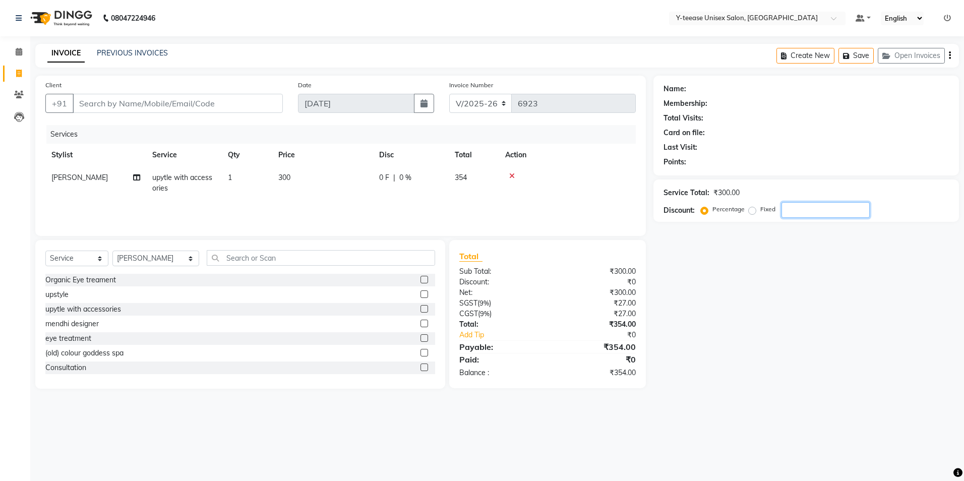
click at [826, 213] on input "number" at bounding box center [826, 210] width 88 height 16
type input "2"
click at [18, 48] on icon at bounding box center [19, 52] width 7 height 8
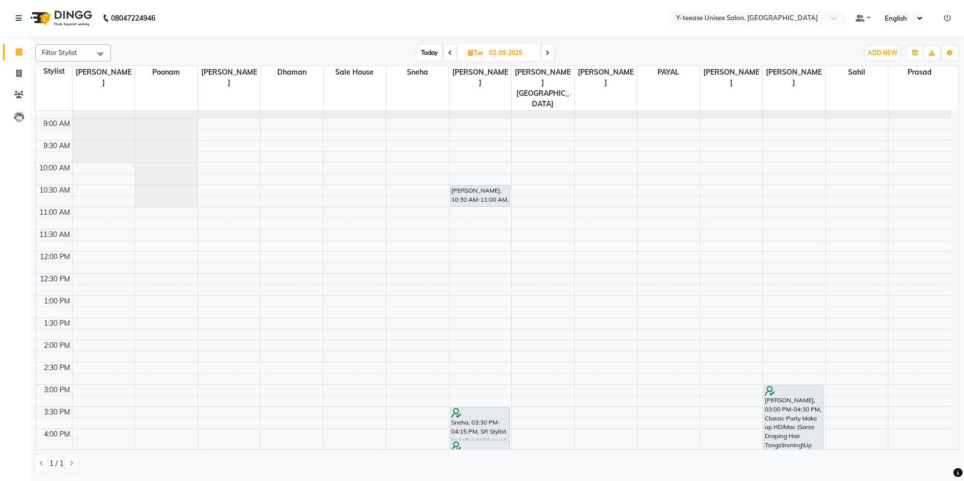
scroll to position [55, 0]
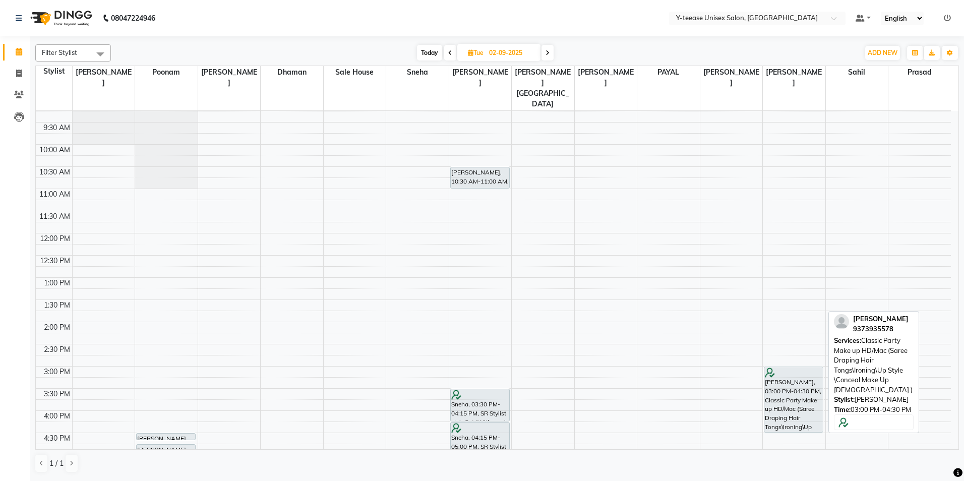
click at [802, 367] on div "mrunal, 03:00 PM-04:30 PM, Classic Party Make up HD/Mac (Saree Draping Hair Ton…" at bounding box center [794, 399] width 58 height 65
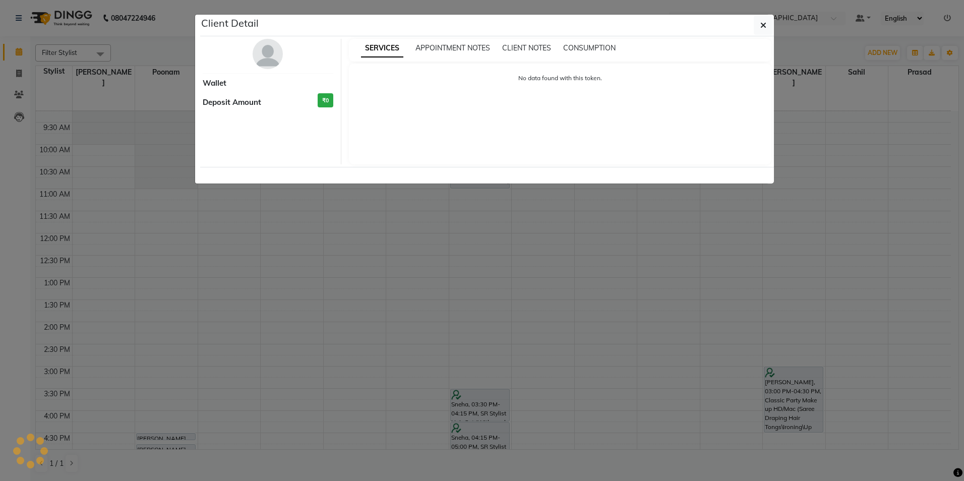
select select "7"
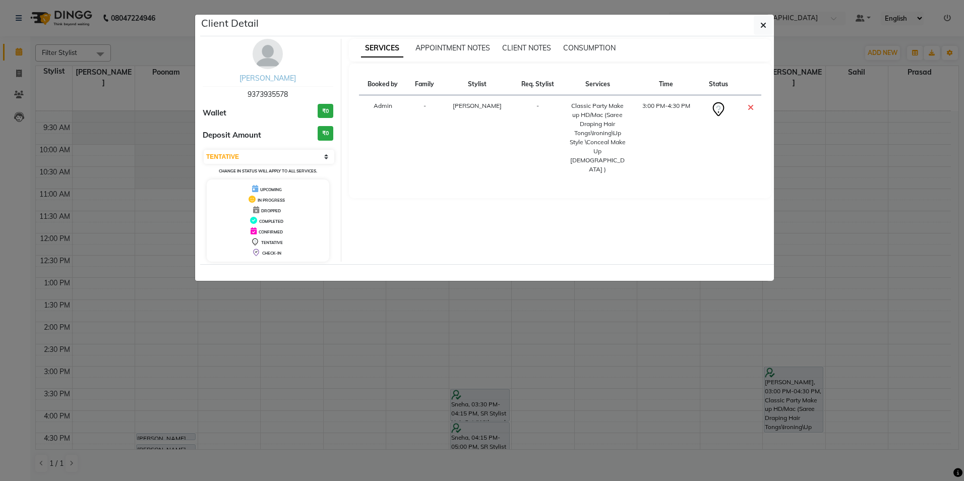
click at [263, 61] on img at bounding box center [268, 54] width 30 height 30
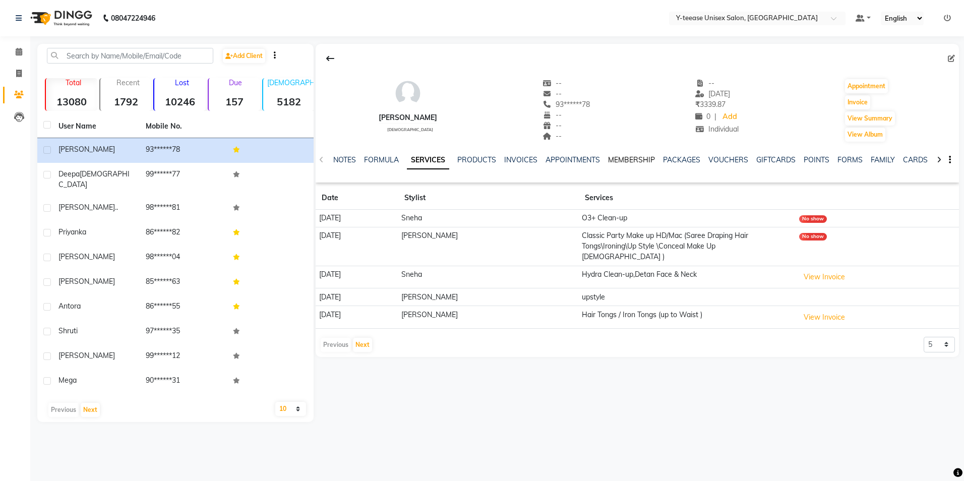
click at [621, 160] on link "MEMBERSHIP" at bounding box center [631, 159] width 47 height 9
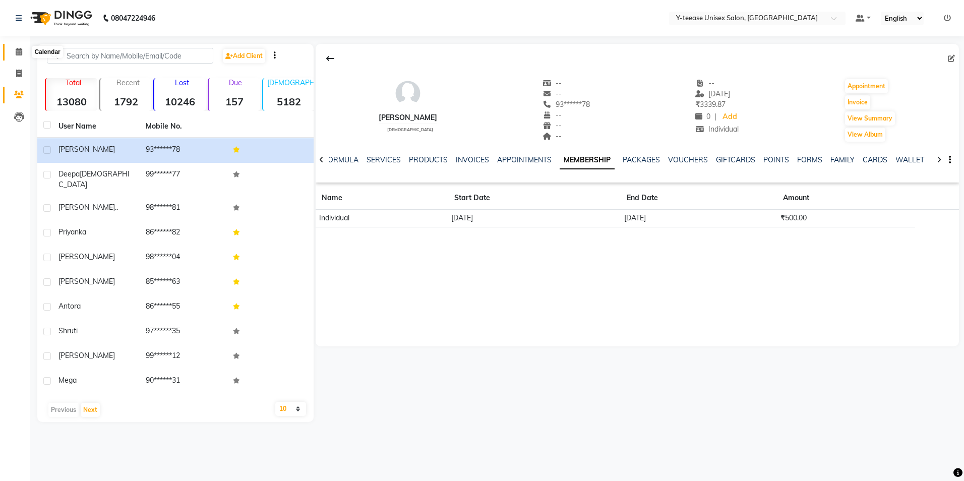
click at [19, 51] on icon at bounding box center [19, 52] width 7 height 8
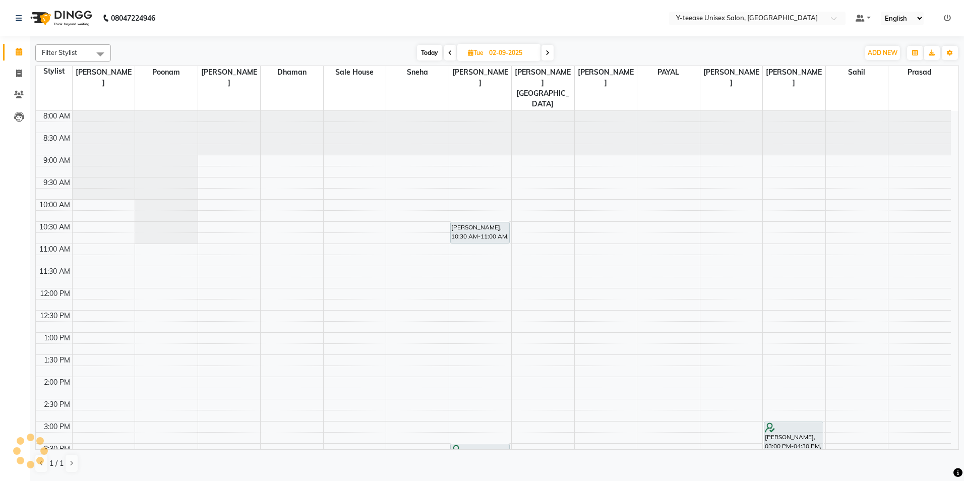
scroll to position [286, 0]
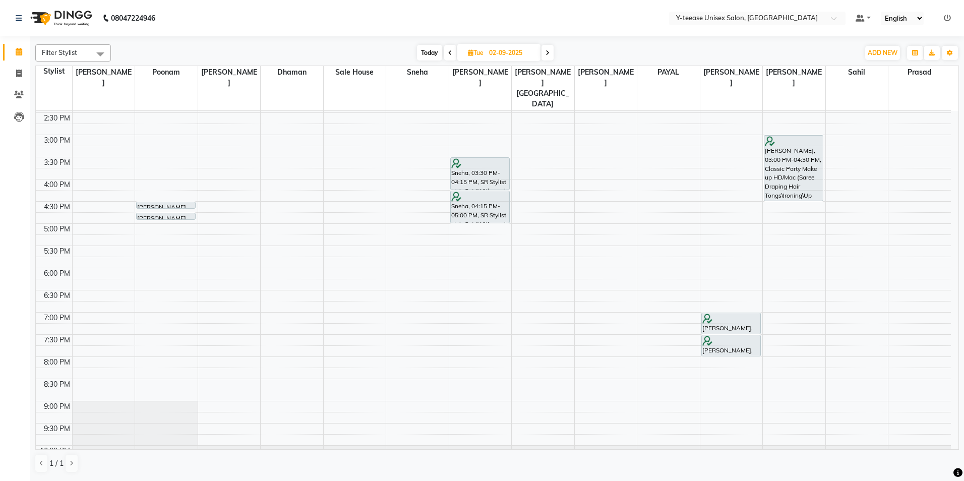
click at [425, 55] on span "Today" at bounding box center [429, 53] width 25 height 16
type input "[DATE]"
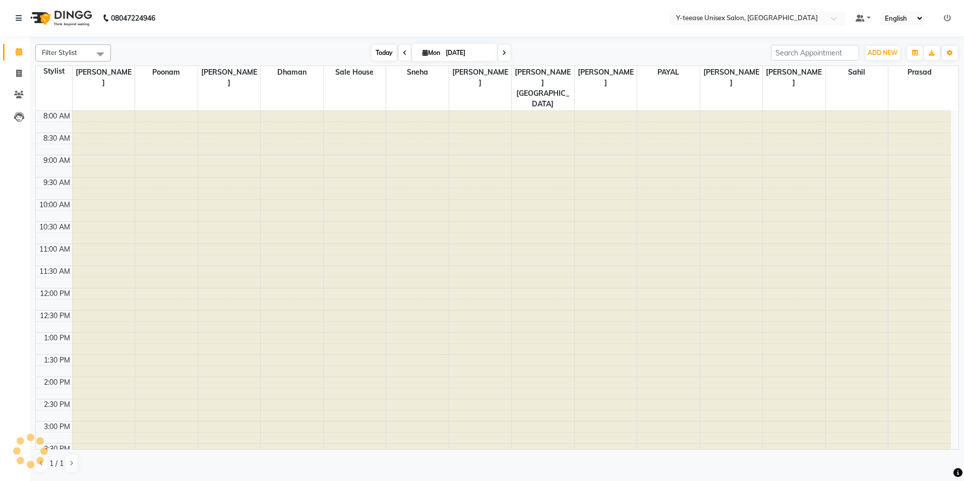
scroll to position [306, 0]
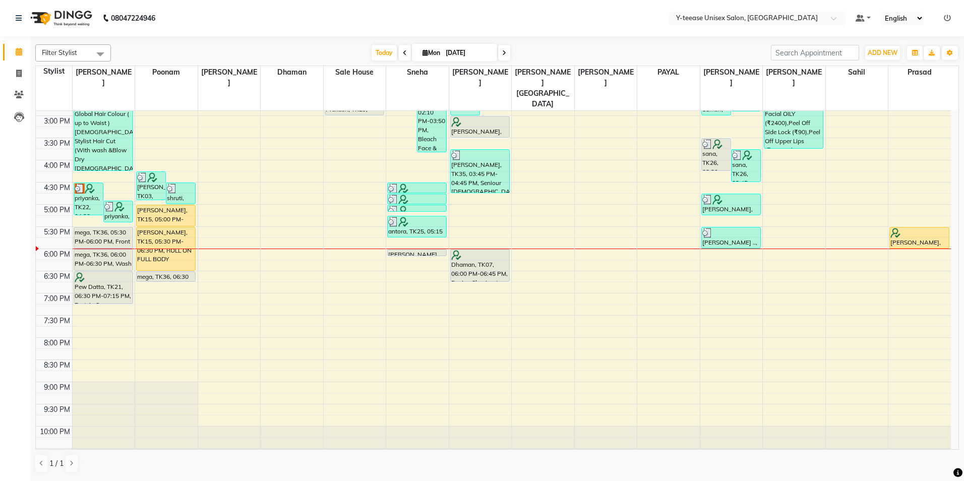
click at [152, 276] on div "8:00 AM 8:30 AM 9:00 AM 9:30 AM 10:00 AM 10:30 AM 11:00 AM 11:30 AM 12:00 PM 12…" at bounding box center [493, 137] width 915 height 665
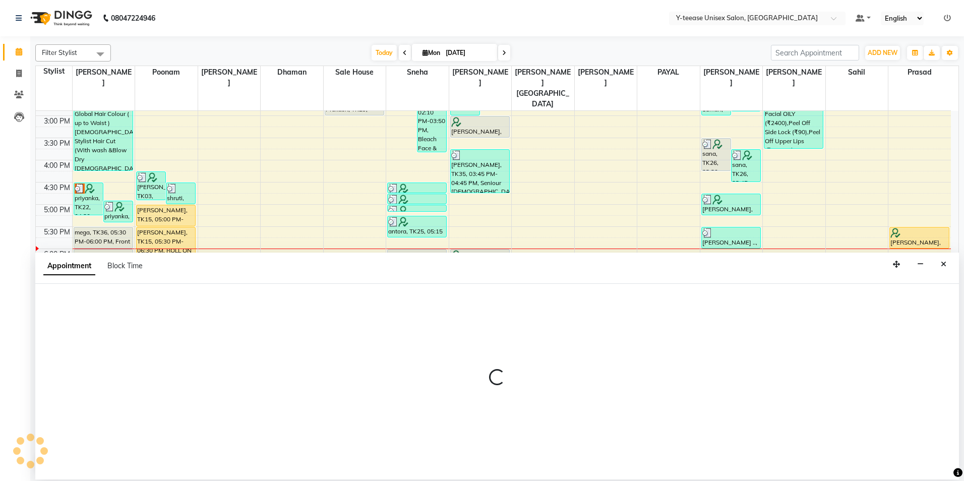
select select "57"
select select "tentative"
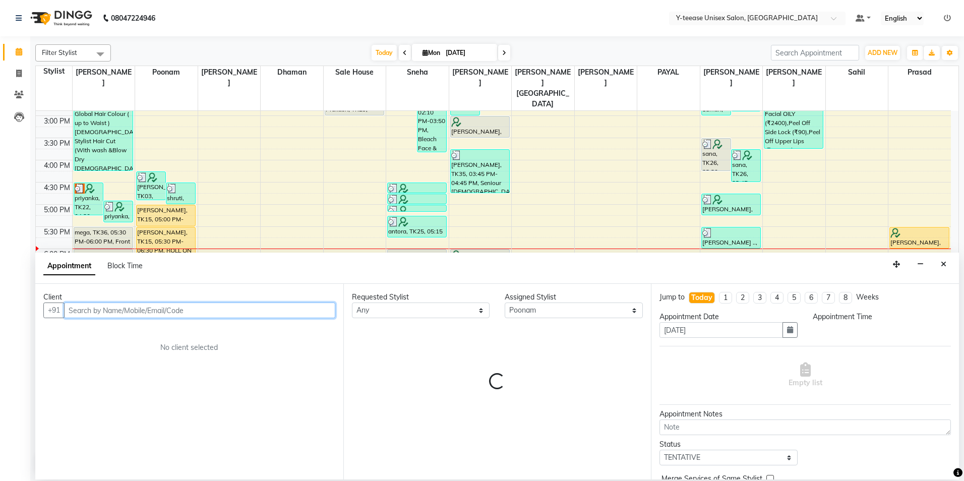
select select "1140"
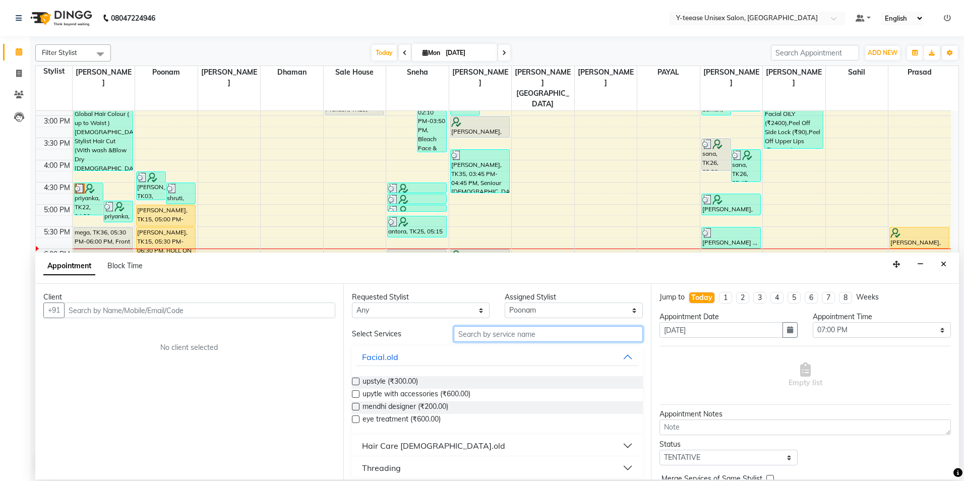
drag, startPoint x: 519, startPoint y: 327, endPoint x: 514, endPoint y: 332, distance: 7.8
click at [517, 328] on input "text" at bounding box center [548, 334] width 189 height 16
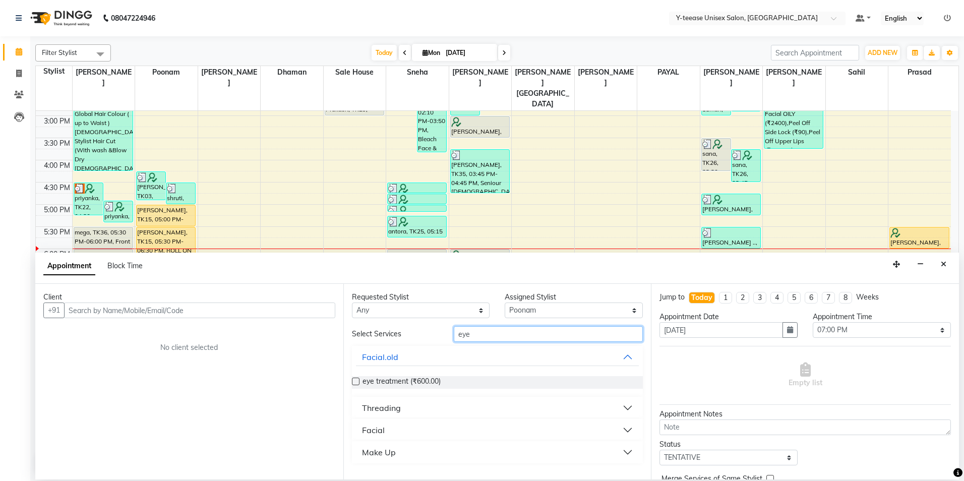
type input "eye"
click at [390, 410] on div "Threading" at bounding box center [381, 408] width 39 height 12
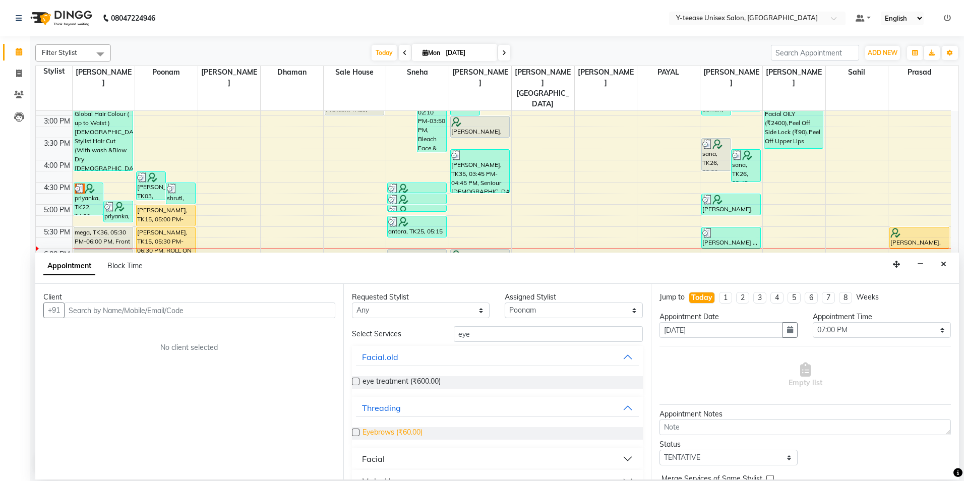
click at [380, 432] on span "Eyebrows (₹60.00)" at bounding box center [393, 433] width 60 height 13
checkbox input "false"
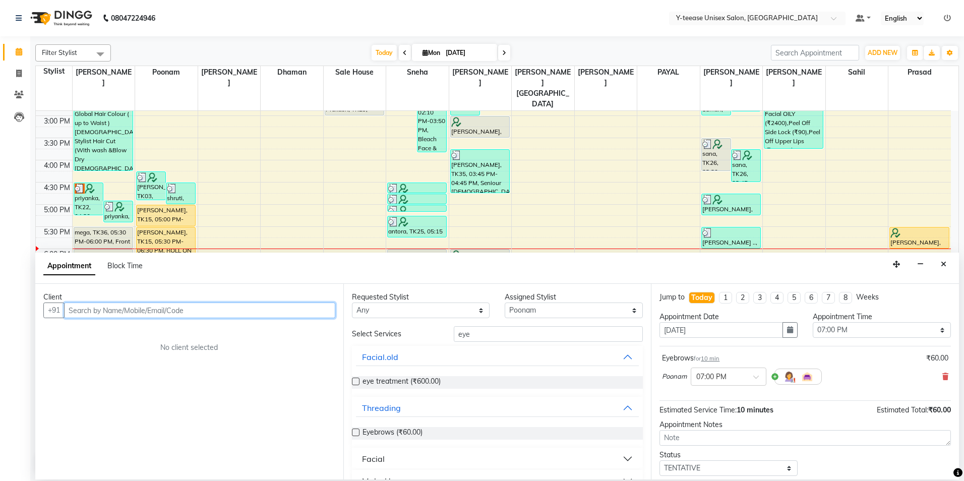
click at [222, 311] on input "text" at bounding box center [199, 311] width 271 height 16
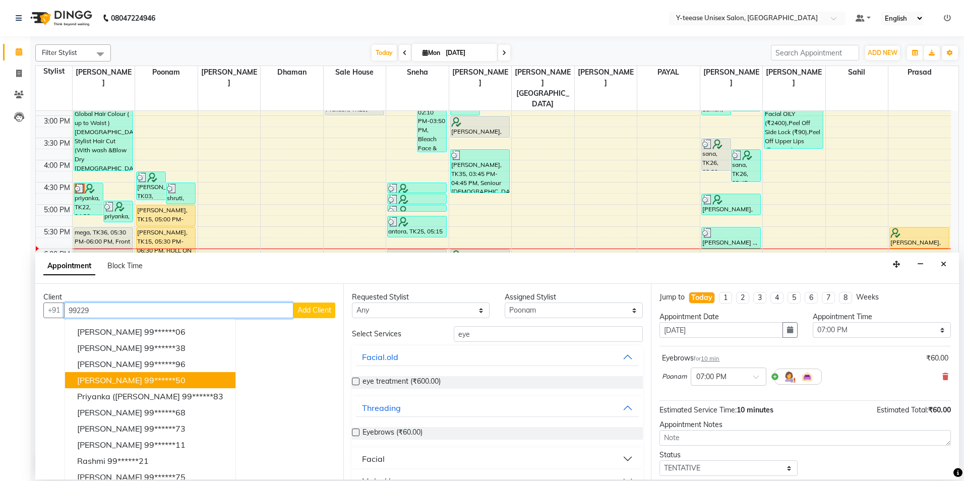
scroll to position [10, 0]
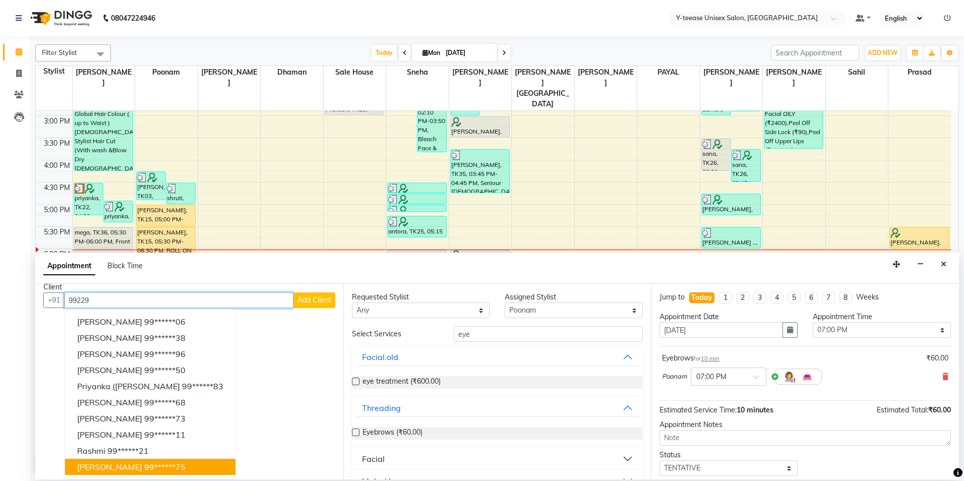
click at [96, 467] on span "Archana Shendye" at bounding box center [109, 467] width 65 height 10
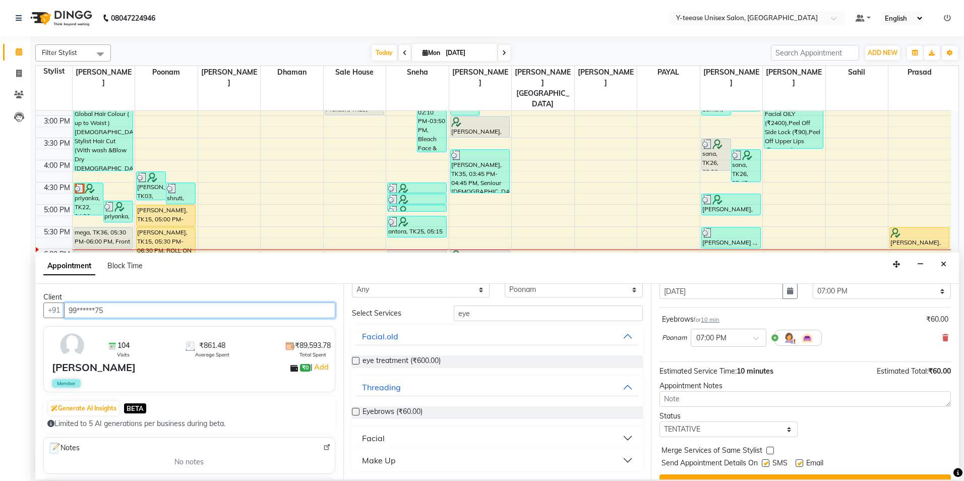
scroll to position [60, 0]
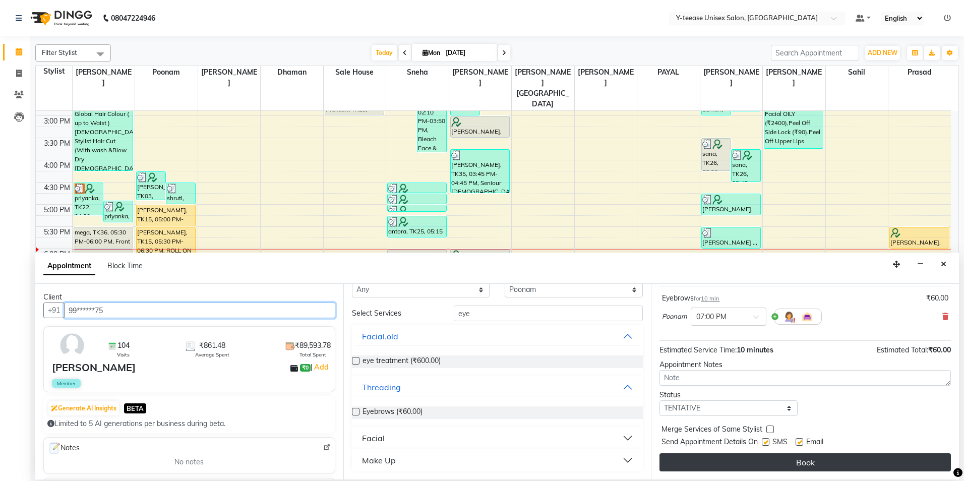
type input "99******75"
click at [759, 461] on button "Book" at bounding box center [805, 462] width 291 height 18
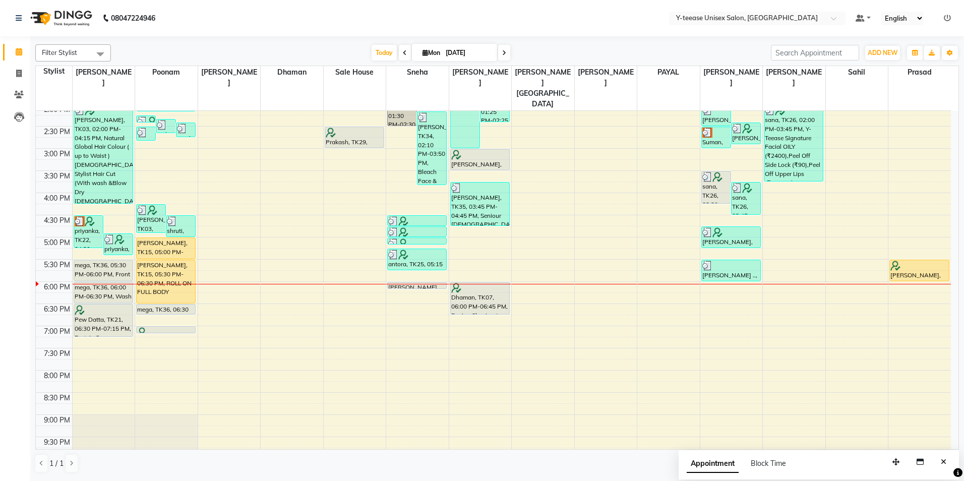
scroll to position [255, 0]
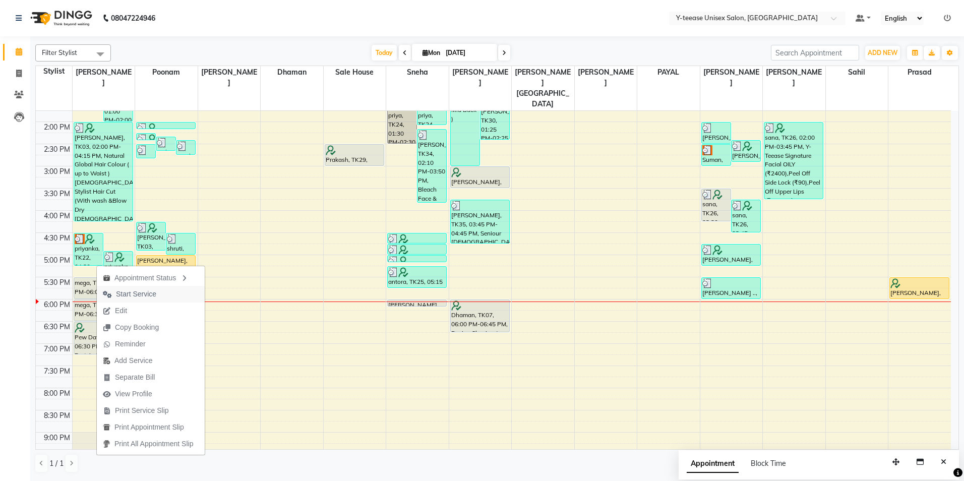
click at [155, 294] on span "Start Service" at bounding box center [136, 294] width 40 height 11
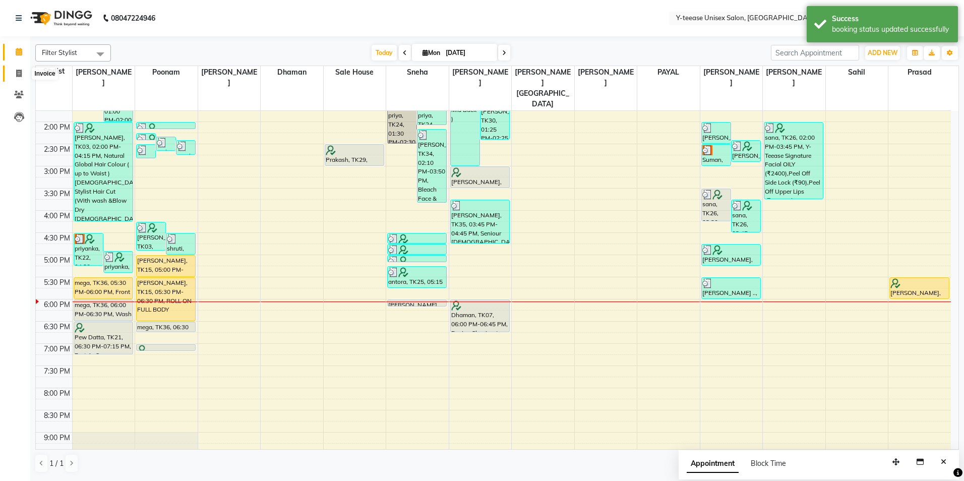
click at [21, 70] on icon at bounding box center [19, 74] width 6 height 8
select select "service"
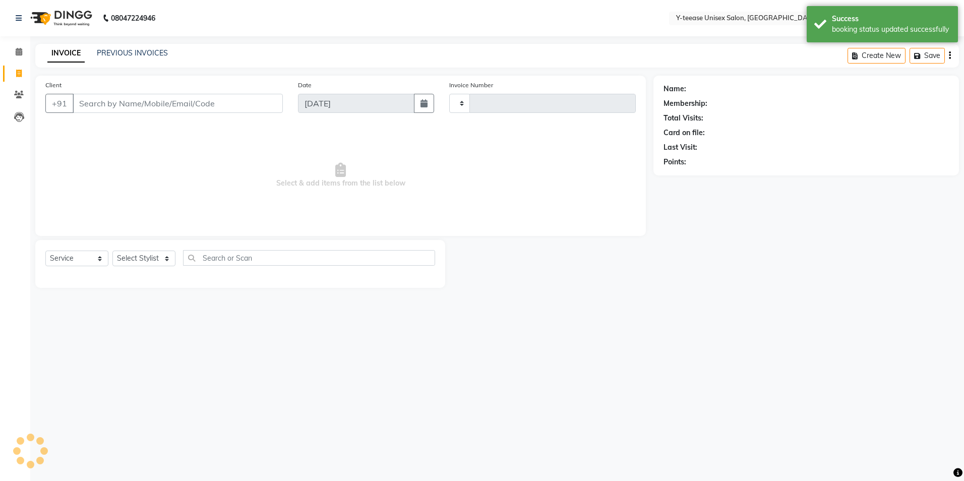
type input "6923"
select select "4"
click at [146, 262] on select "Select Stylist" at bounding box center [143, 259] width 63 height 16
click at [145, 257] on select "Select Stylist" at bounding box center [143, 259] width 63 height 16
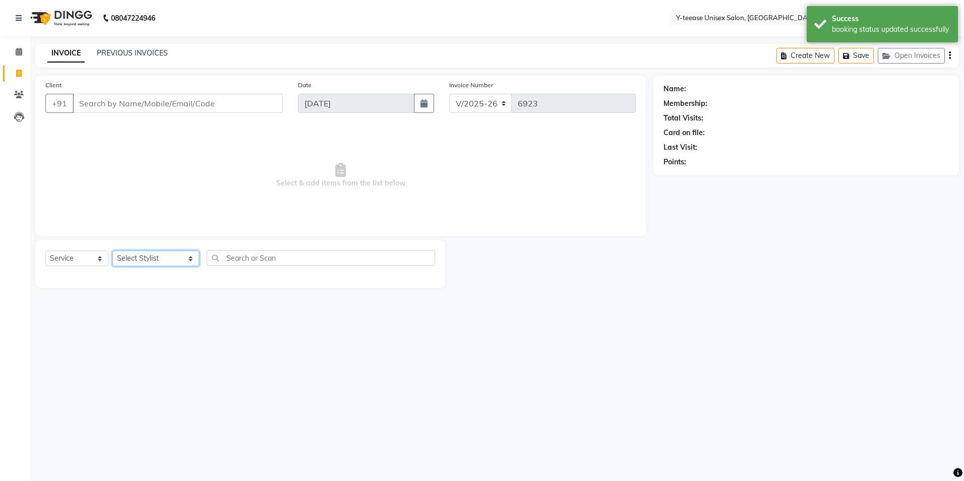
select select "67330"
click at [112, 251] on select "Select Stylist chaitrali Dhaman FAIZAN SALMANI keshav nagar Manager Mosin khan …" at bounding box center [155, 259] width 87 height 16
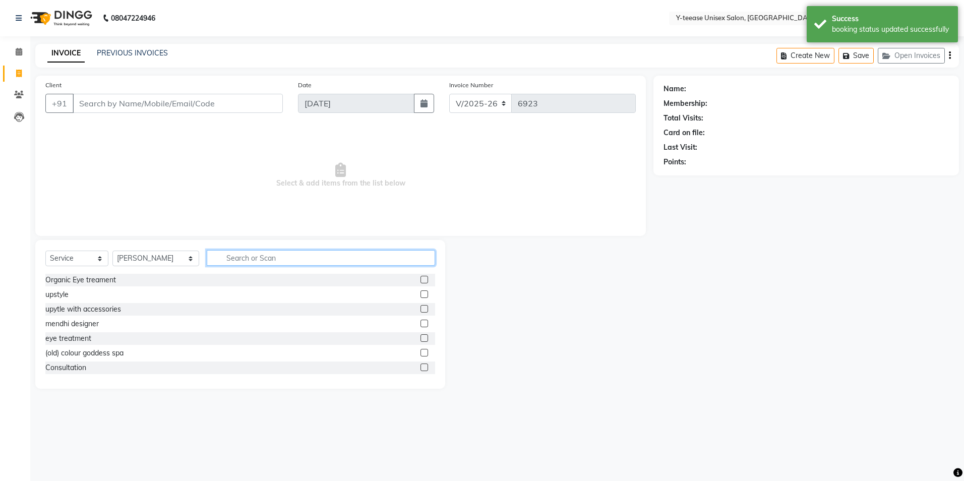
click at [265, 253] on input "text" at bounding box center [321, 258] width 228 height 16
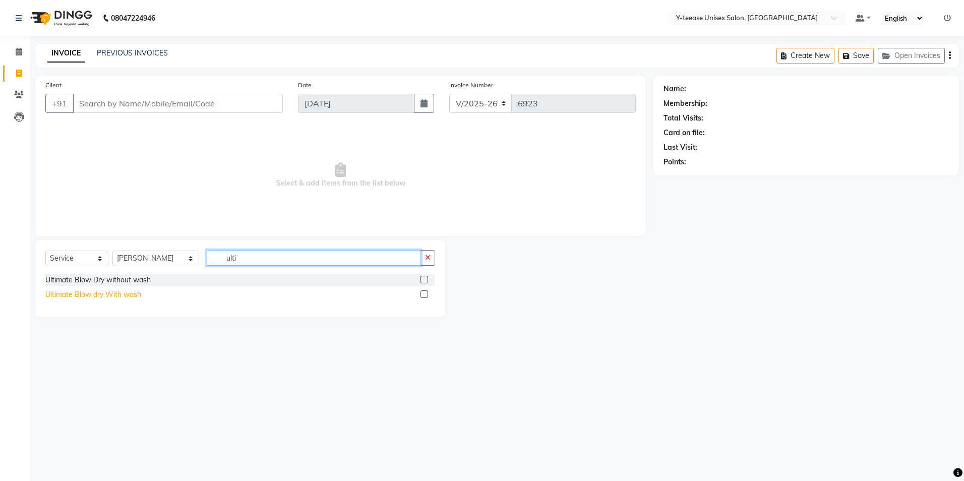
type input "ulti"
click at [128, 298] on div "Ultimate Blow dry With wash" at bounding box center [93, 294] width 96 height 11
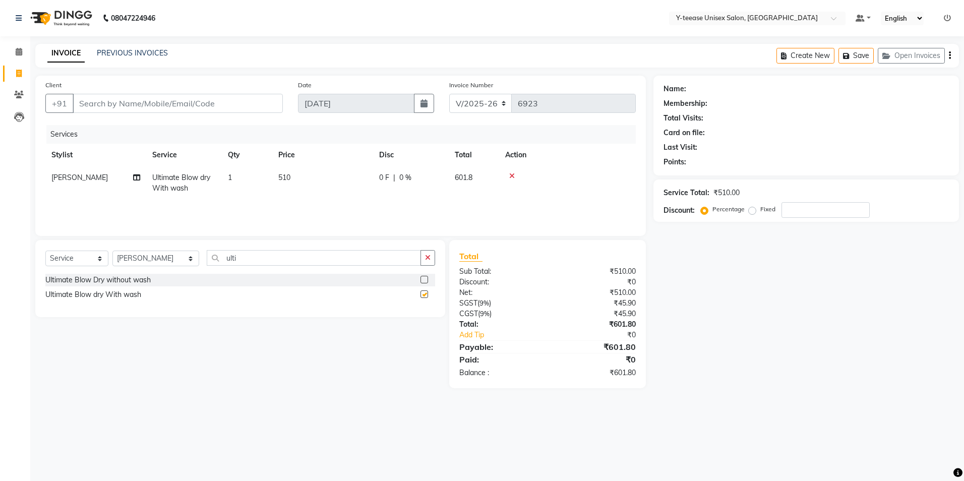
checkbox input "false"
click at [147, 104] on input "Client" at bounding box center [178, 103] width 210 height 19
type input "7"
type input "0"
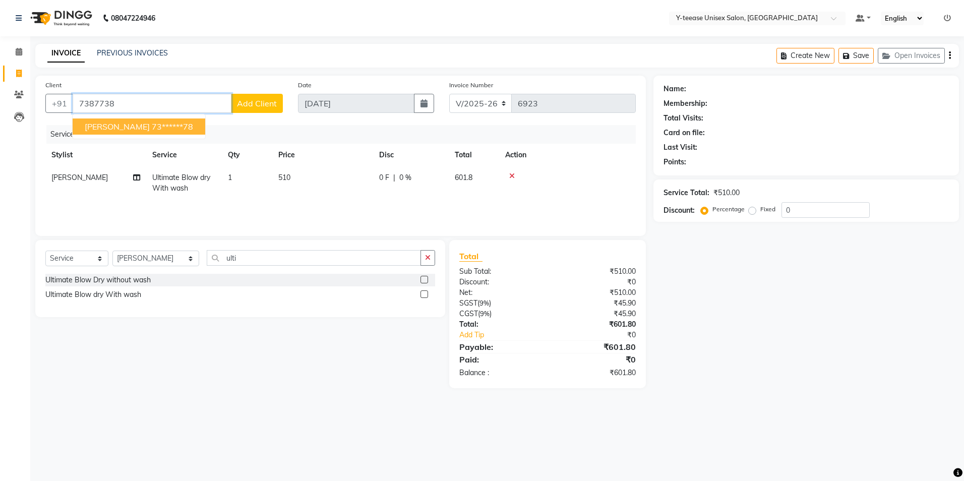
click at [152, 125] on ngb-highlight "73******78" at bounding box center [172, 127] width 41 height 10
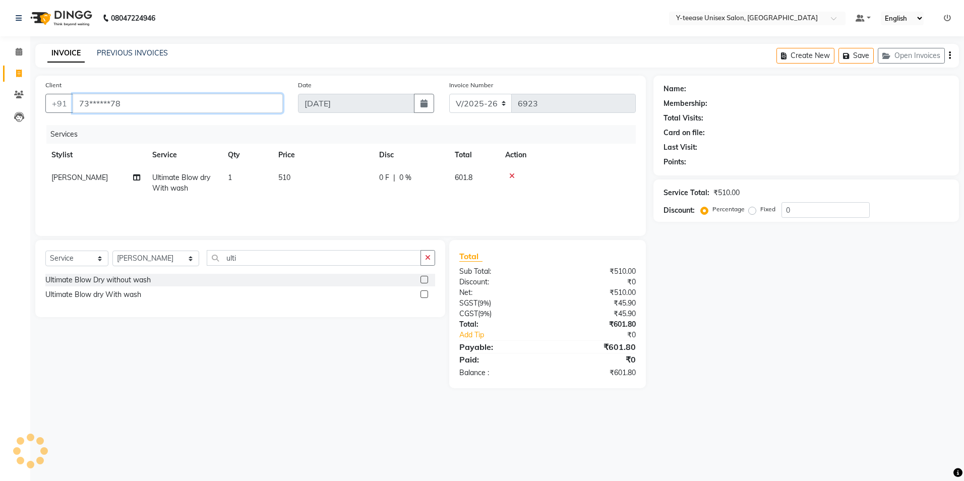
type input "73******78"
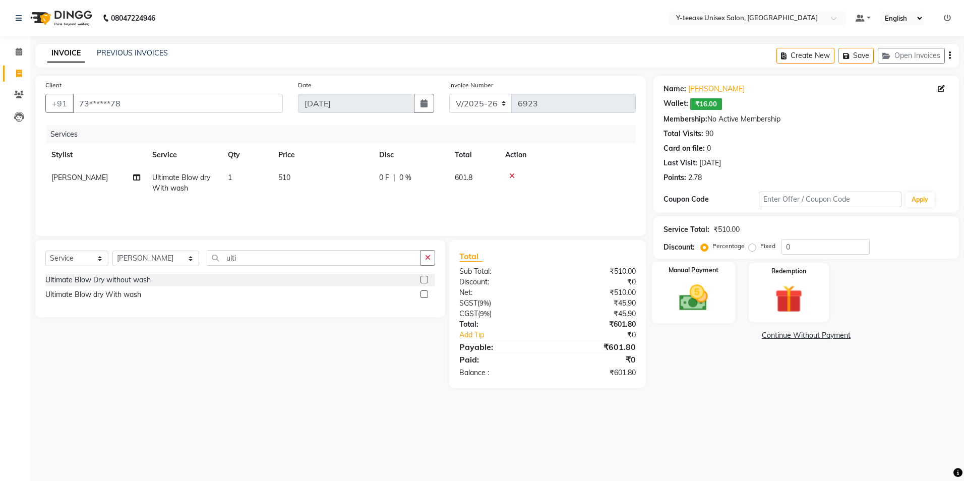
click at [699, 284] on img at bounding box center [693, 297] width 47 height 33
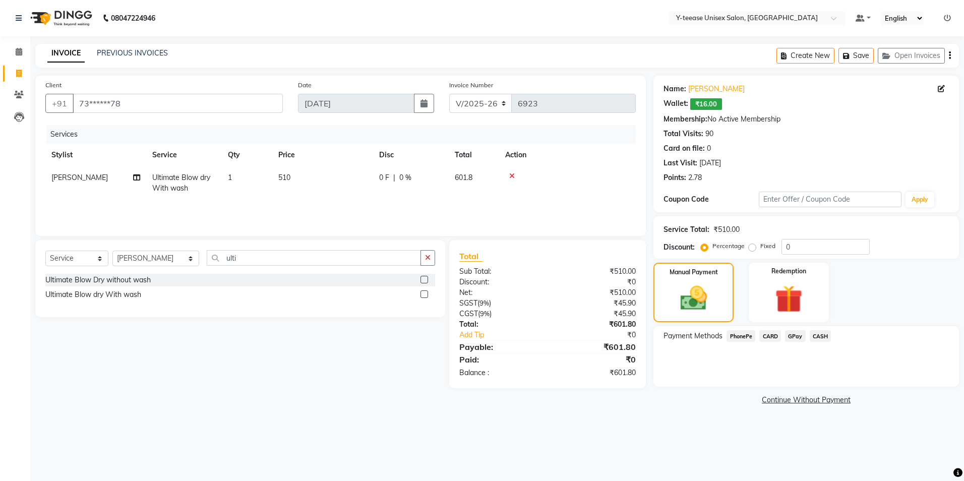
click at [791, 336] on span "GPay" at bounding box center [795, 336] width 21 height 12
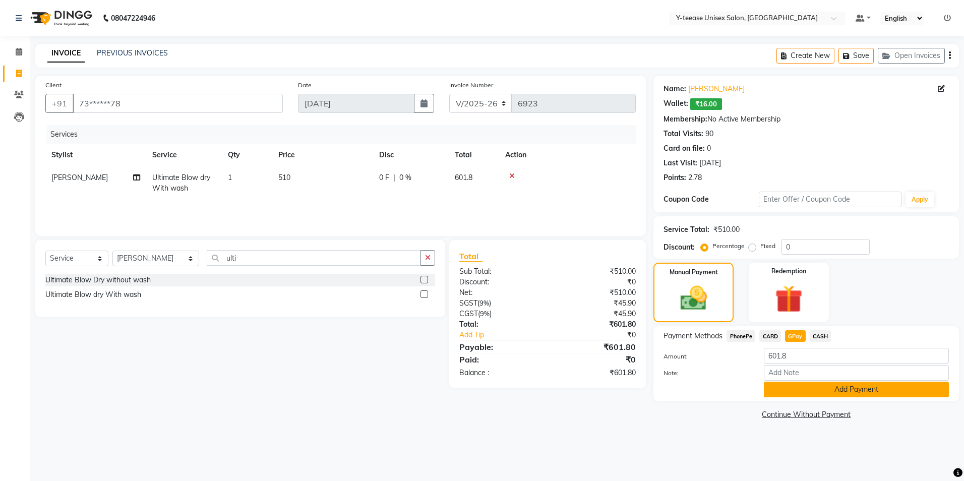
click at [816, 389] on button "Add Payment" at bounding box center [856, 390] width 185 height 16
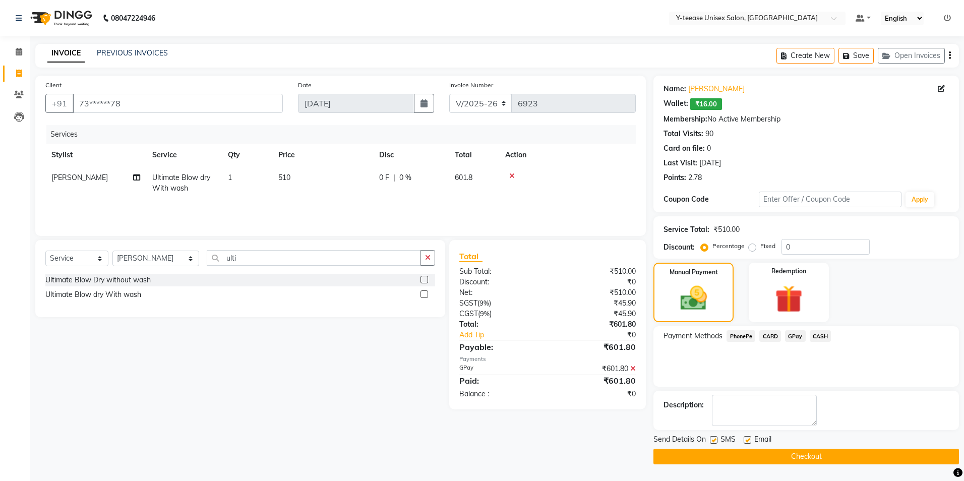
click at [791, 458] on button "Checkout" at bounding box center [807, 457] width 306 height 16
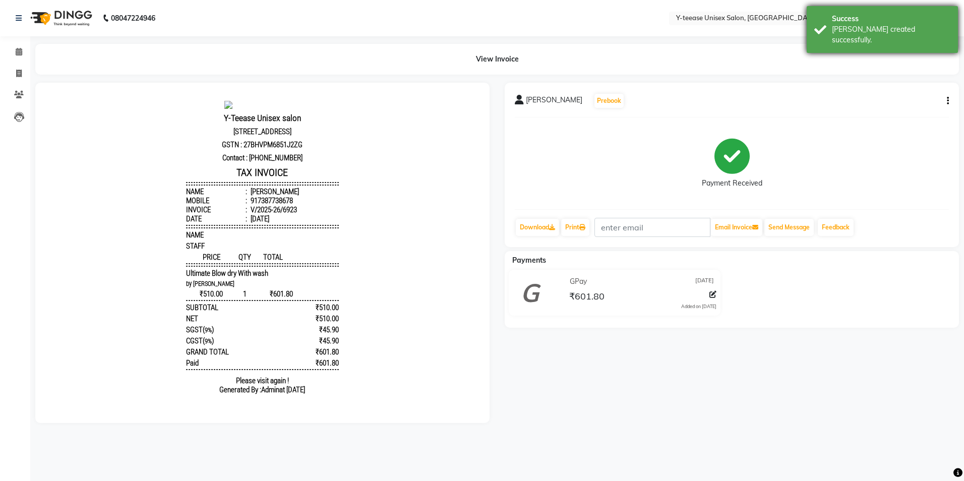
click at [860, 29] on div "Bill created successfully." at bounding box center [891, 34] width 119 height 21
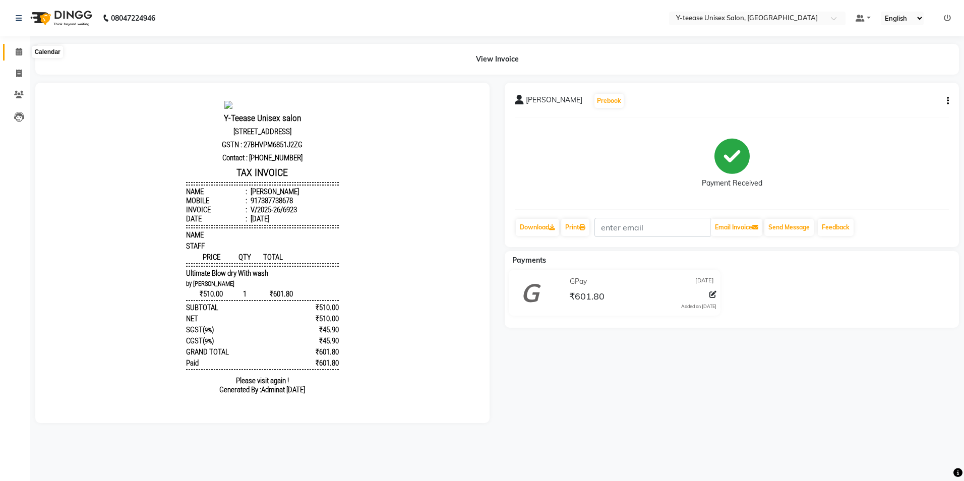
click at [20, 47] on span at bounding box center [19, 52] width 18 height 12
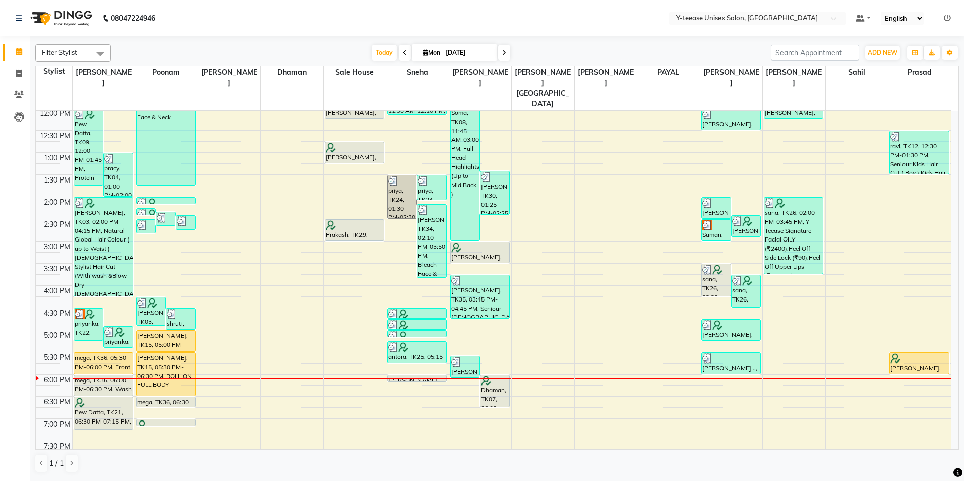
scroll to position [303, 0]
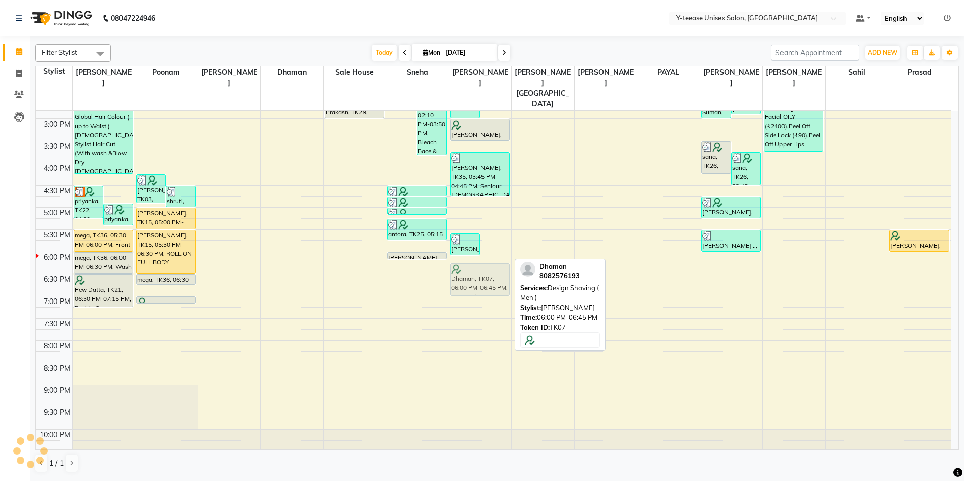
drag, startPoint x: 489, startPoint y: 248, endPoint x: 488, endPoint y: 258, distance: 10.2
click at [488, 258] on div "Neha, TK06, 09:00 AM-10:30 AM, Natural Global Hair Colour ( up to Mid Back ) Fe…" at bounding box center [480, 140] width 63 height 665
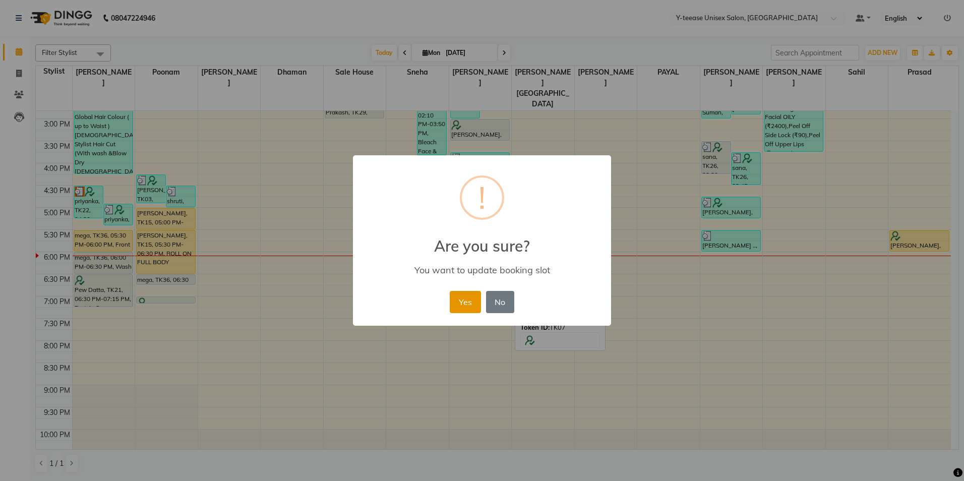
click at [465, 310] on button "Yes" at bounding box center [465, 302] width 31 height 22
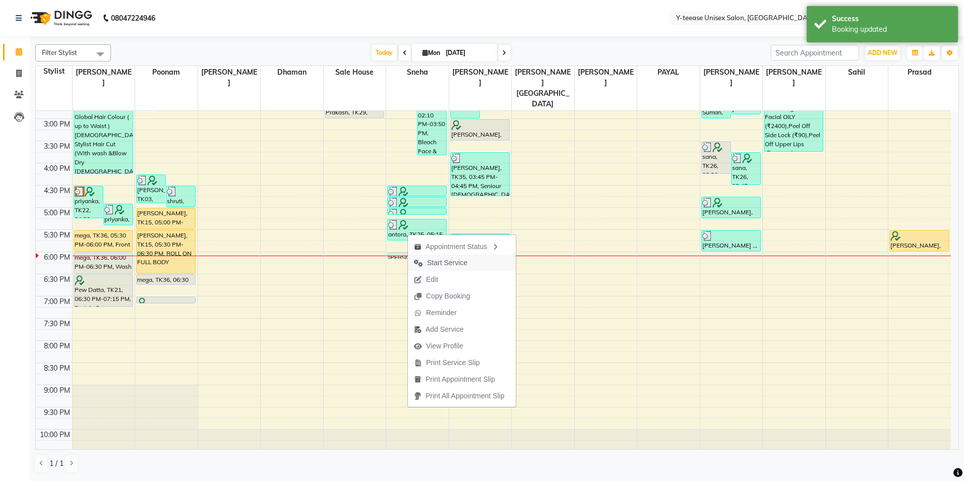
click at [445, 266] on span "Start Service" at bounding box center [447, 263] width 40 height 11
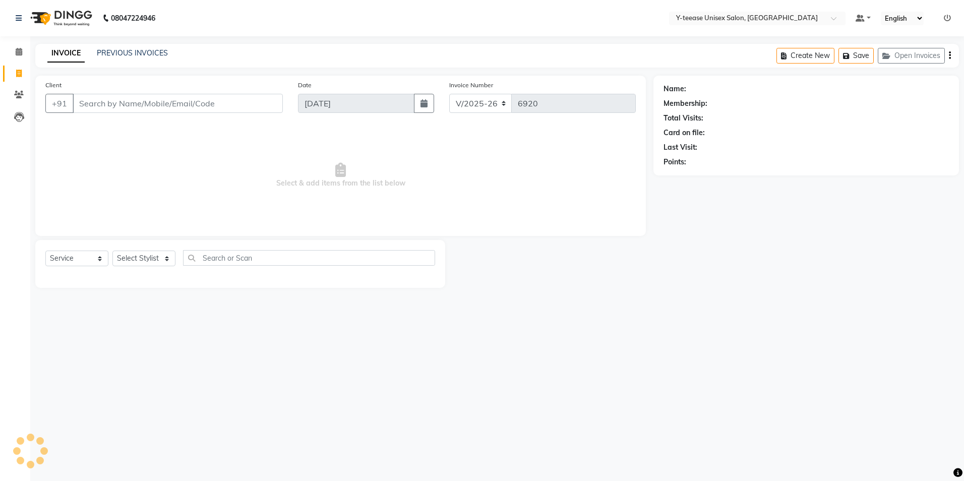
select select "4"
select select "service"
click at [21, 52] on icon at bounding box center [19, 52] width 7 height 8
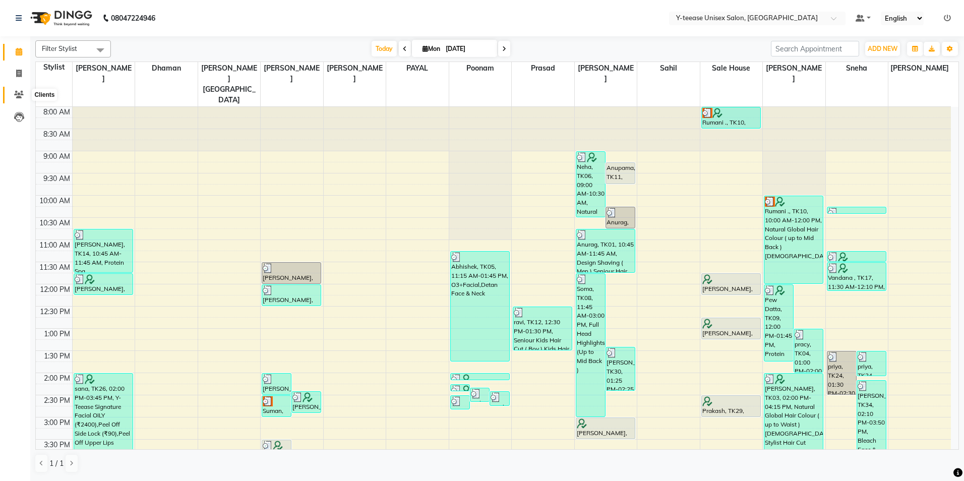
click at [21, 93] on icon at bounding box center [19, 95] width 10 height 8
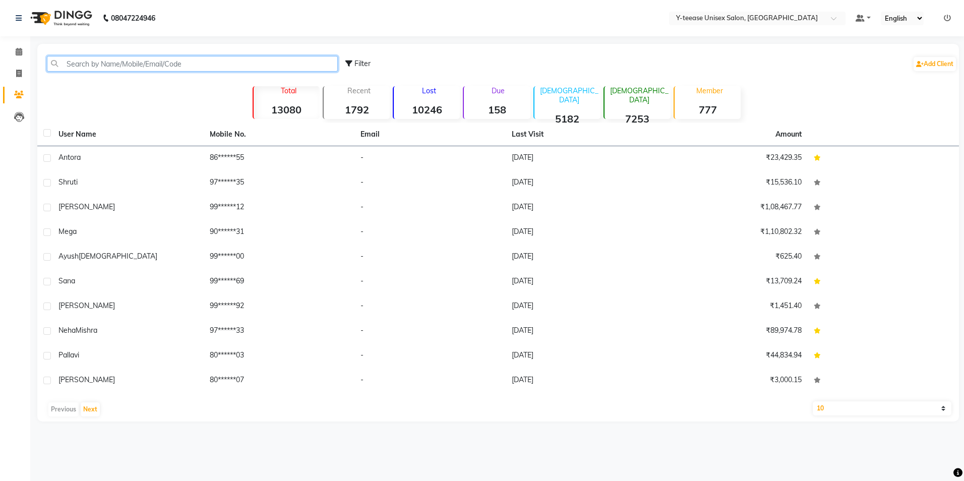
click at [141, 60] on input "text" at bounding box center [192, 64] width 291 height 16
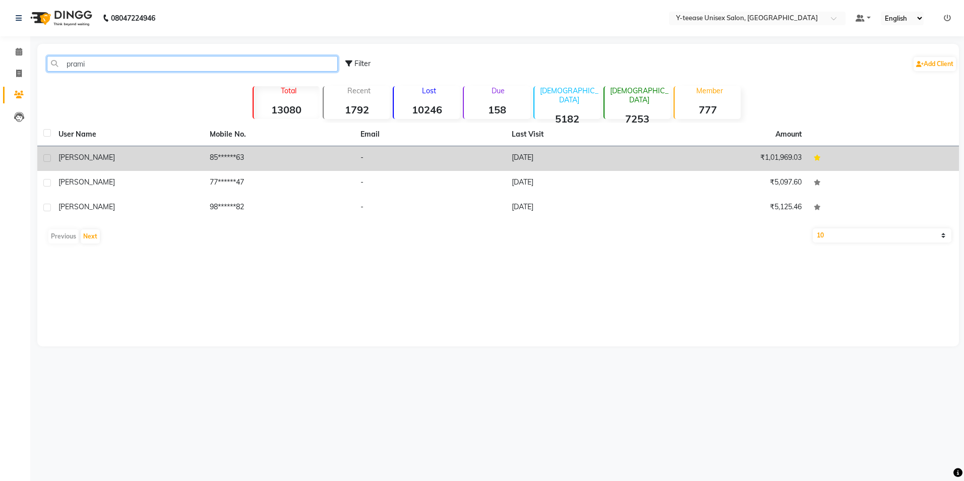
type input "prami"
click at [128, 158] on div "[PERSON_NAME]" at bounding box center [127, 157] width 139 height 11
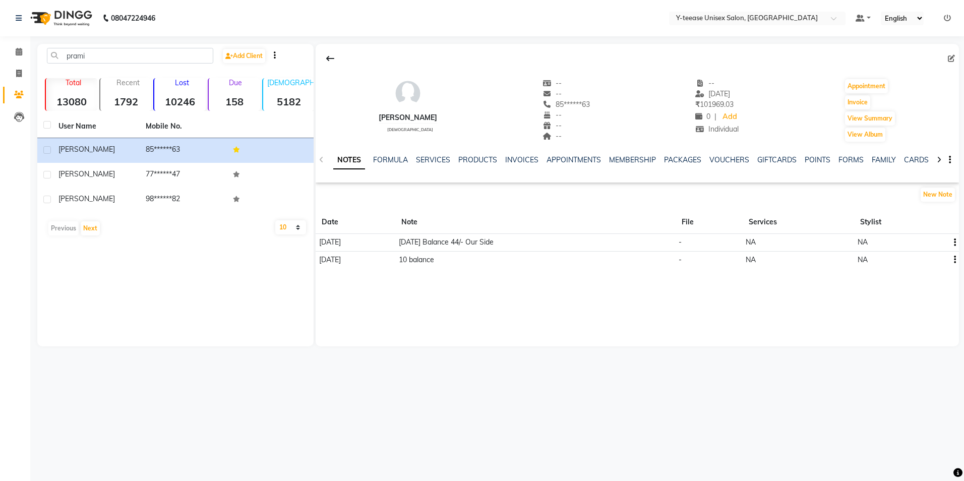
click at [955, 243] on icon "button" at bounding box center [955, 243] width 2 height 1
click at [930, 238] on div "Edit" at bounding box center [931, 242] width 16 height 13
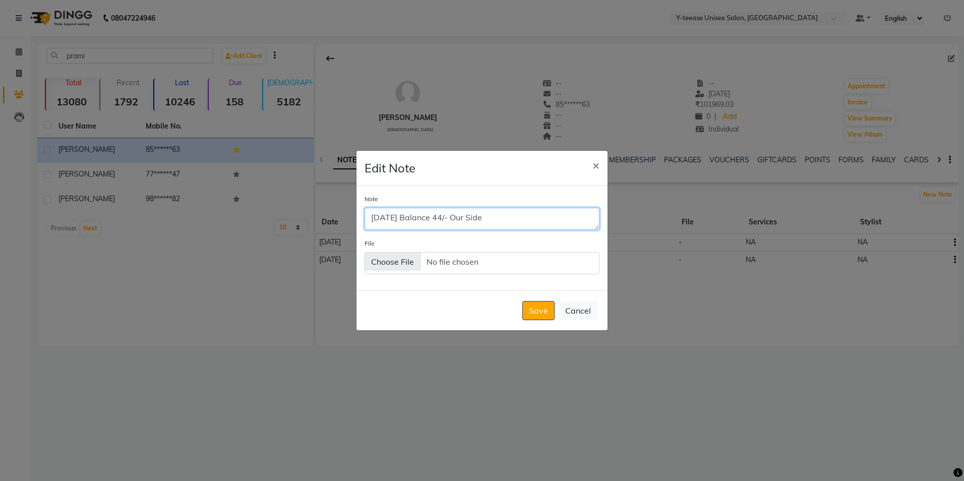
click at [522, 216] on textarea "[DATE] Balance 44/- Our Side" at bounding box center [482, 219] width 235 height 22
type textarea "[DATE] Balance 44/- Our Side Cleared"
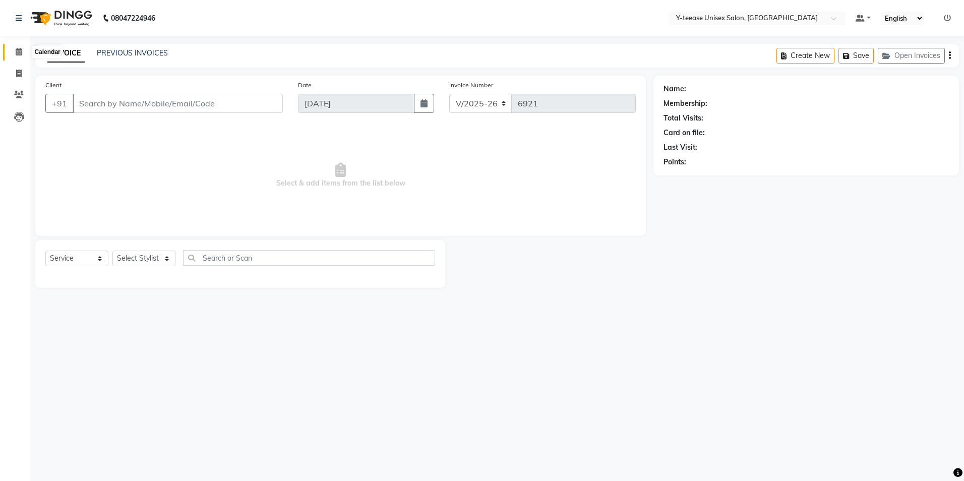
click at [13, 57] on span at bounding box center [19, 52] width 18 height 12
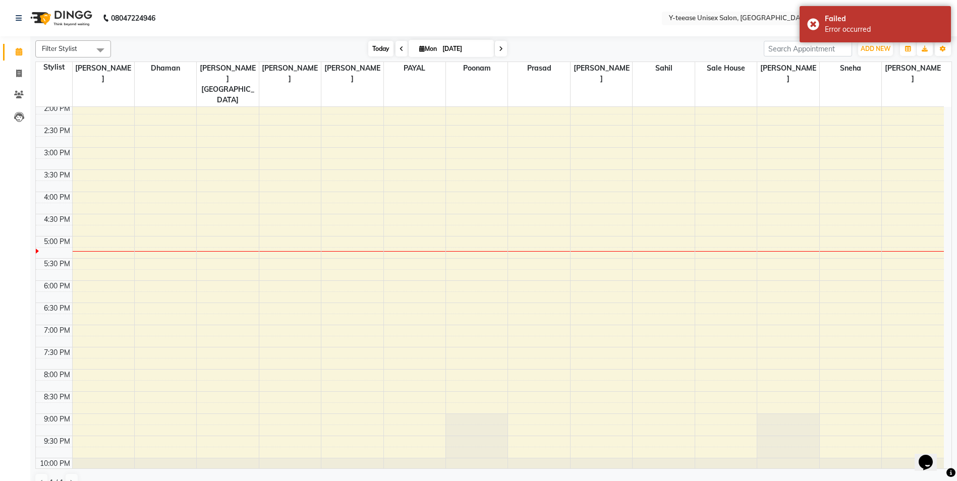
click at [379, 51] on span "Today" at bounding box center [380, 49] width 25 height 16
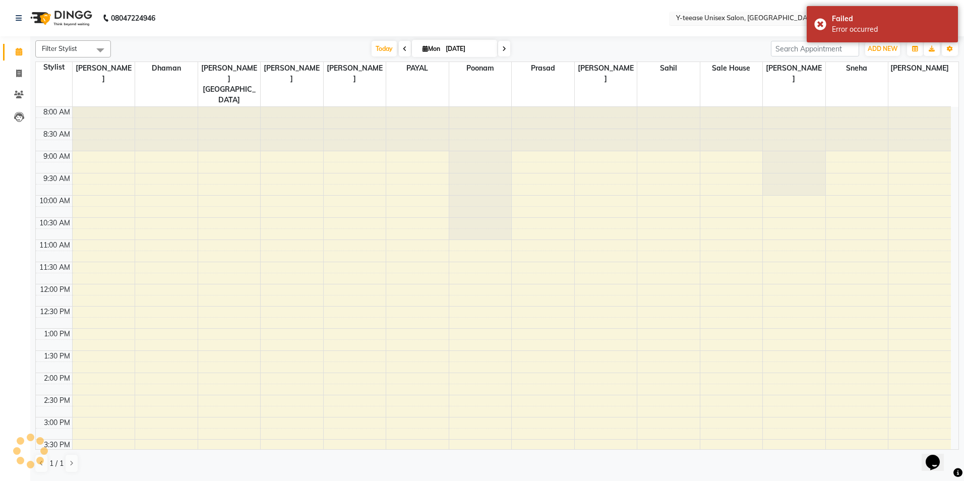
scroll to position [302, 0]
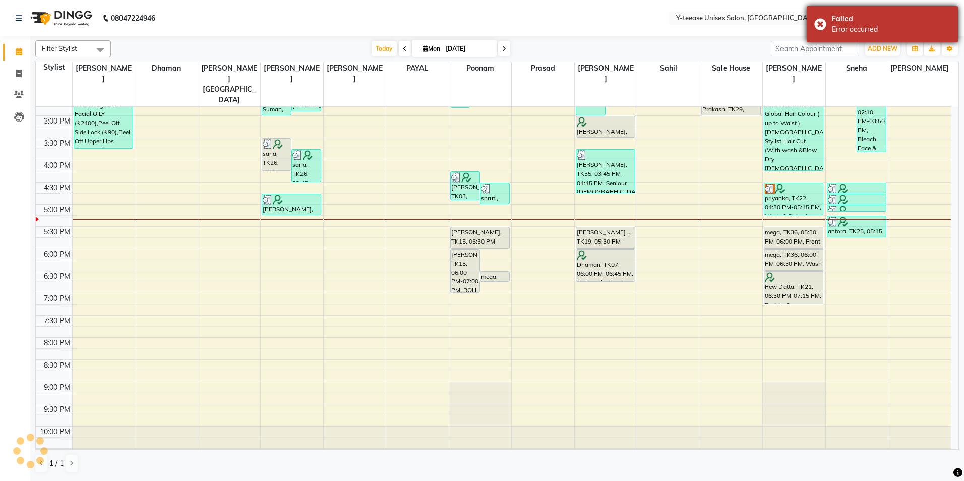
click at [917, 17] on div "Failed" at bounding box center [891, 19] width 119 height 11
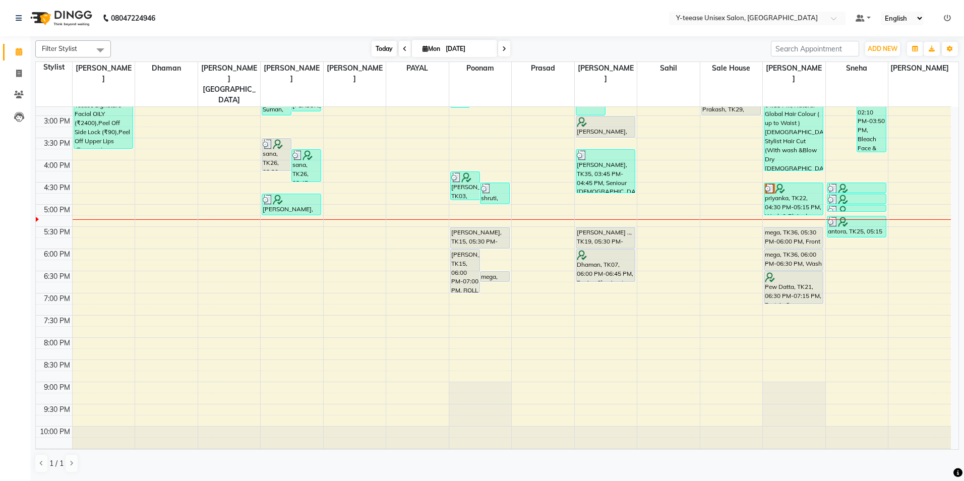
click at [389, 43] on span "Today" at bounding box center [384, 49] width 25 height 16
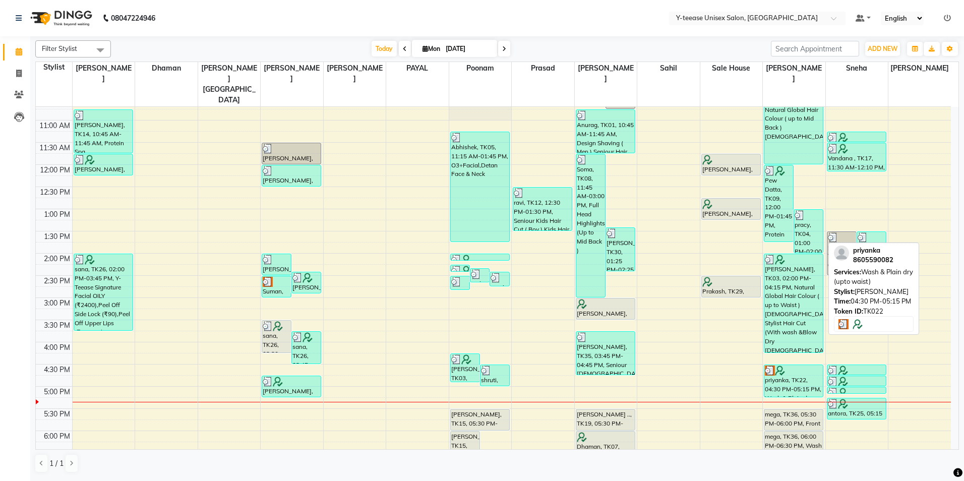
scroll to position [100, 0]
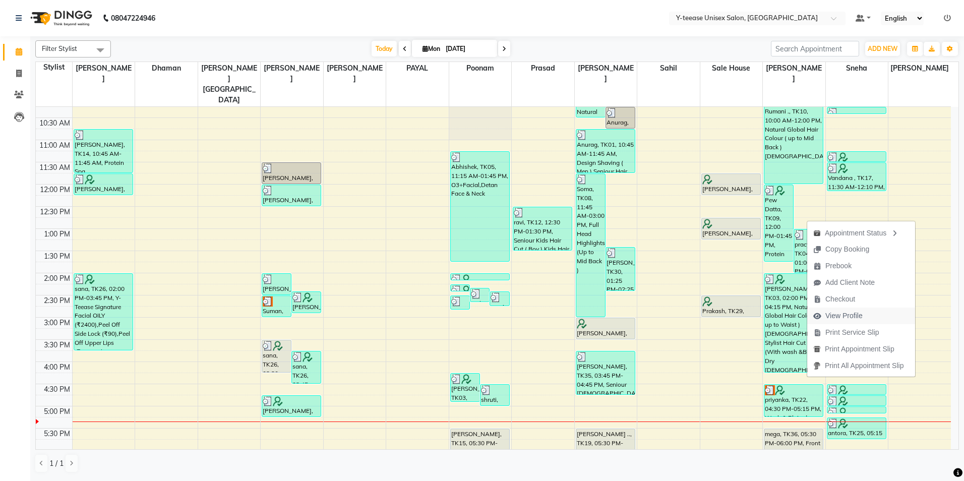
click at [849, 318] on span "View Profile" at bounding box center [844, 316] width 37 height 11
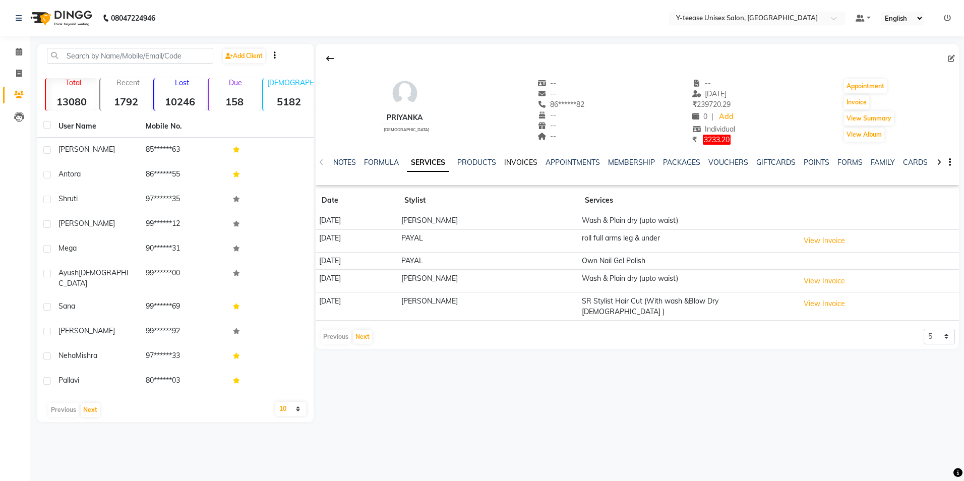
click at [504, 161] on link "INVOICES" at bounding box center [520, 162] width 33 height 9
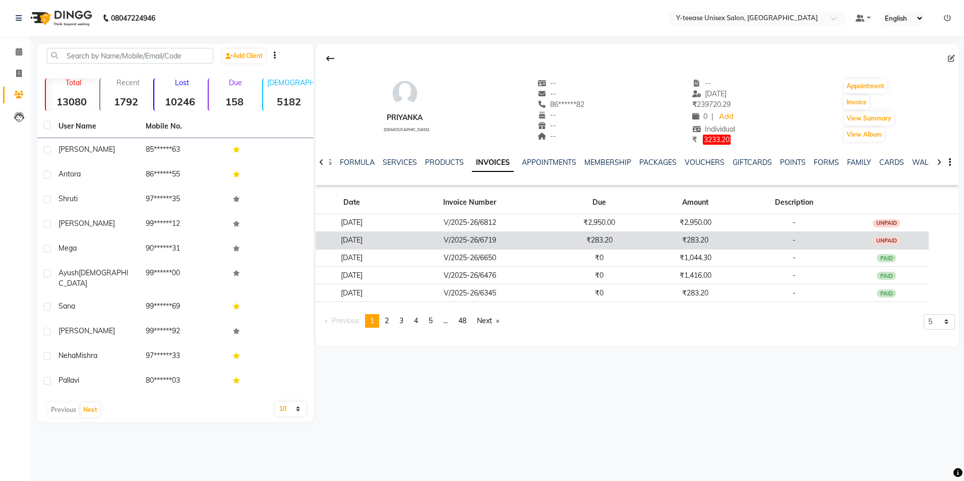
click at [764, 243] on td "-" at bounding box center [794, 240] width 101 height 18
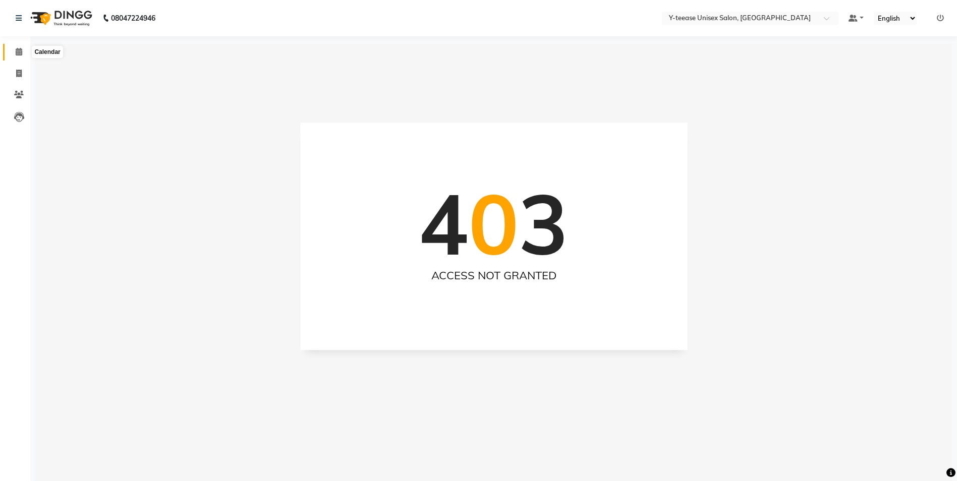
click at [12, 57] on span at bounding box center [19, 52] width 18 height 12
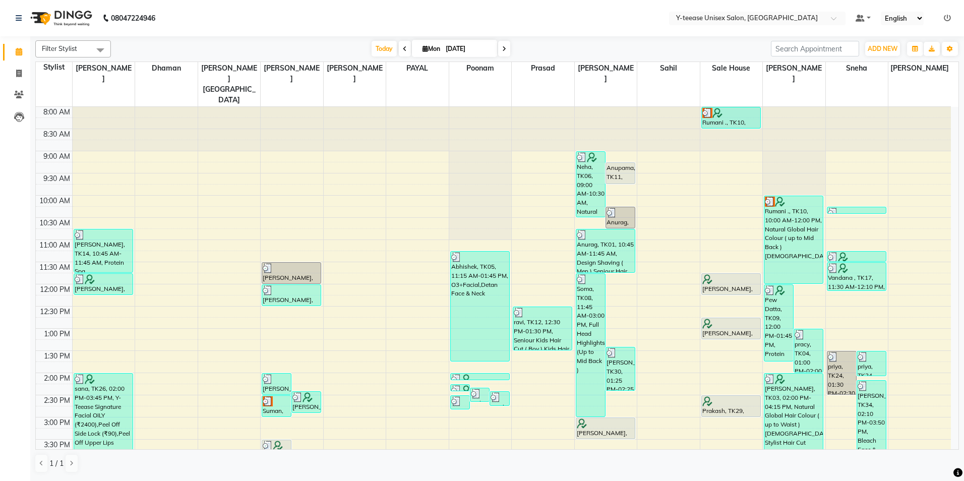
click at [945, 19] on icon at bounding box center [947, 18] width 7 height 7
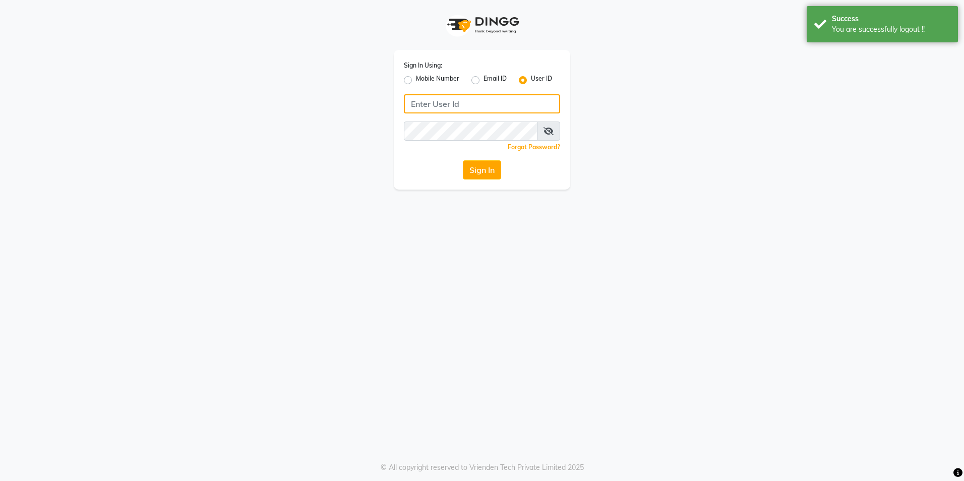
type input "8999679795"
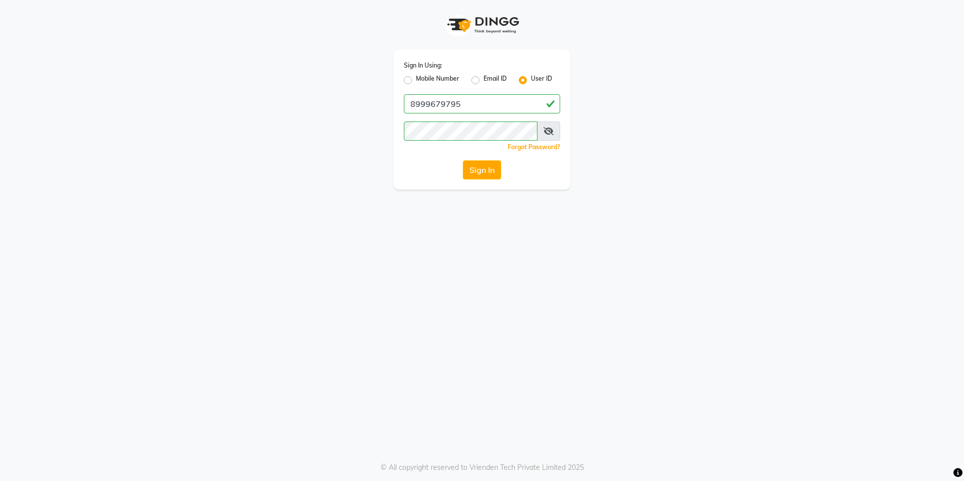
drag, startPoint x: 416, startPoint y: 79, endPoint x: 408, endPoint y: 79, distance: 7.6
click at [413, 79] on div "Mobile Number" at bounding box center [431, 80] width 55 height 12
click at [416, 79] on label "Mobile Number" at bounding box center [437, 80] width 43 height 12
click at [416, 79] on input "Mobile Number" at bounding box center [419, 77] width 7 height 7
radio input "true"
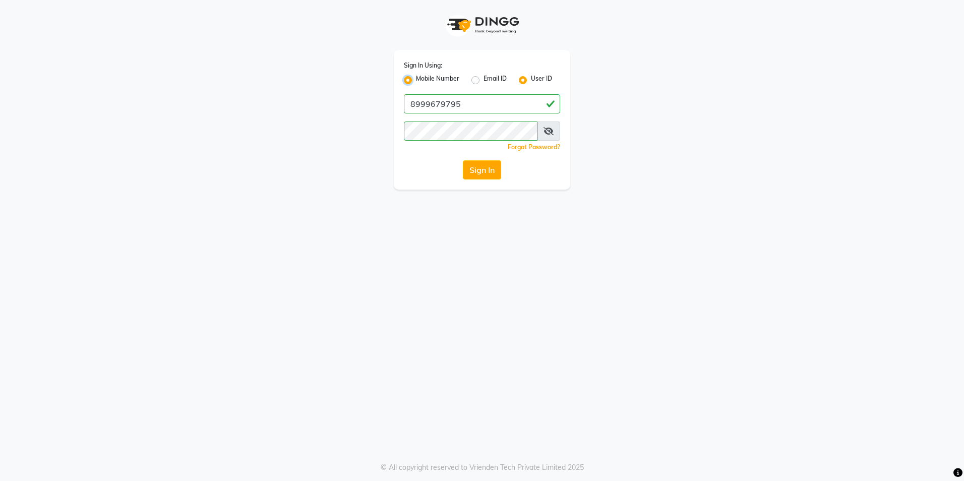
radio input "false"
click at [478, 104] on input "Username" at bounding box center [499, 103] width 123 height 19
type input "9860099181"
click at [487, 165] on button "Sign In" at bounding box center [482, 169] width 38 height 19
